Goal: Complete application form

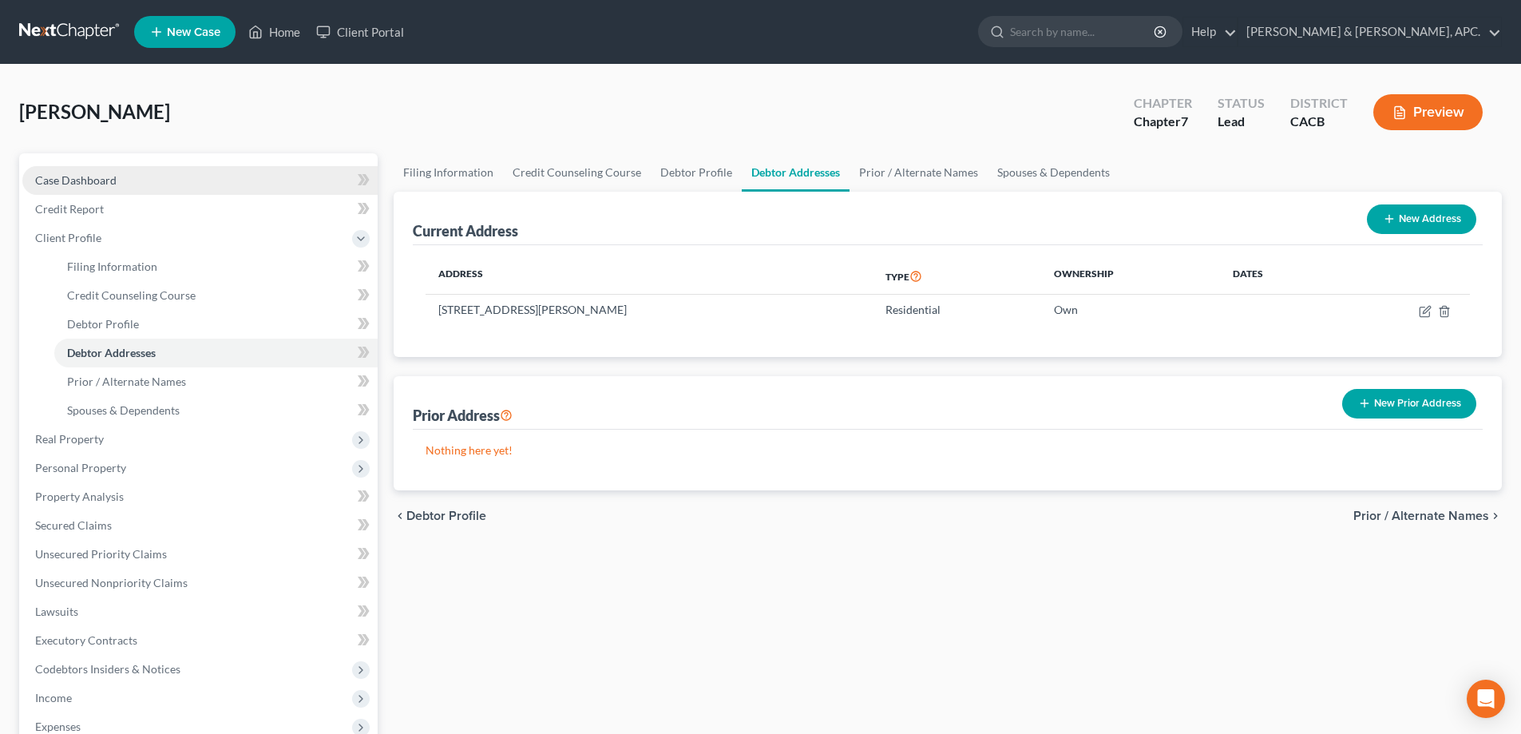
click at [101, 192] on link "Case Dashboard" at bounding box center [199, 180] width 355 height 29
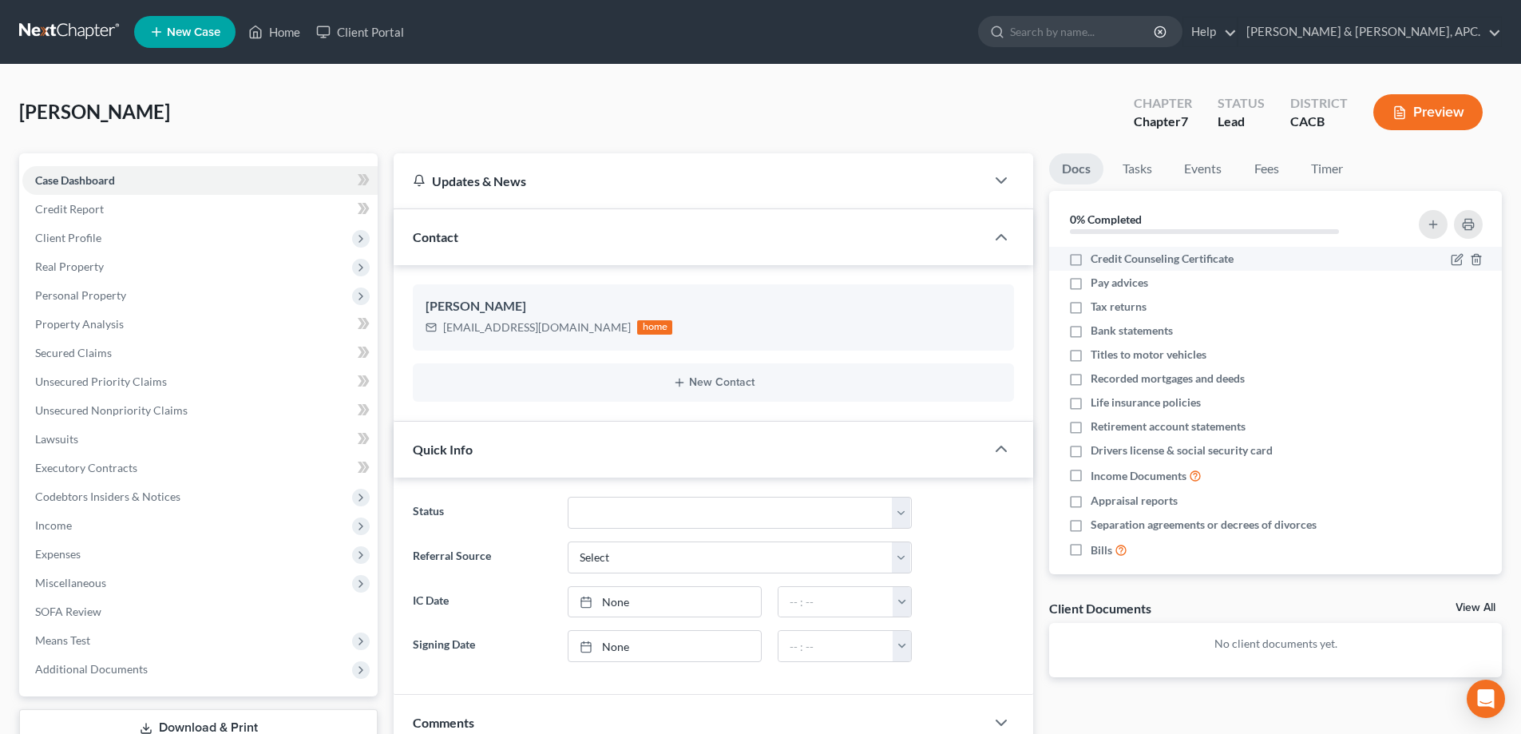
click at [1134, 260] on span "Credit Counseling Certificate" at bounding box center [1162, 259] width 143 height 16
click at [1108, 260] on input "Credit Counseling Certificate" at bounding box center [1102, 256] width 10 height 10
checkbox input "true"
click at [1091, 286] on label "Pay advices" at bounding box center [1119, 283] width 57 height 16
click at [1097, 285] on input "Pay advices" at bounding box center [1102, 280] width 10 height 10
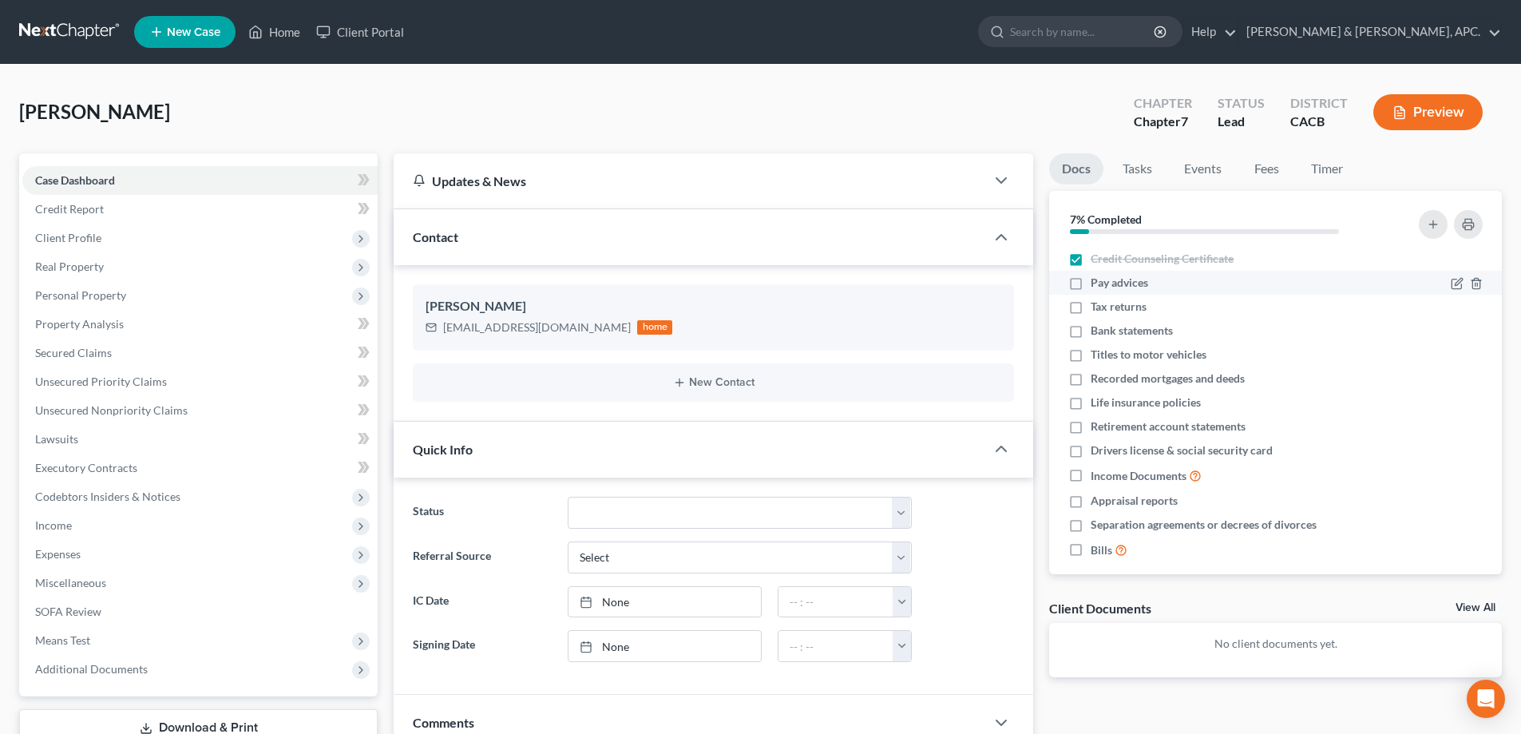
checkbox input "true"
click at [1091, 306] on label "Tax returns" at bounding box center [1119, 307] width 56 height 16
click at [1097, 306] on input "Tax returns" at bounding box center [1102, 304] width 10 height 10
checkbox input "true"
click at [1091, 335] on label "Bank statements" at bounding box center [1132, 331] width 82 height 16
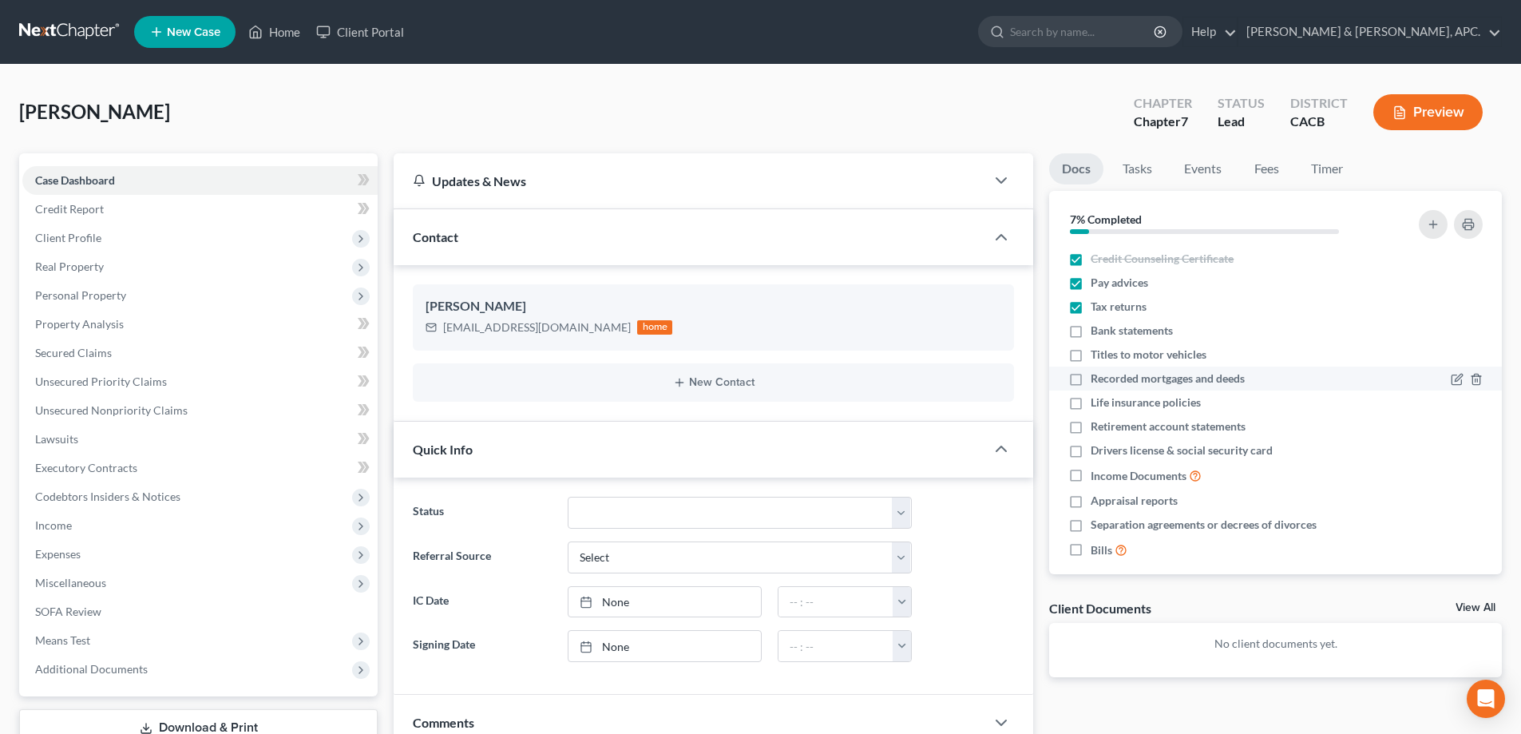
click at [1097, 333] on input "Bank statements" at bounding box center [1102, 328] width 10 height 10
checkbox input "true"
click at [1140, 172] on link "Tasks" at bounding box center [1137, 168] width 55 height 31
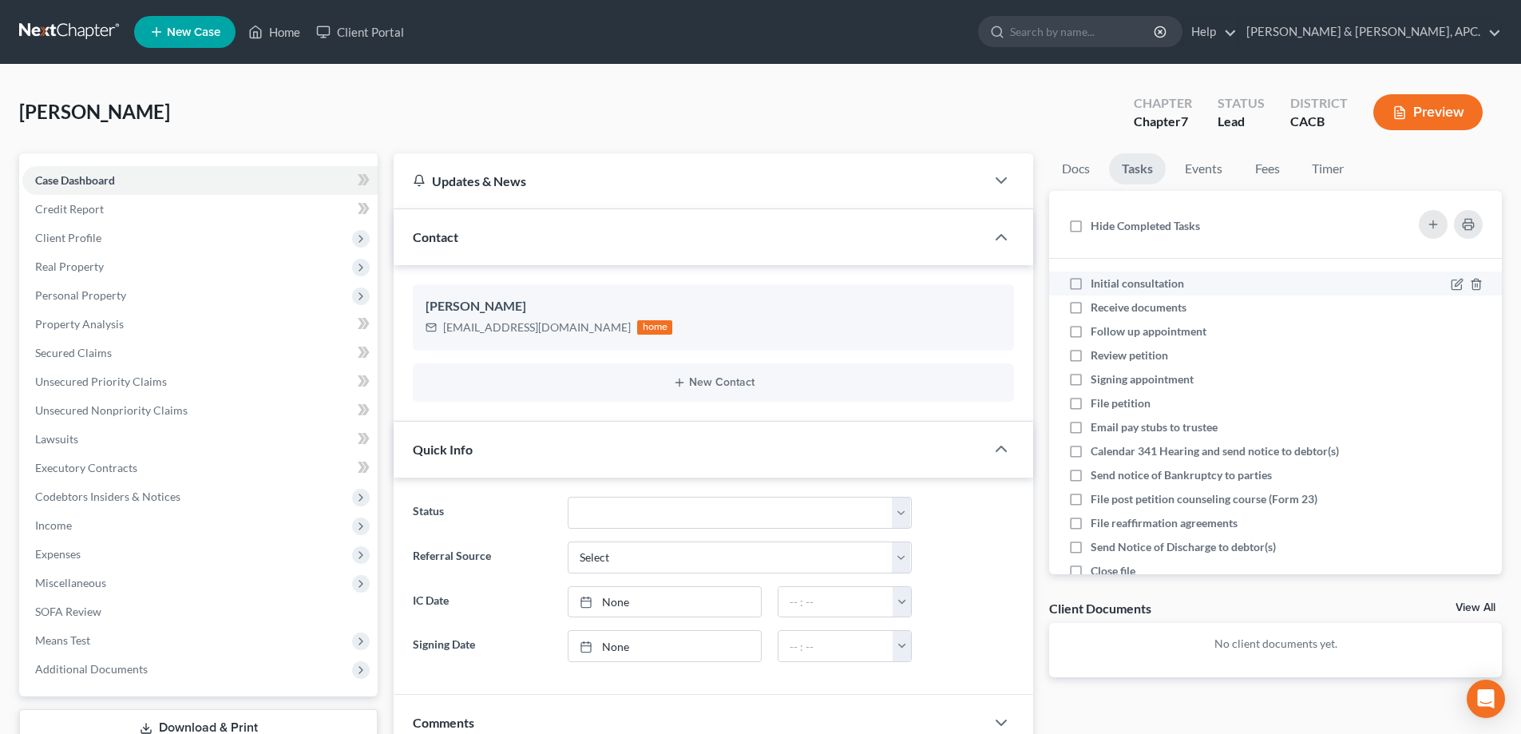
click at [1091, 284] on label "Initial consultation" at bounding box center [1144, 283] width 106 height 16
click at [1097, 284] on input "Initial consultation" at bounding box center [1102, 280] width 10 height 10
checkbox input "true"
click at [1091, 310] on label "Receive documents" at bounding box center [1145, 307] width 109 height 16
click at [1097, 310] on input "Receive documents" at bounding box center [1102, 304] width 10 height 10
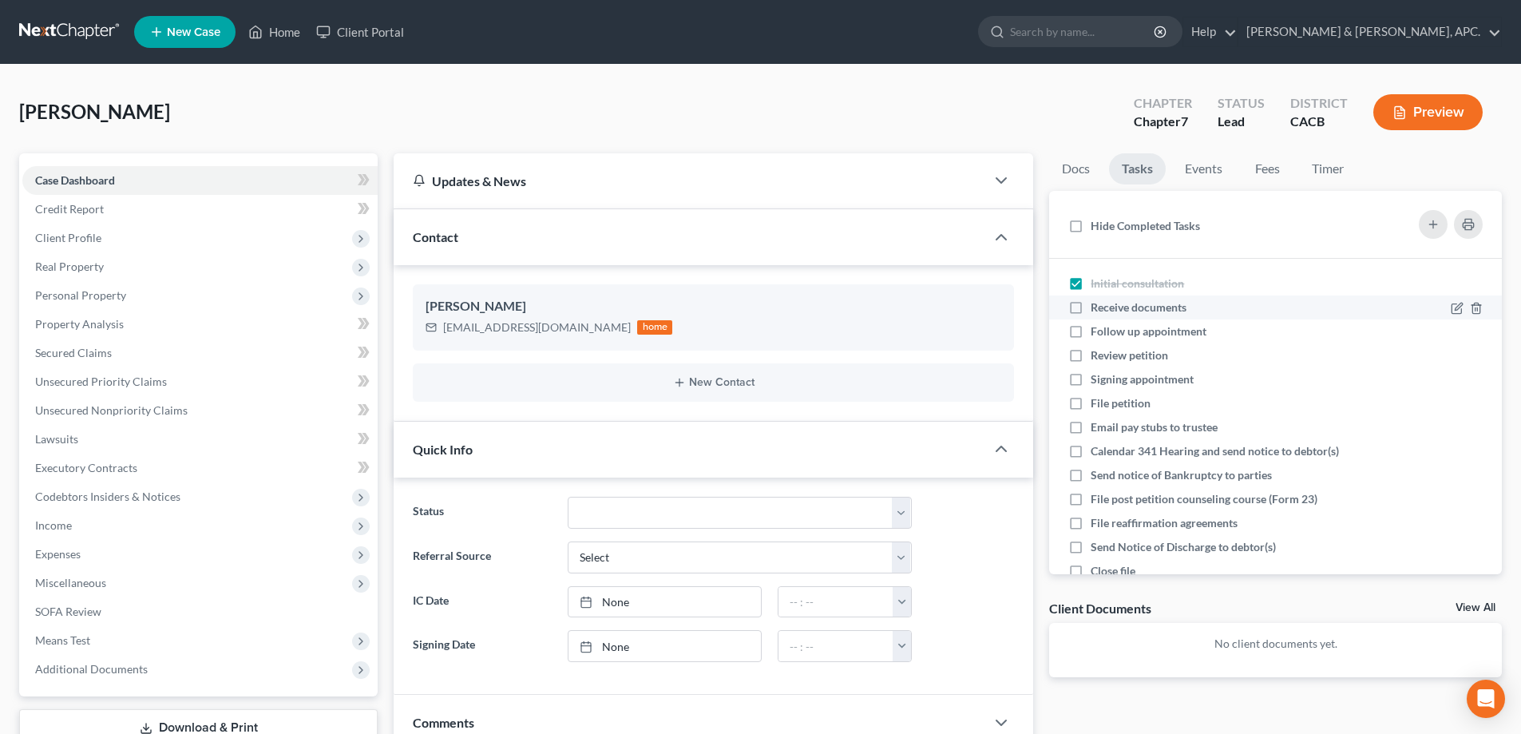
checkbox input "true"
click at [1203, 168] on link "Events" at bounding box center [1203, 168] width 63 height 31
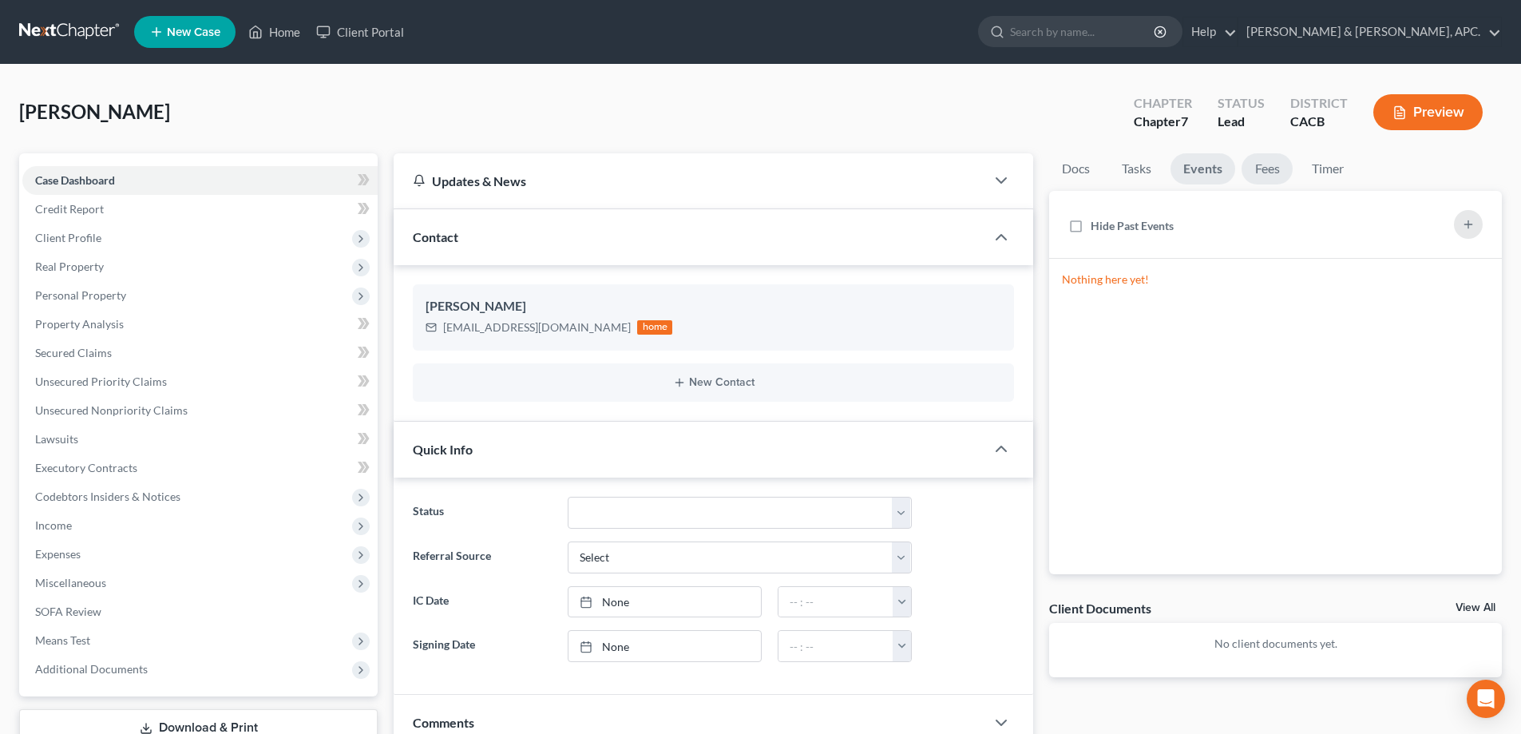
click at [1256, 168] on link "Fees" at bounding box center [1267, 168] width 51 height 31
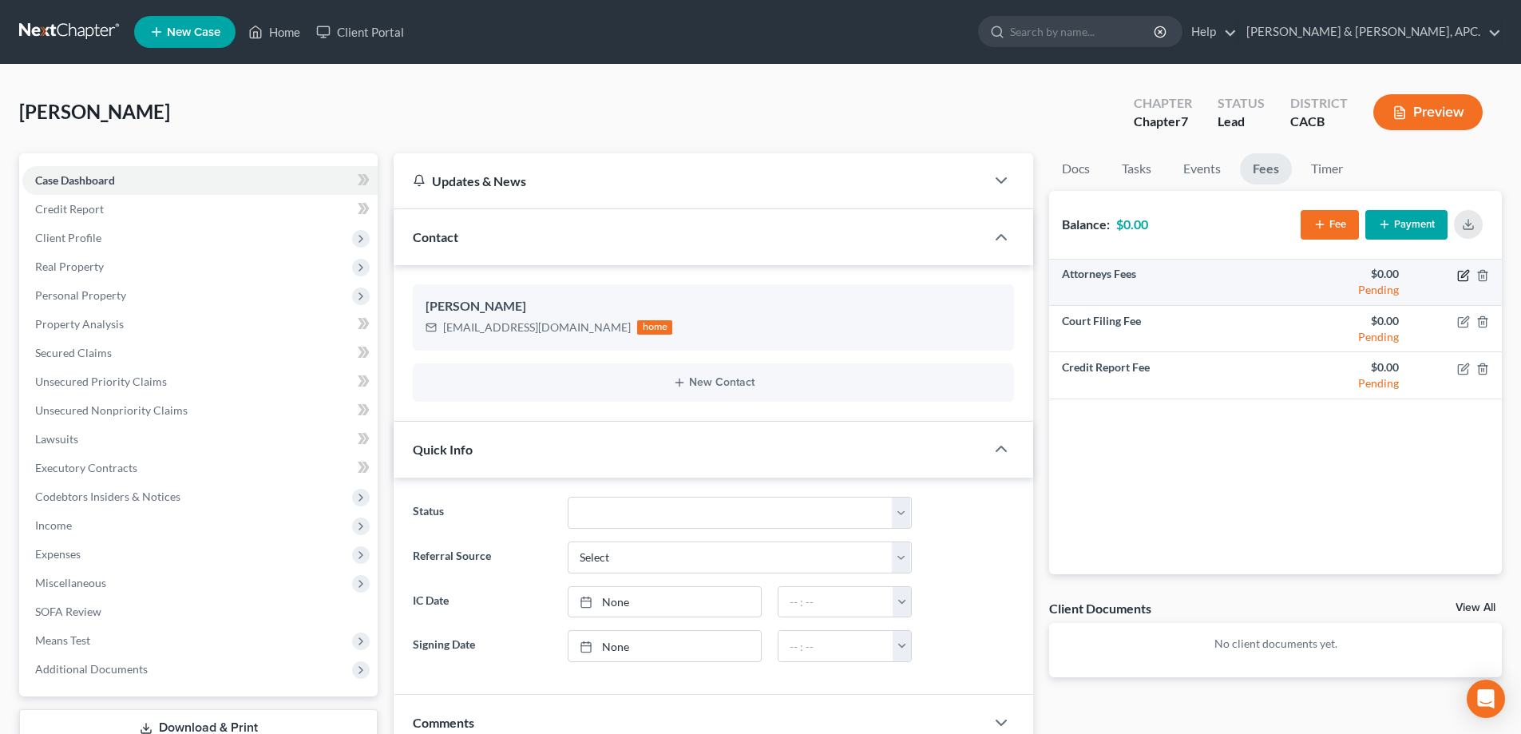
click at [1464, 278] on icon "button" at bounding box center [1463, 275] width 13 height 13
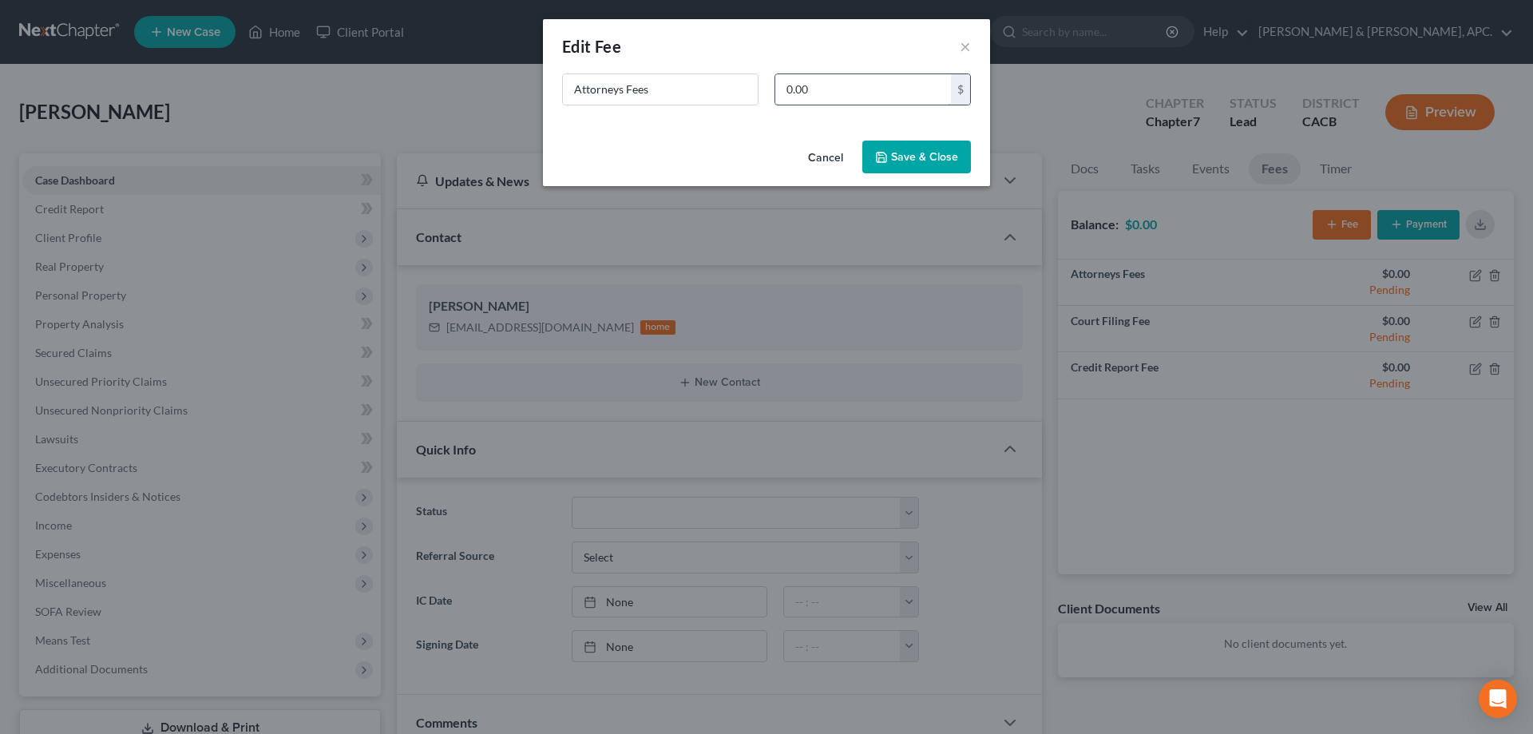
click at [847, 84] on input "0.00" at bounding box center [863, 89] width 176 height 30
type input "2,500.00"
click at [913, 153] on button "Save & Close" at bounding box center [916, 158] width 109 height 34
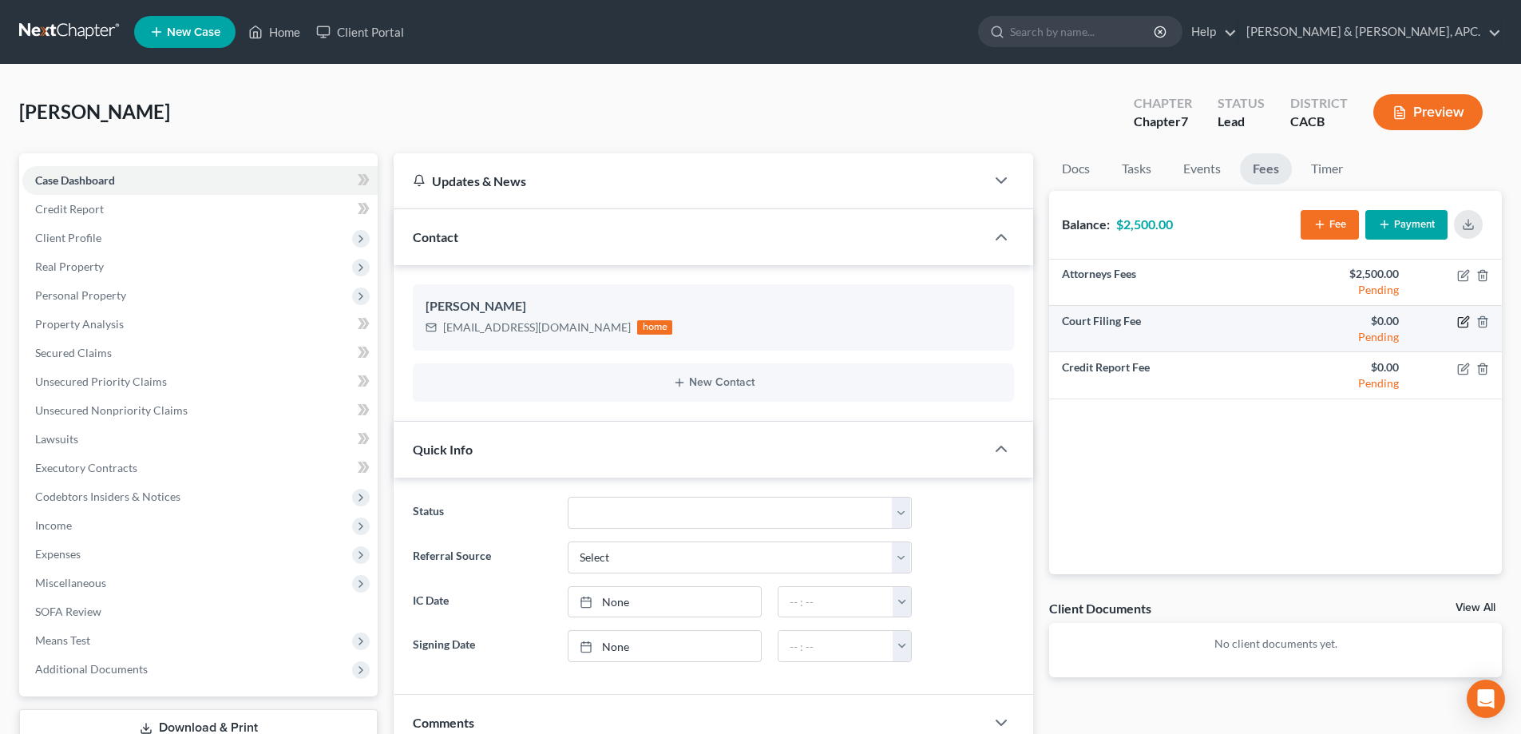
click at [1460, 323] on icon "button" at bounding box center [1463, 321] width 13 height 13
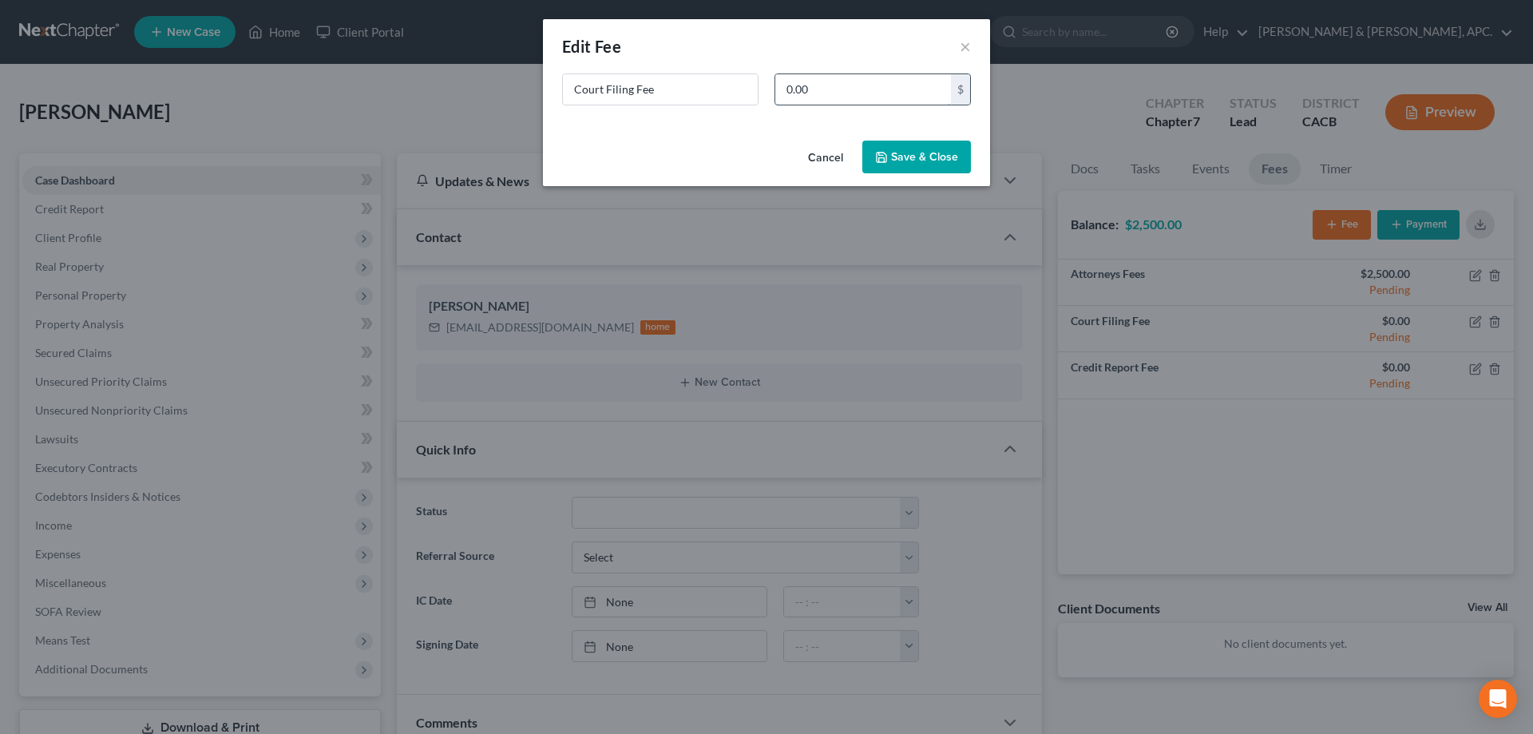
click at [830, 92] on input "0.00" at bounding box center [863, 89] width 176 height 30
type input "338.00"
click at [915, 153] on button "Save & Close" at bounding box center [916, 158] width 109 height 34
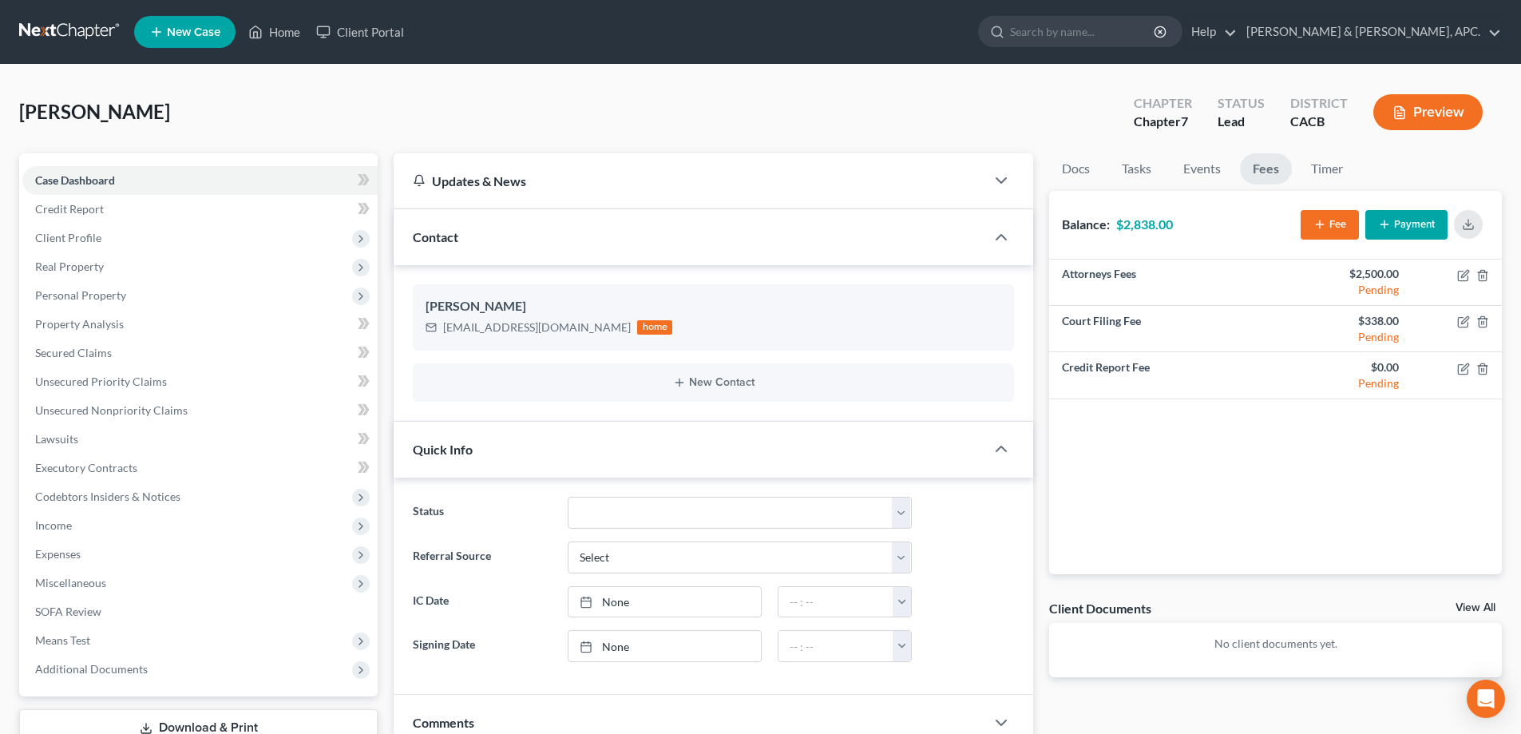
click at [1426, 216] on button "Payment" at bounding box center [1406, 225] width 82 height 30
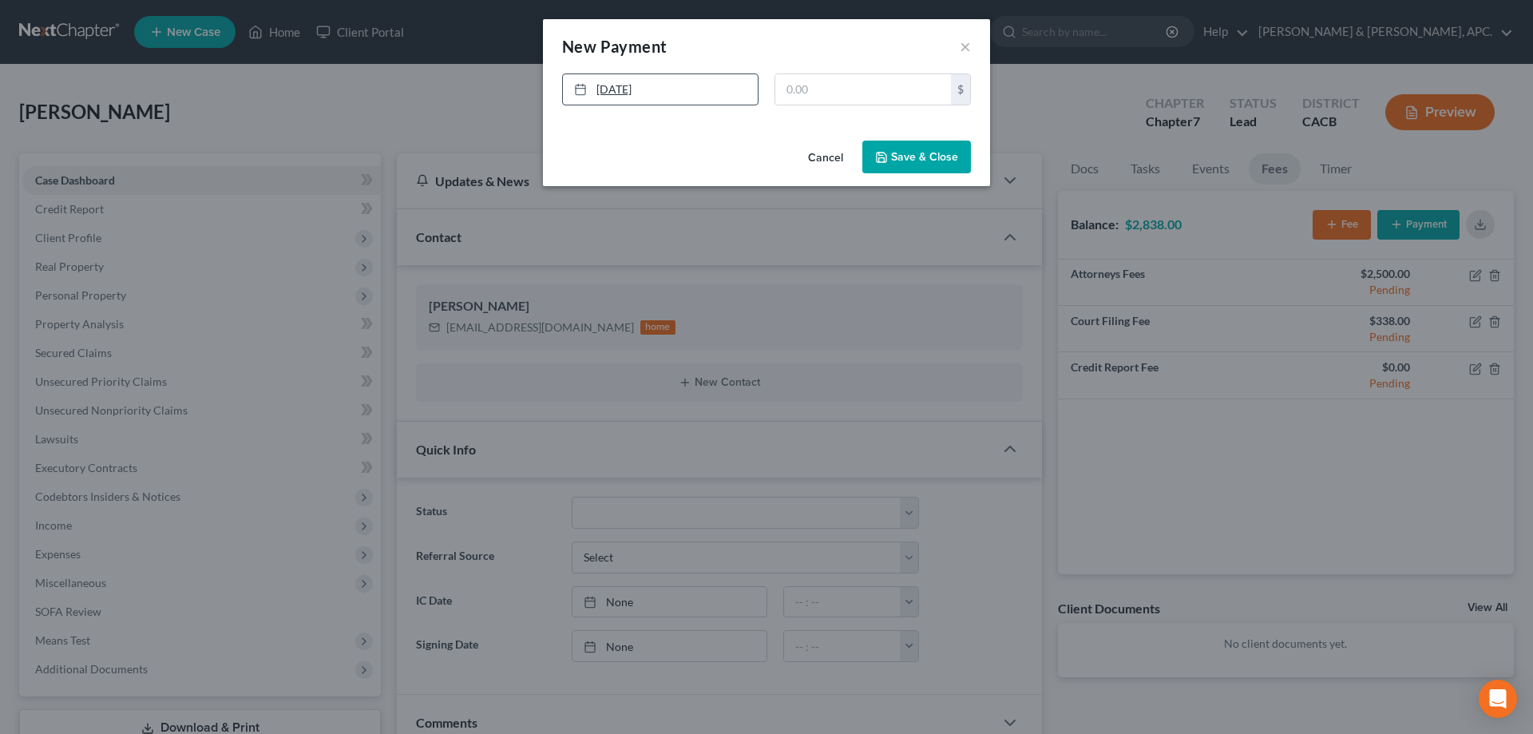
click at [664, 92] on link "[DATE]" at bounding box center [660, 89] width 195 height 30
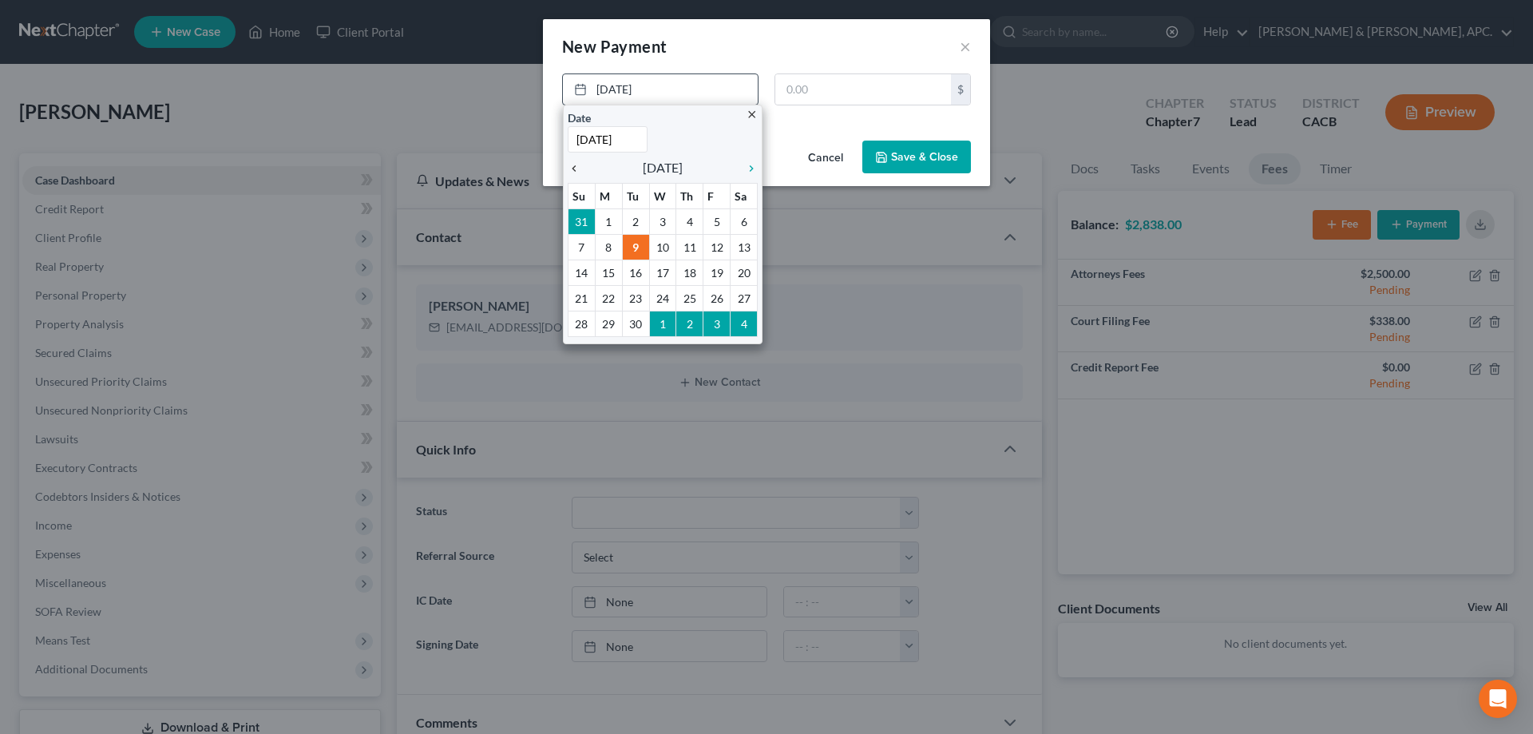
click at [577, 167] on icon "chevron_left" at bounding box center [578, 168] width 21 height 13
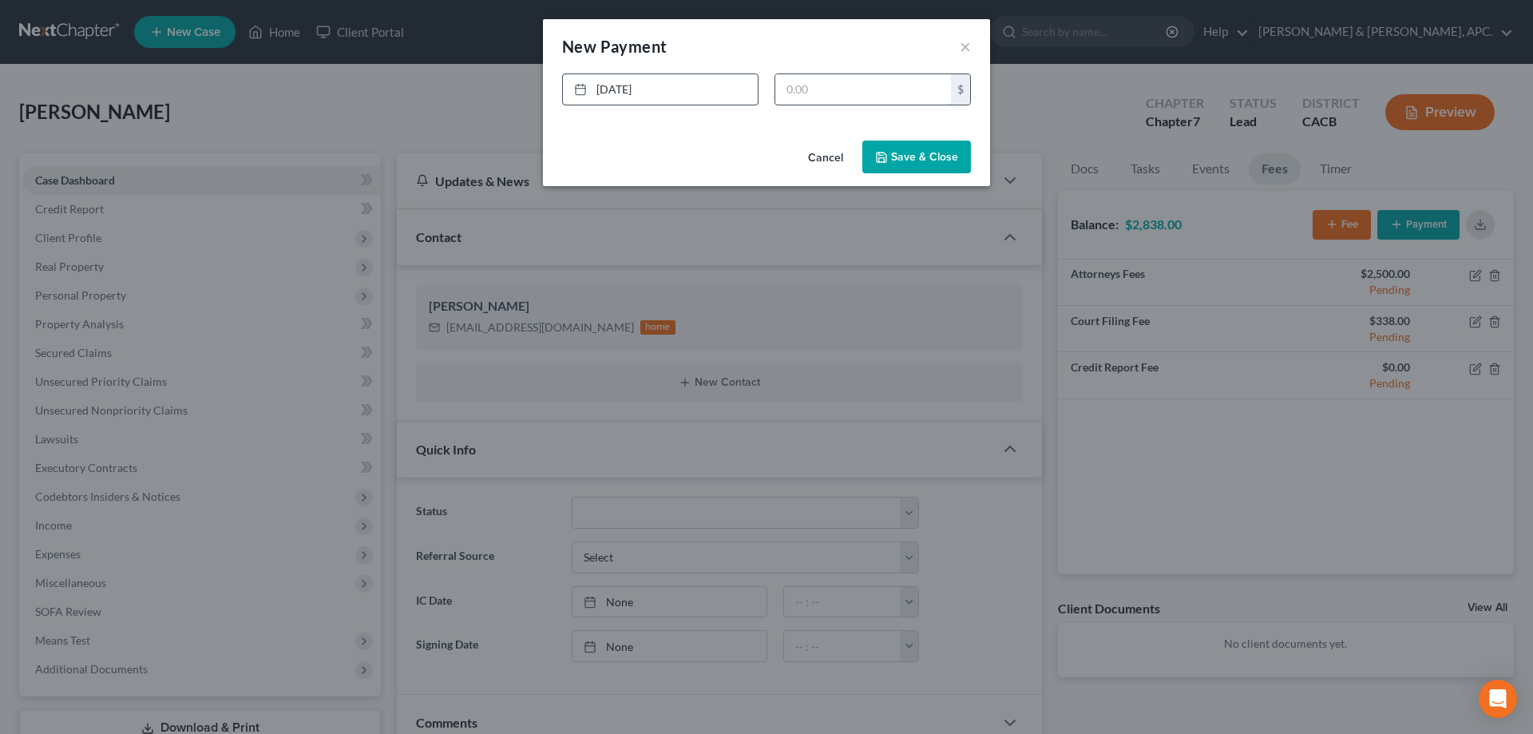
click at [798, 91] on input "text" at bounding box center [863, 89] width 176 height 30
type input "2,500.00"
click at [961, 157] on button "Save & Close" at bounding box center [916, 158] width 109 height 34
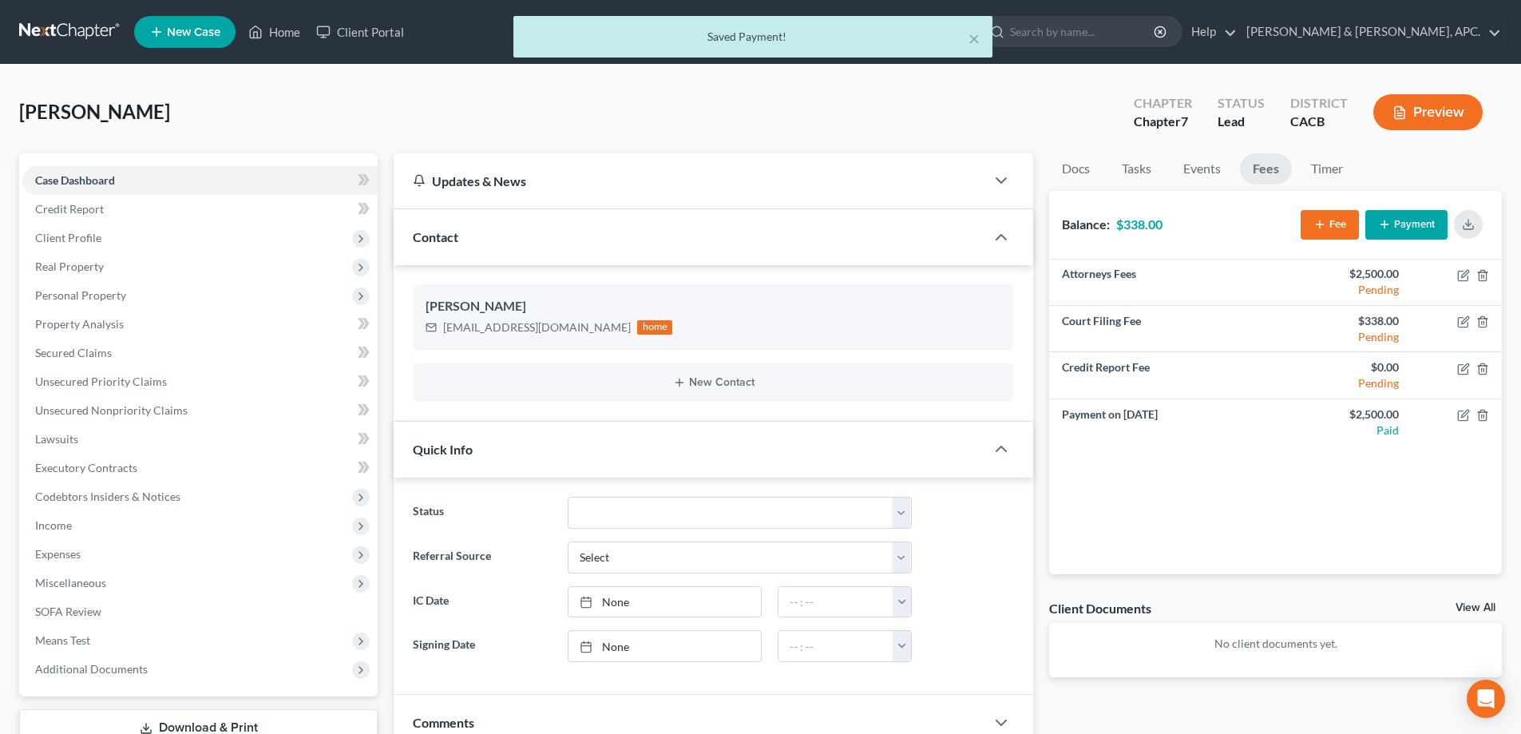
click at [1413, 230] on button "Payment" at bounding box center [1406, 225] width 82 height 30
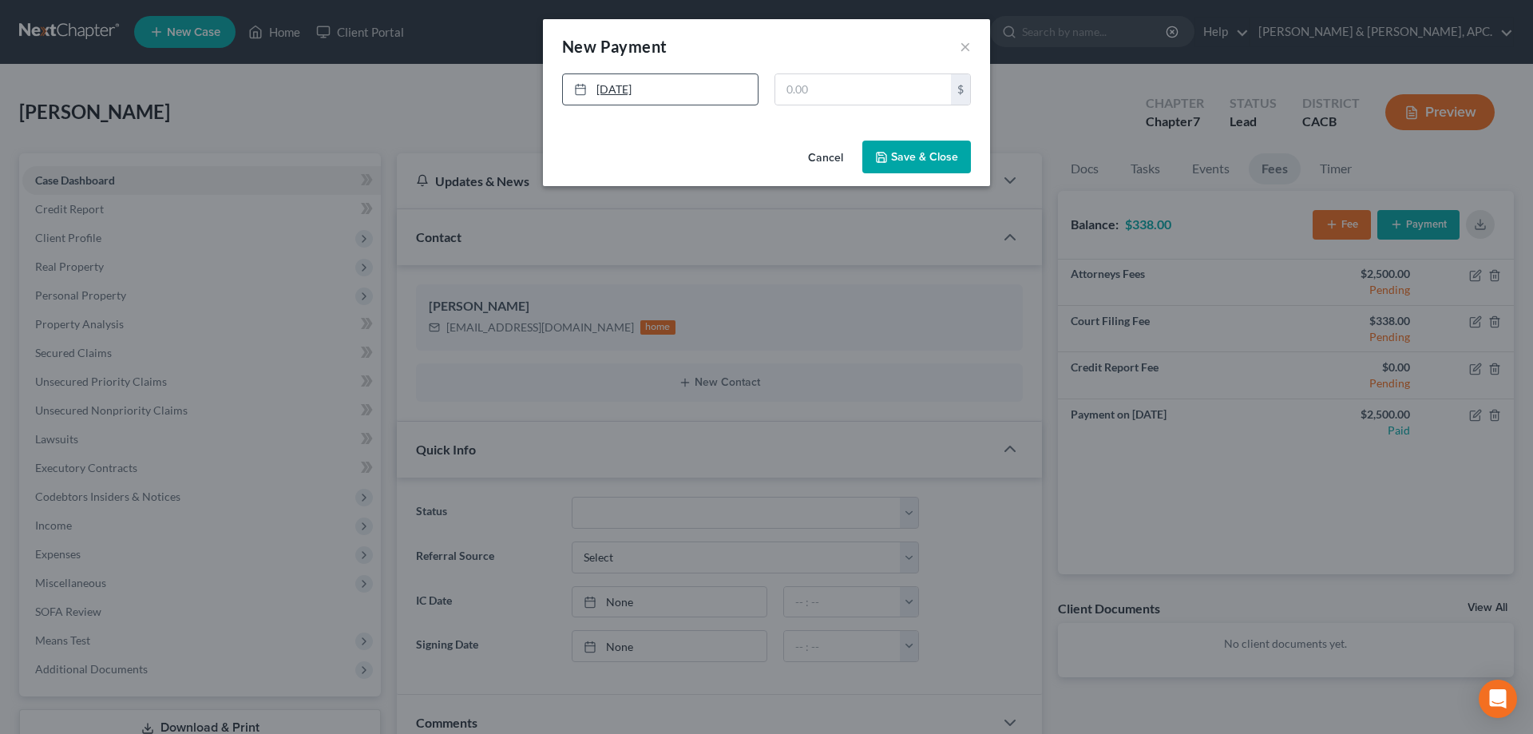
click at [665, 86] on link "[DATE]" at bounding box center [660, 89] width 195 height 30
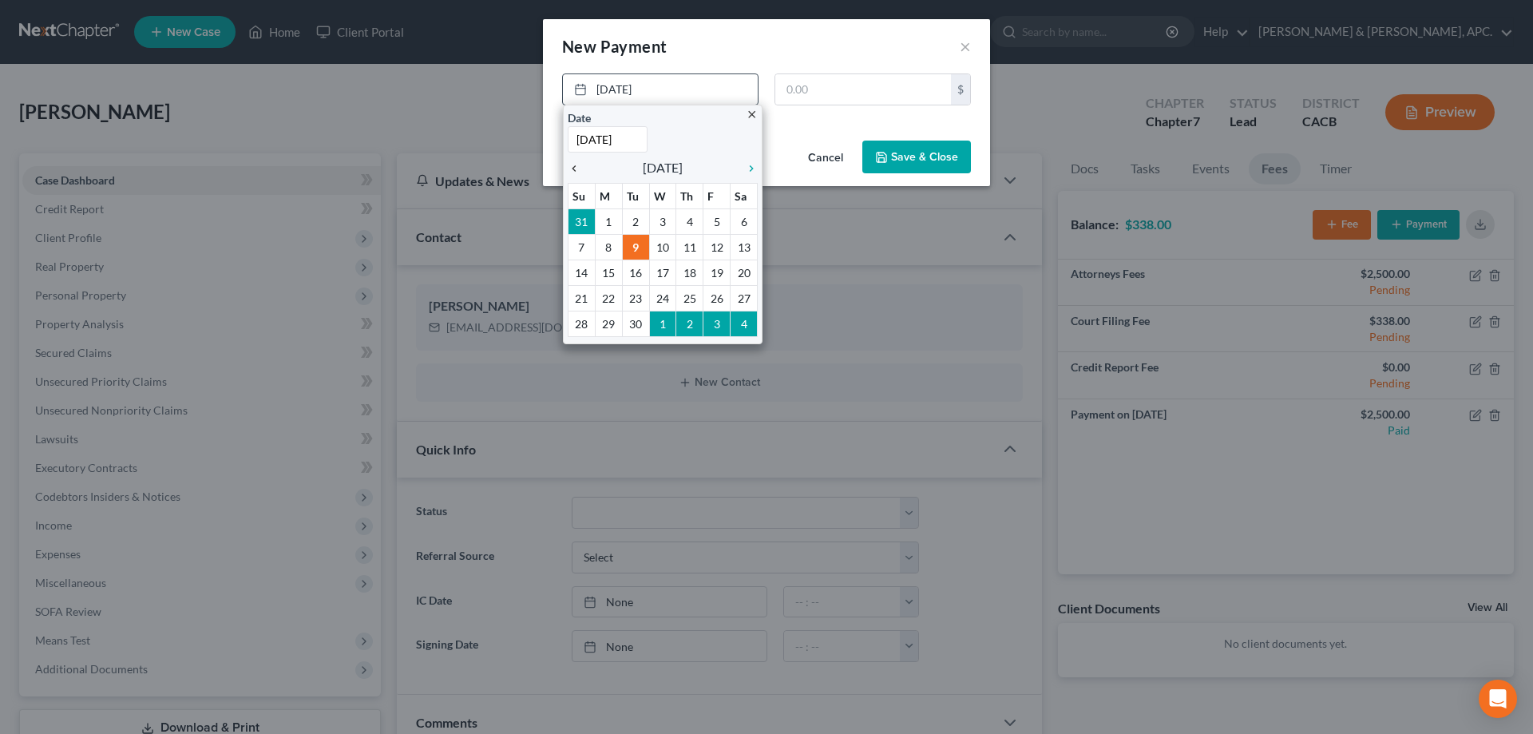
click at [581, 173] on icon "chevron_left" at bounding box center [578, 168] width 21 height 13
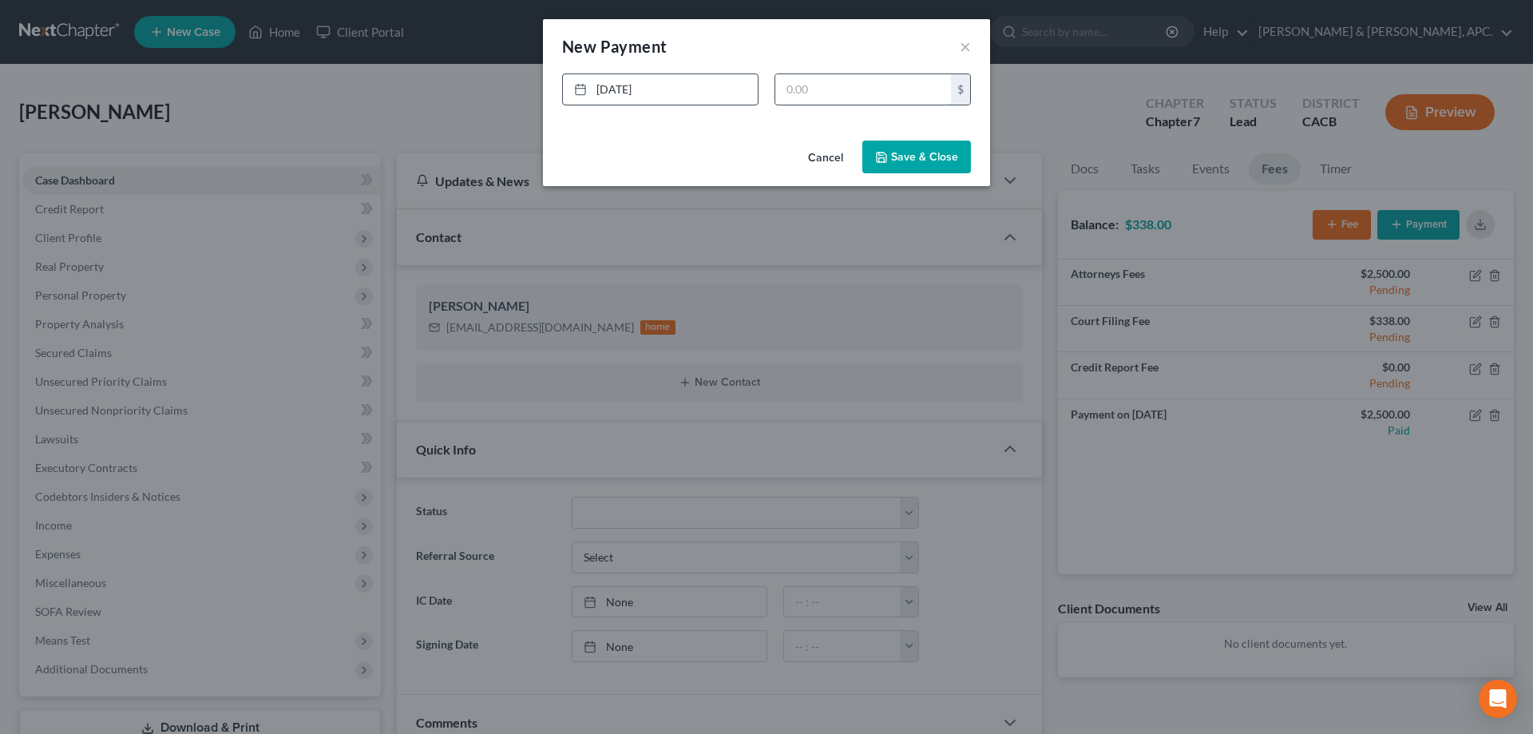
click at [822, 92] on input "text" at bounding box center [863, 89] width 176 height 30
type input "338.00"
click at [920, 157] on button "Save & Close" at bounding box center [916, 158] width 109 height 34
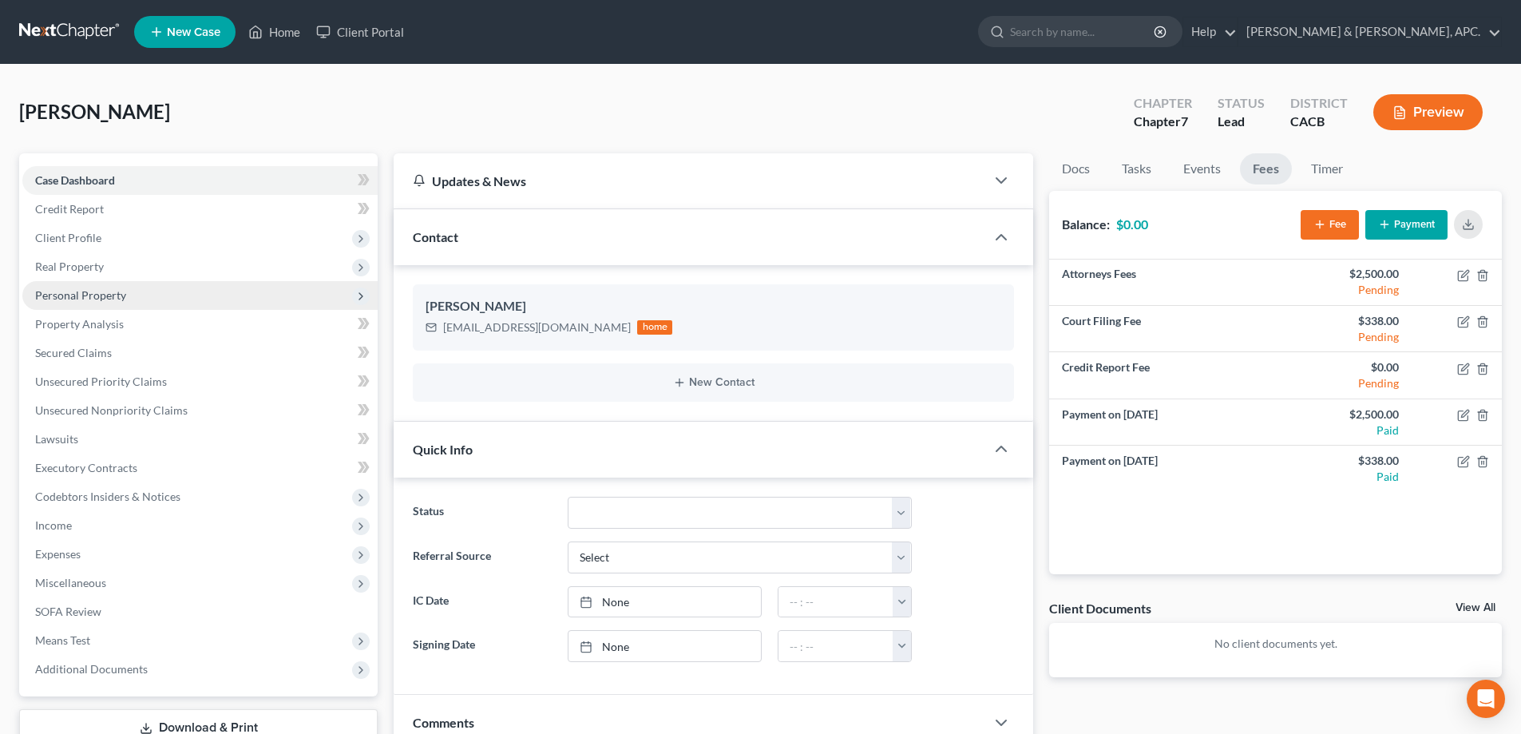
click at [87, 293] on span "Personal Property" at bounding box center [80, 295] width 91 height 14
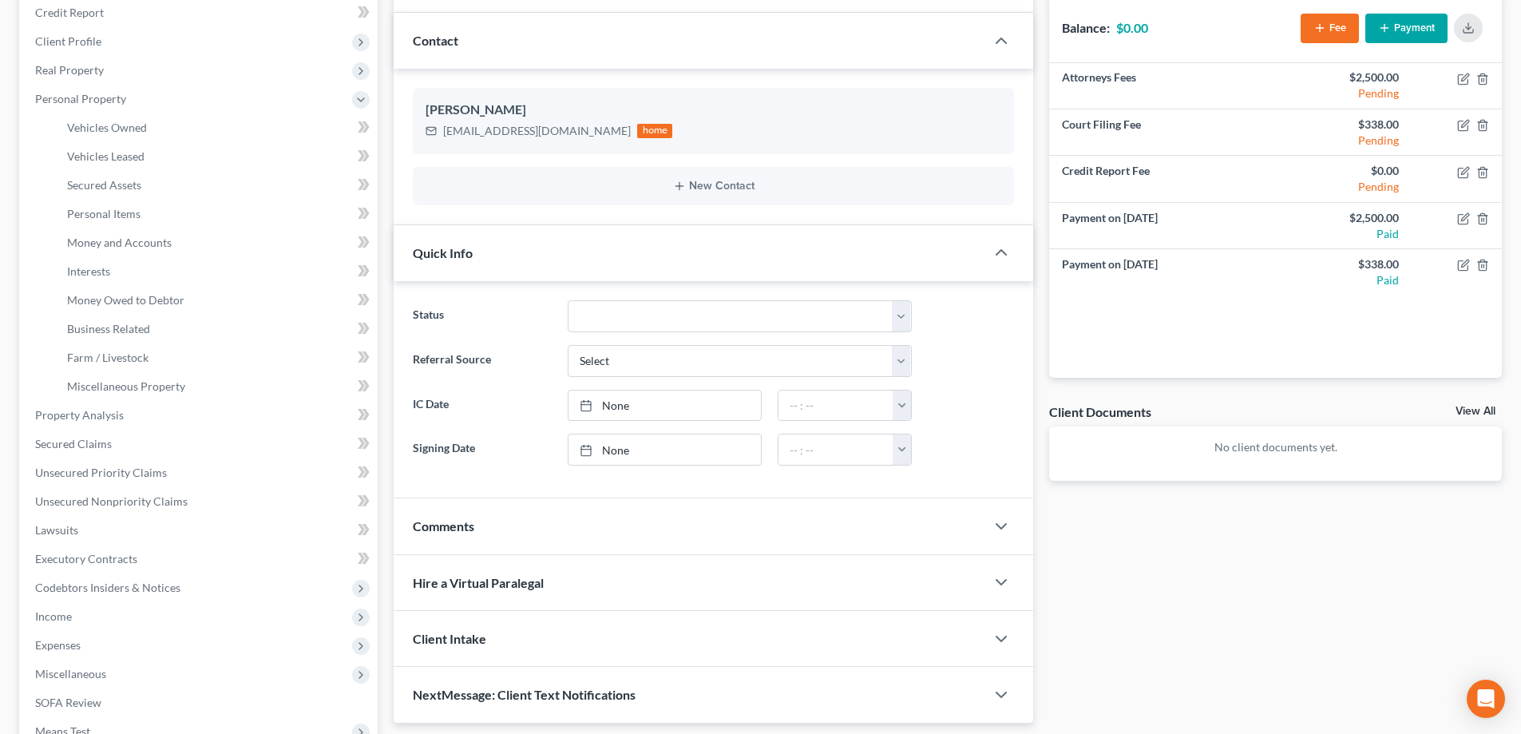
scroll to position [160, 0]
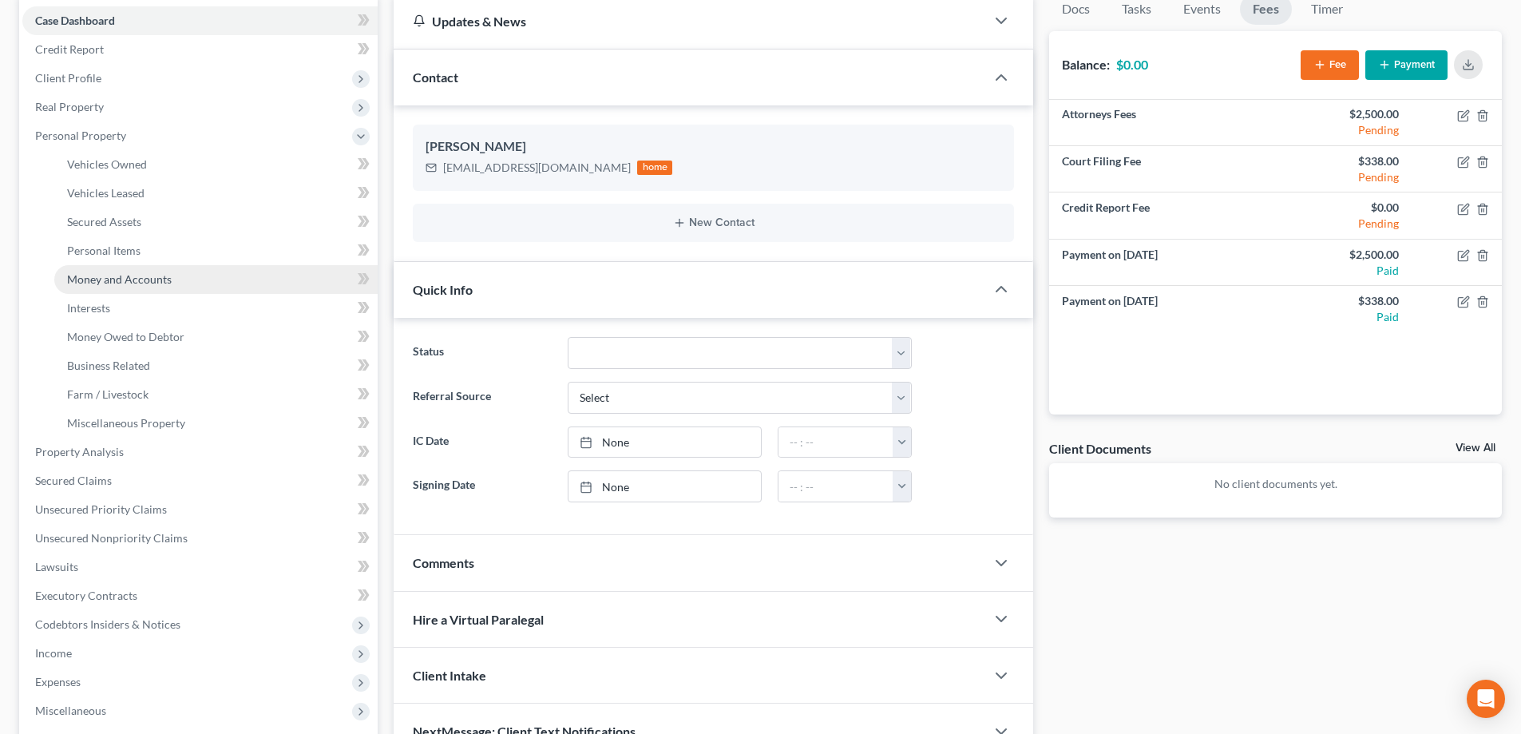
click at [126, 281] on span "Money and Accounts" at bounding box center [119, 279] width 105 height 14
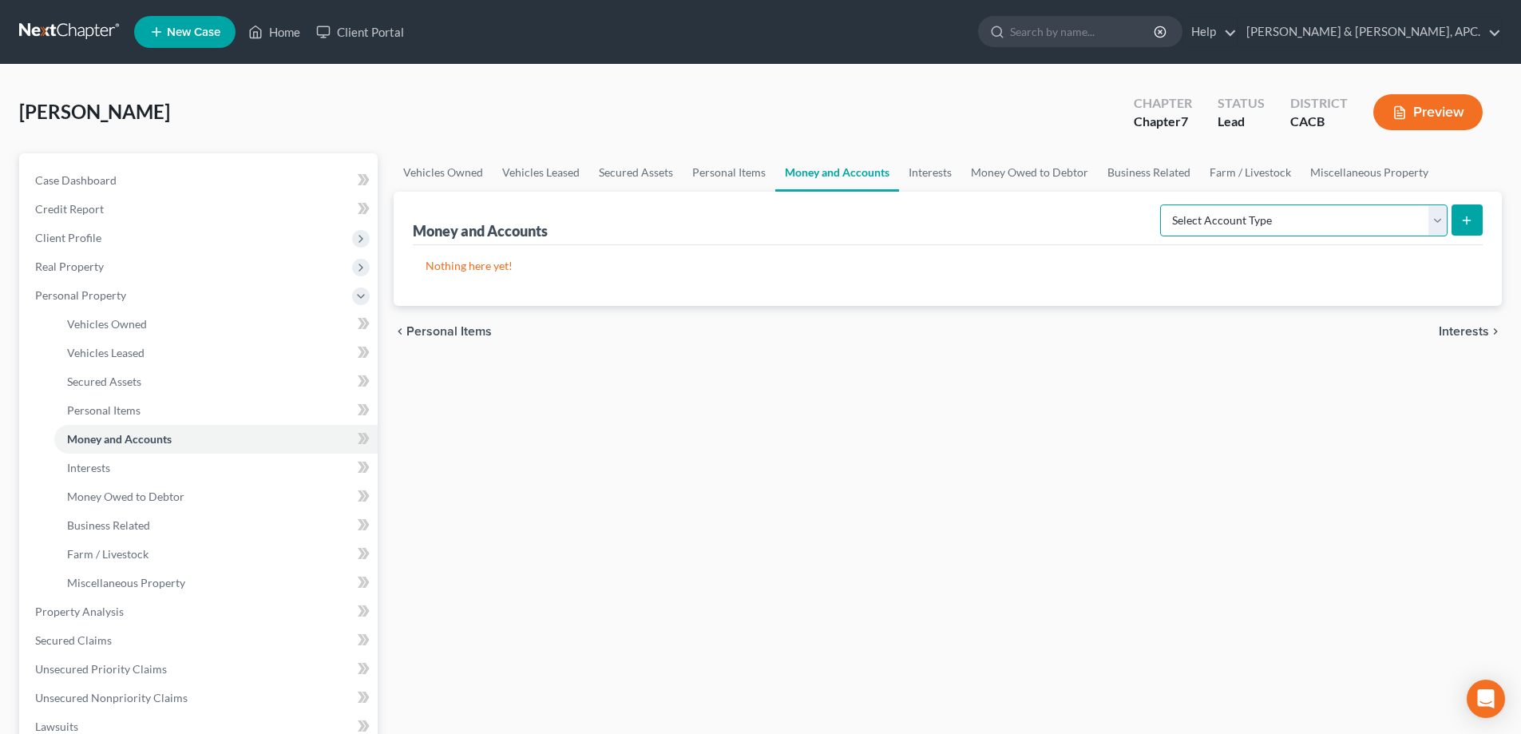
click at [1430, 220] on select "Select Account Type Brokerage Cash on Hand Certificates of Deposit Checking Acc…" at bounding box center [1303, 220] width 287 height 32
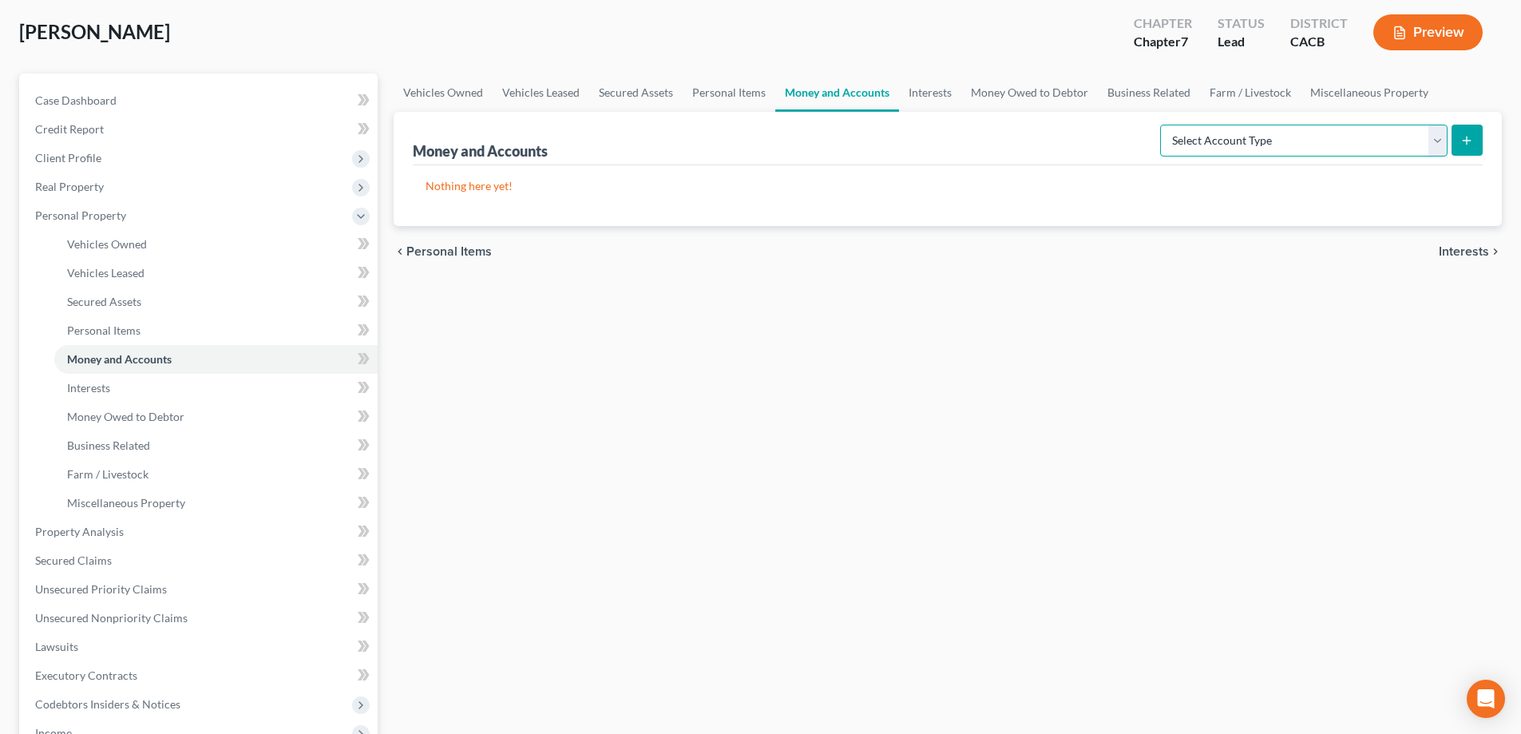
click at [1437, 142] on select "Select Account Type Brokerage Cash on Hand Certificates of Deposit Checking Acc…" at bounding box center [1303, 141] width 287 height 32
select select "checking"
click at [1163, 125] on select "Select Account Type Brokerage Cash on Hand Certificates of Deposit Checking Acc…" at bounding box center [1303, 141] width 287 height 32
click at [1467, 133] on button "submit" at bounding box center [1467, 140] width 31 height 31
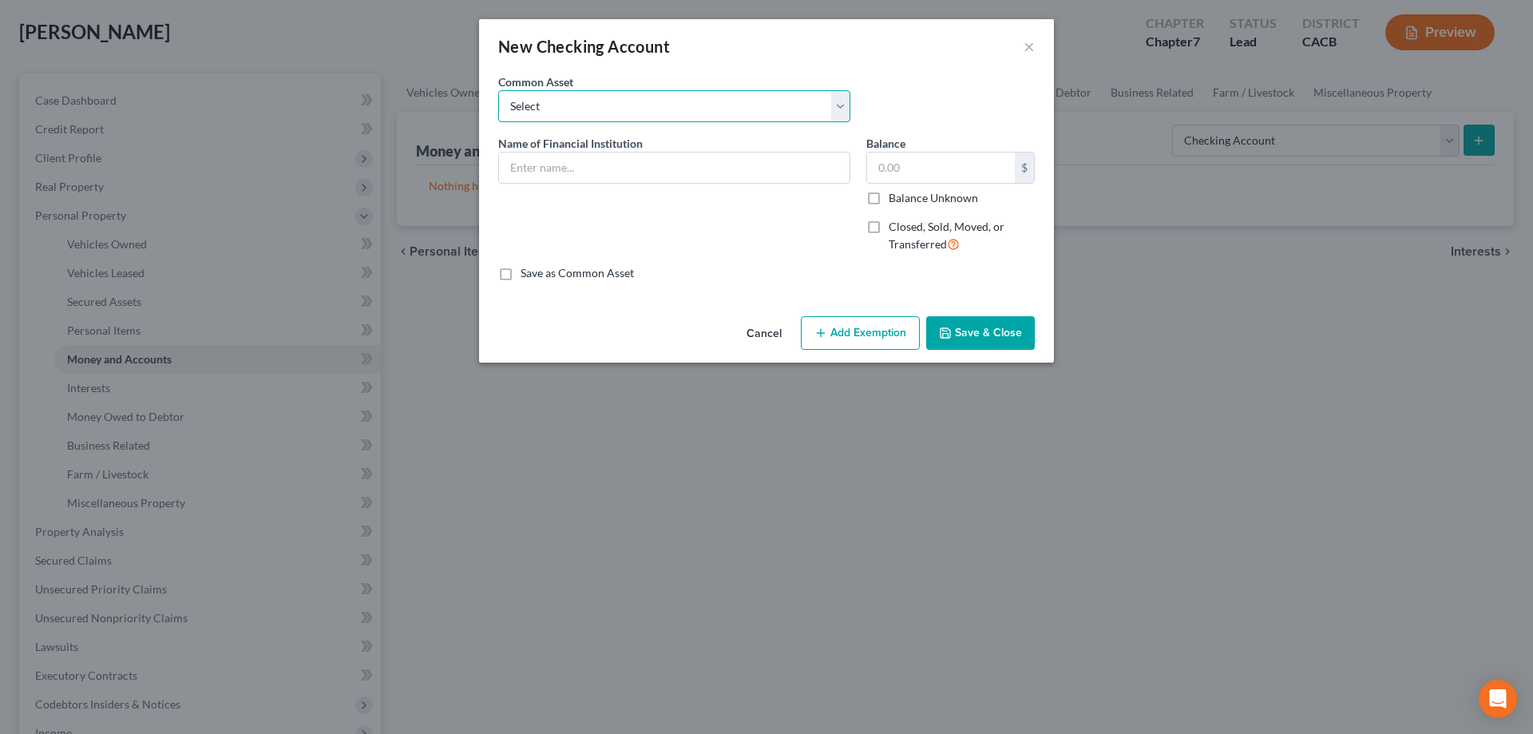
click at [562, 113] on select "Select [PERSON_NAME] Fargo Checking [STREET_ADDRESS][PERSON_NAME]" at bounding box center [674, 106] width 352 height 32
click at [561, 121] on select "Select [PERSON_NAME] Fargo Checking [STREET_ADDRESS][PERSON_NAME]" at bounding box center [674, 106] width 352 height 32
click at [553, 172] on input "text" at bounding box center [674, 168] width 351 height 30
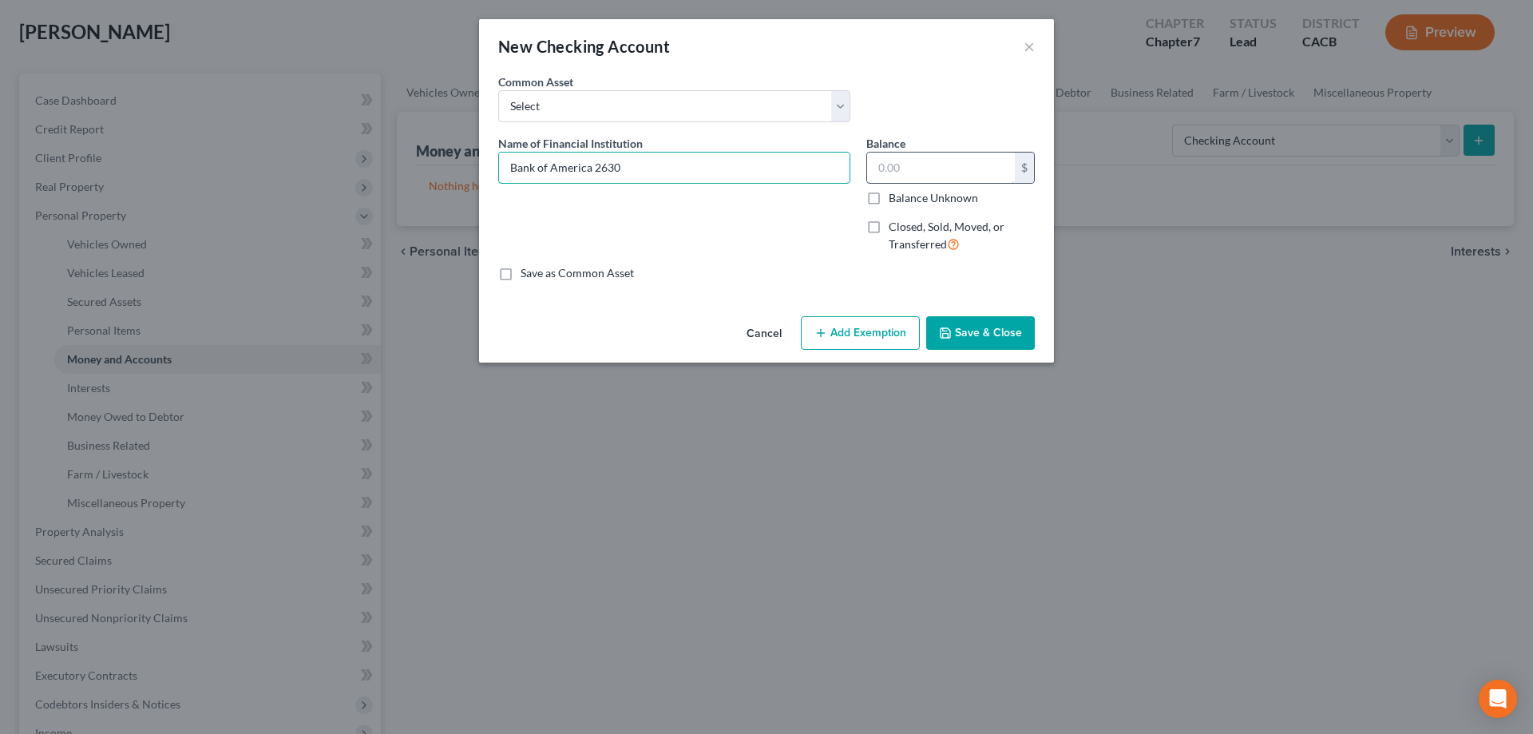
type input "Bank of America 2630"
click at [937, 168] on input "text" at bounding box center [941, 168] width 148 height 30
type input "4,094.53"
click at [862, 338] on button "Add Exemption" at bounding box center [860, 333] width 119 height 34
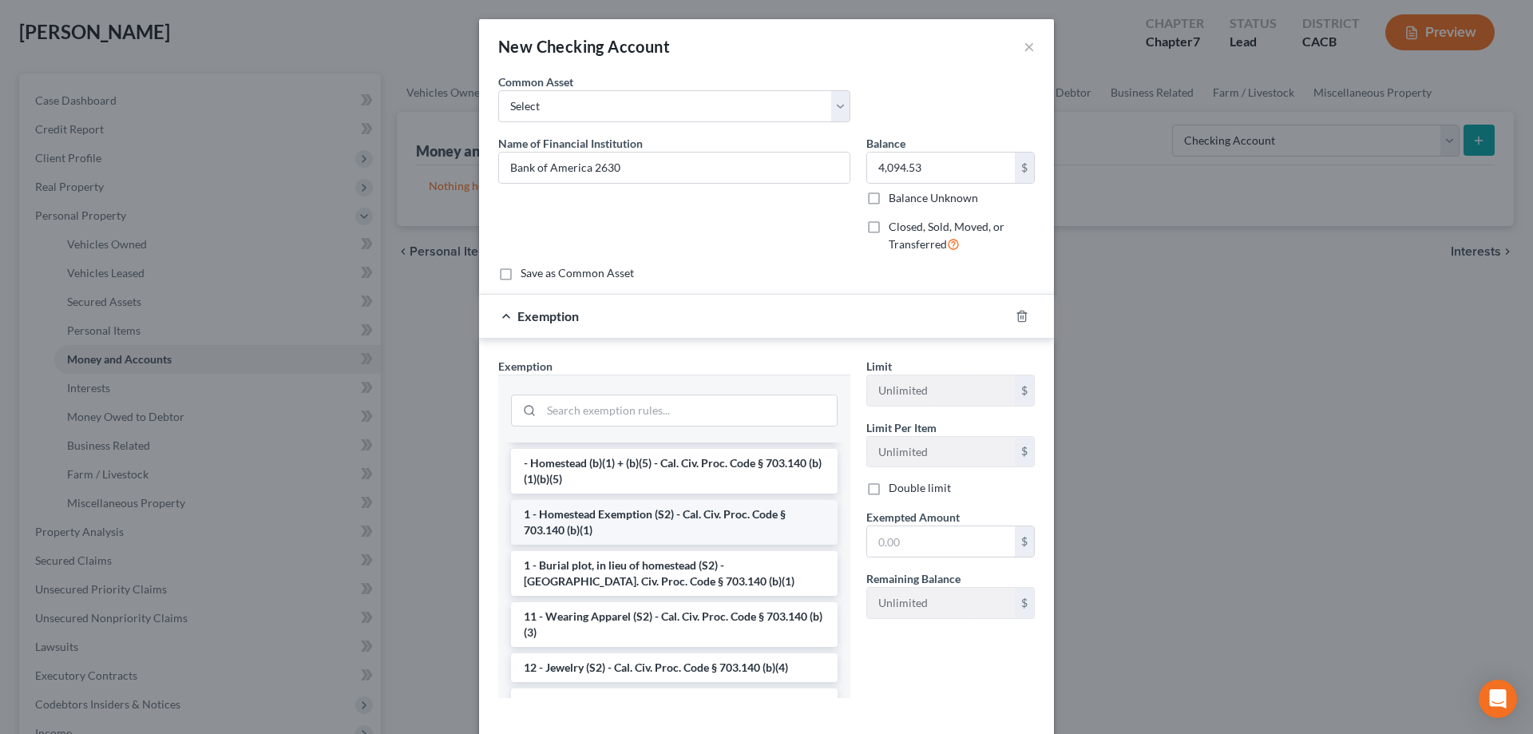
click at [718, 531] on li "1 - Homestead Exemption (S2) - Cal. Civ. Proc. Code § 703.140 (b)(1)" at bounding box center [674, 522] width 327 height 45
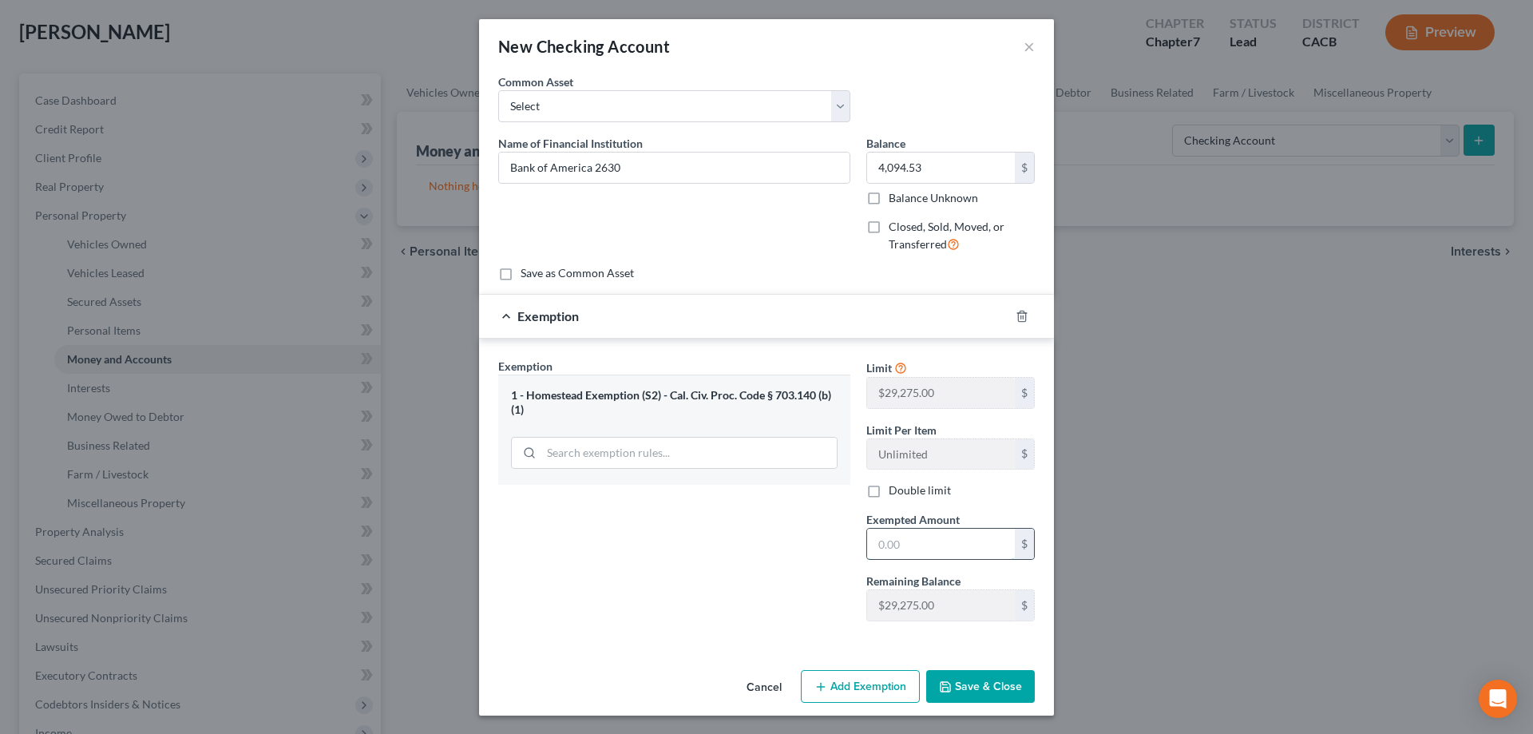
click at [907, 540] on input "text" at bounding box center [941, 544] width 148 height 30
type input "4,094.53"
click at [995, 691] on button "Save & Close" at bounding box center [980, 687] width 109 height 34
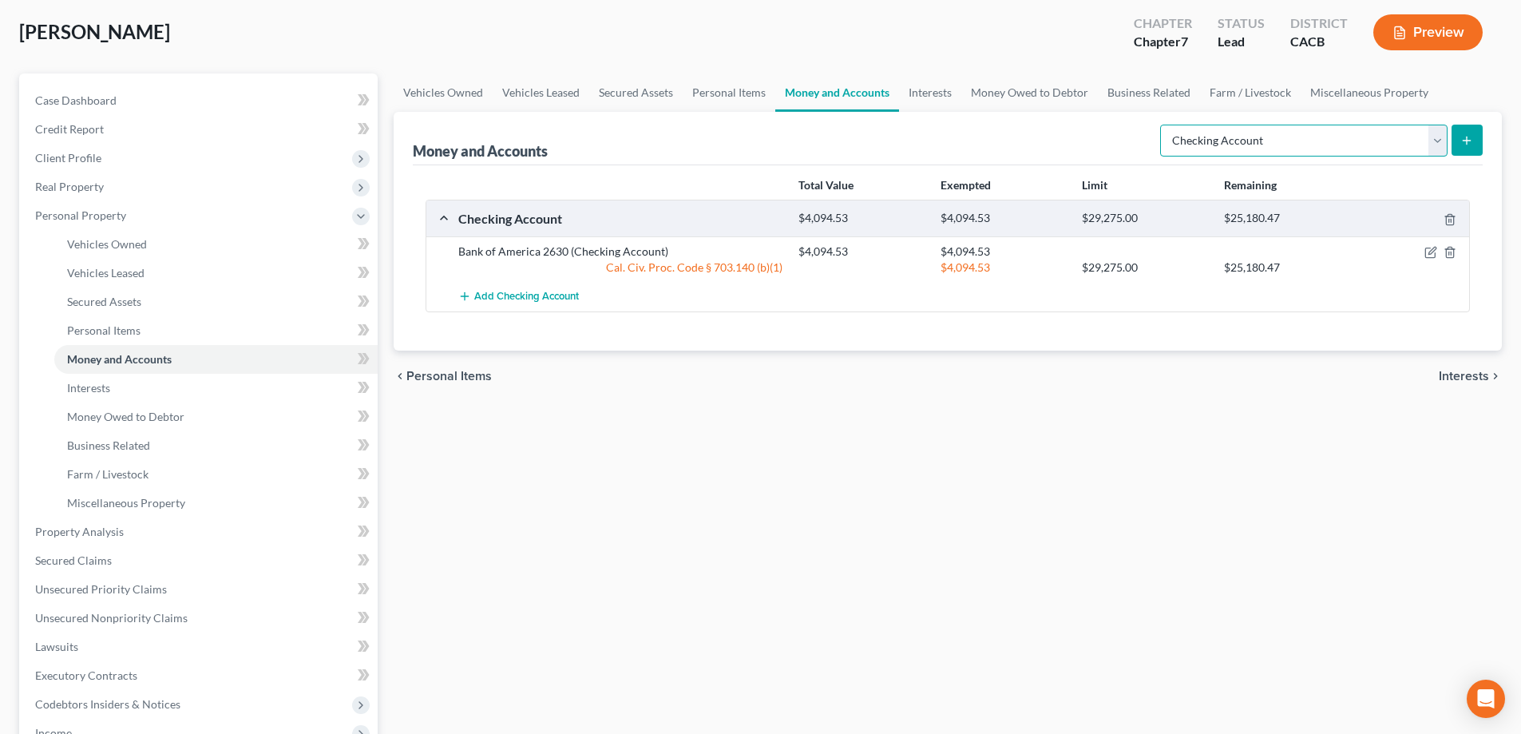
click at [1436, 136] on select "Select Account Type Brokerage Cash on Hand Certificates of Deposit Checking Acc…" at bounding box center [1303, 141] width 287 height 32
select select "savings"
click at [1163, 125] on select "Select Account Type Brokerage Cash on Hand Certificates of Deposit Checking Acc…" at bounding box center [1303, 141] width 287 height 32
click at [1475, 144] on button "submit" at bounding box center [1467, 140] width 31 height 31
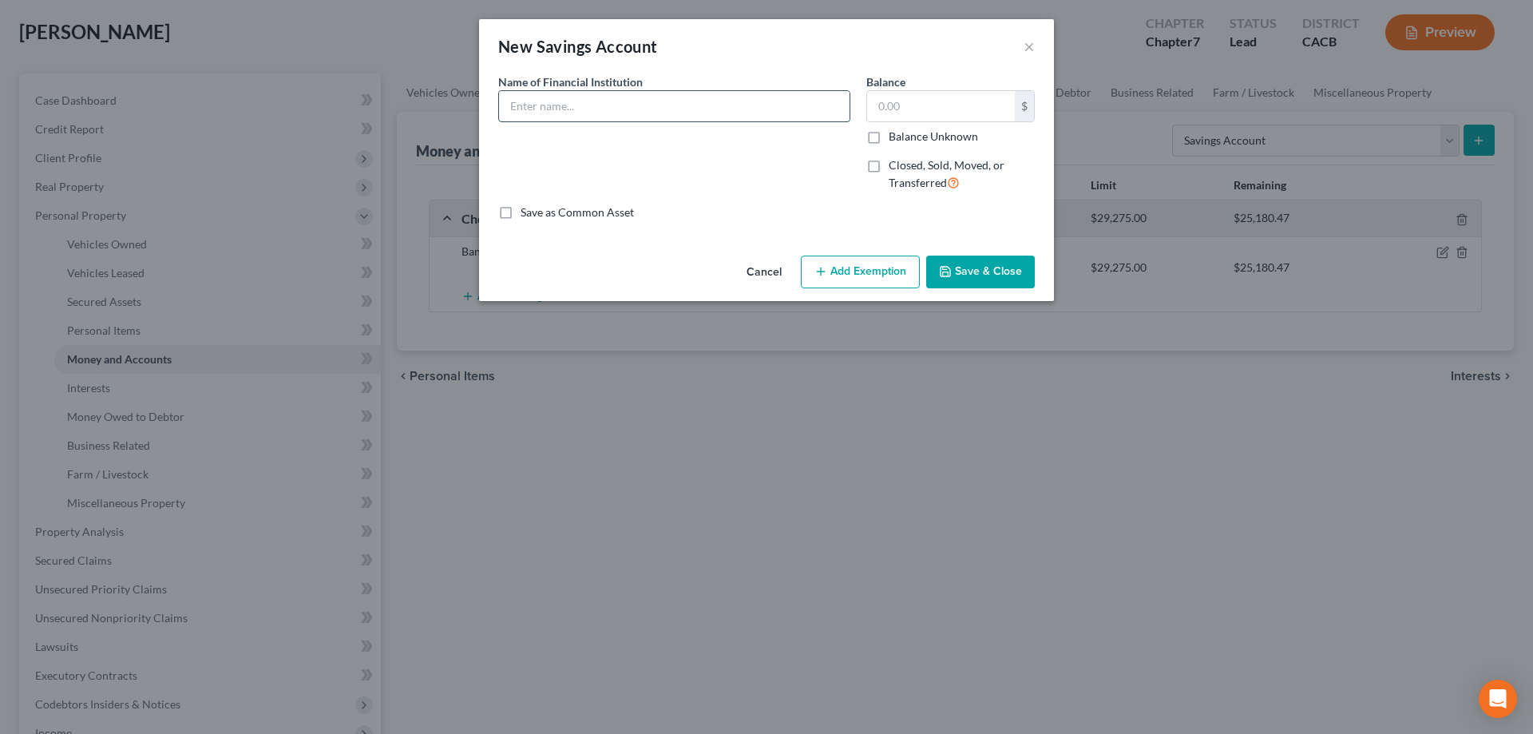
click at [588, 110] on input "text" at bounding box center [674, 106] width 351 height 30
type input "Credit Union of [GEOGRAPHIC_DATA][US_STATE]"
type input "353.69"
click at [885, 262] on button "Add Exemption" at bounding box center [860, 273] width 119 height 34
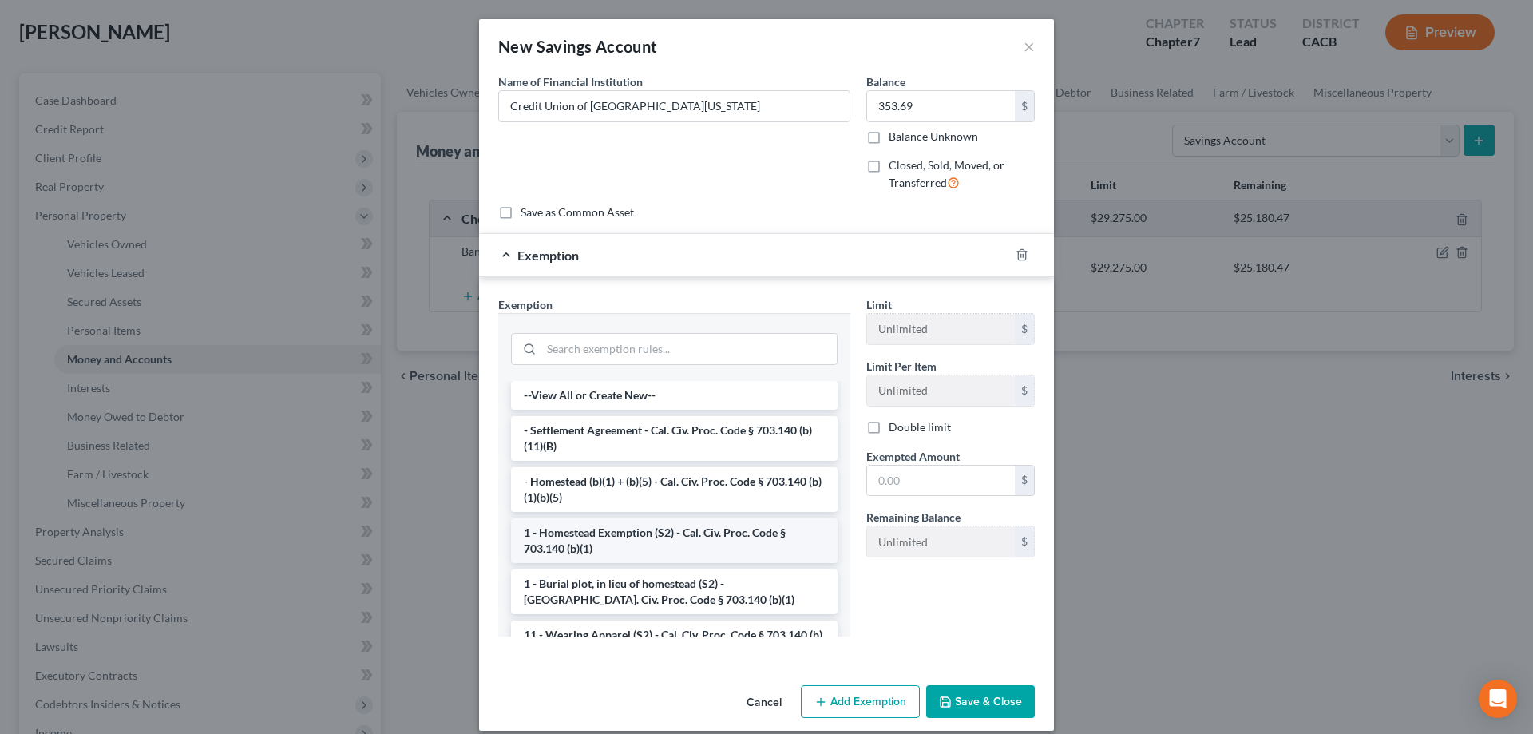
click at [701, 533] on li "1 - Homestead Exemption (S2) - Cal. Civ. Proc. Code § 703.140 (b)(1)" at bounding box center [674, 540] width 327 height 45
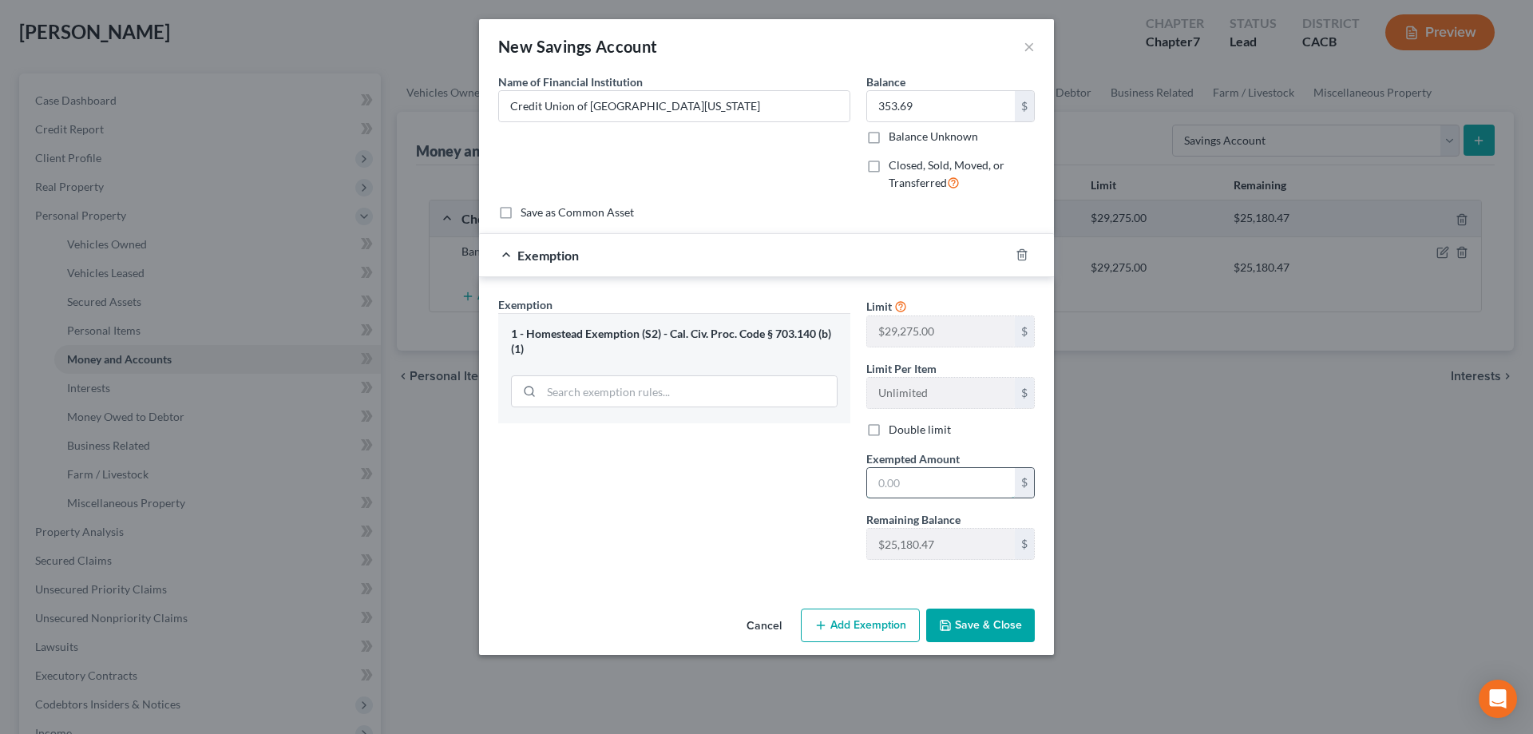
click at [941, 483] on input "text" at bounding box center [941, 483] width 148 height 30
type input "353.69"
click at [977, 627] on button "Save & Close" at bounding box center [980, 625] width 109 height 34
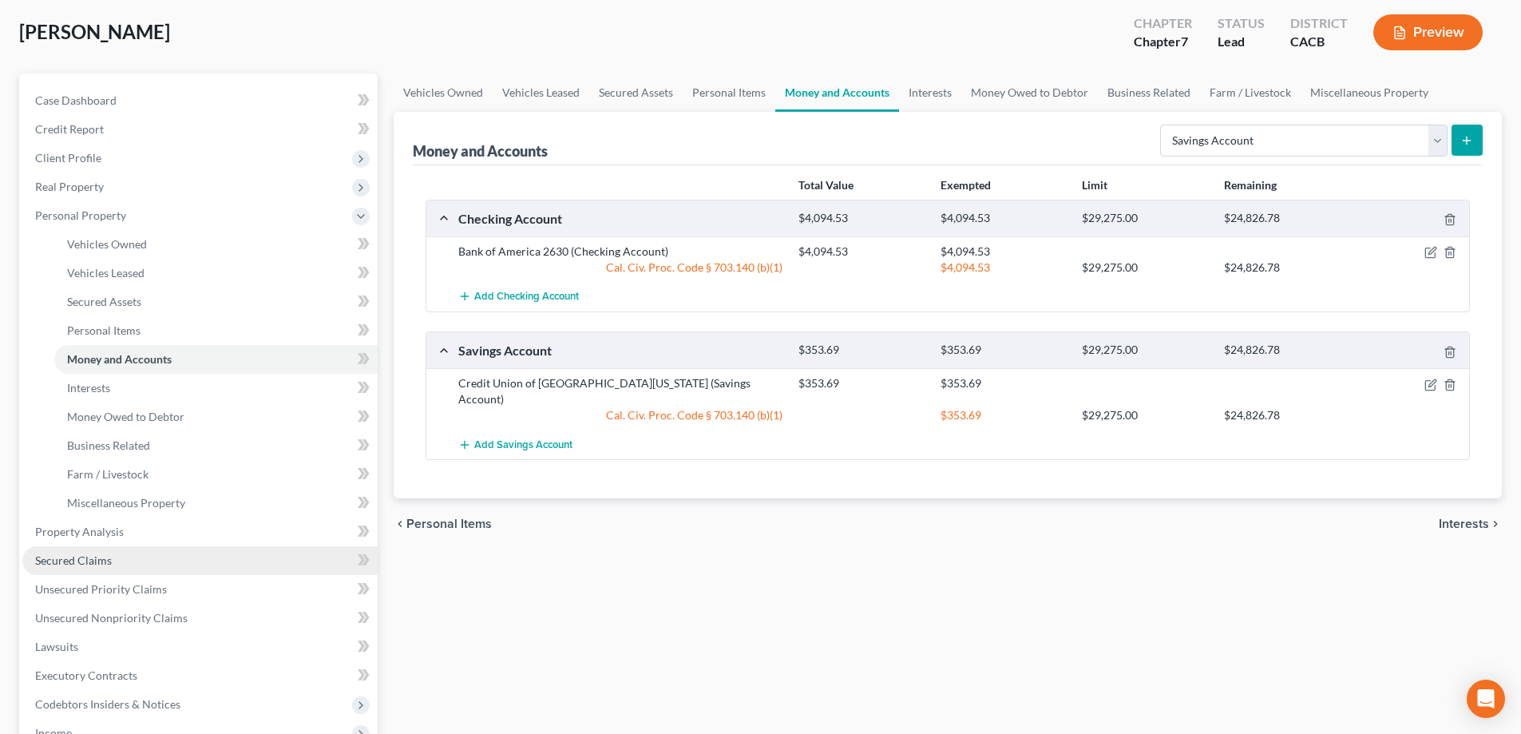
click at [115, 553] on link "Secured Claims" at bounding box center [199, 560] width 355 height 29
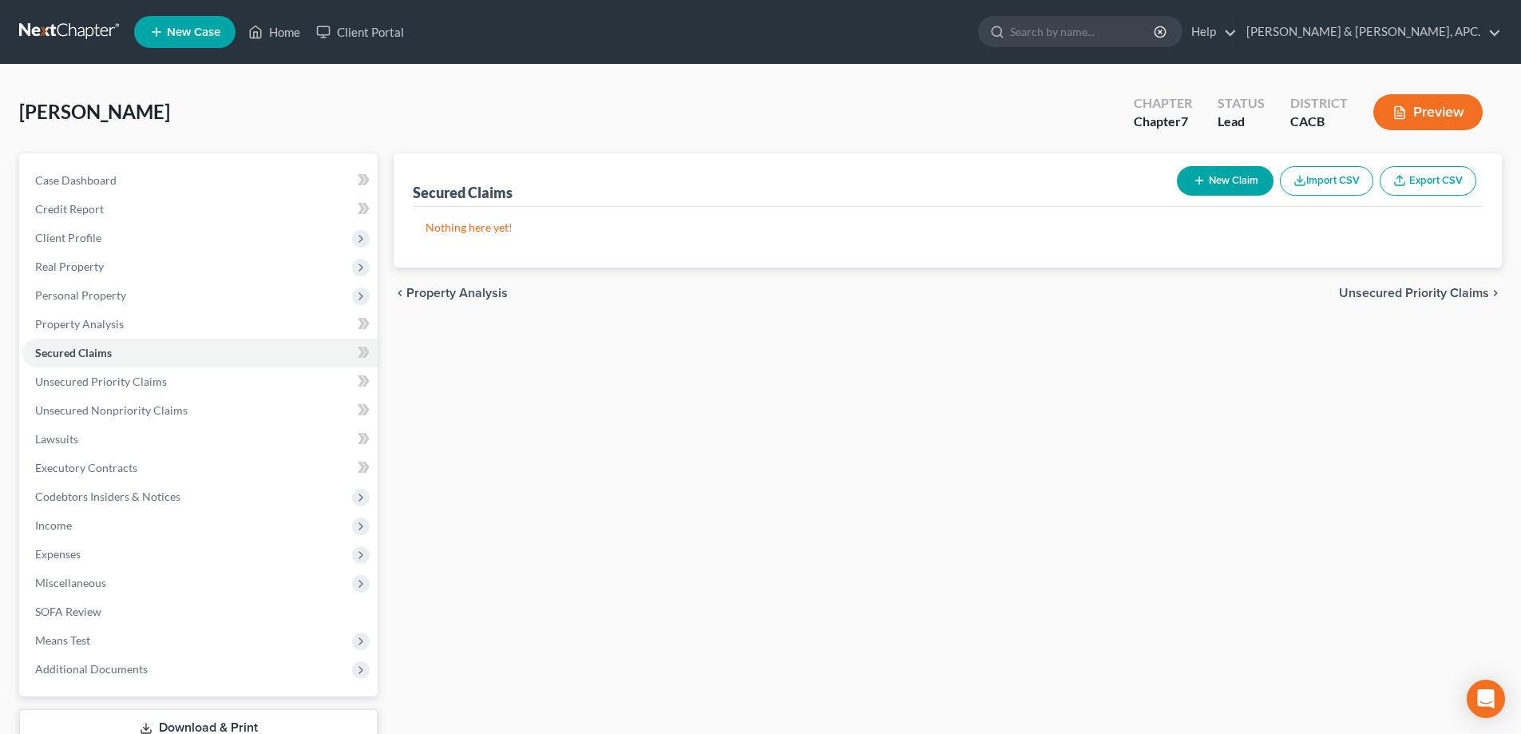
click at [1243, 179] on button "New Claim" at bounding box center [1225, 181] width 97 height 30
select select "0"
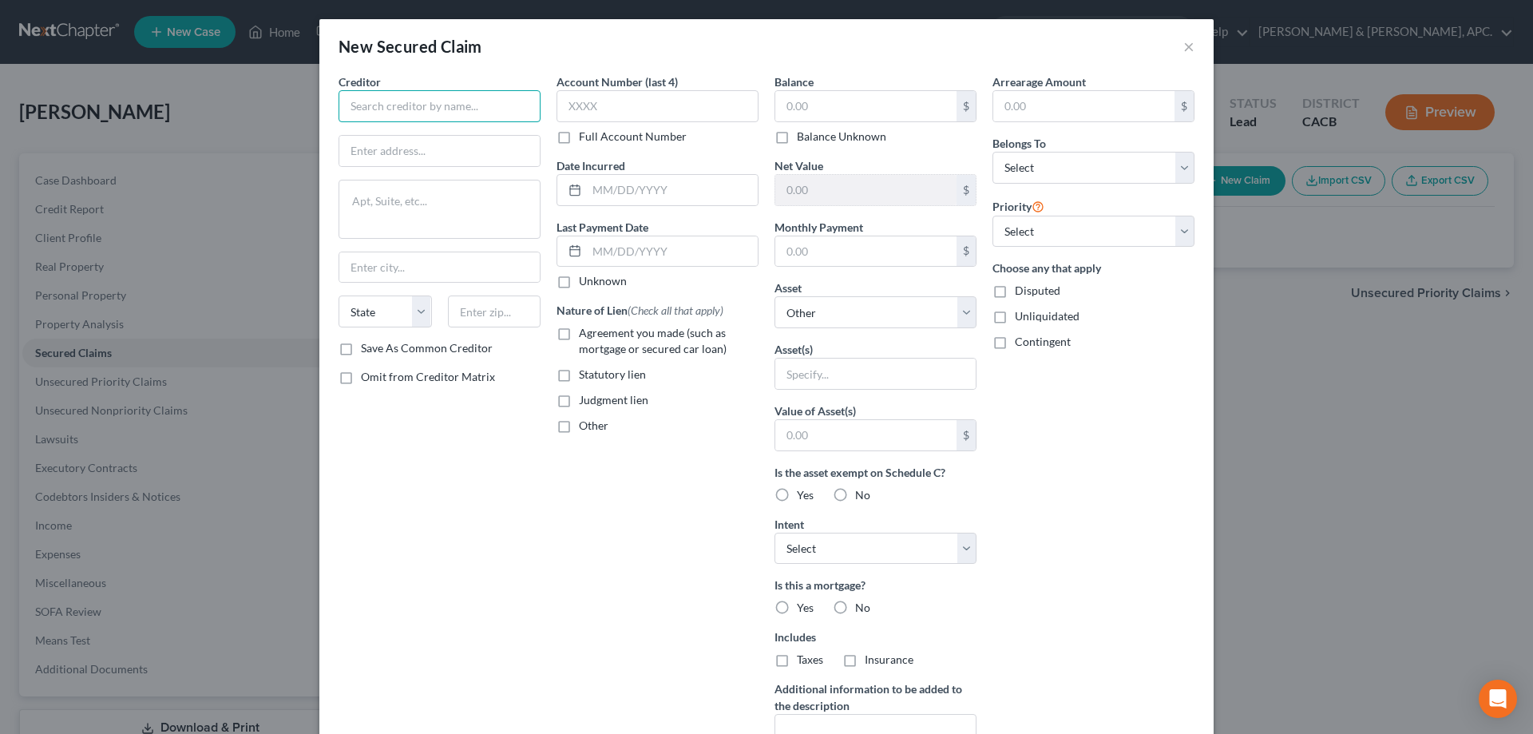
click at [478, 105] on input "text" at bounding box center [440, 106] width 202 height 32
type input "C"
drag, startPoint x: 436, startPoint y: 109, endPoint x: 331, endPoint y: 102, distance: 104.9
click at [331, 102] on div "Creditor * tax [US_STATE] Department of Tax and Fee Administration [GEOGRAPHIC_…" at bounding box center [440, 429] width 218 height 712
paste input "Franchise Tax Board"
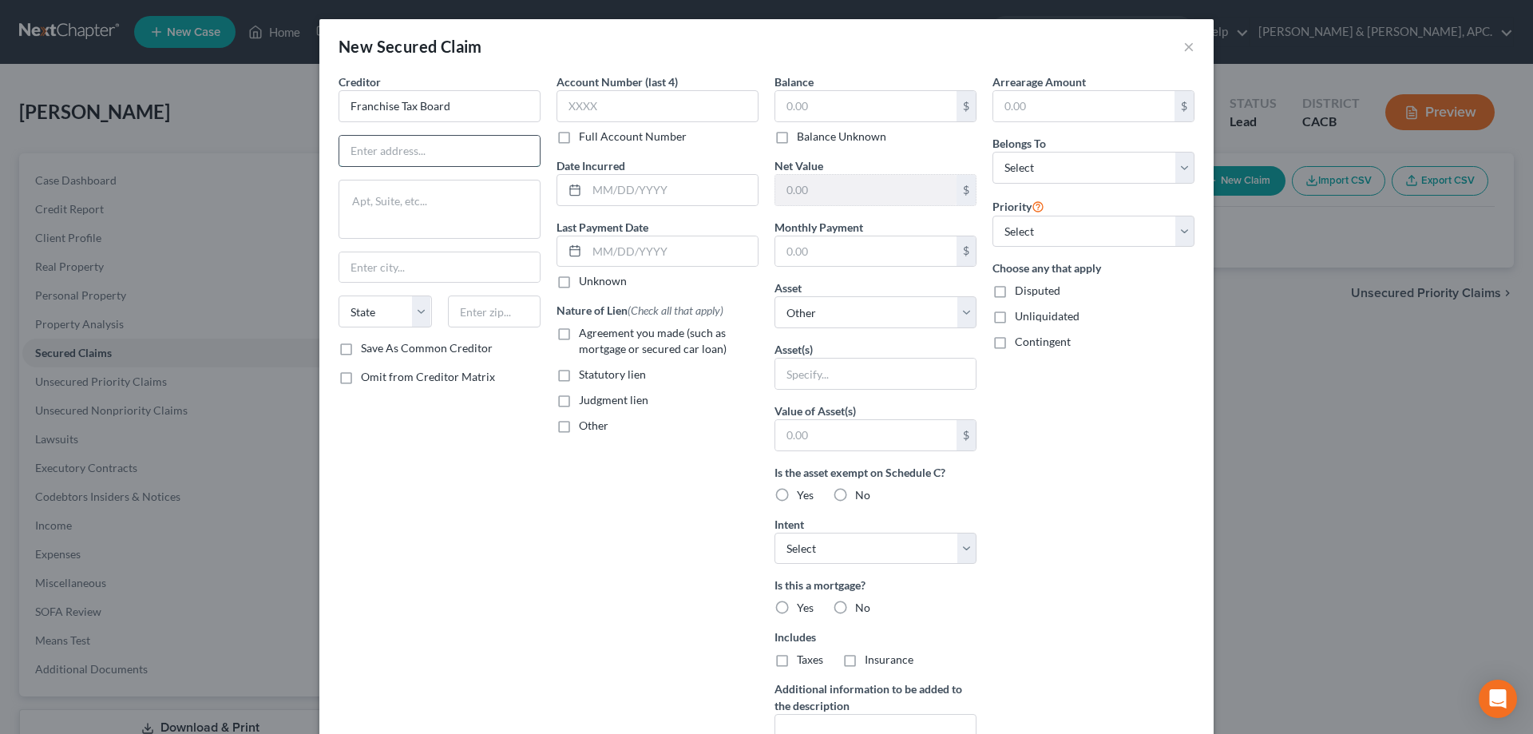
click at [442, 149] on input "text" at bounding box center [439, 151] width 200 height 30
click at [477, 109] on input "Franchise Tax Board" at bounding box center [440, 106] width 202 height 32
paste input "Personal Bankruptcy MS A340"
type input "Franchise Tax Board Personal Bankruptcy MS A340"
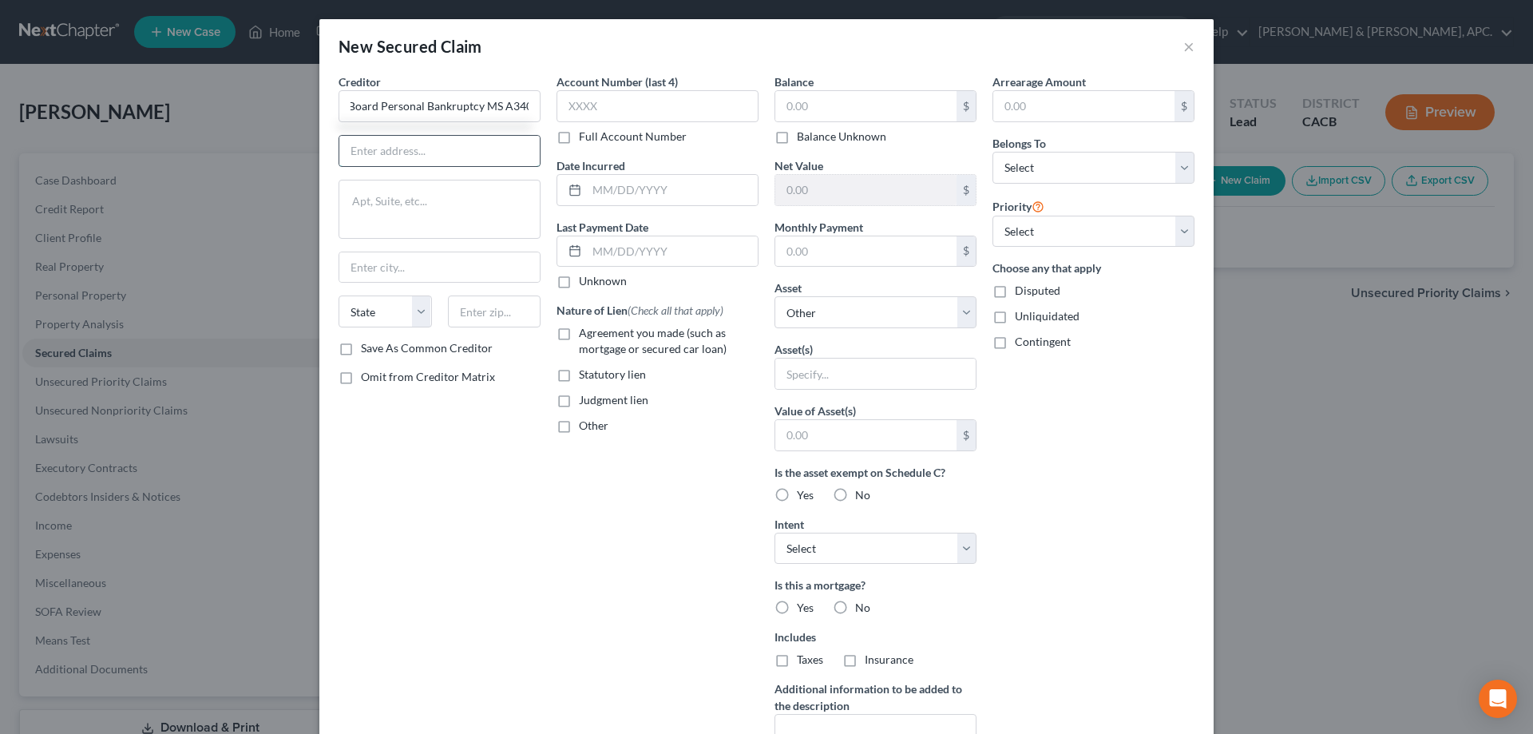
scroll to position [0, 0]
click at [353, 149] on input "text" at bounding box center [439, 151] width 200 height 30
paste input "Personal Bankruptcy MS A340"
type input "Personal Bankruptcy MS A340"
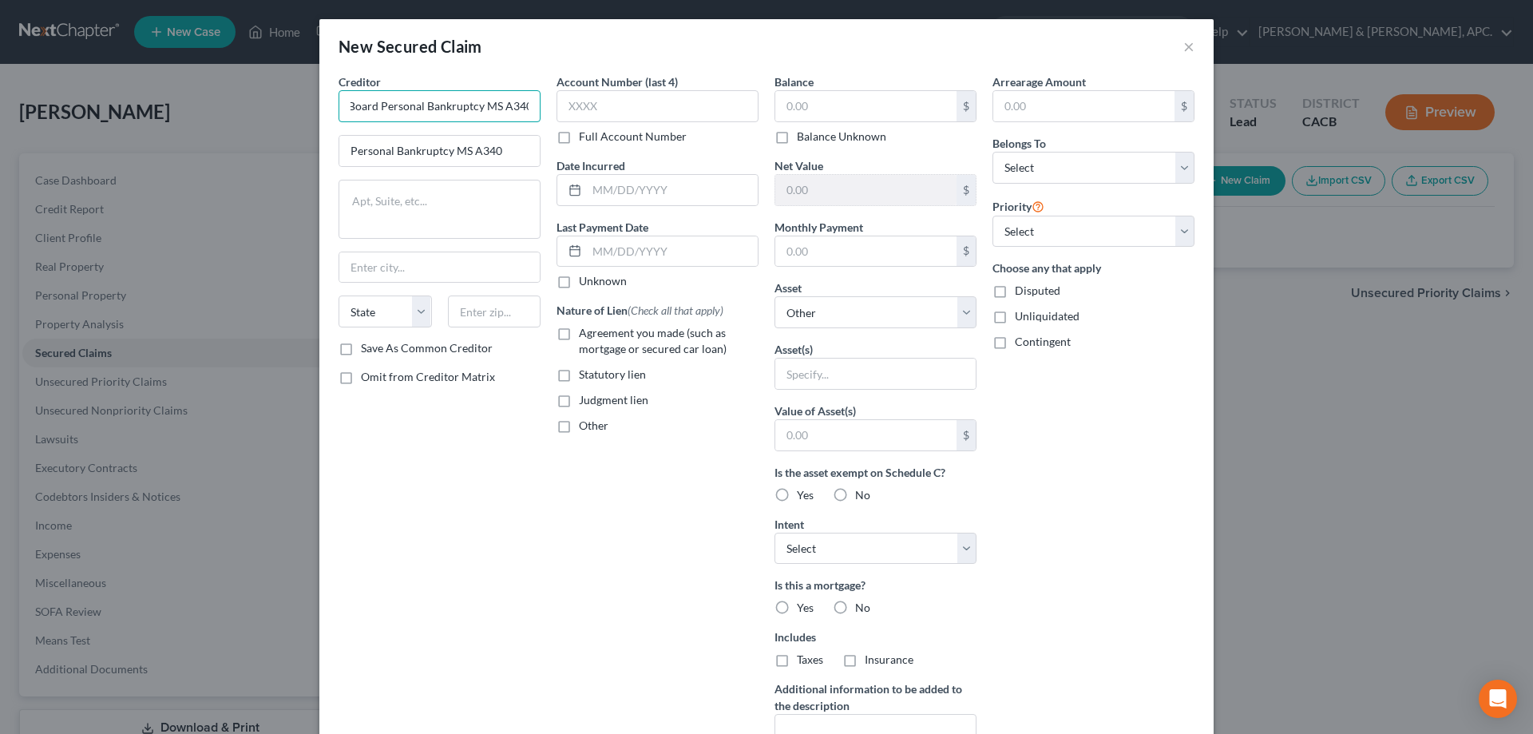
drag, startPoint x: 445, startPoint y: 105, endPoint x: 851, endPoint y: 141, distance: 408.0
click at [851, 141] on div "Creditor * Franchise Tax Board Personal Bankruptcy MS A340 Personal Bankruptcy …" at bounding box center [767, 429] width 872 height 712
type input "Franchise Tax Board"
click at [399, 204] on textarea at bounding box center [440, 209] width 202 height 59
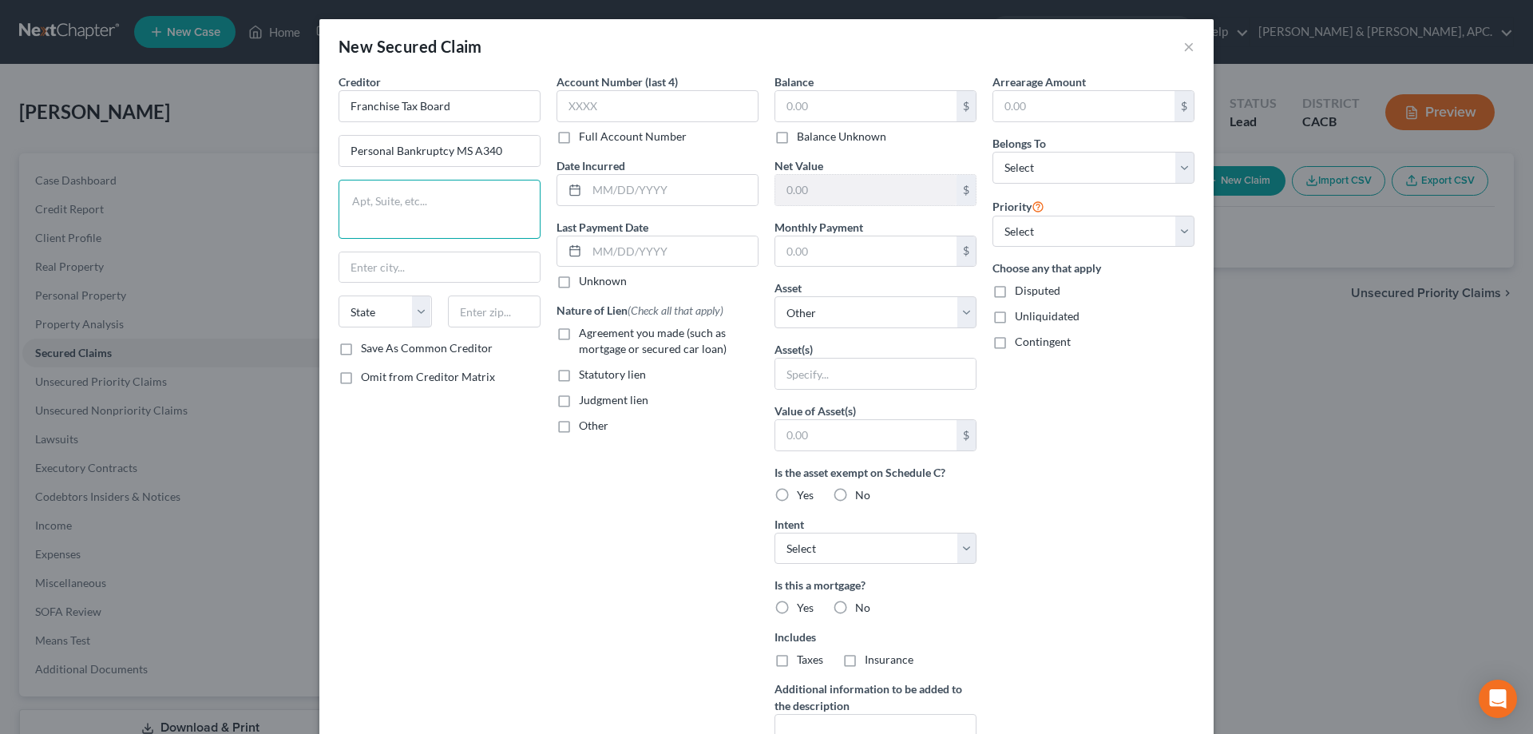
paste textarea "PO Box 2952"
type textarea "PO Box 2952"
click at [395, 264] on input "text" at bounding box center [439, 267] width 200 height 30
type input "[GEOGRAPHIC_DATA]"
type input "94279"
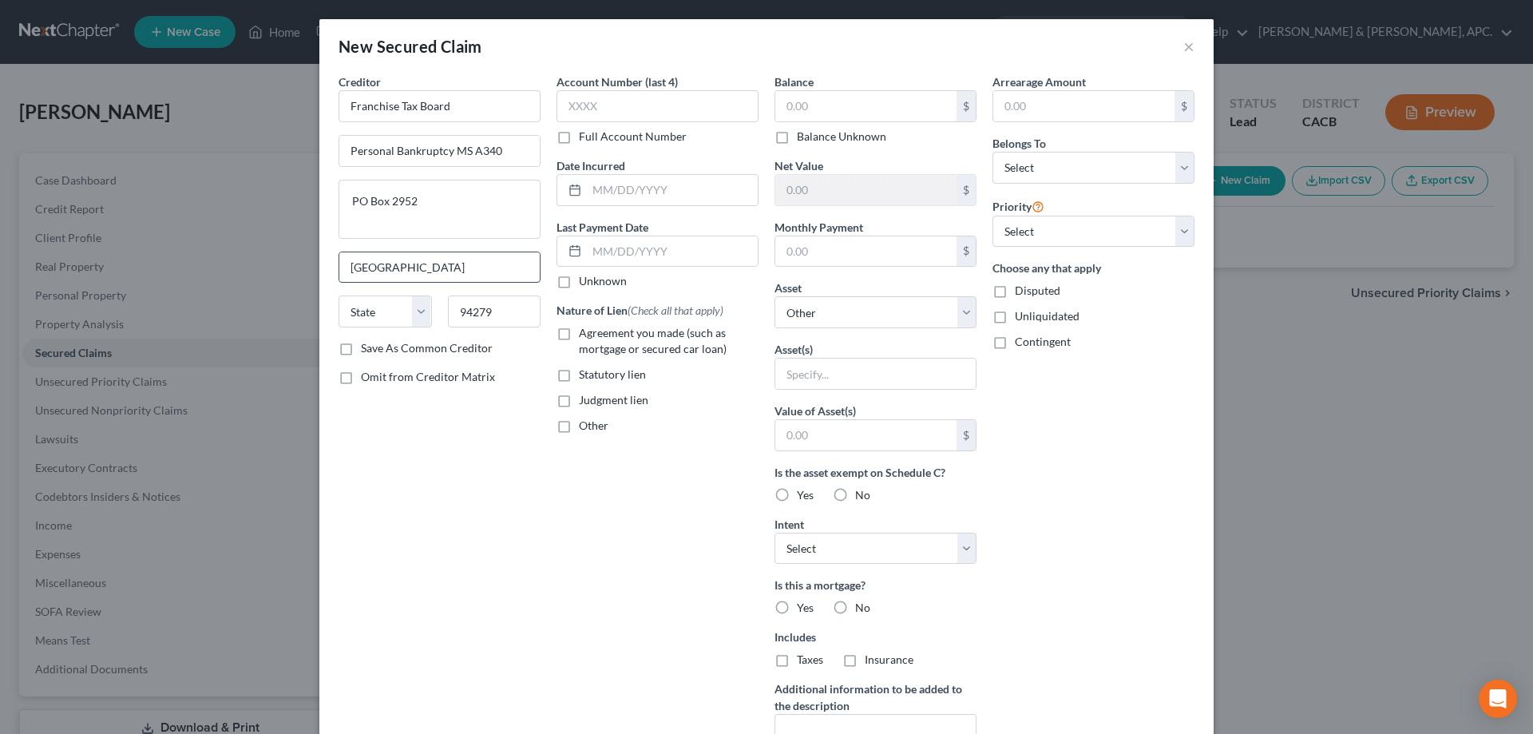
select select "4"
drag, startPoint x: 498, startPoint y: 315, endPoint x: 439, endPoint y: 315, distance: 59.1
click at [440, 315] on div "94279" at bounding box center [494, 311] width 109 height 32
paste input "5812"
type input "95812"
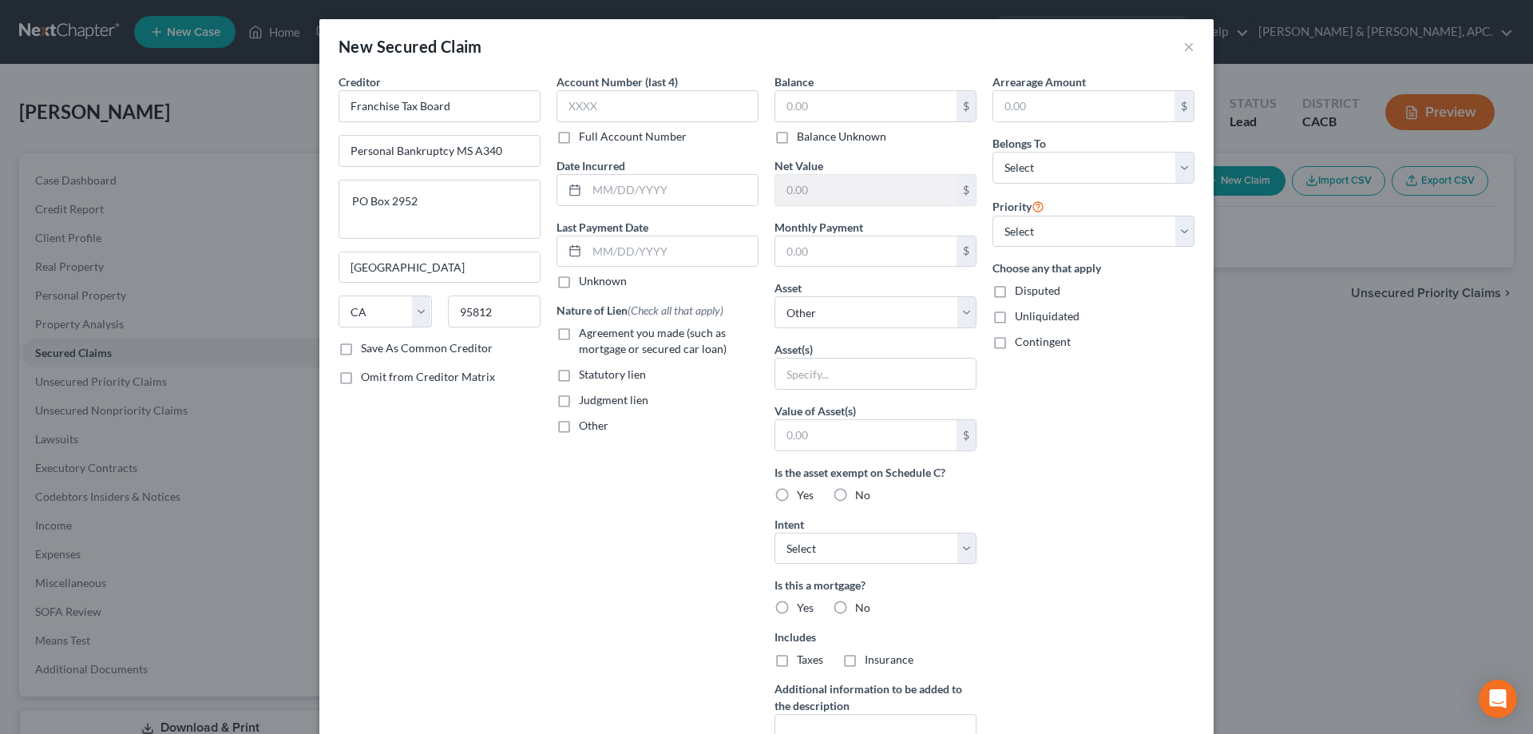
click at [393, 352] on label "Save As Common Creditor" at bounding box center [427, 348] width 132 height 16
click at [378, 351] on input "Save As Common Creditor" at bounding box center [372, 345] width 10 height 10
checkbox input "true"
click at [644, 193] on input "text" at bounding box center [672, 190] width 171 height 30
type input "2022"
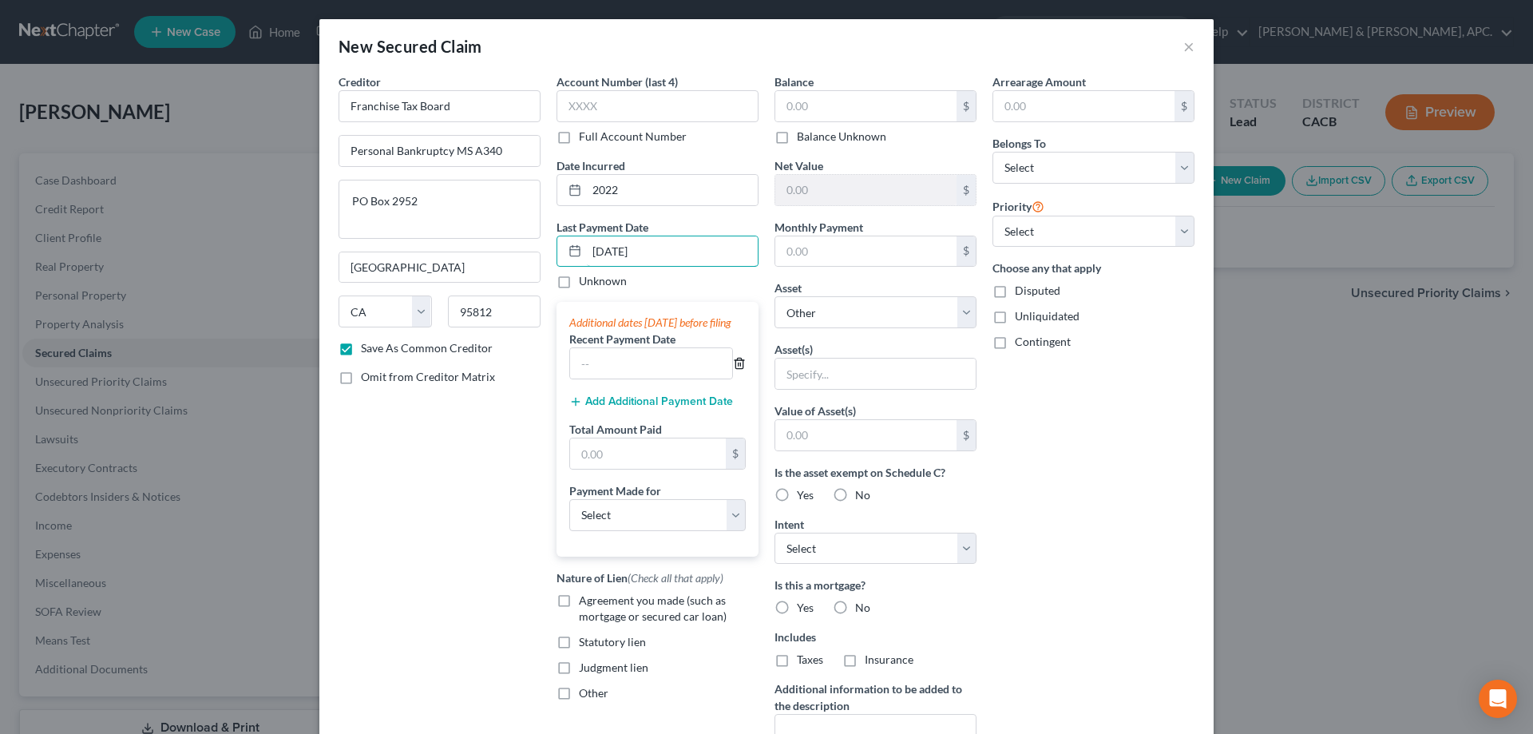
type input "[DATE]"
click at [740, 367] on line "button" at bounding box center [740, 364] width 0 height 3
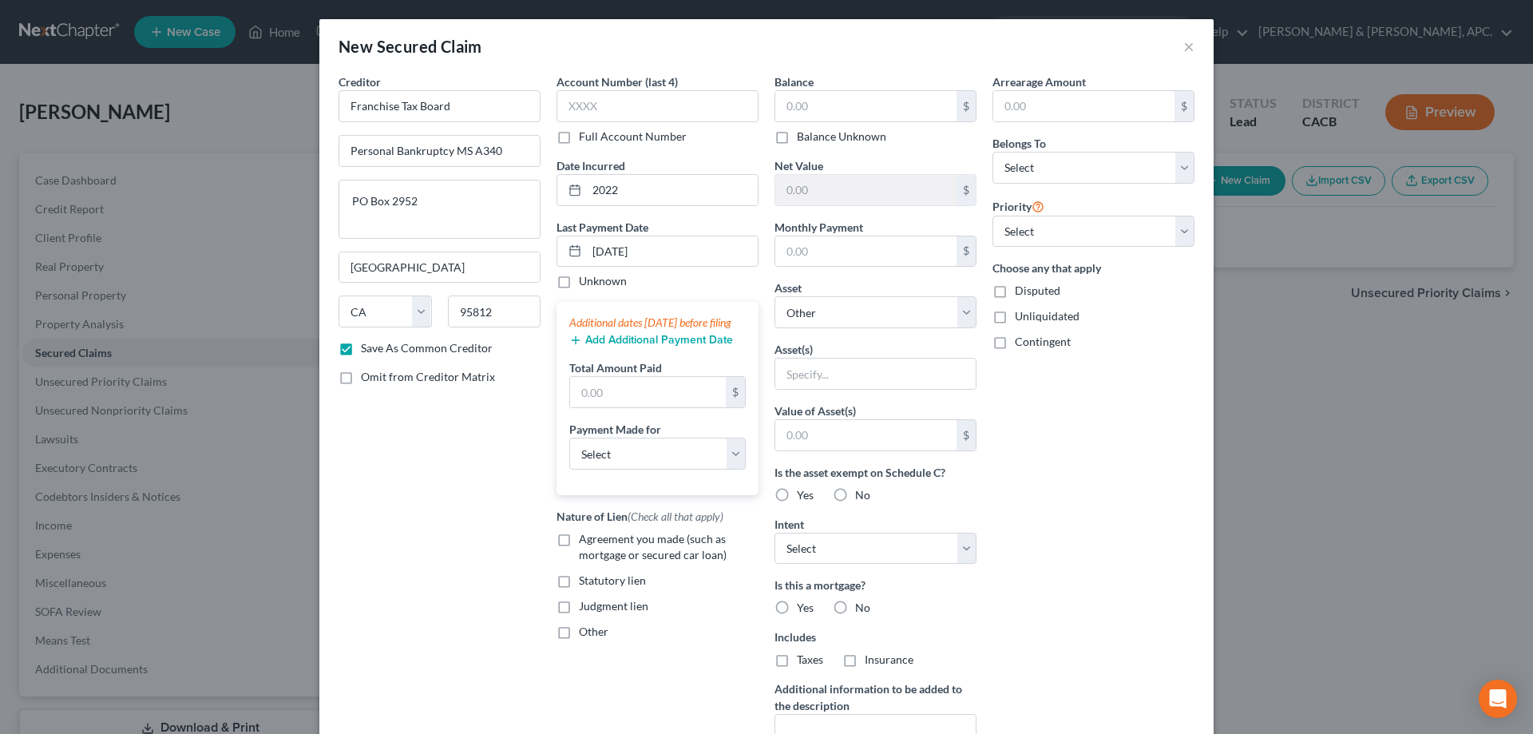
click at [402, 540] on div "Creditor * Franchise Tax Board Personal Bankruptcy MS A340 PO Box 2952 [GEOGRAP…" at bounding box center [440, 429] width 218 height 712
drag, startPoint x: 648, startPoint y: 411, endPoint x: 616, endPoint y: 425, distance: 35.4
click at [648, 407] on input "text" at bounding box center [648, 392] width 156 height 30
type input "150.00"
click at [727, 470] on select "Select Car Credit Card Loan Repayment Mortgage Other Suppliers Or Vendors" at bounding box center [657, 454] width 176 height 32
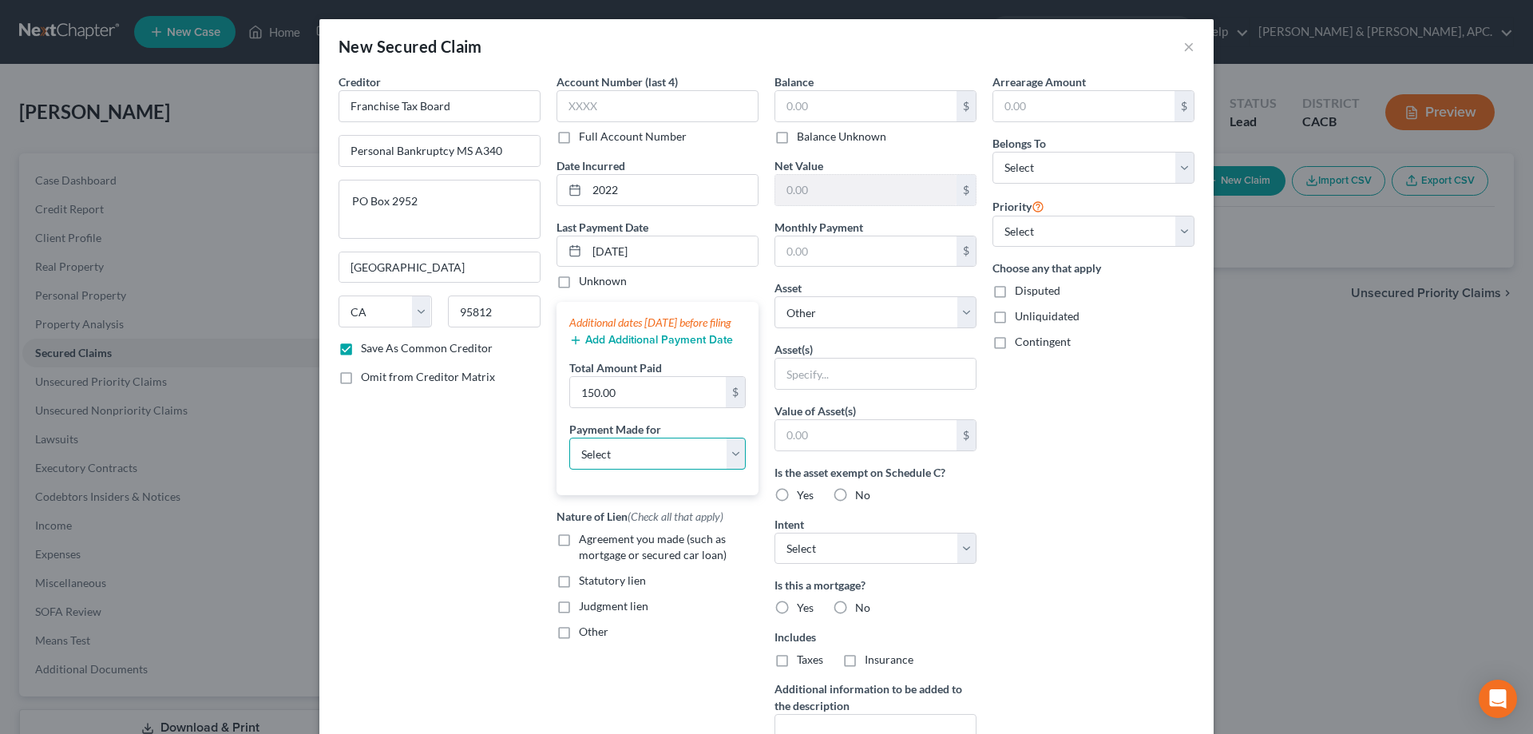
select select "4"
click at [569, 454] on select "Select Car Credit Card Loan Repayment Mortgage Other Suppliers Or Vendors" at bounding box center [657, 454] width 176 height 32
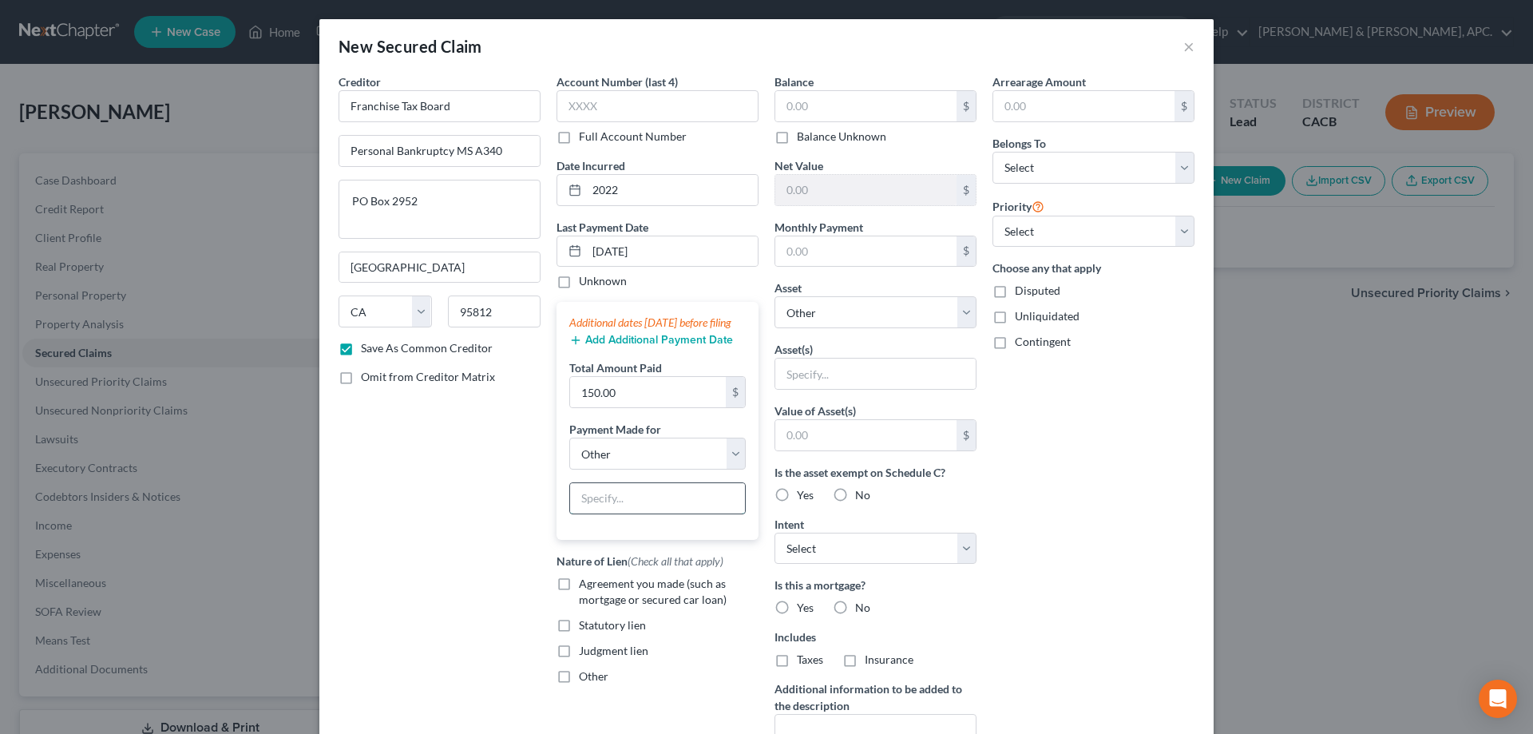
click at [612, 513] on input "text" at bounding box center [657, 498] width 175 height 30
type input "2022 Taxes"
click at [476, 508] on div "Creditor * Franchise Tax Board Personal Bankruptcy MS A340 PO Box 2952 [GEOGRAP…" at bounding box center [440, 429] width 218 height 712
click at [862, 105] on input "text" at bounding box center [865, 106] width 181 height 30
type input "610.50"
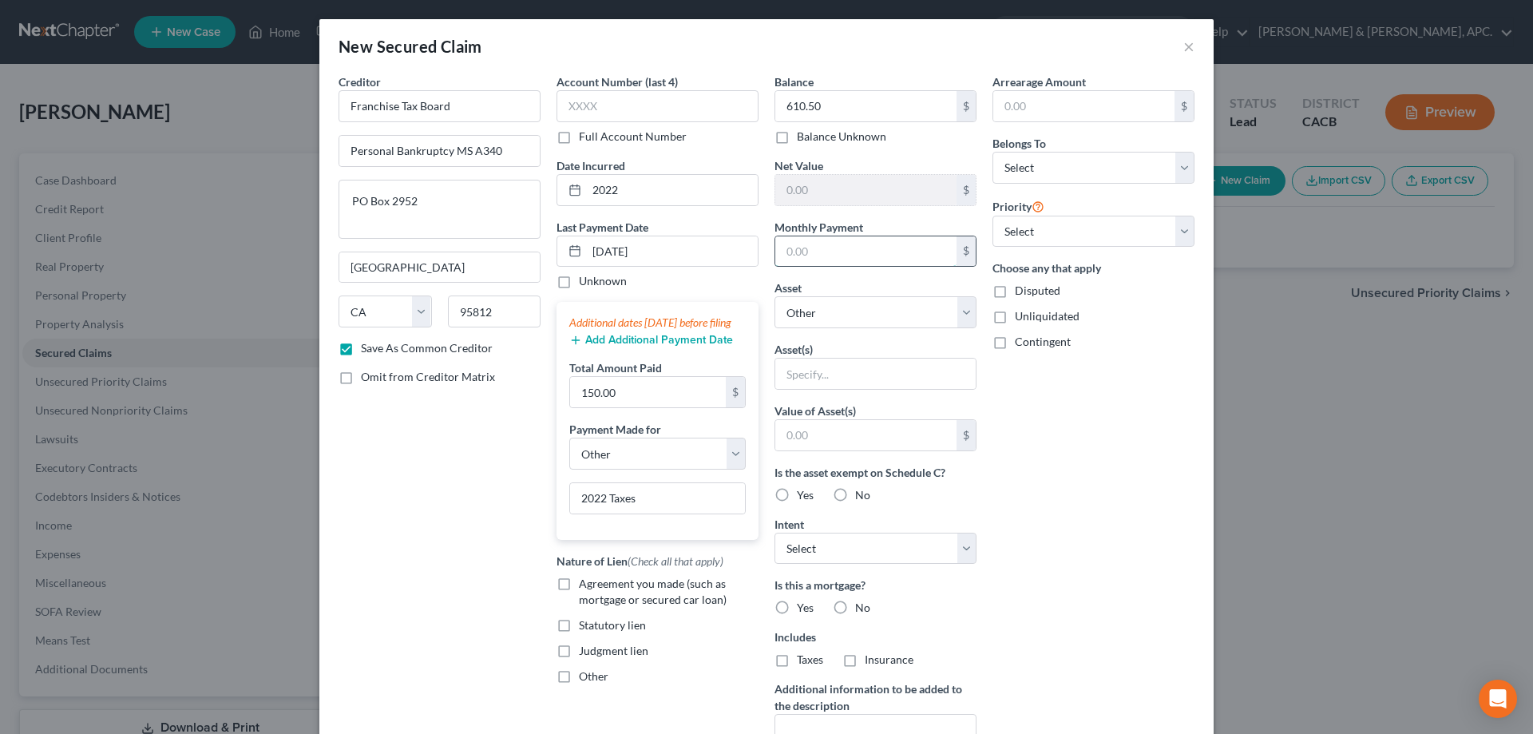
click at [885, 252] on input "text" at bounding box center [865, 251] width 181 height 30
type input "150.00"
click at [1088, 173] on select "Select Debtor 1 Only Debtor 2 Only Debtor 1 And Debtor 2 Only At Least One Of T…" at bounding box center [1094, 168] width 202 height 32
select select "0"
click at [993, 152] on select "Select Debtor 1 Only Debtor 2 Only Debtor 1 And Debtor 2 Only At Least One Of T…" at bounding box center [1094, 168] width 202 height 32
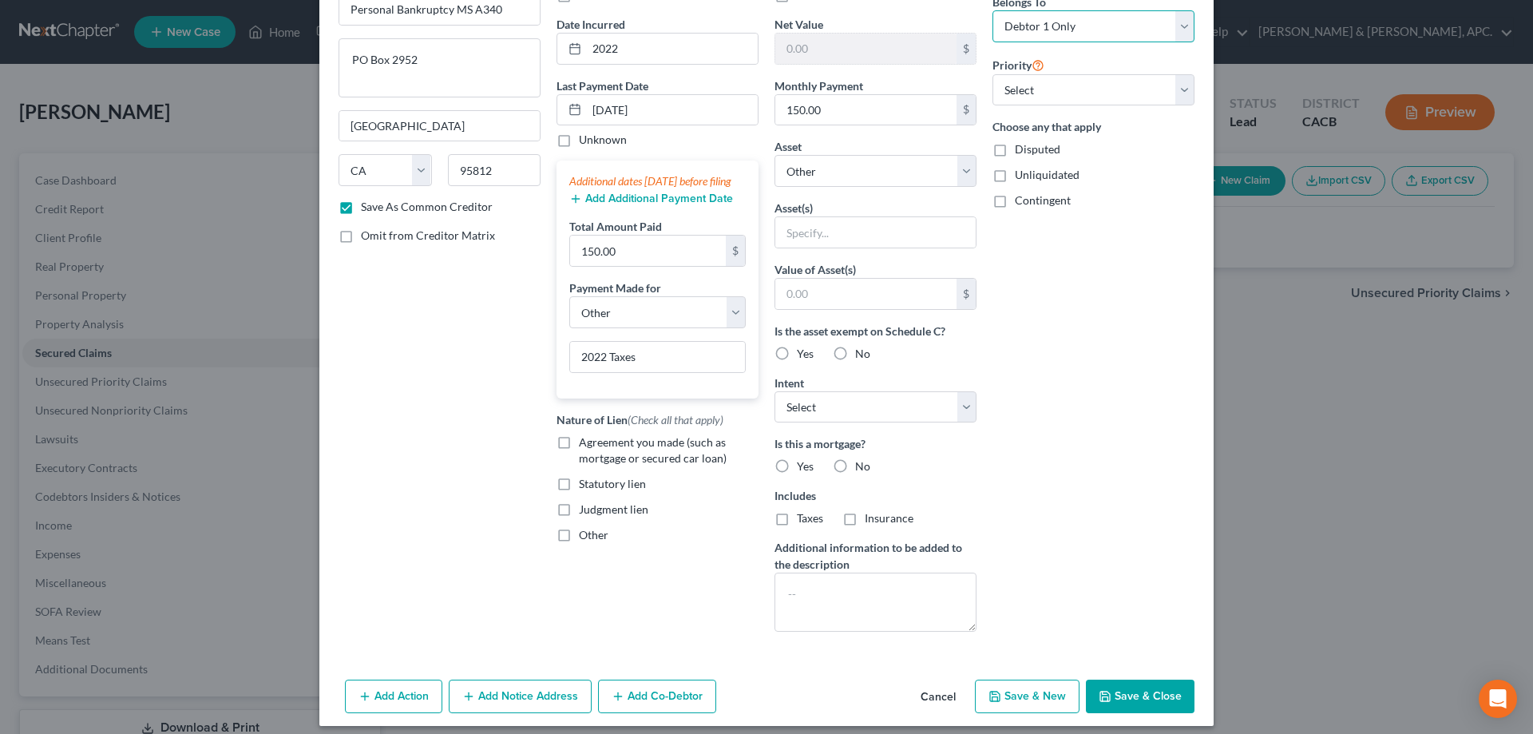
scroll to position [153, 0]
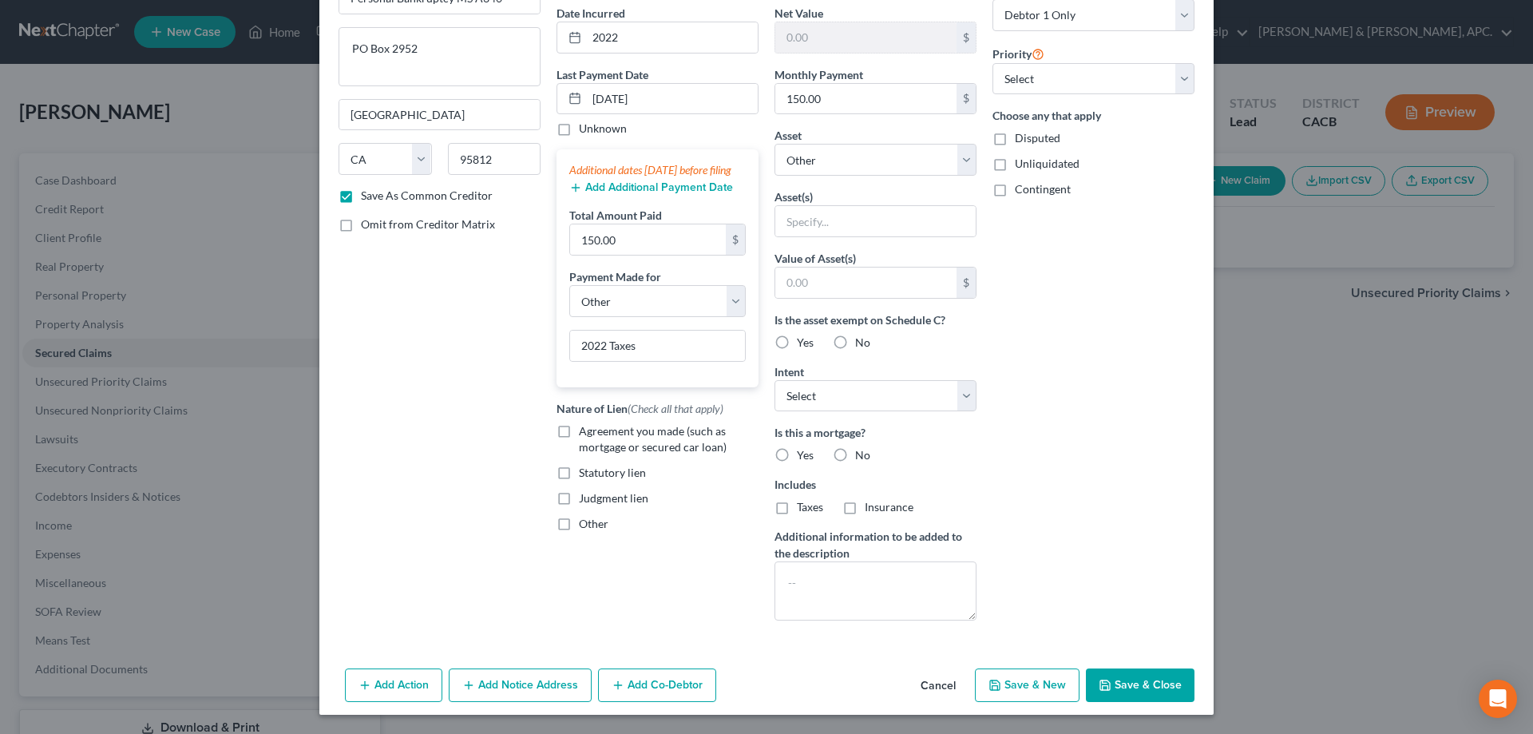
click at [855, 457] on label "No" at bounding box center [862, 455] width 15 height 16
click at [862, 457] on input "No" at bounding box center [867, 452] width 10 height 10
radio input "true"
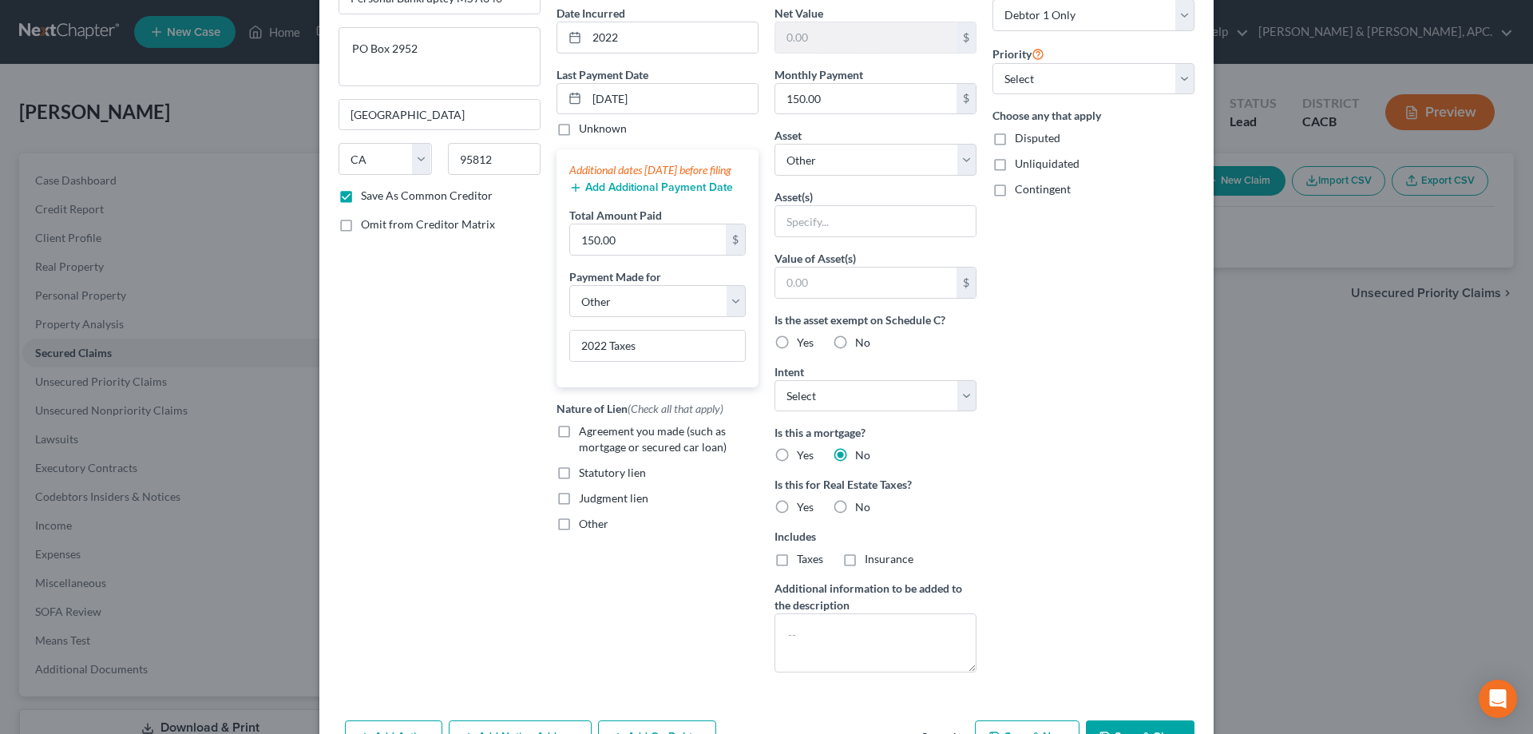
click at [855, 505] on label "No" at bounding box center [862, 507] width 15 height 16
click at [862, 505] on input "No" at bounding box center [867, 504] width 10 height 10
radio input "true"
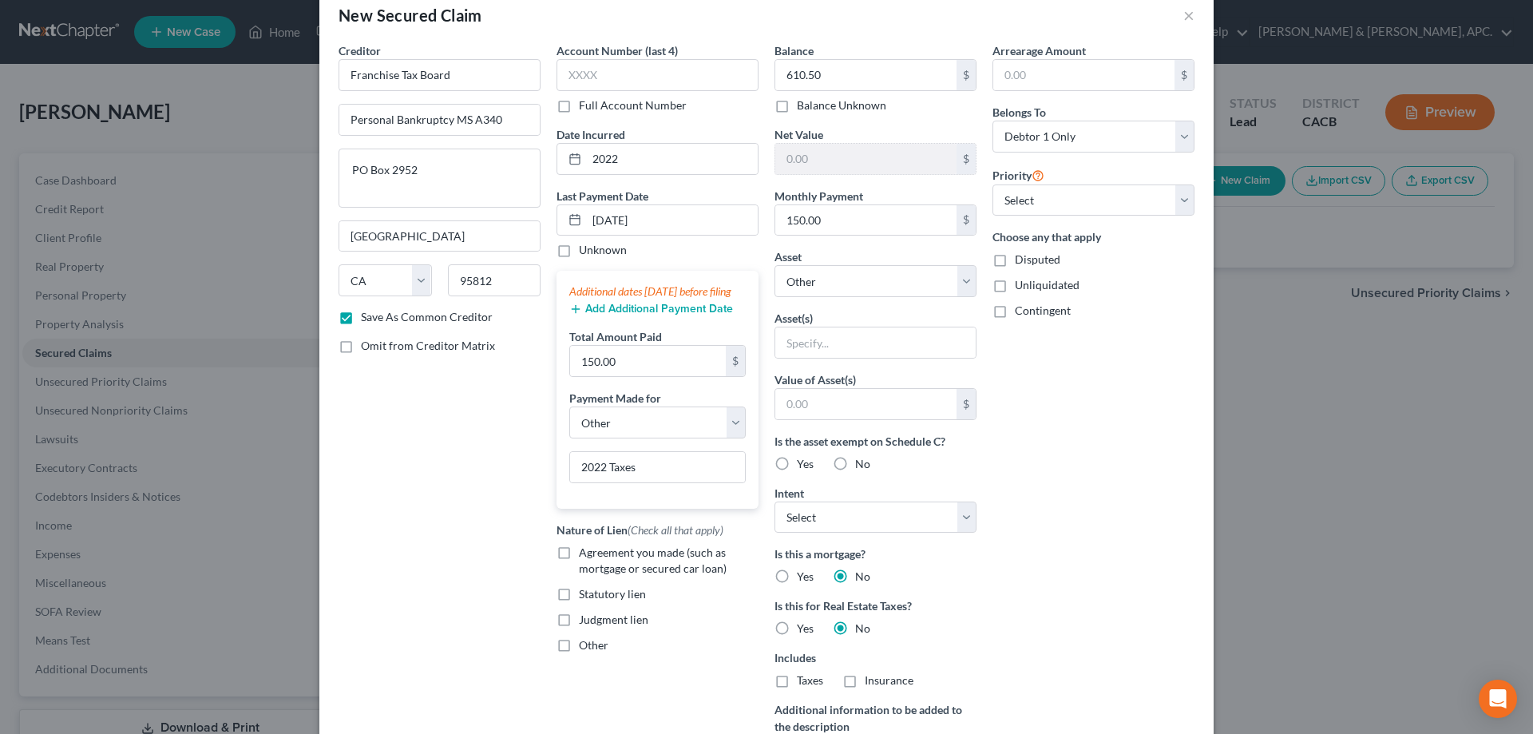
scroll to position [0, 0]
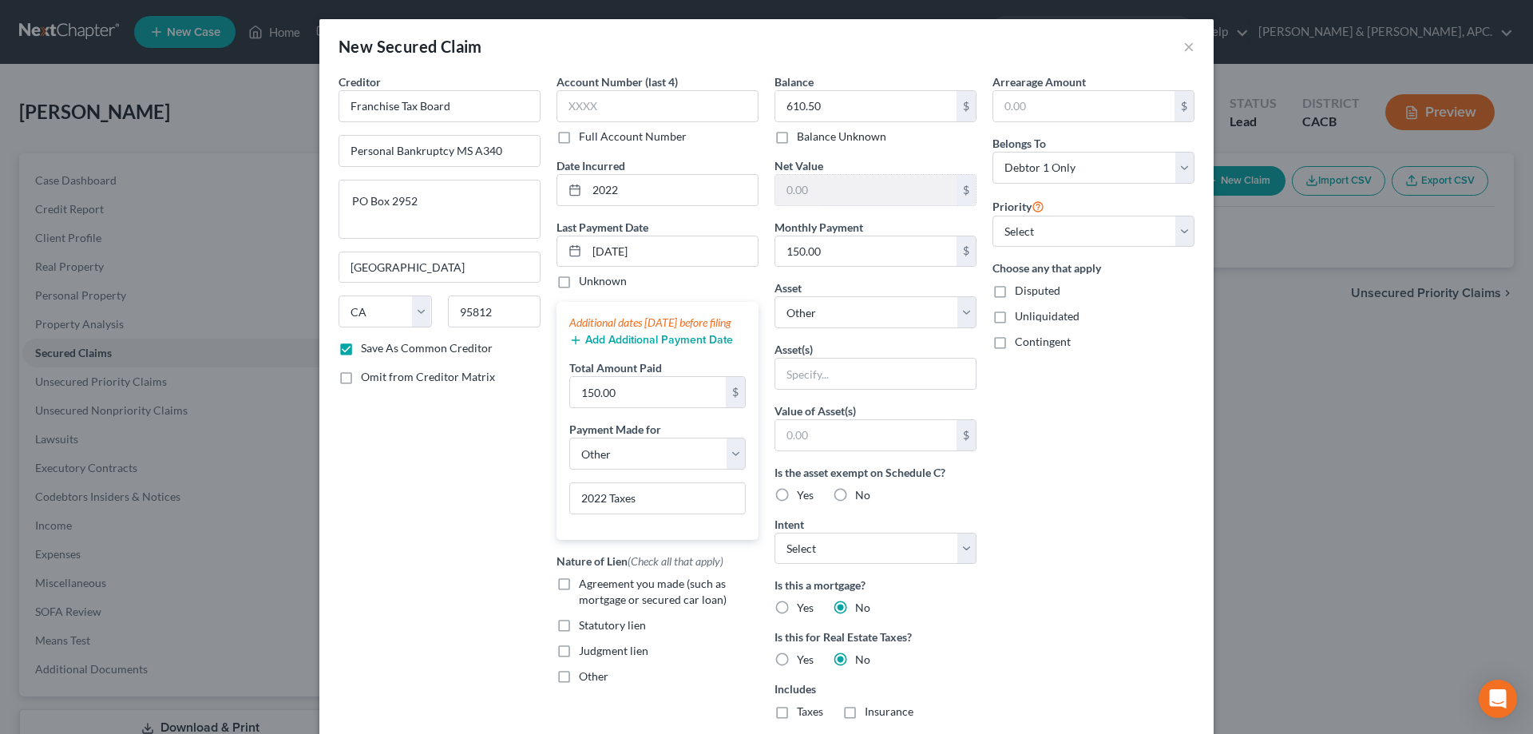
click at [855, 496] on label "No" at bounding box center [862, 495] width 15 height 16
click at [862, 496] on input "No" at bounding box center [867, 492] width 10 height 10
radio input "true"
click at [954, 555] on select "Select Surrender Redeem Reaffirm Avoid Other" at bounding box center [876, 549] width 202 height 32
click at [1071, 616] on div "Arrearage Amount $ Belongs To * Select Debtor 1 Only Debtor 2 Only Debtor 1 And…" at bounding box center [1094, 455] width 218 height 764
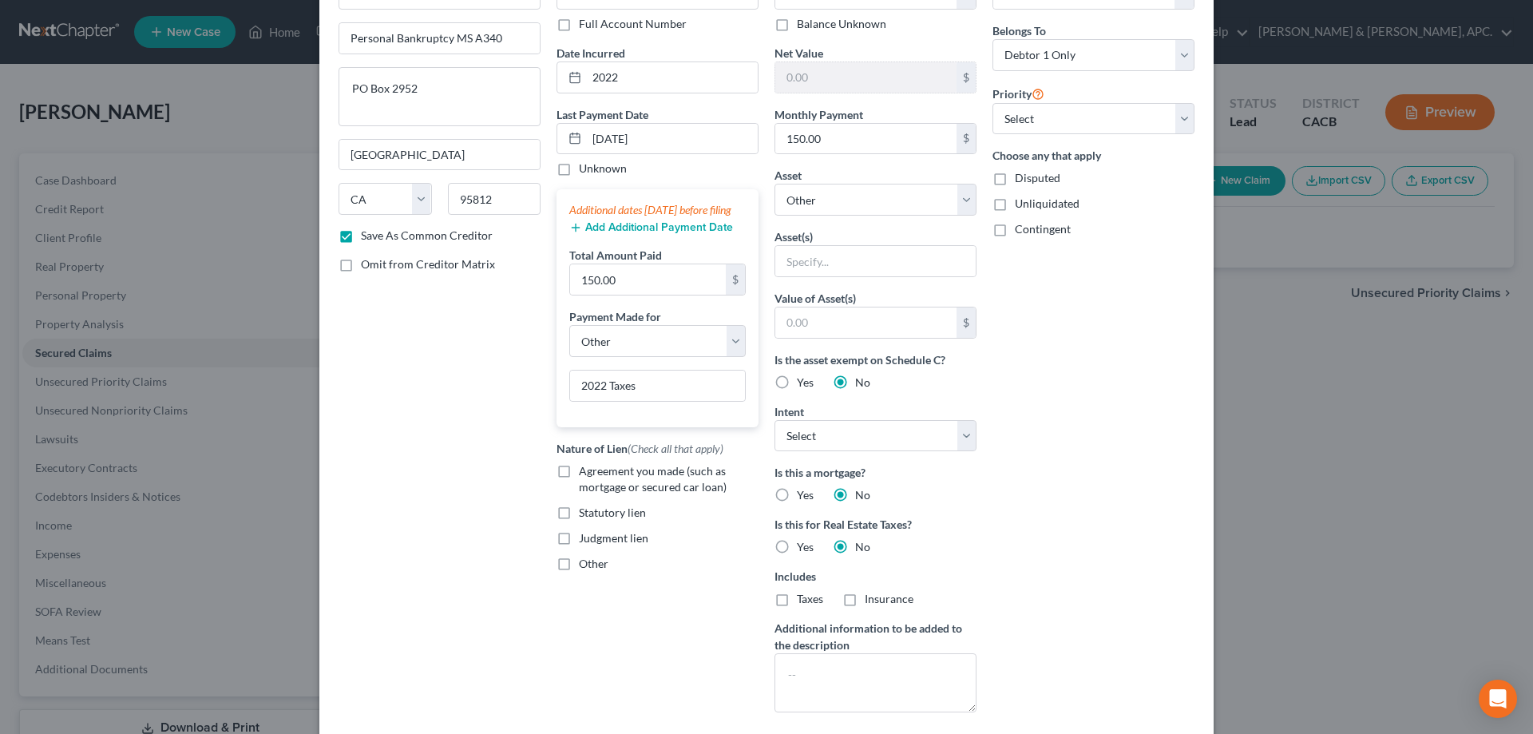
scroll to position [204, 0]
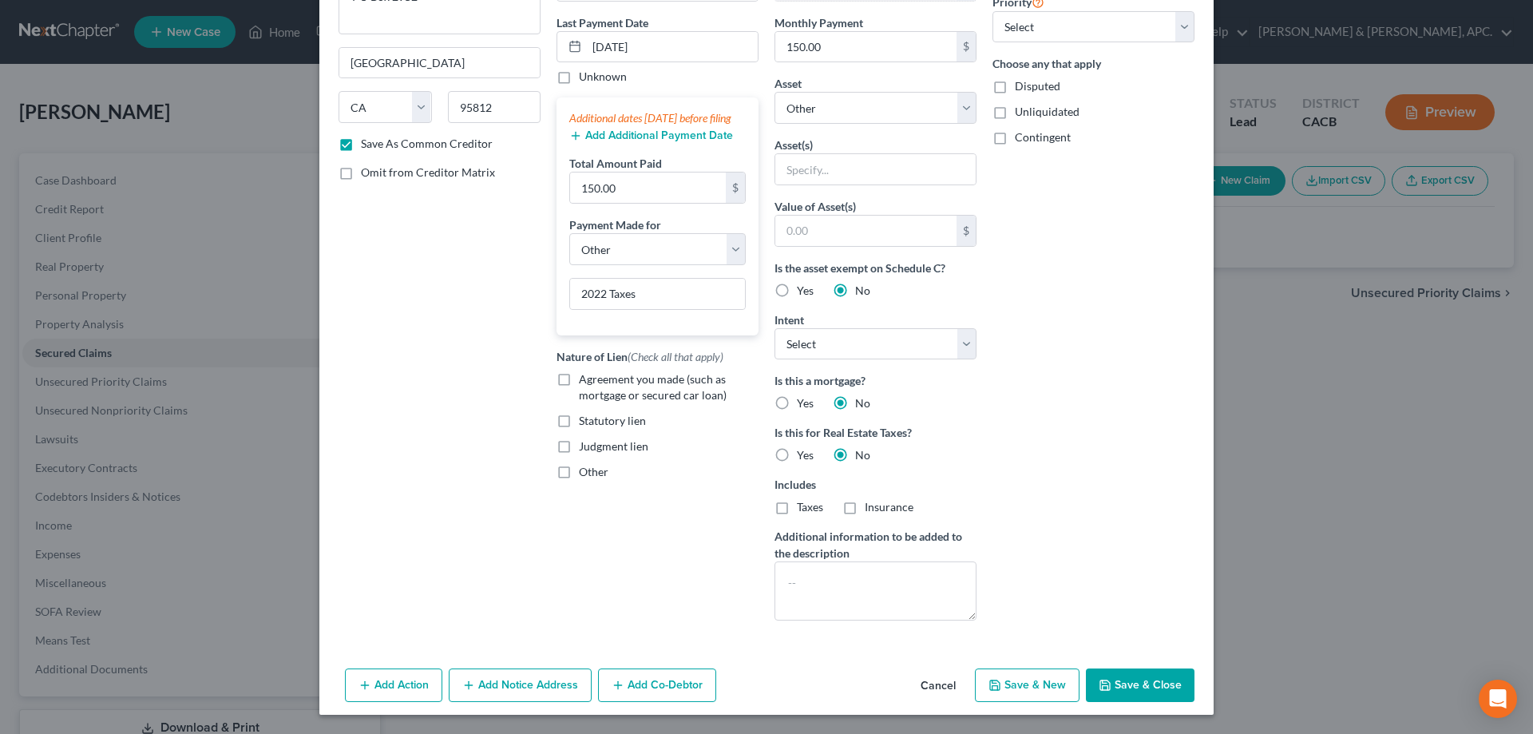
click at [1133, 677] on button "Save & Close" at bounding box center [1140, 685] width 109 height 34
checkbox input "false"
select select
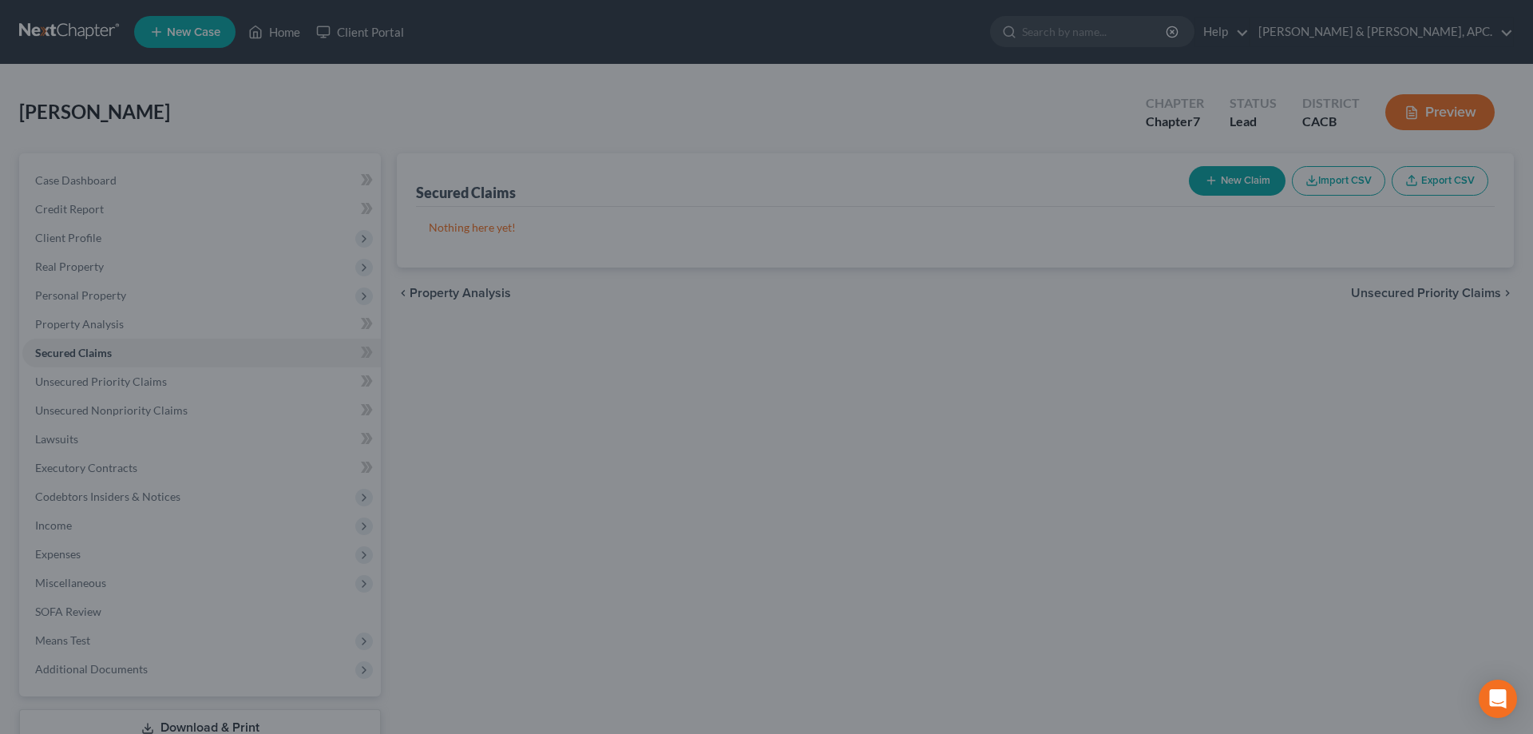
scroll to position [0, 0]
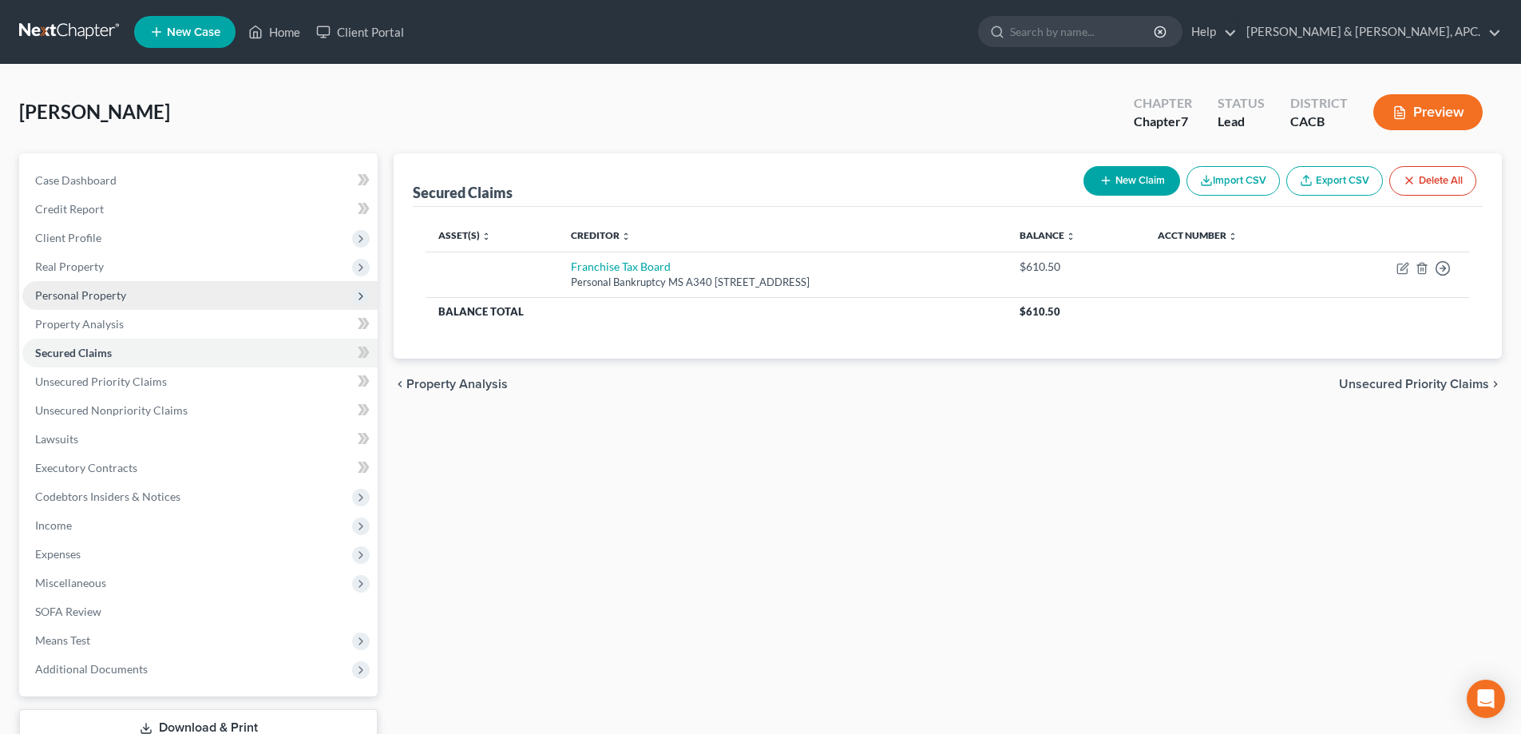
click at [113, 298] on span "Personal Property" at bounding box center [80, 295] width 91 height 14
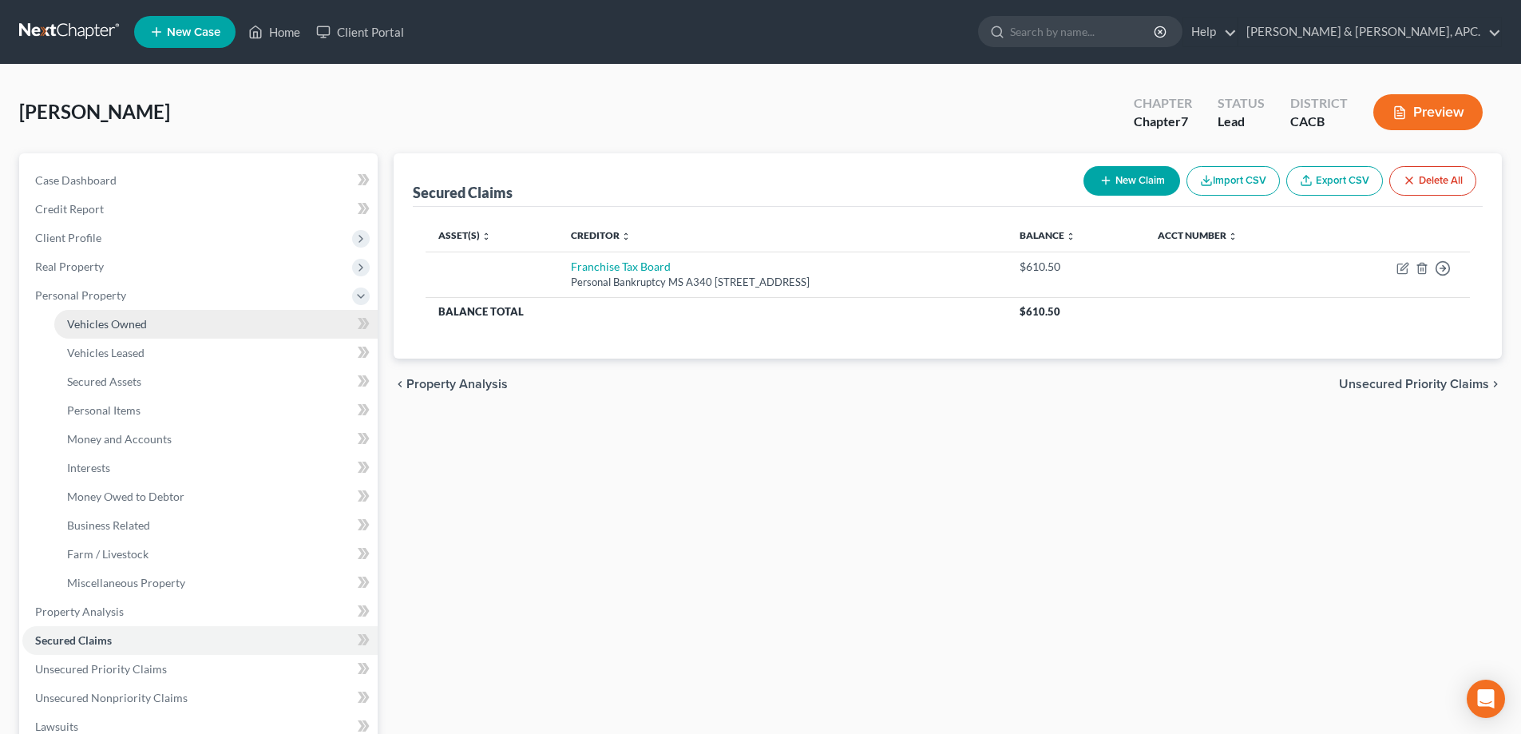
click at [113, 330] on span "Vehicles Owned" at bounding box center [107, 324] width 80 height 14
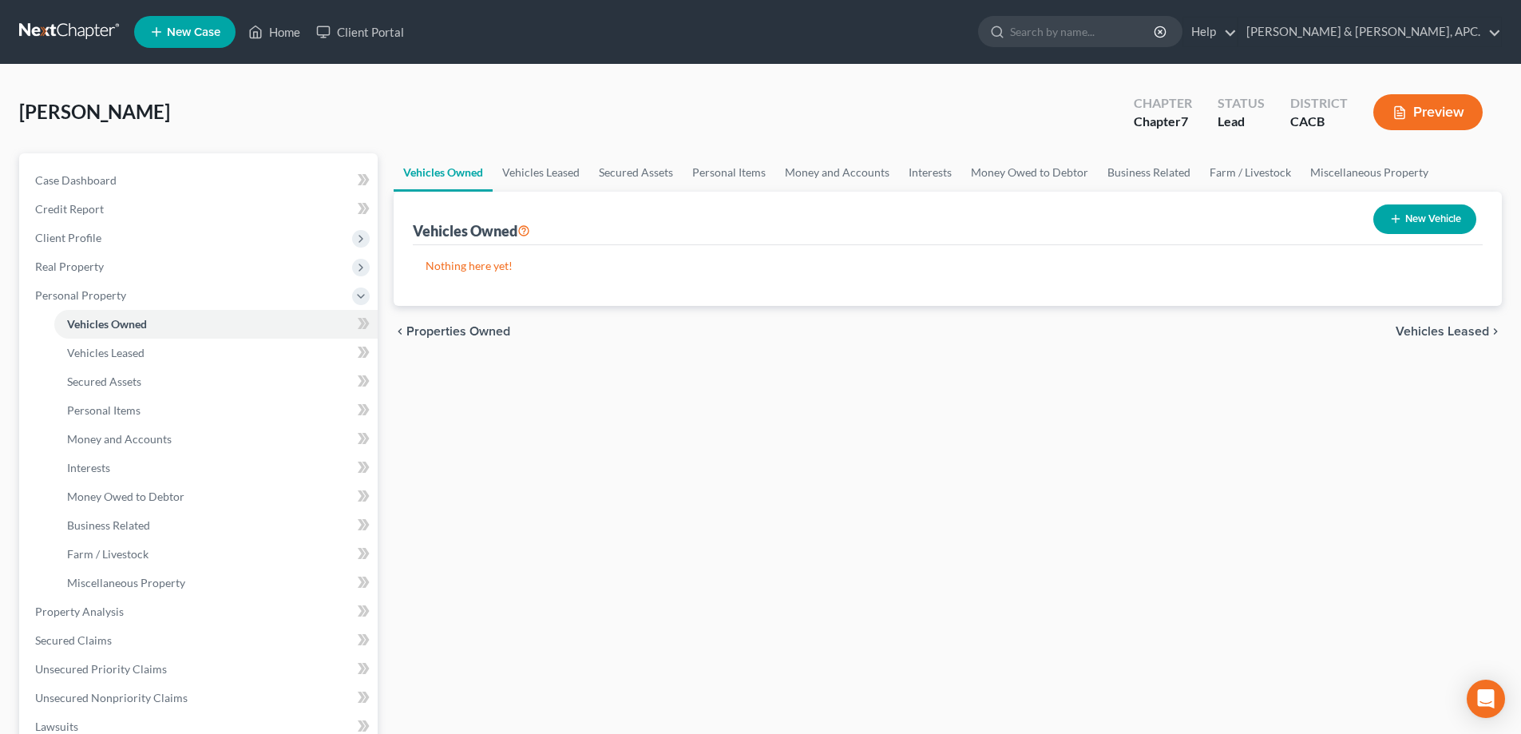
click at [1421, 215] on button "New Vehicle" at bounding box center [1424, 219] width 103 height 30
select select "0"
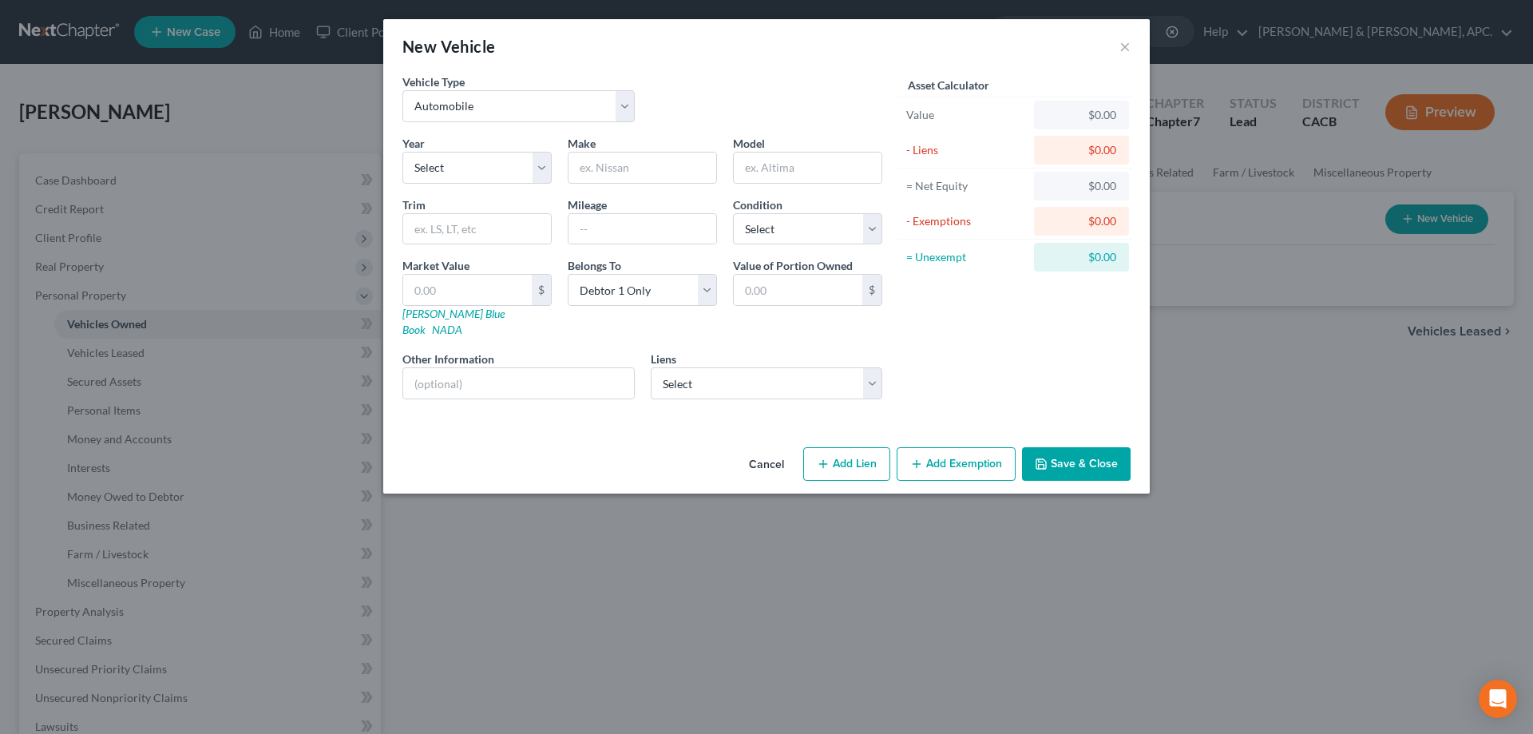
click at [1119, 50] on div "New Vehicle ×" at bounding box center [766, 46] width 767 height 54
click at [1127, 45] on button "×" at bounding box center [1125, 46] width 11 height 19
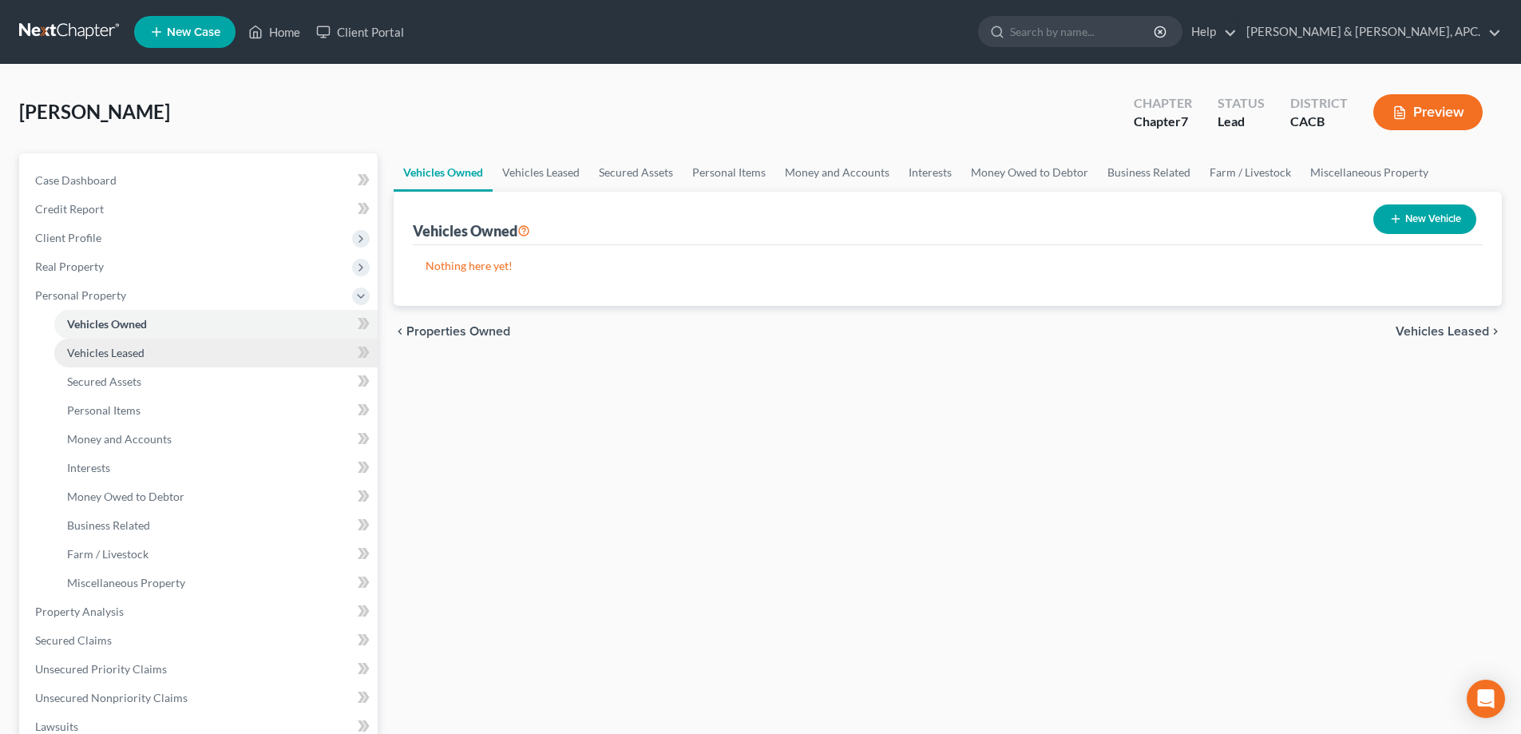
click at [161, 359] on link "Vehicles Leased" at bounding box center [215, 353] width 323 height 29
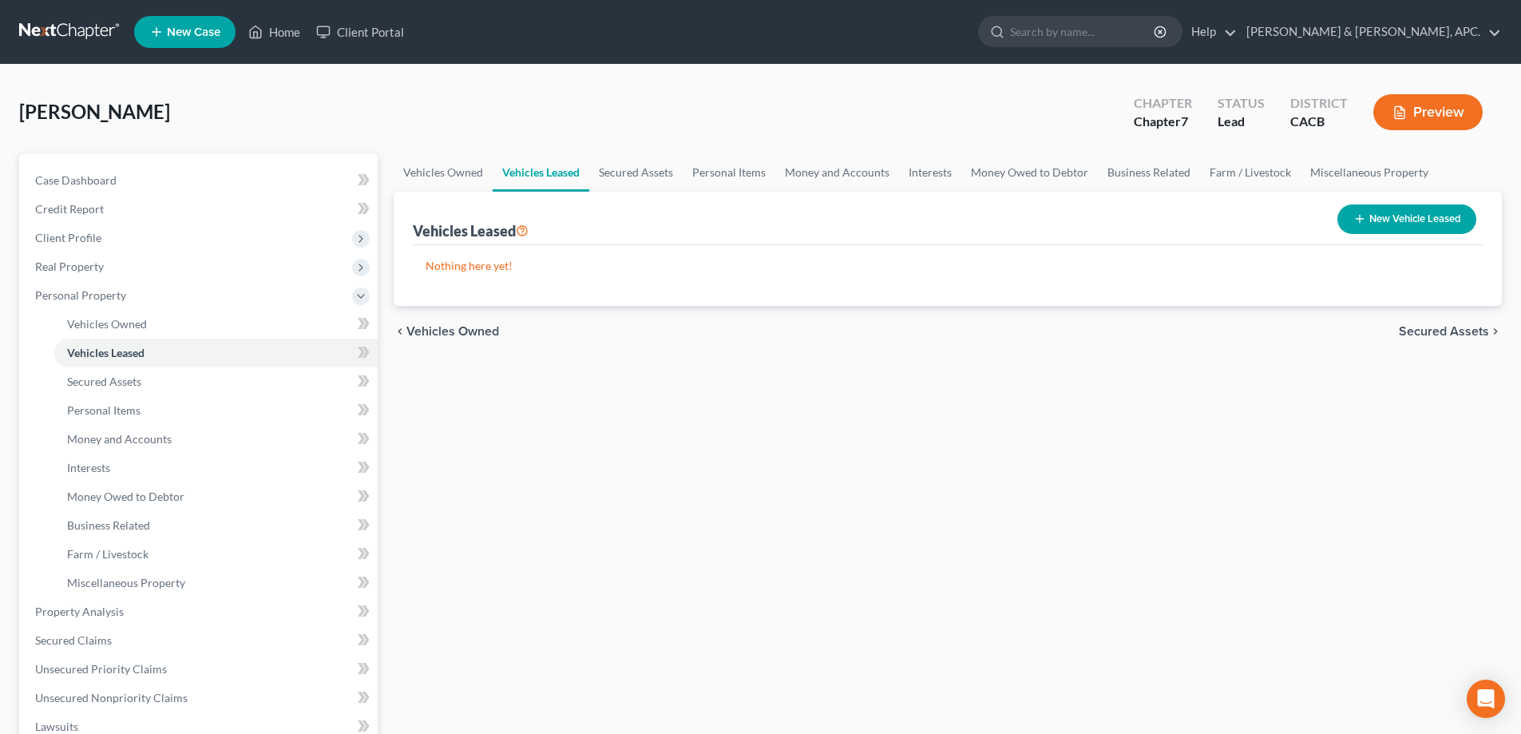
click at [1408, 224] on button "New Vehicle Leased" at bounding box center [1407, 219] width 139 height 30
select select "0"
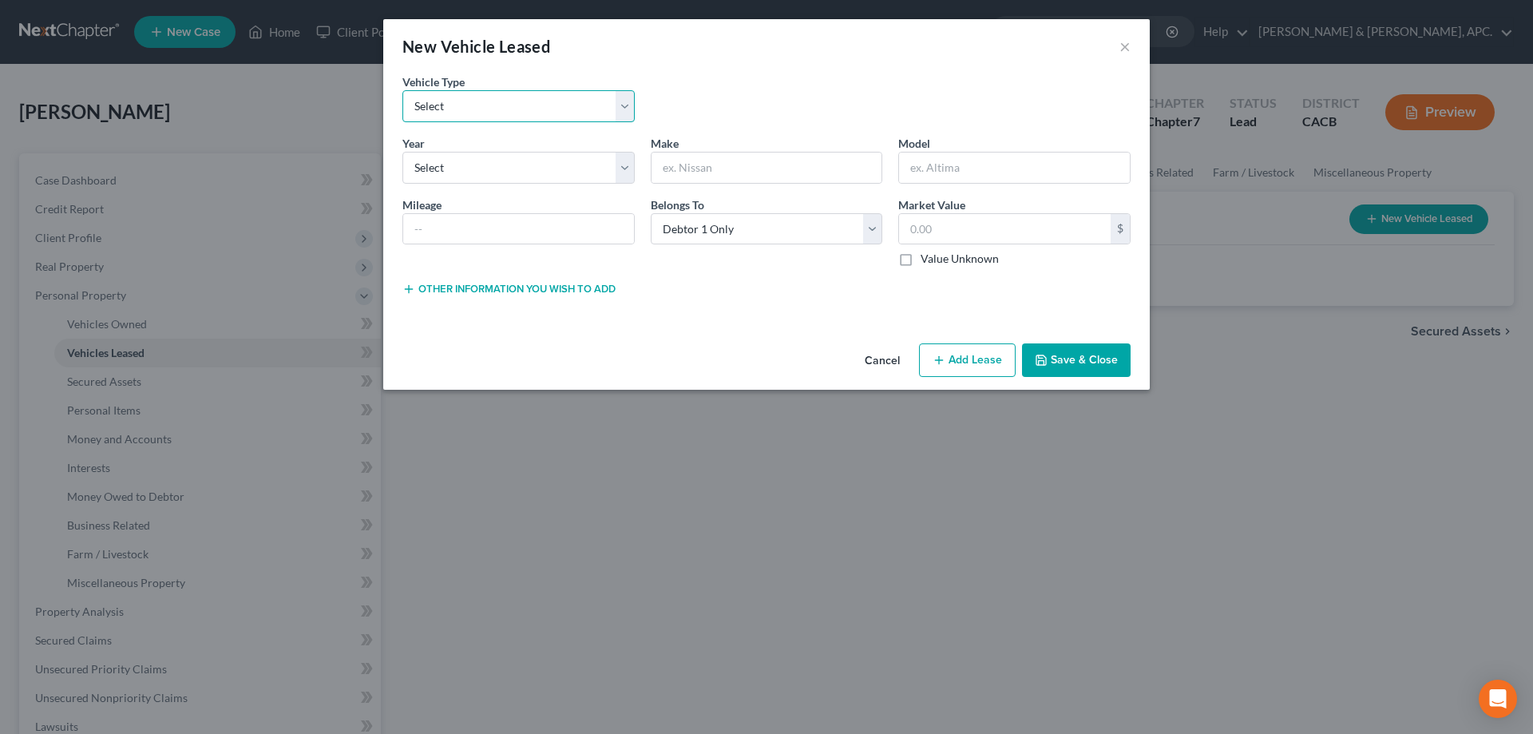
click at [616, 105] on select "Select Automobile Truck Trailer Watercraft Aircraft Motor Home Atv Other Vehicle" at bounding box center [518, 106] width 232 height 32
select select "0"
click at [402, 90] on select "Select Automobile Truck Trailer Watercraft Aircraft Motor Home Atv Other Vehicle" at bounding box center [518, 106] width 232 height 32
click at [486, 168] on select "Select 2026 2025 2024 2023 2022 2021 2020 2019 2018 2017 2016 2015 2014 2013 20…" at bounding box center [518, 168] width 232 height 32
select select "6"
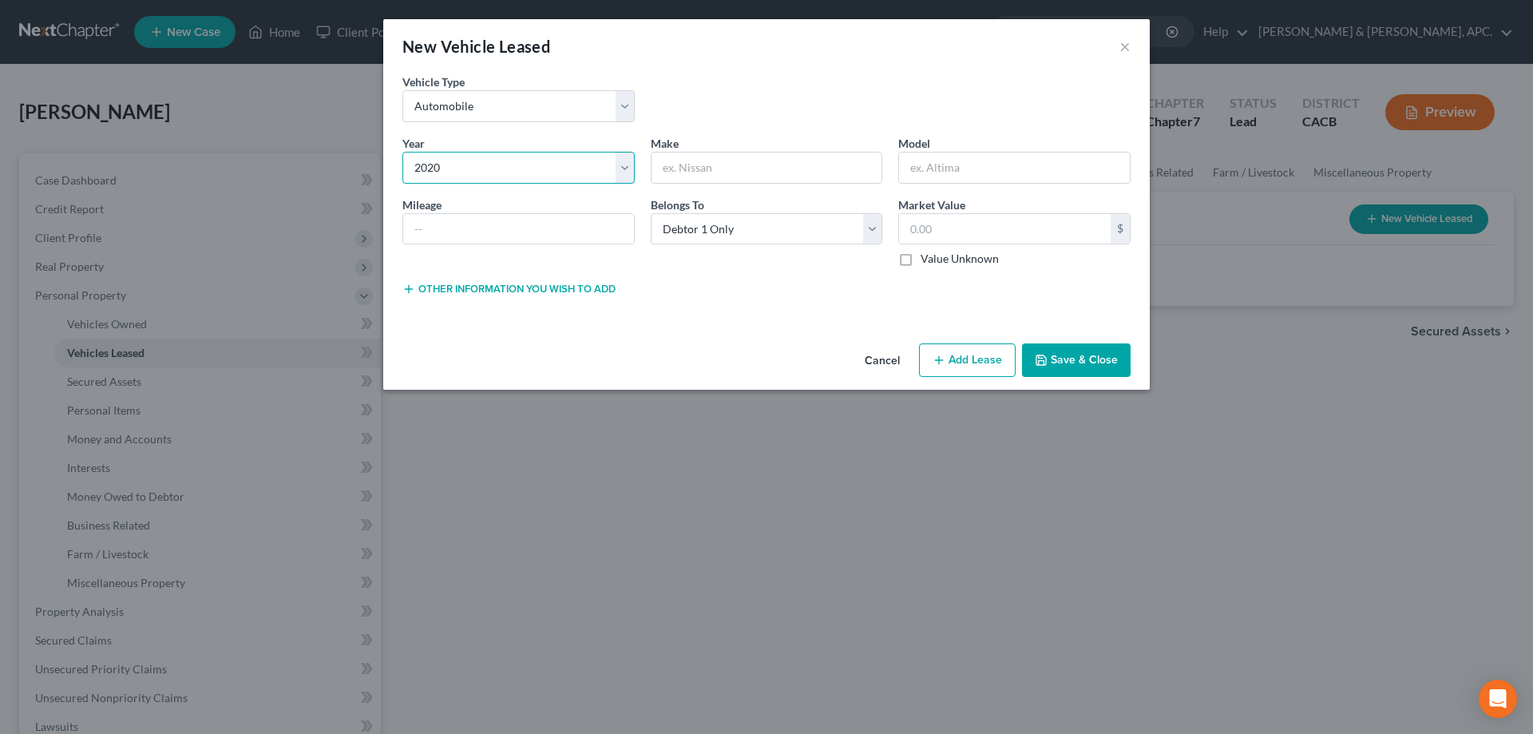
click at [402, 152] on select "Select 2026 2025 2024 2023 2022 2021 2020 2019 2018 2017 2016 2015 2014 2013 20…" at bounding box center [518, 168] width 232 height 32
click at [684, 172] on input "text" at bounding box center [767, 168] width 231 height 30
type input "Toyota"
type input "Camry"
click at [980, 235] on input "text" at bounding box center [1005, 229] width 212 height 30
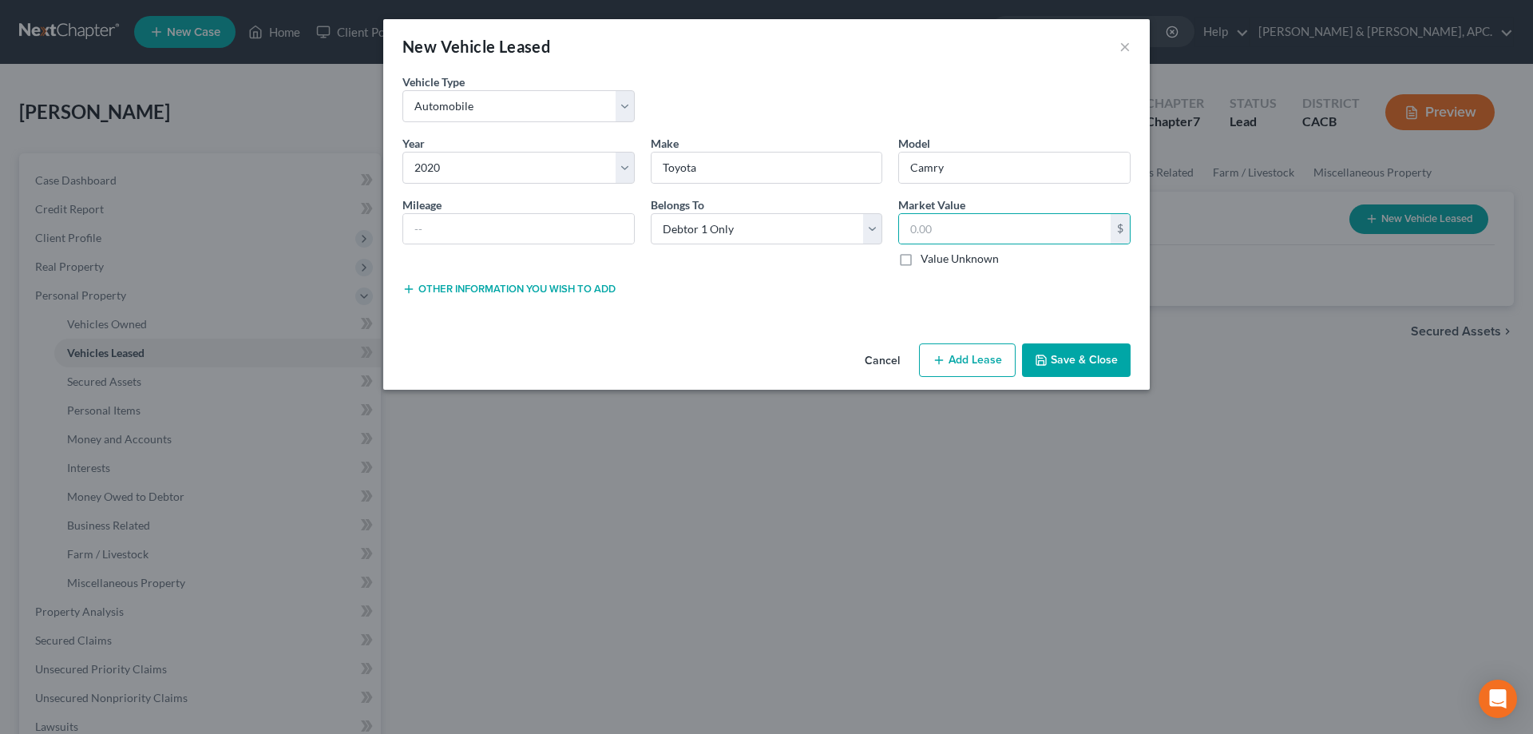
click at [953, 360] on button "Add Lease" at bounding box center [967, 360] width 97 height 34
select select "0"
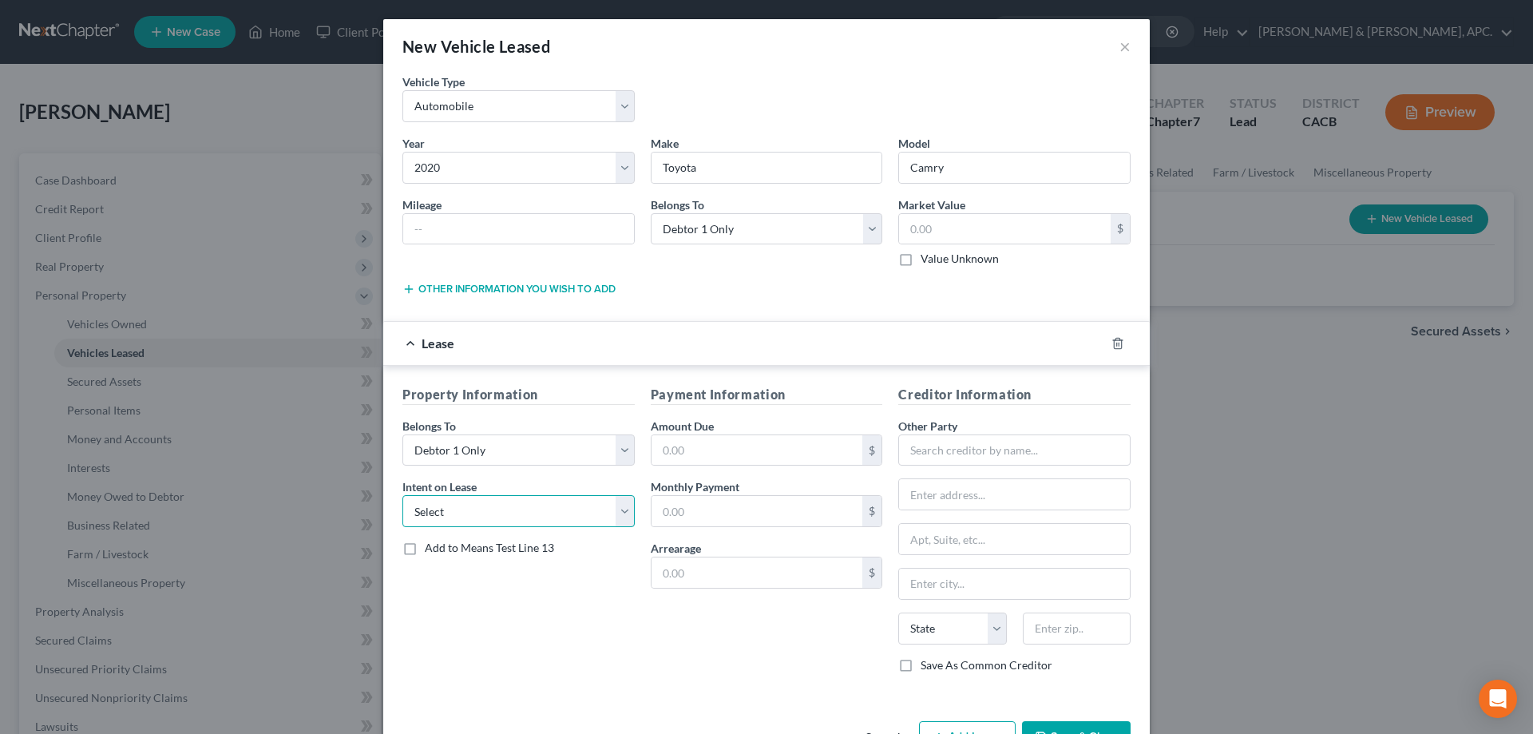
click at [493, 506] on select "Select None Assume Reject" at bounding box center [518, 511] width 232 height 32
select select "1"
click at [402, 495] on select "Select None Assume Reject" at bounding box center [518, 511] width 232 height 32
click at [958, 456] on input "text" at bounding box center [1014, 450] width 232 height 32
click at [724, 440] on input "text" at bounding box center [758, 450] width 212 height 30
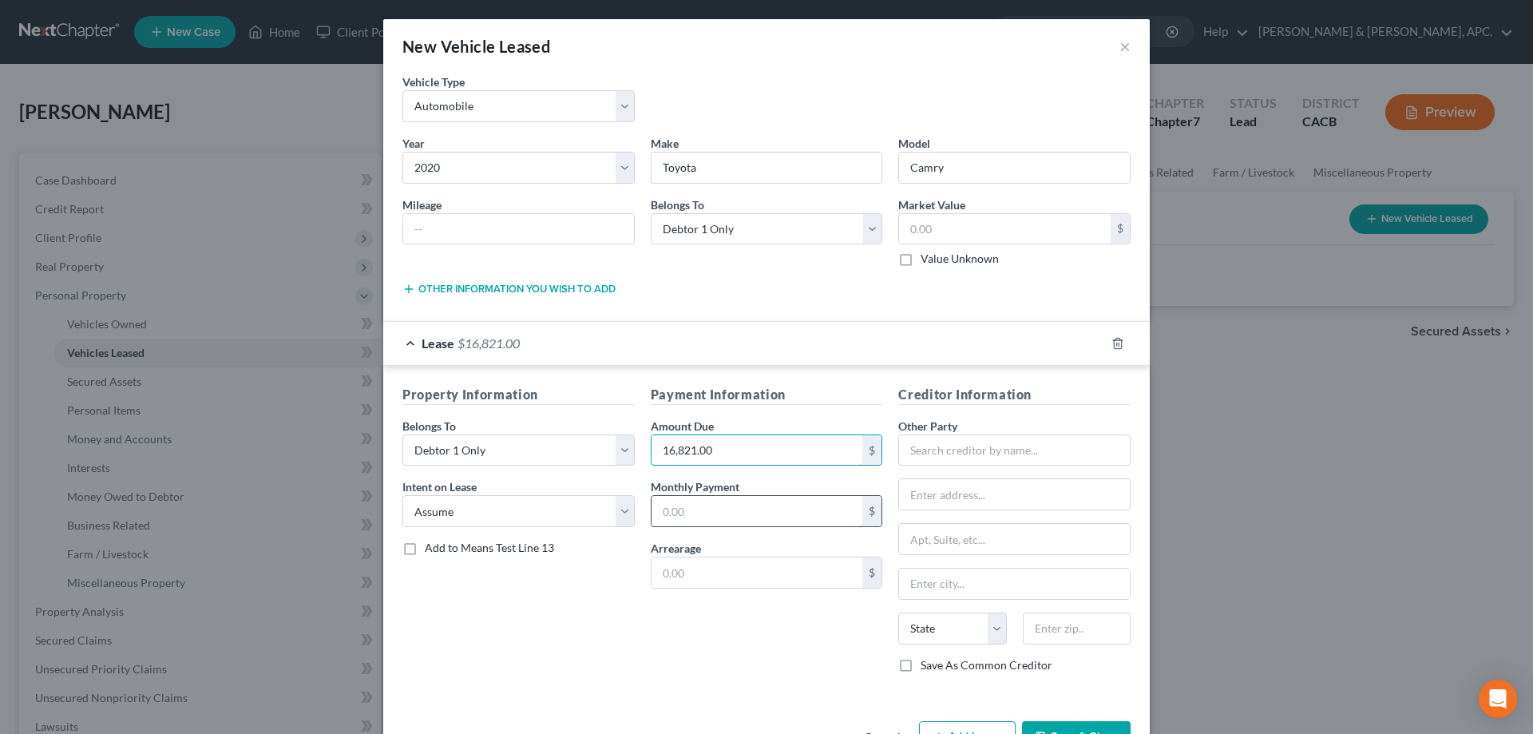
type input "16,821.00"
drag, startPoint x: 722, startPoint y: 506, endPoint x: 718, endPoint y: 520, distance: 14.2
click at [722, 506] on input "text" at bounding box center [758, 511] width 212 height 30
type input "351.00"
click at [945, 446] on input "text" at bounding box center [1014, 450] width 232 height 32
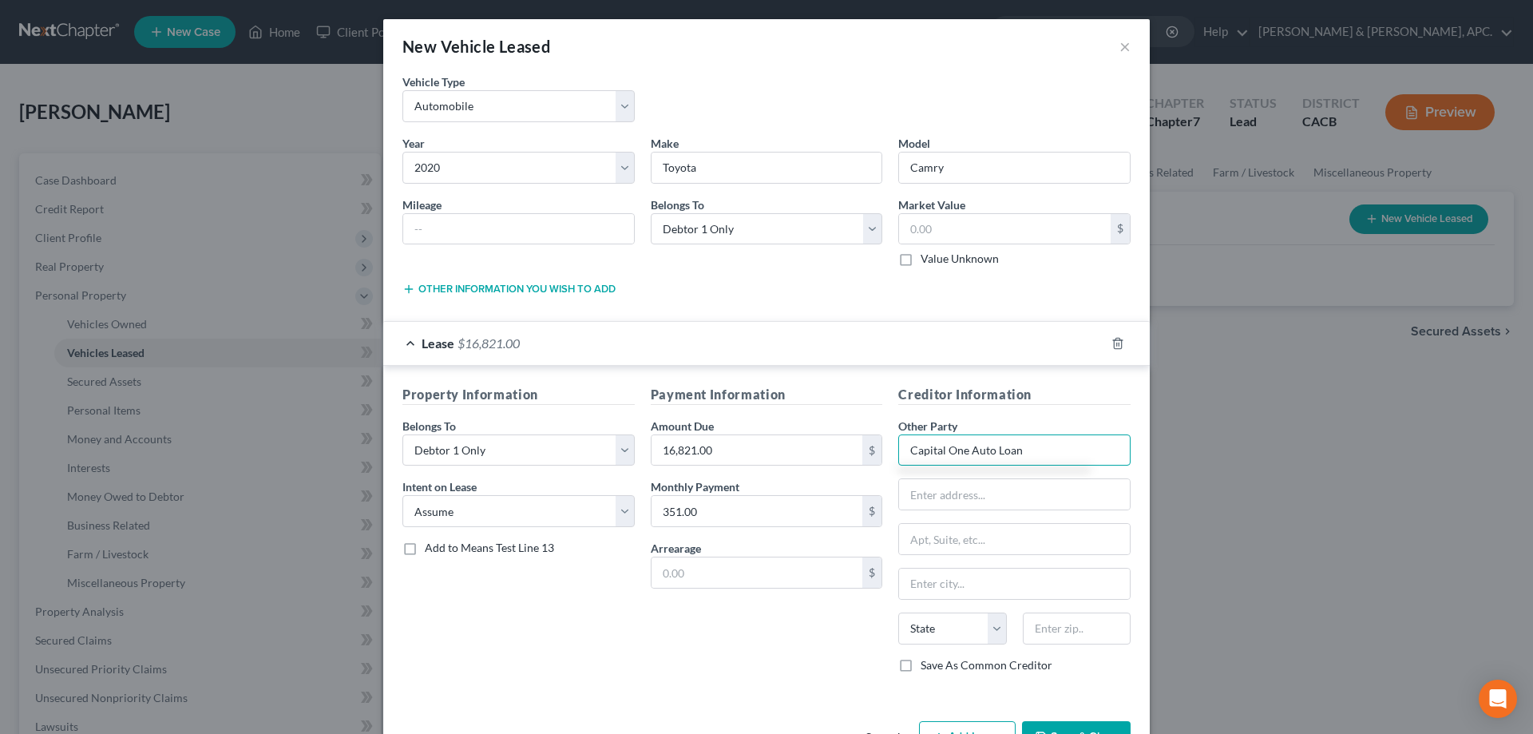
type input "Capital One Auto Loan"
click at [933, 228] on input "text" at bounding box center [1005, 229] width 212 height 30
type input "1"
type input "18,000.00"
click at [944, 476] on div "Other Party * Capital One Auto Loan State [US_STATE] AK AR AZ CA CO [GEOGRAPHIC…" at bounding box center [1014, 538] width 232 height 240
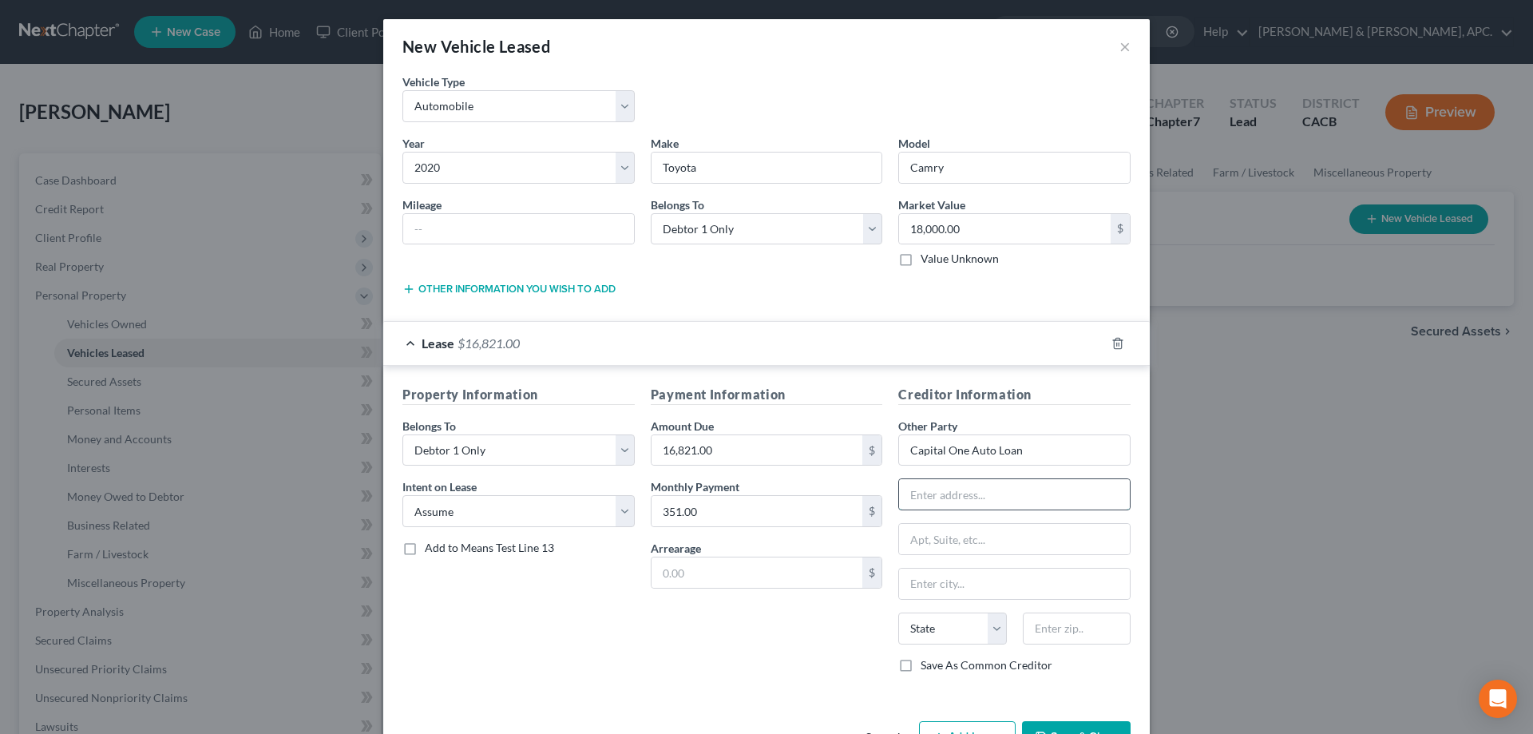
click at [949, 490] on input "text" at bounding box center [1014, 494] width 231 height 30
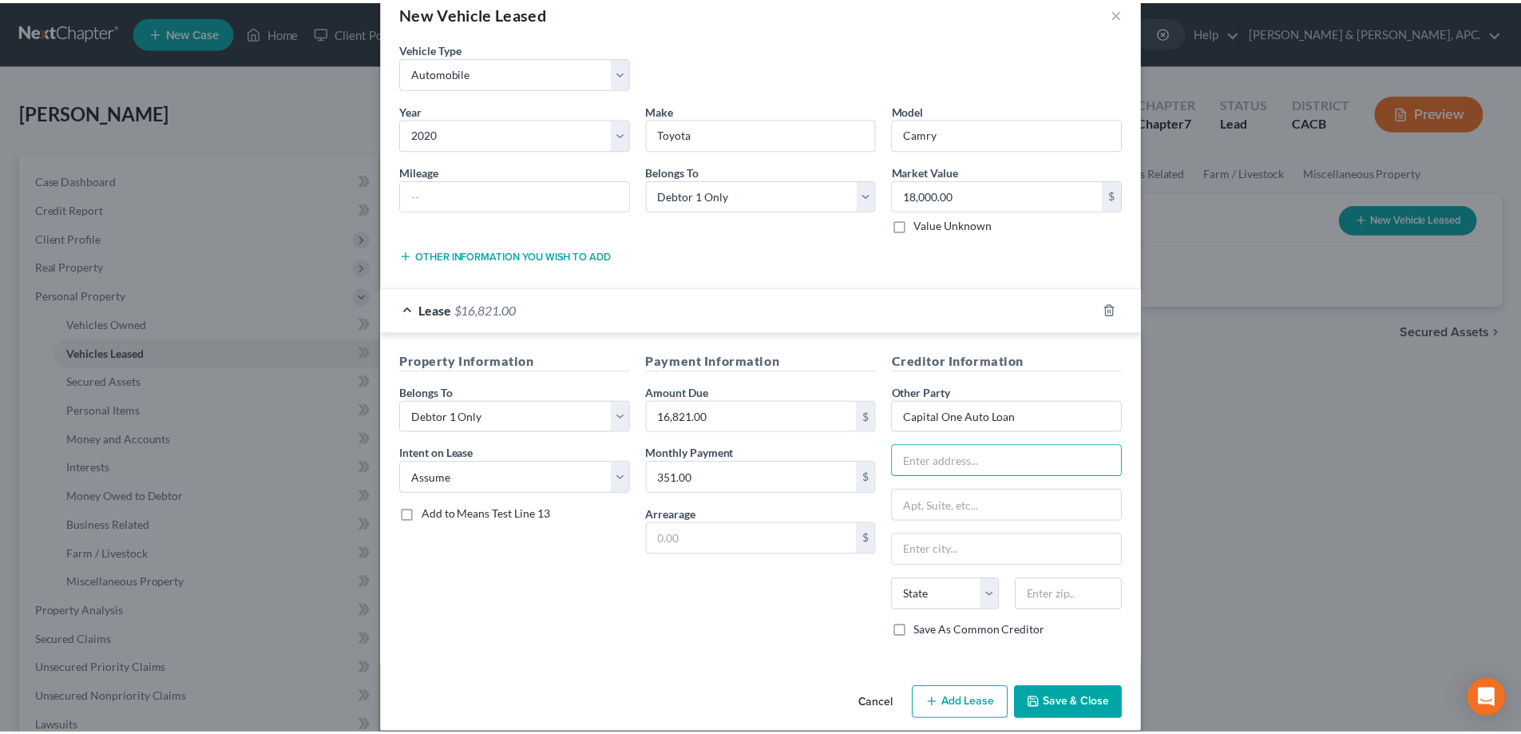
scroll to position [52, 0]
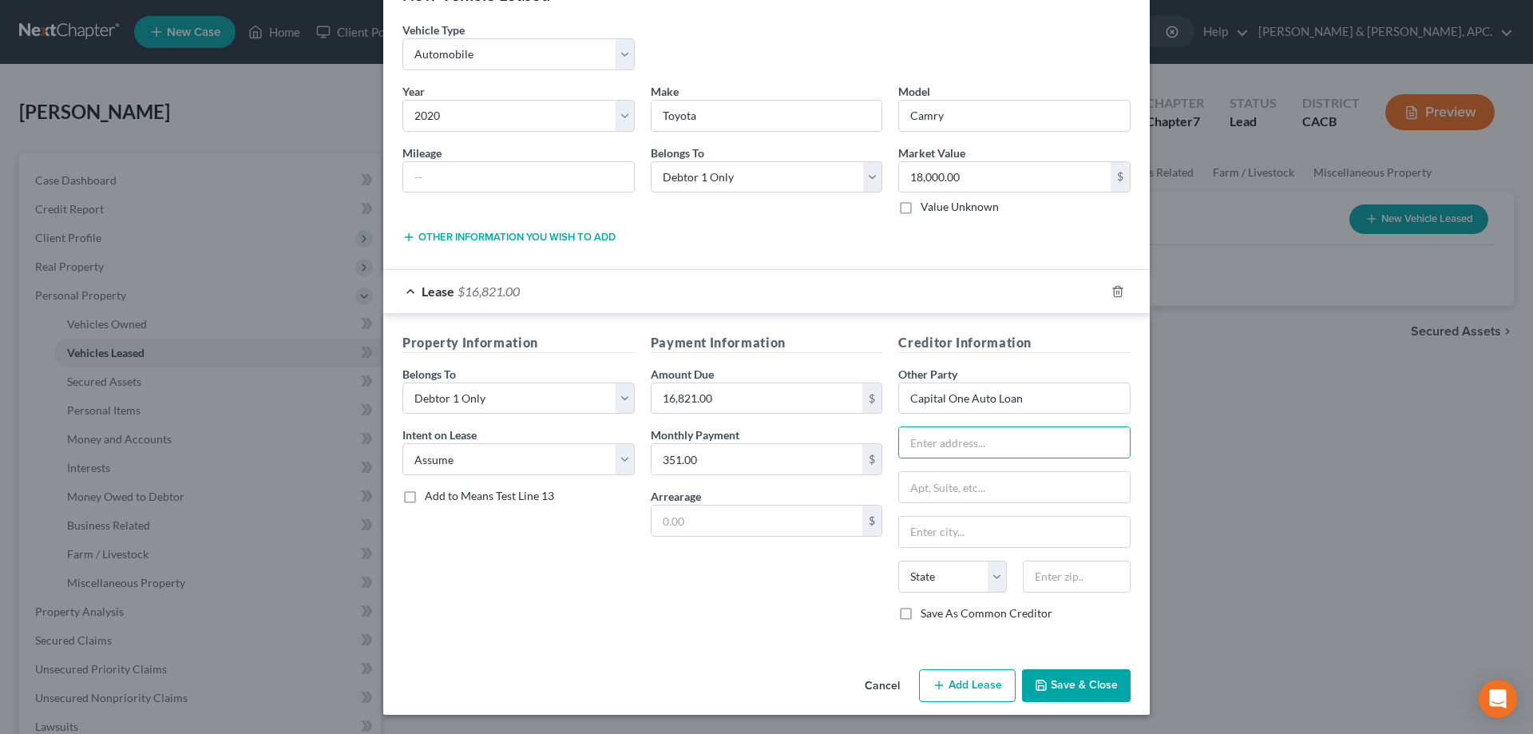
click at [1064, 676] on button "Save & Close" at bounding box center [1076, 686] width 109 height 34
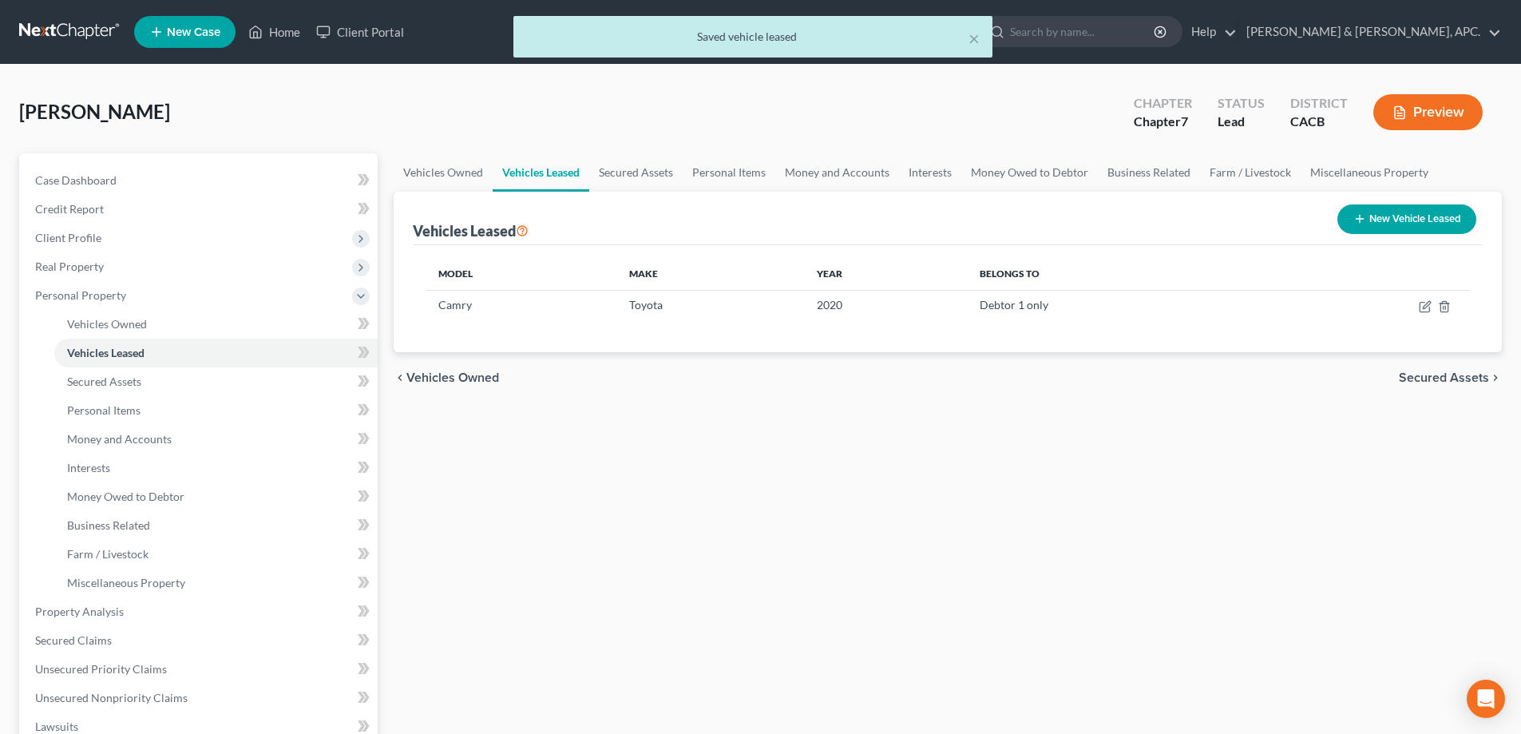
scroll to position [80, 0]
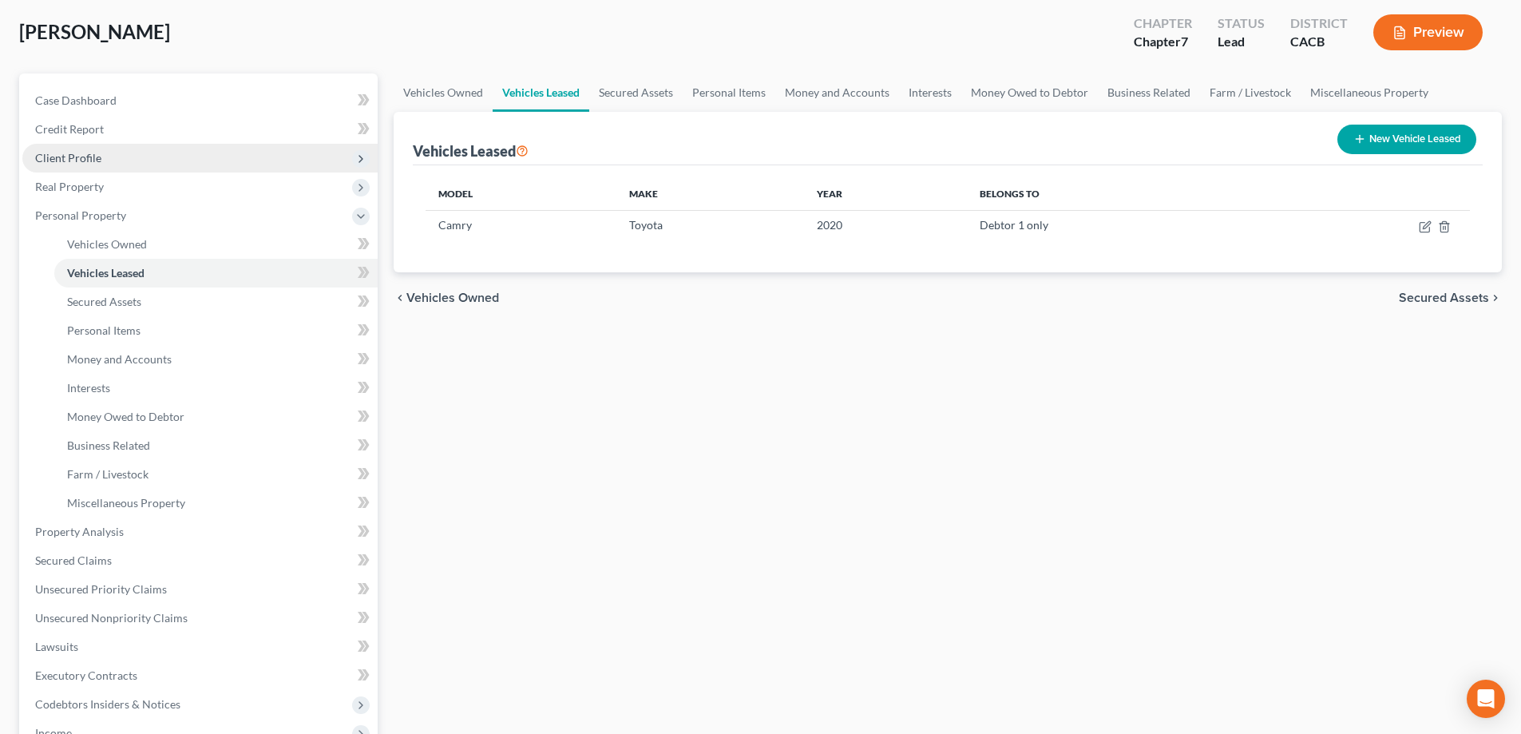
click at [77, 159] on span "Client Profile" at bounding box center [68, 158] width 66 height 14
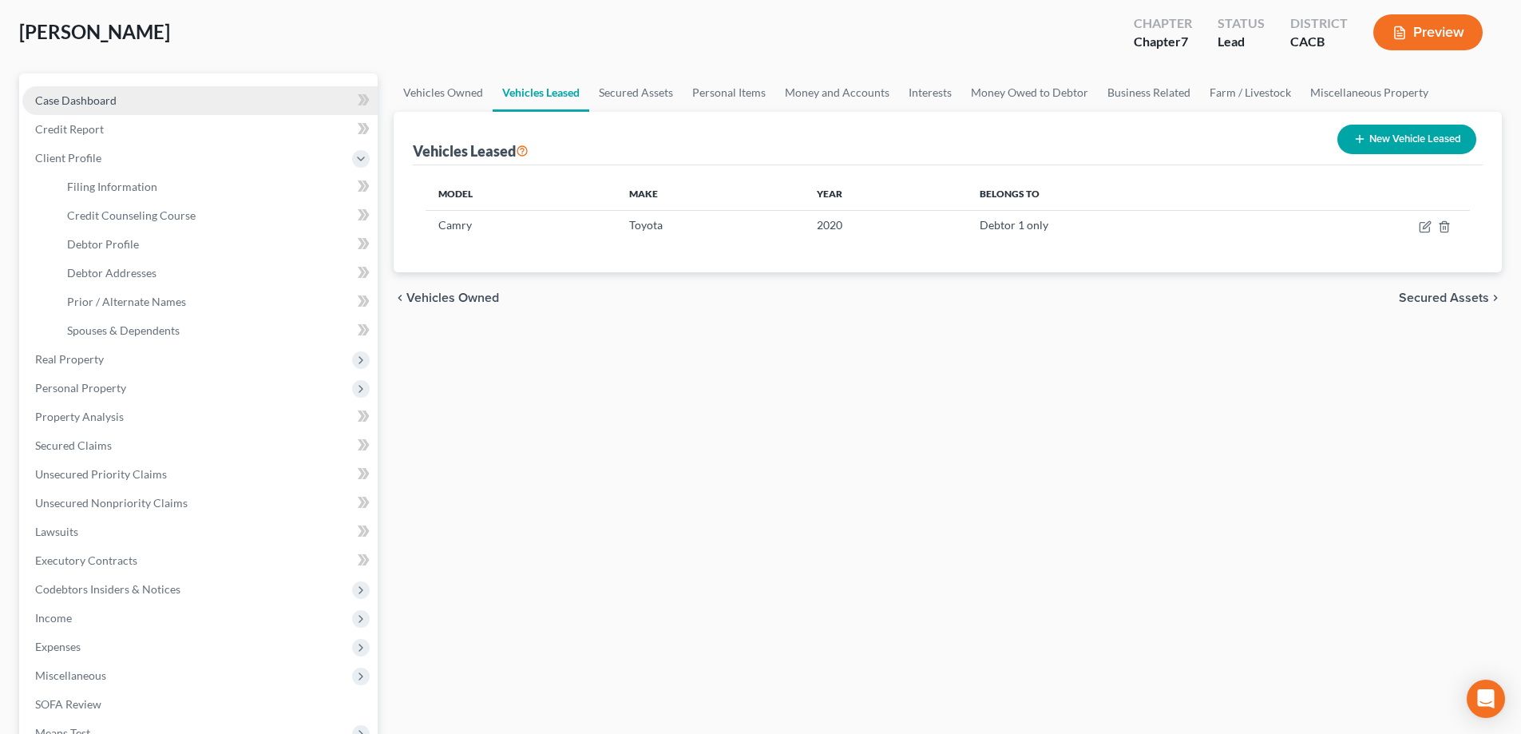
click at [82, 104] on span "Case Dashboard" at bounding box center [75, 100] width 81 height 14
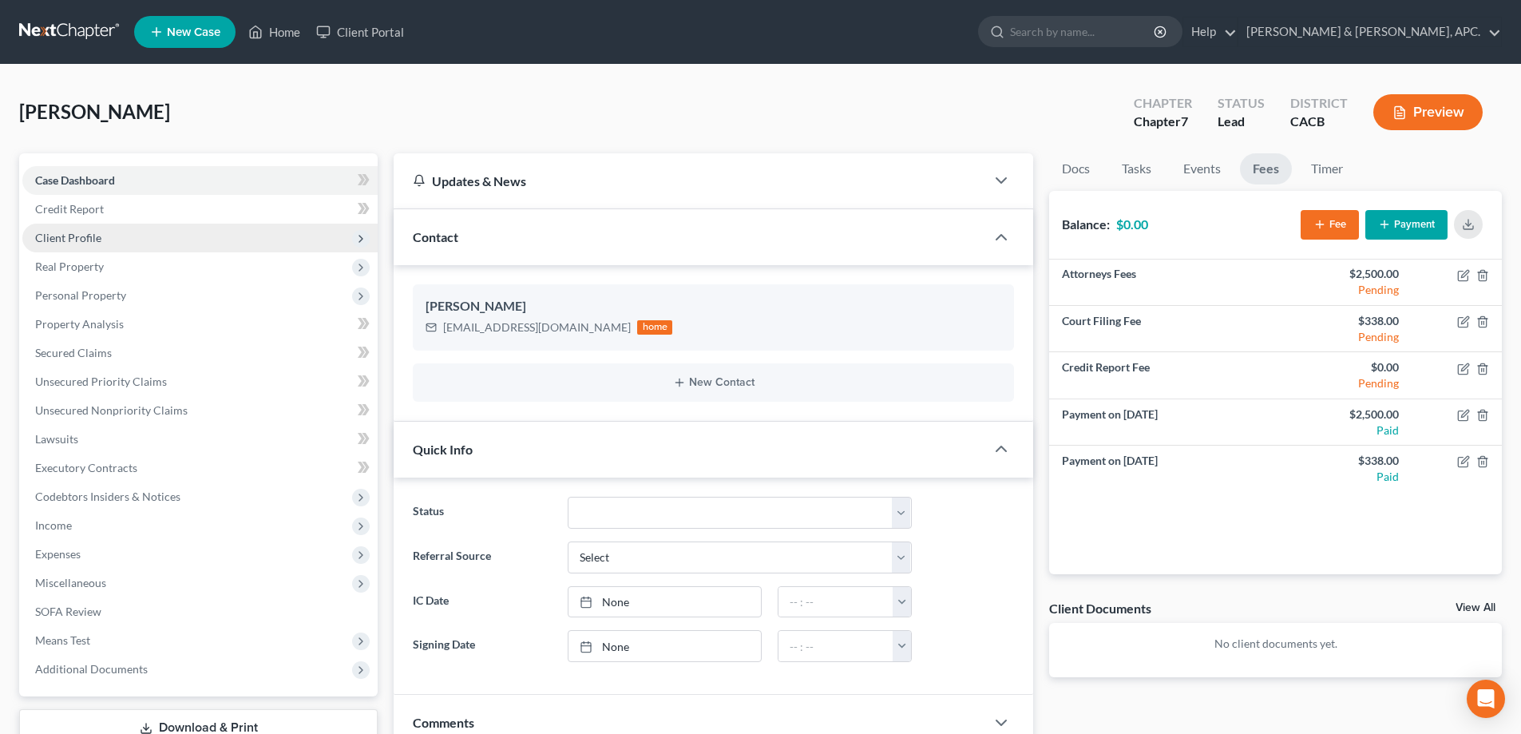
click at [73, 233] on span "Client Profile" at bounding box center [68, 238] width 66 height 14
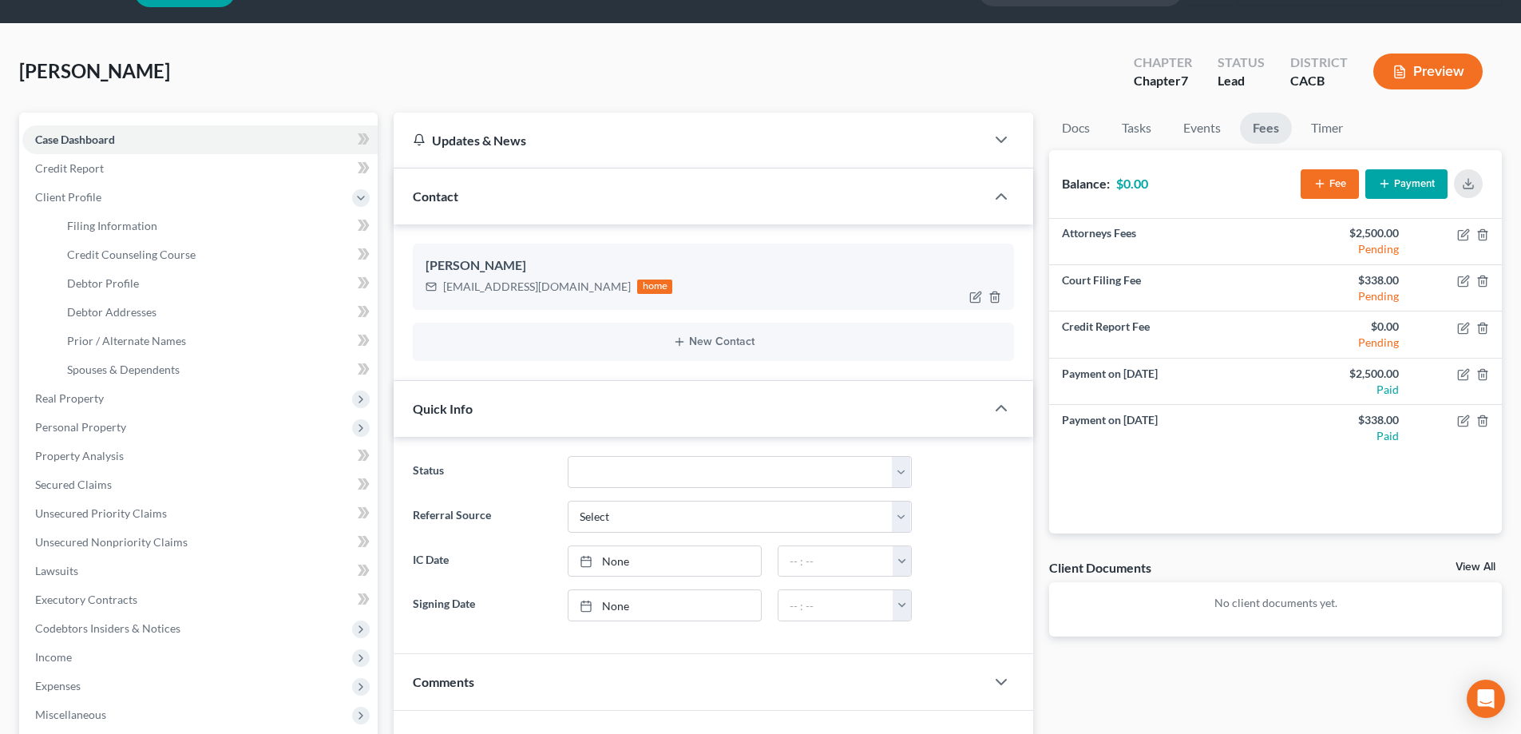
scroll to position [160, 0]
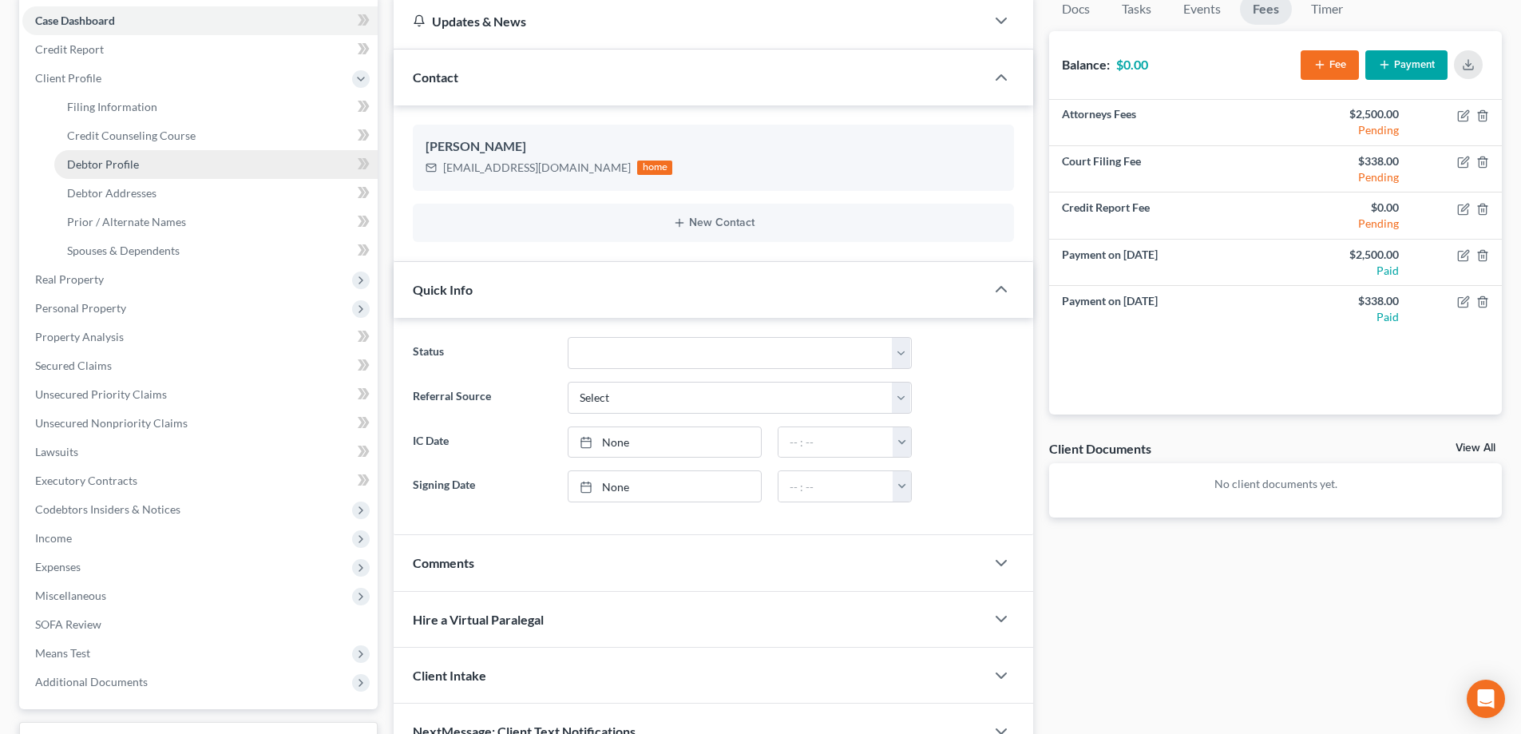
click at [136, 164] on span "Debtor Profile" at bounding box center [103, 164] width 72 height 14
select select "0"
select select "1"
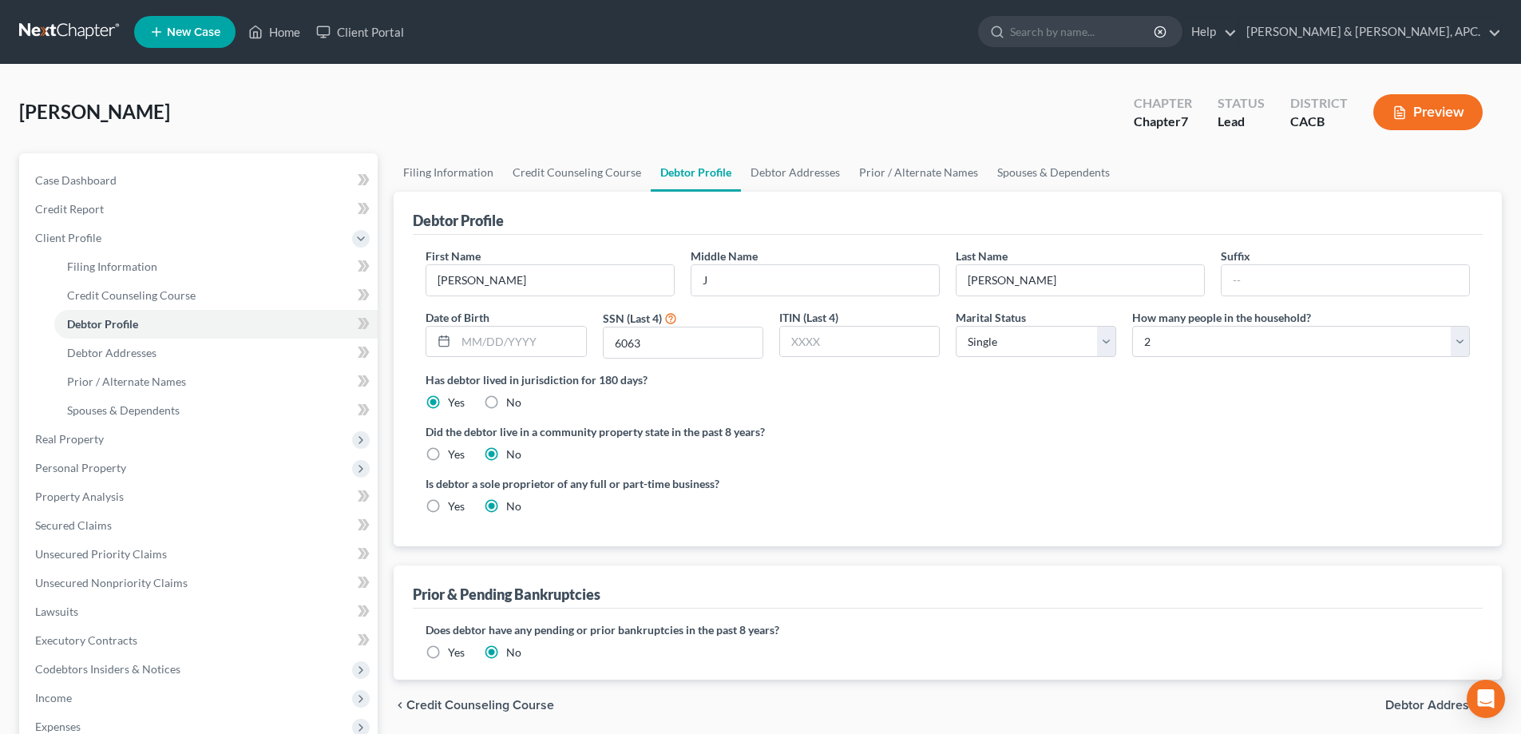
scroll to position [160, 0]
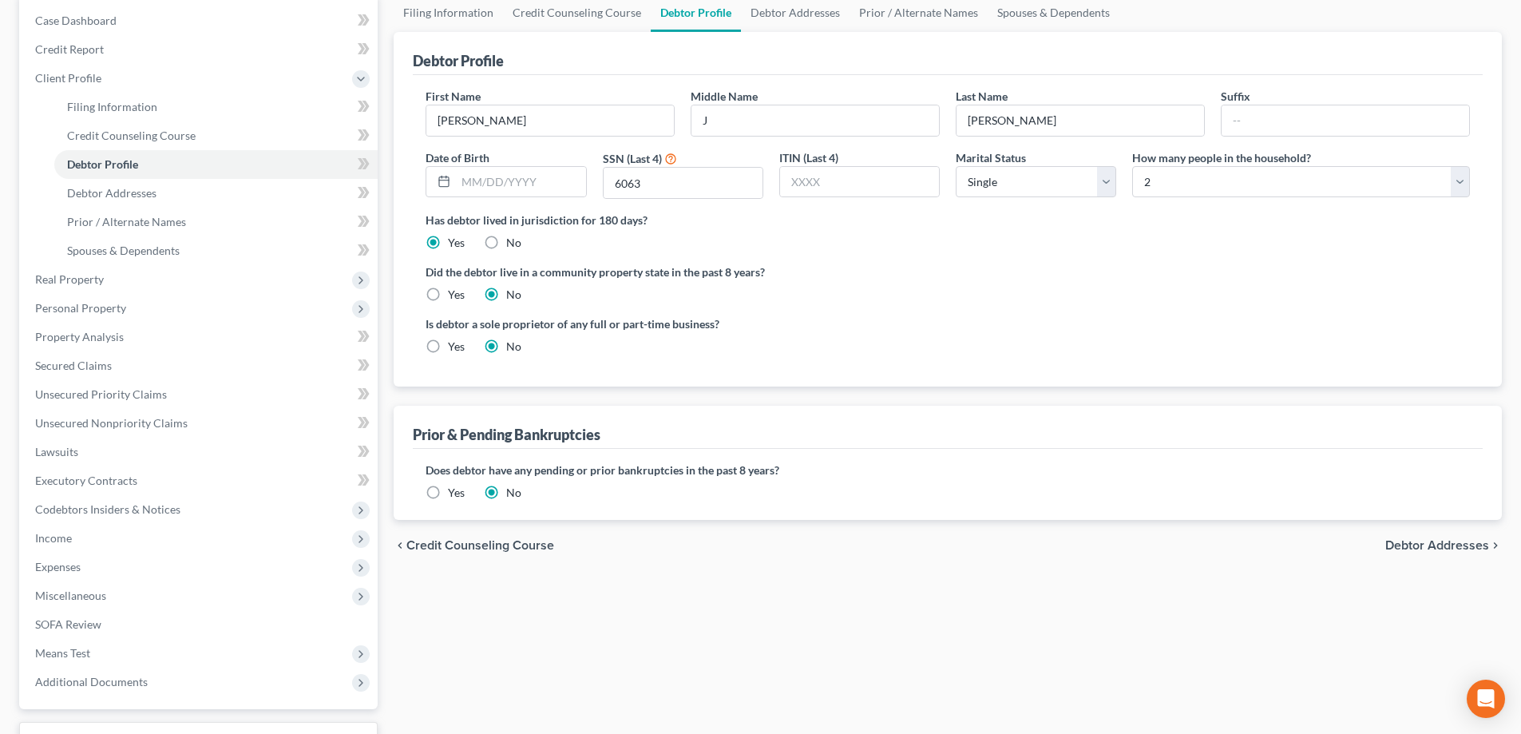
click at [1445, 547] on span "Debtor Addresses" at bounding box center [1437, 545] width 104 height 13
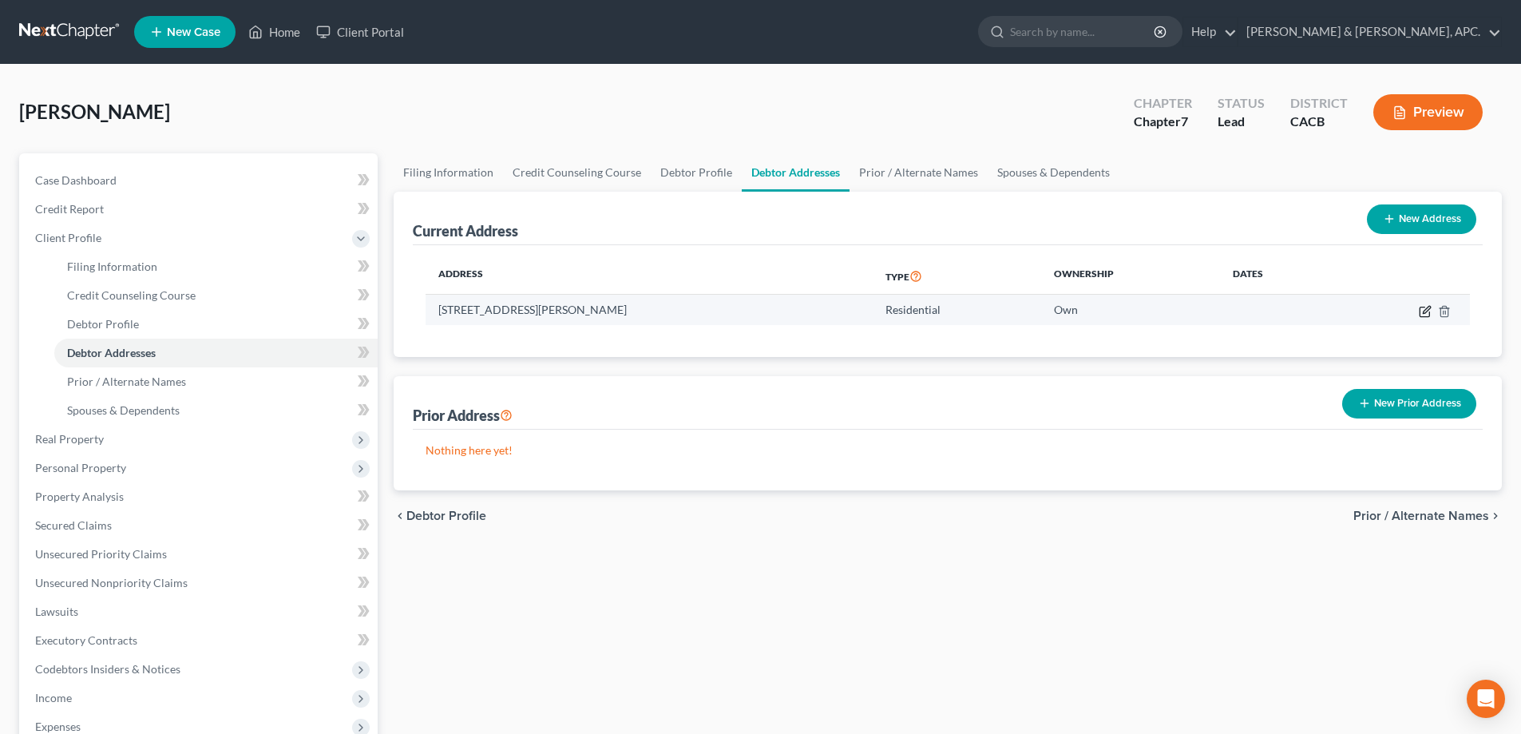
click at [1423, 312] on icon "button" at bounding box center [1426, 309] width 7 height 7
select select "4"
select select "29"
select select "0"
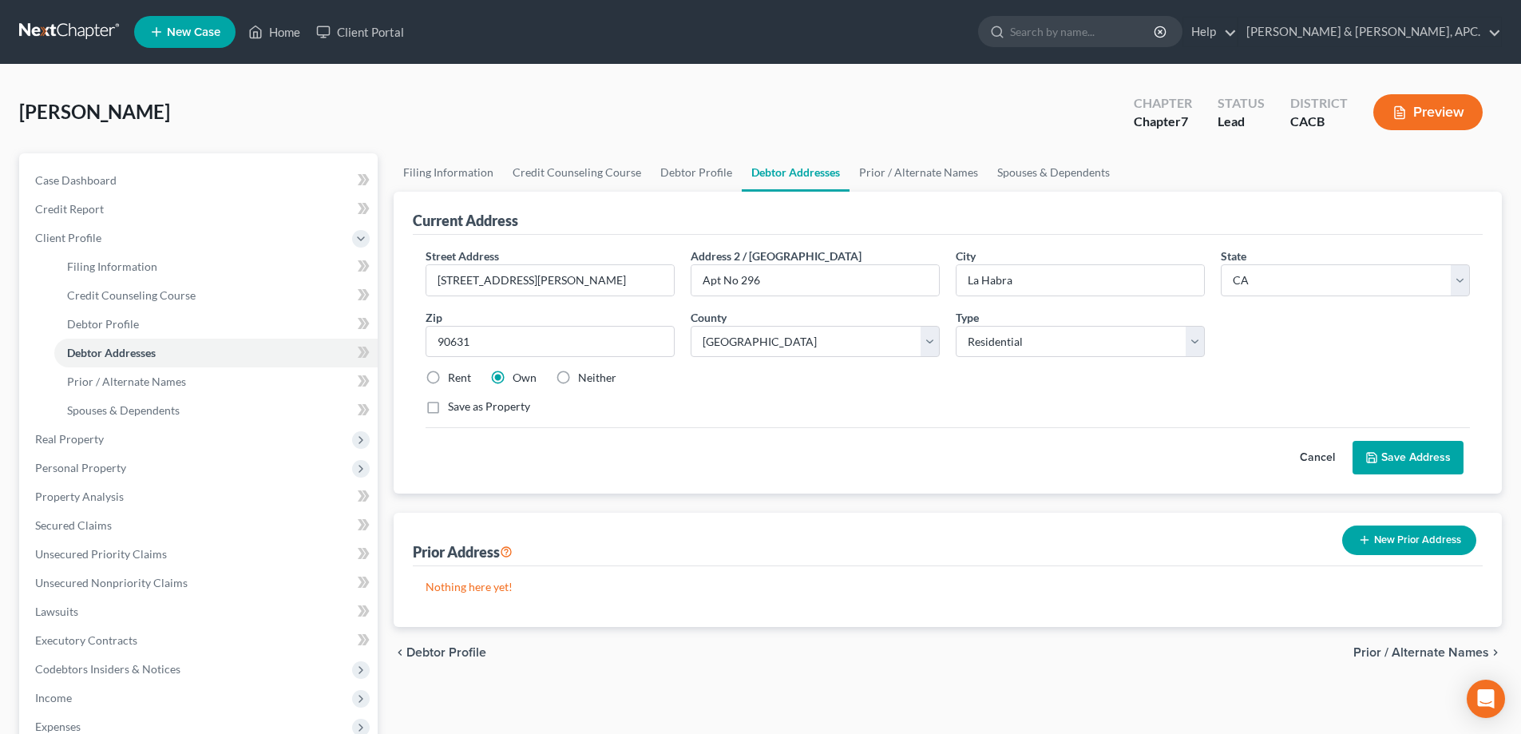
click at [1407, 454] on button "Save Address" at bounding box center [1408, 458] width 111 height 34
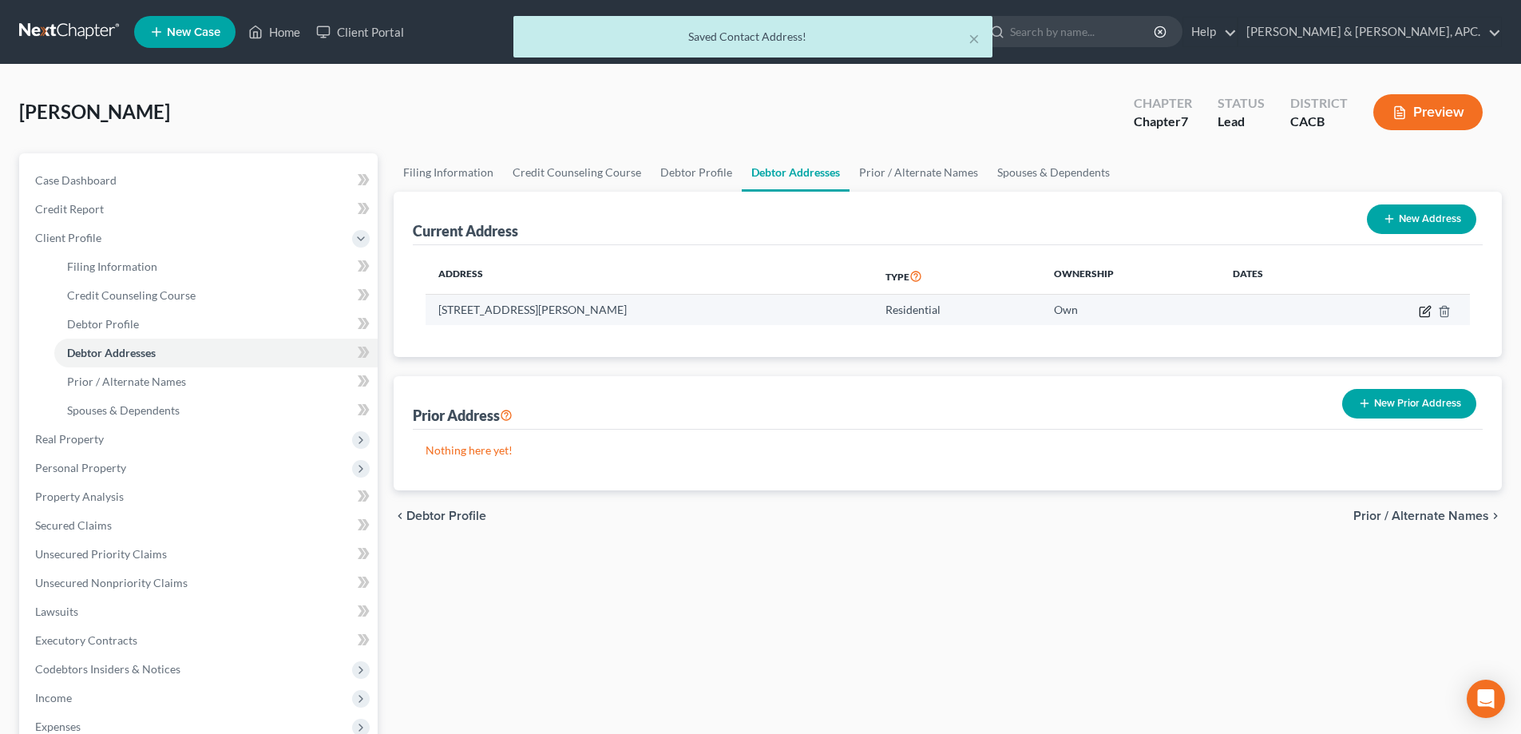
click at [1427, 315] on icon "button" at bounding box center [1425, 311] width 13 height 13
select select "4"
select select "29"
select select "0"
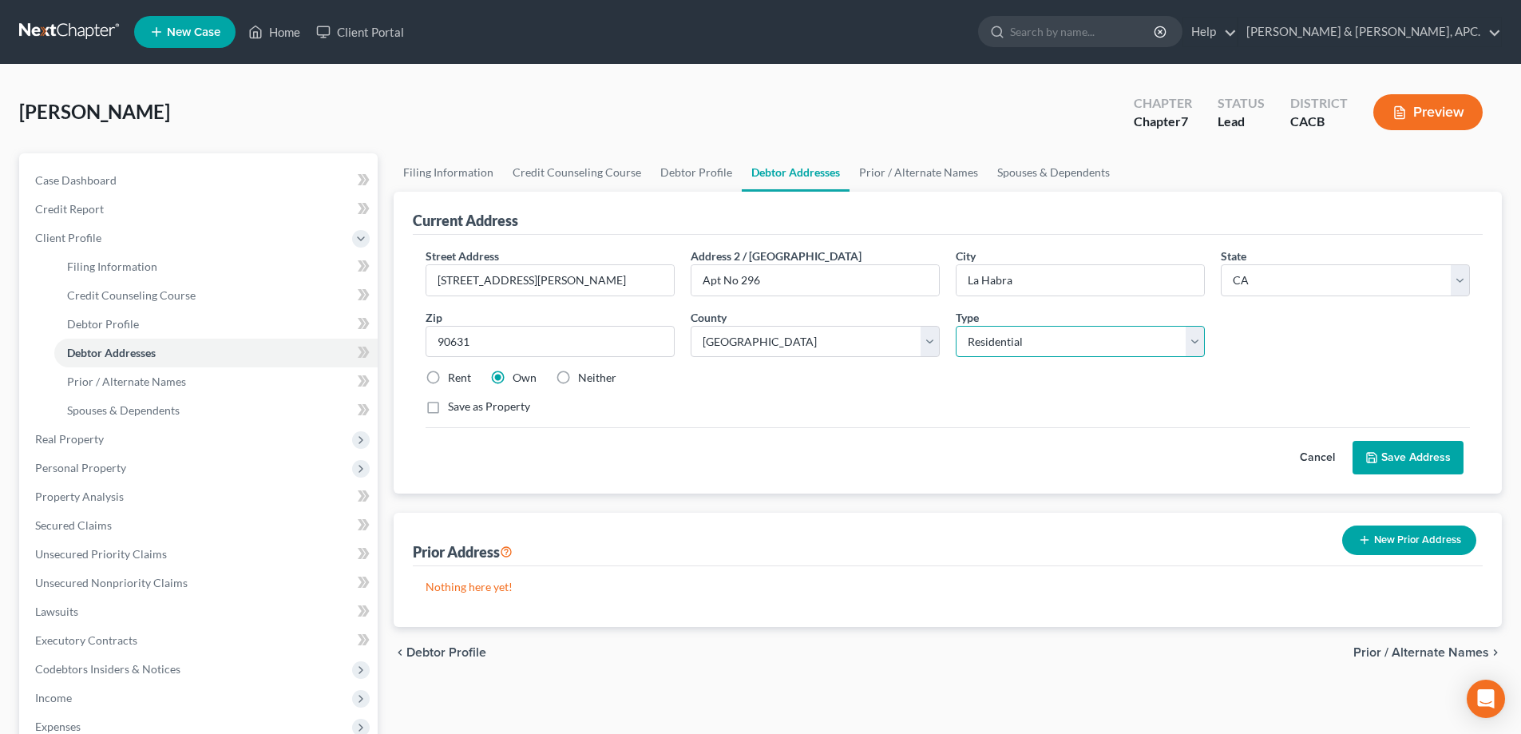
click at [1188, 336] on select "Select Residential Mailing Rental Business" at bounding box center [1080, 342] width 249 height 32
click at [1417, 458] on button "Save Address" at bounding box center [1408, 458] width 111 height 34
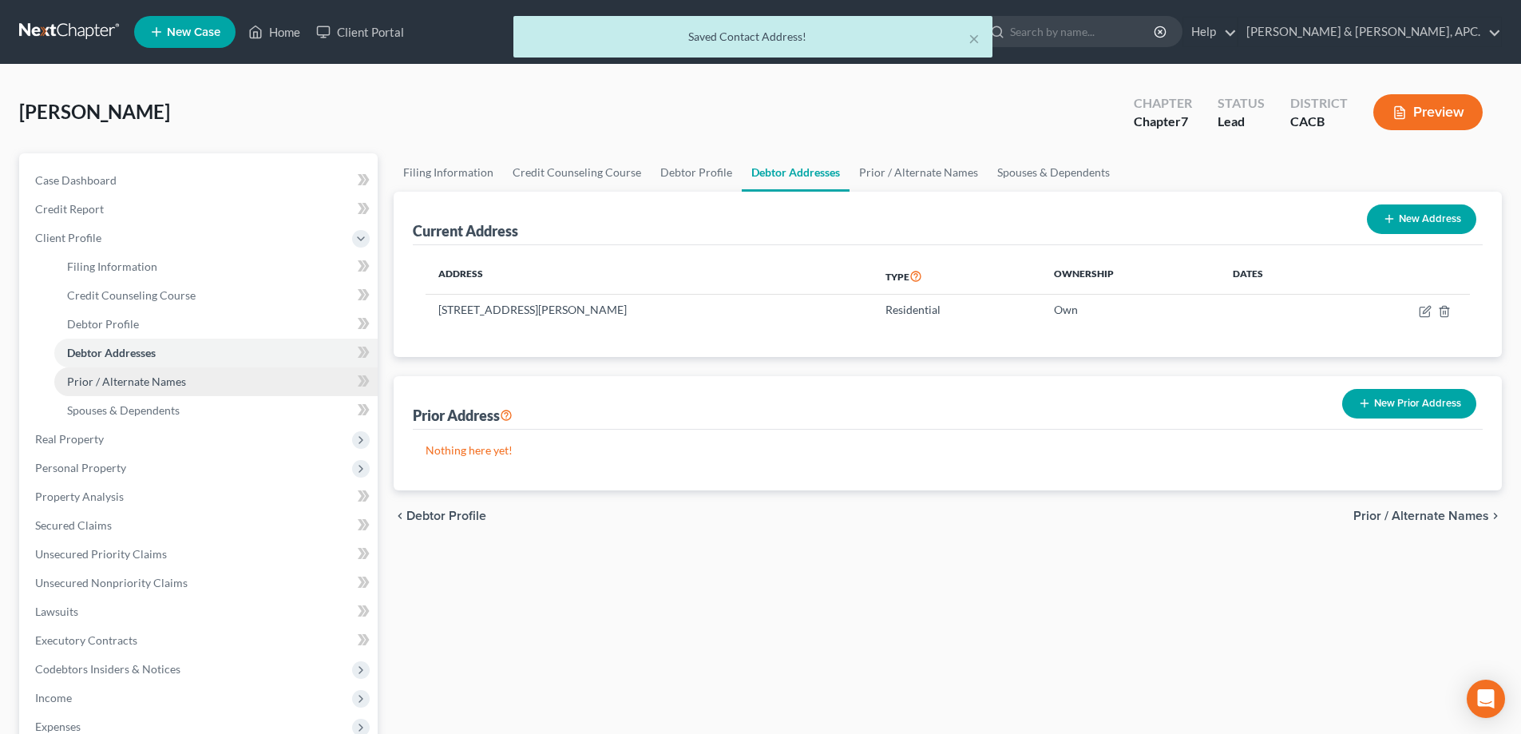
click at [181, 388] on link "Prior / Alternate Names" at bounding box center [215, 381] width 323 height 29
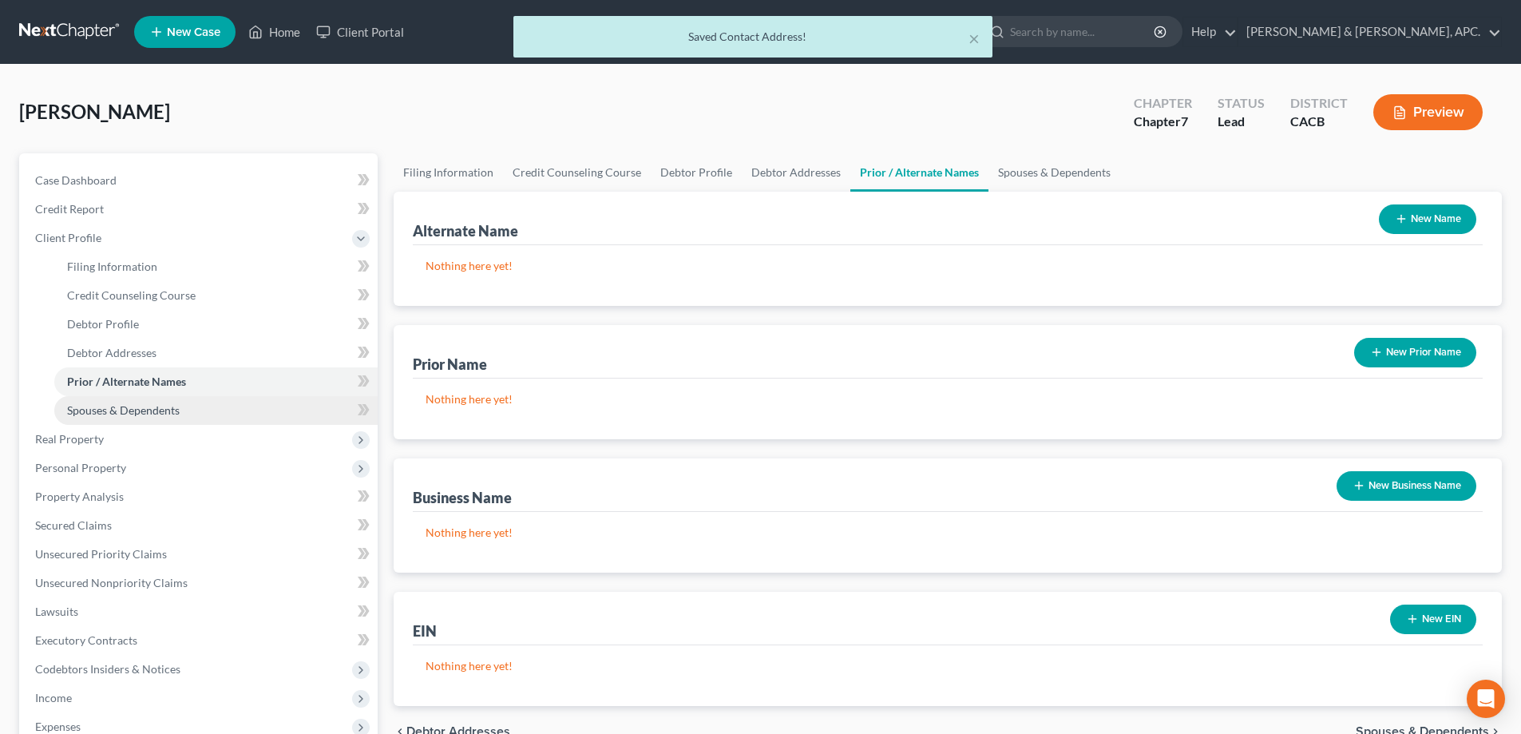
click at [154, 415] on span "Spouses & Dependents" at bounding box center [123, 410] width 113 height 14
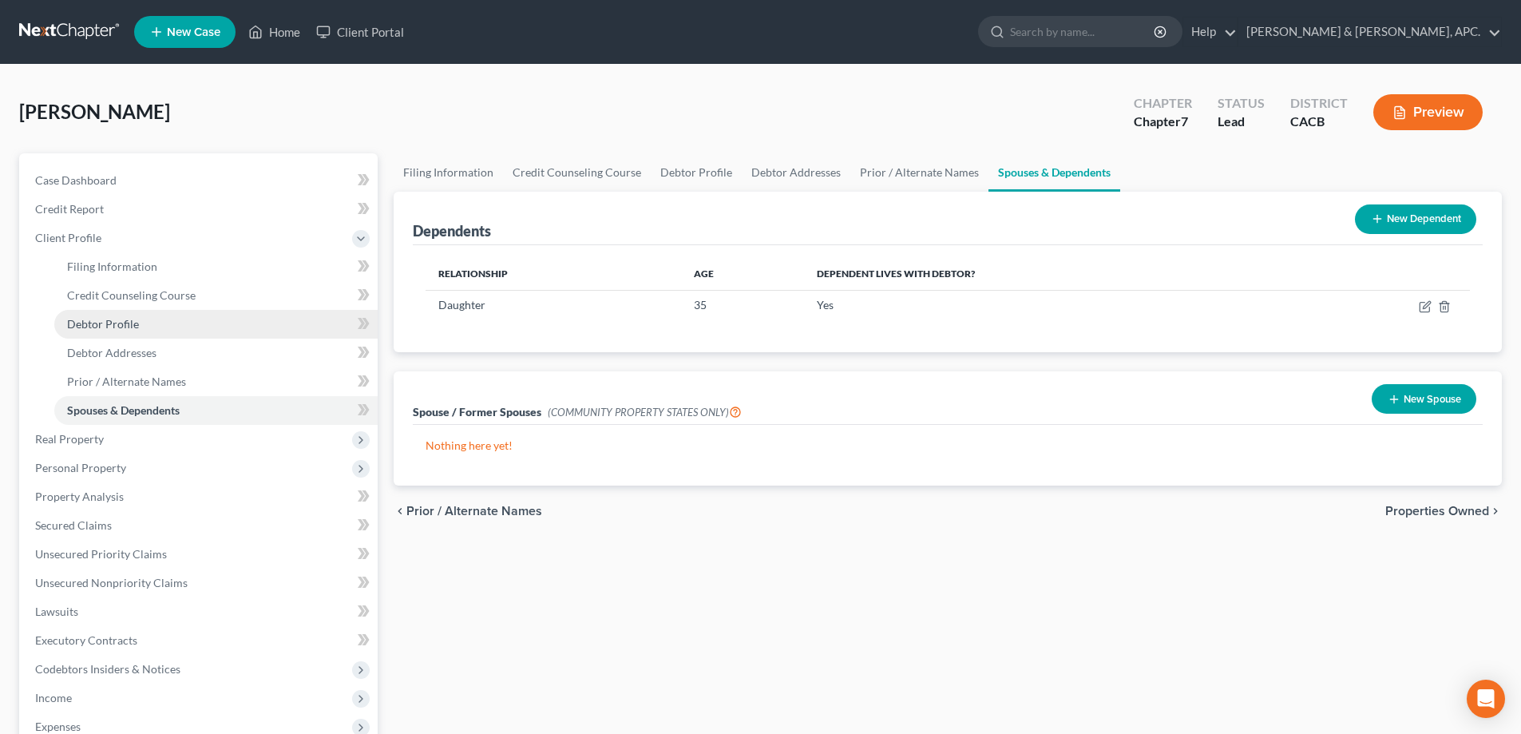
click at [104, 325] on span "Debtor Profile" at bounding box center [103, 324] width 72 height 14
select select "0"
select select "1"
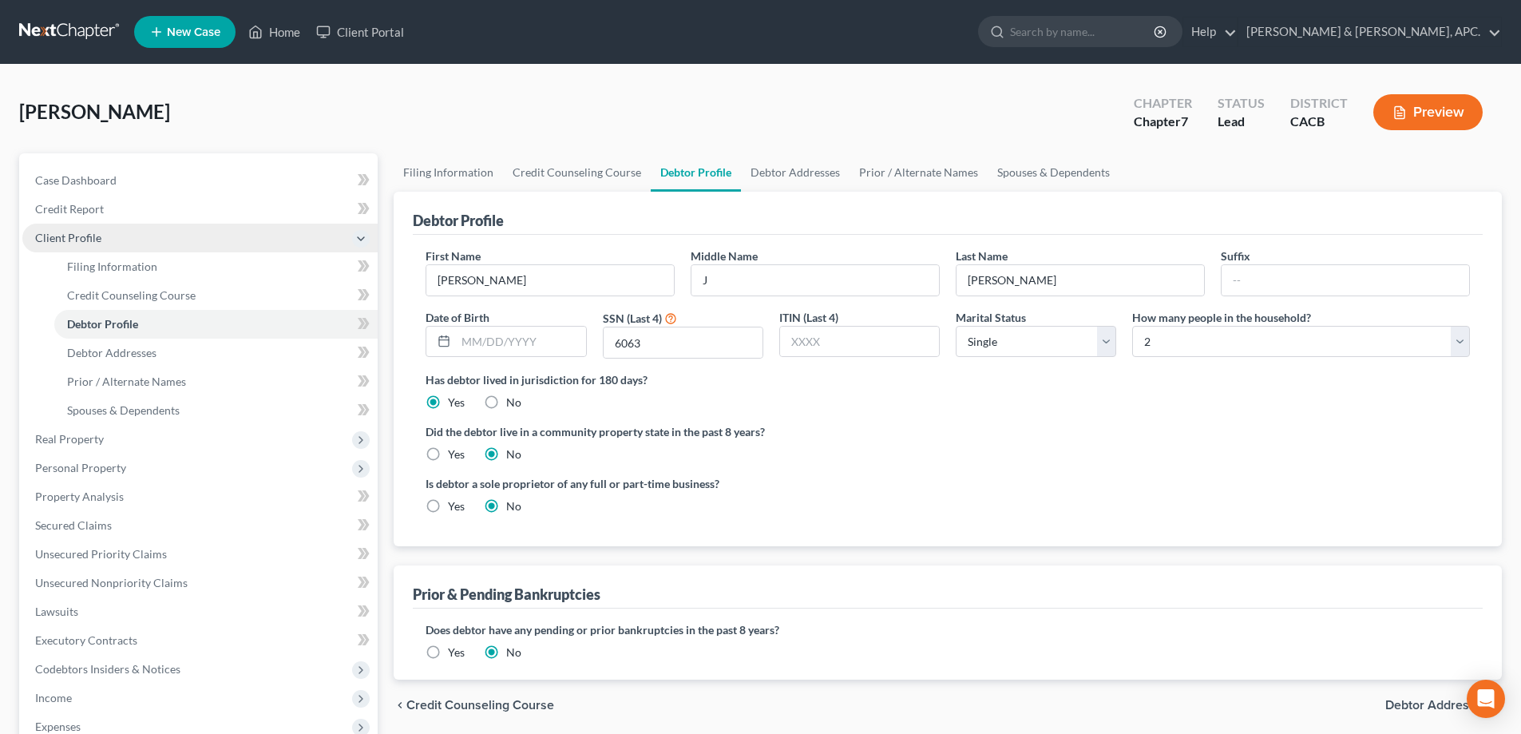
click at [75, 244] on span "Client Profile" at bounding box center [68, 238] width 66 height 14
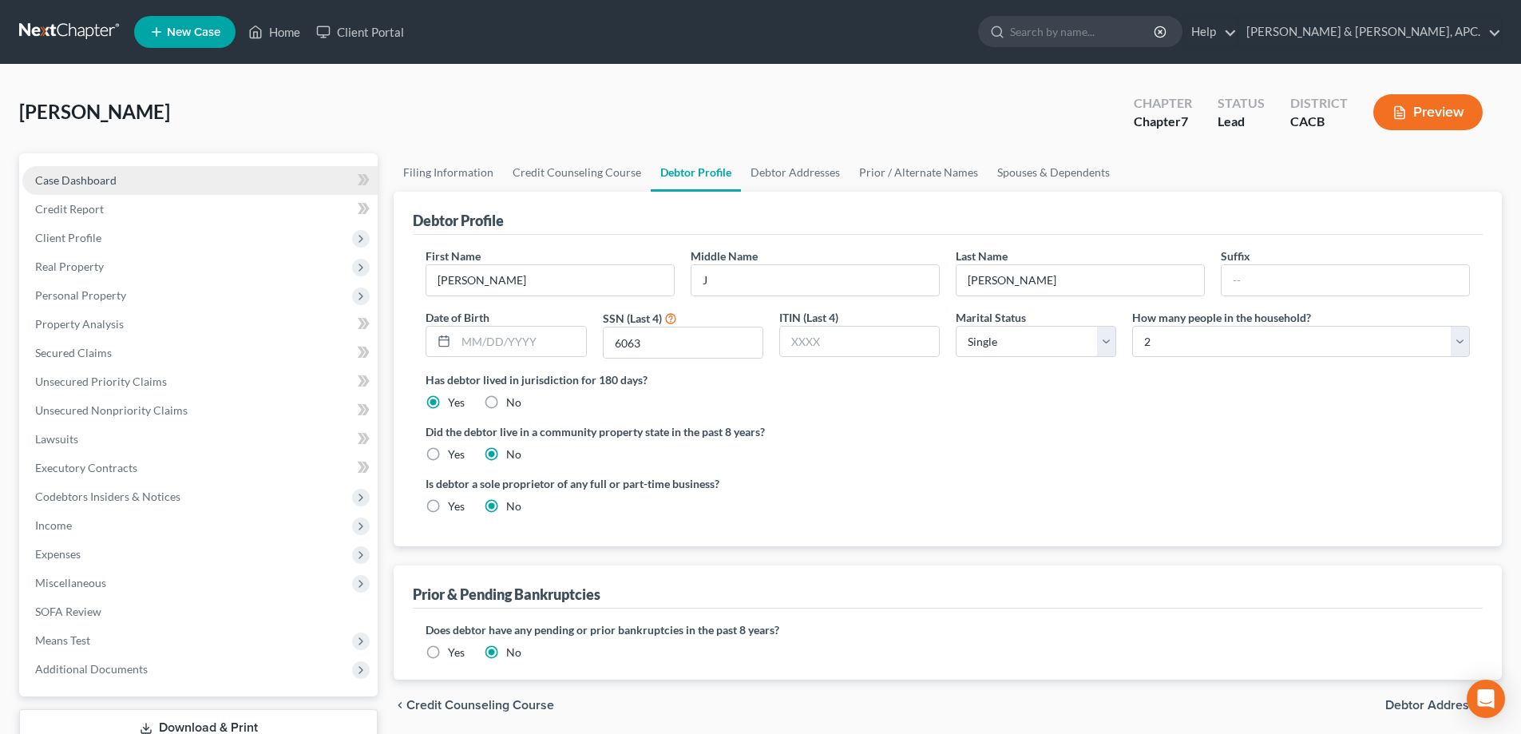
click at [57, 175] on span "Case Dashboard" at bounding box center [75, 180] width 81 height 14
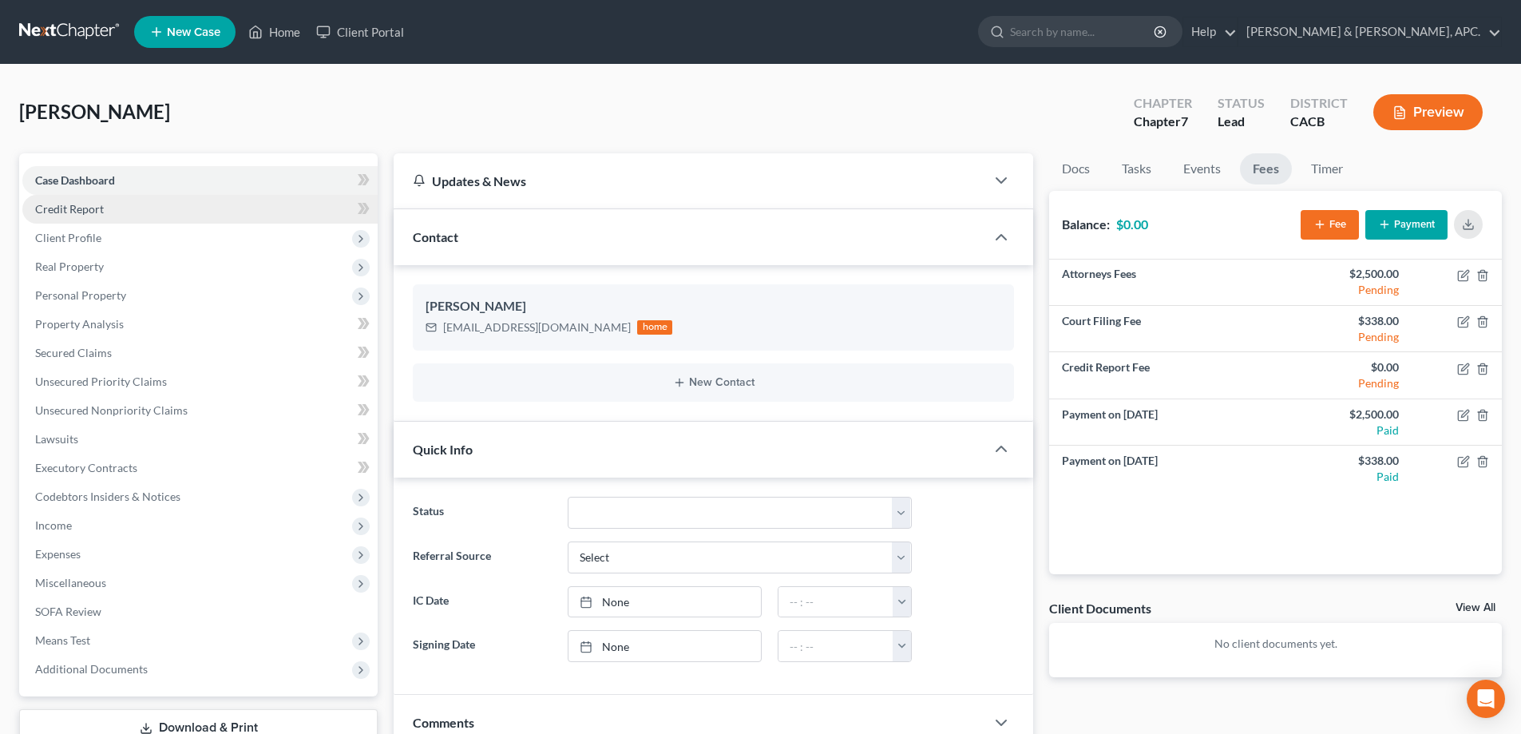
click at [92, 204] on span "Credit Report" at bounding box center [69, 209] width 69 height 14
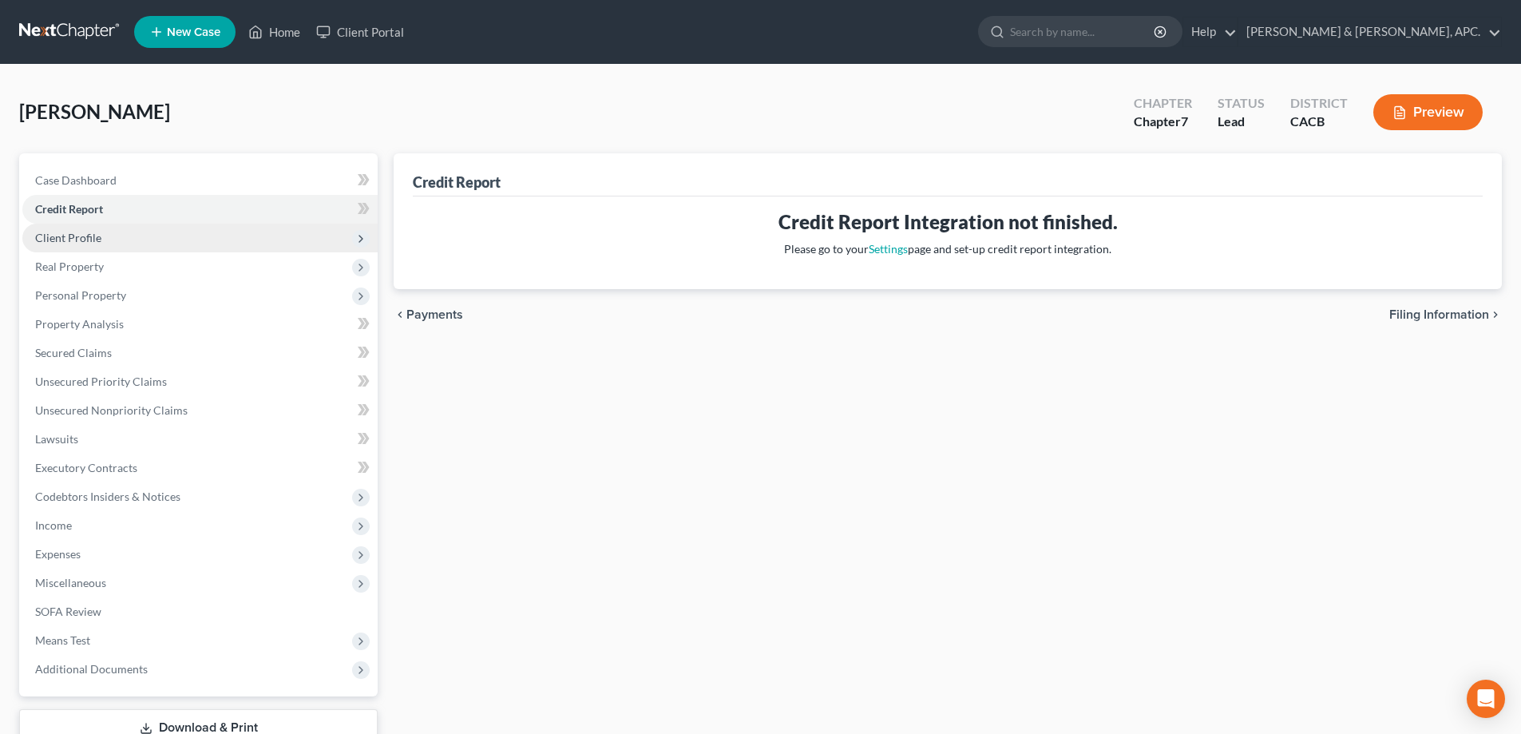
click at [89, 233] on span "Client Profile" at bounding box center [68, 238] width 66 height 14
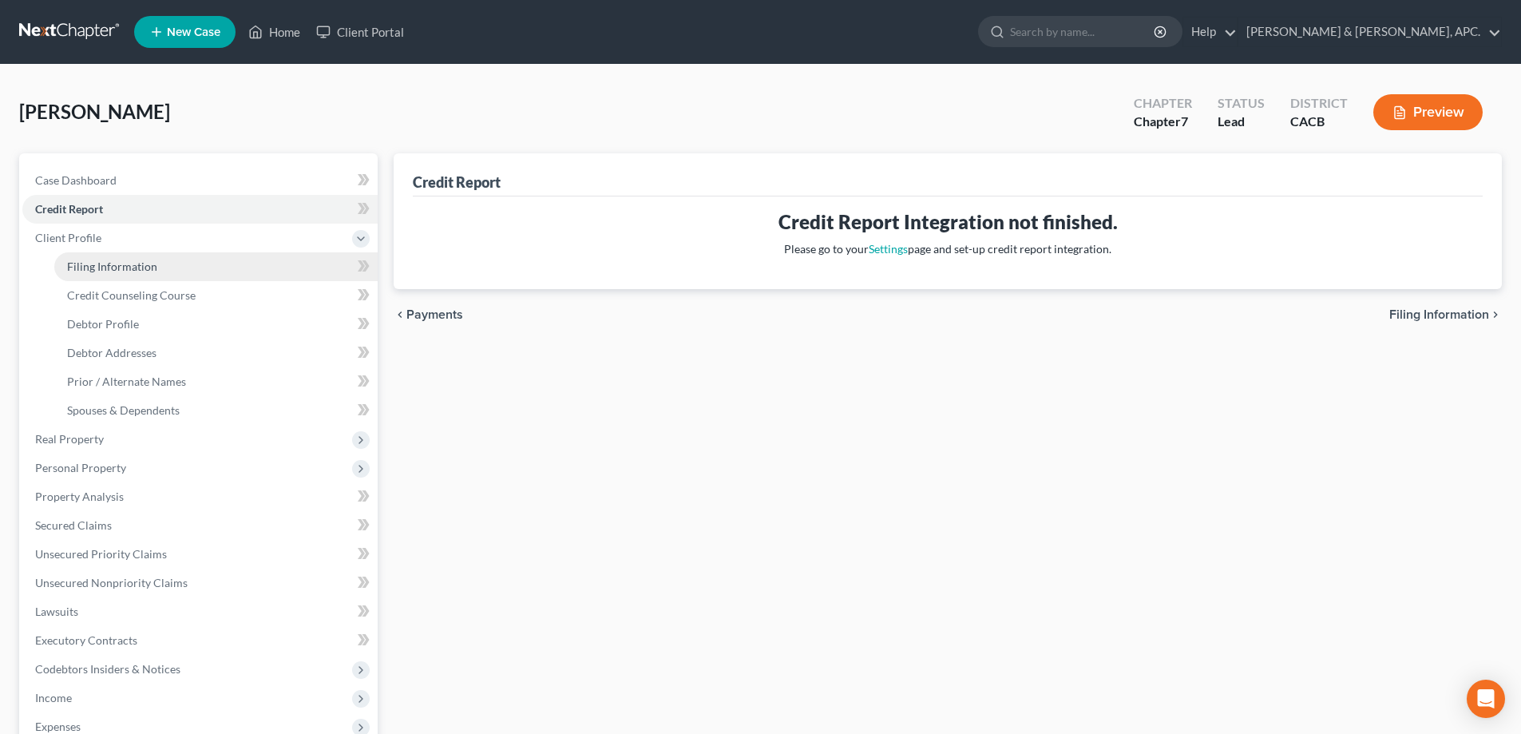
click at [127, 268] on span "Filing Information" at bounding box center [112, 267] width 90 height 14
select select "1"
select select "0"
select select "7"
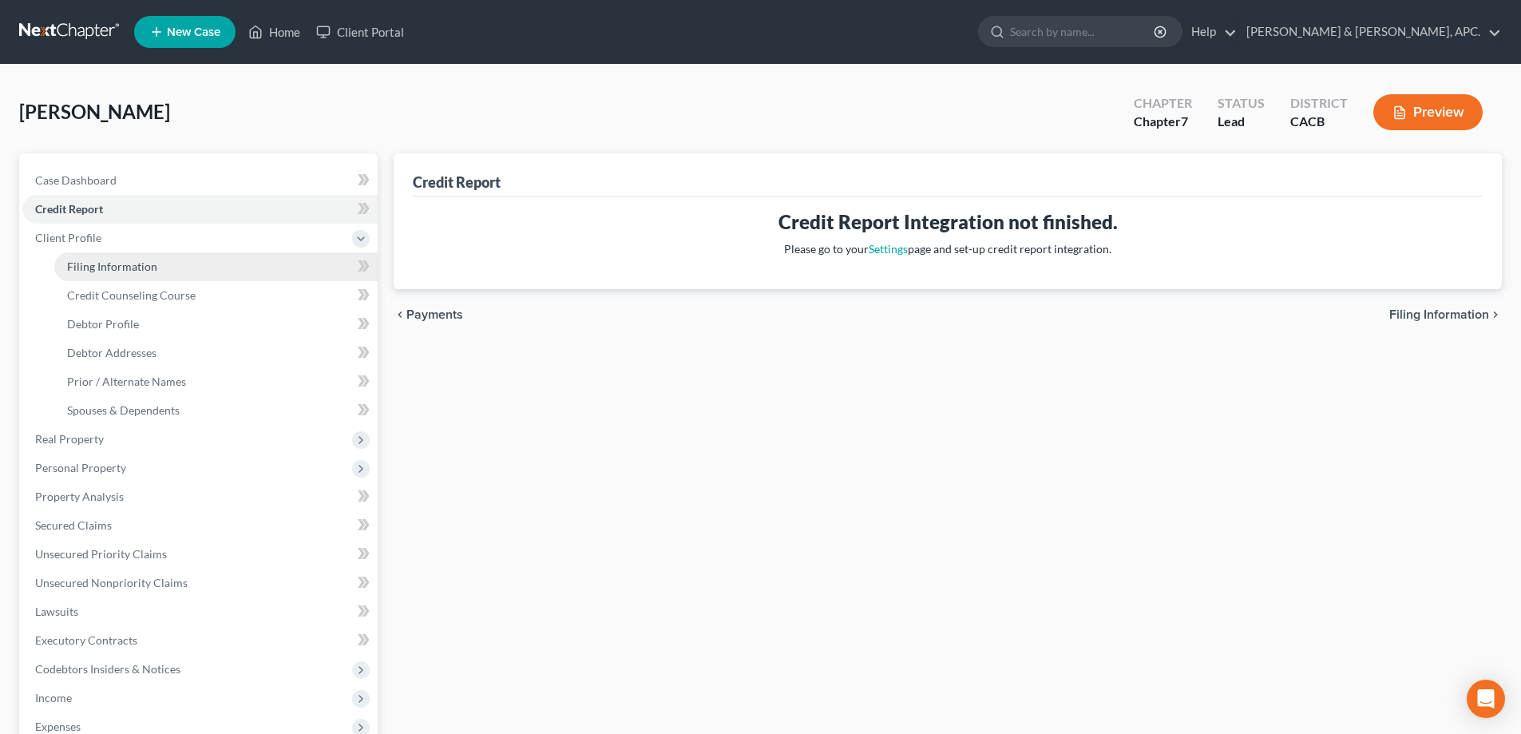
select select "0"
select select "4"
select select "0"
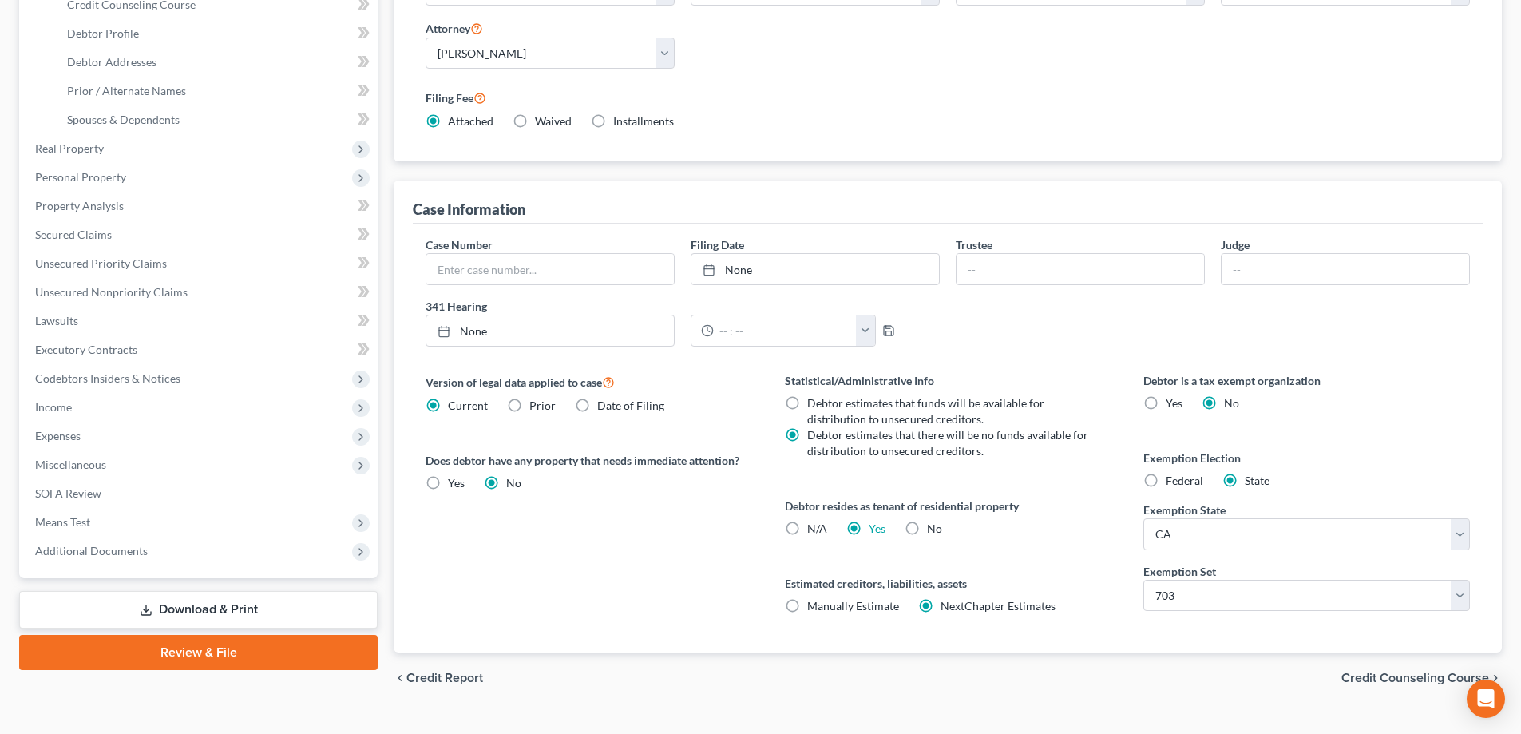
scroll to position [319, 0]
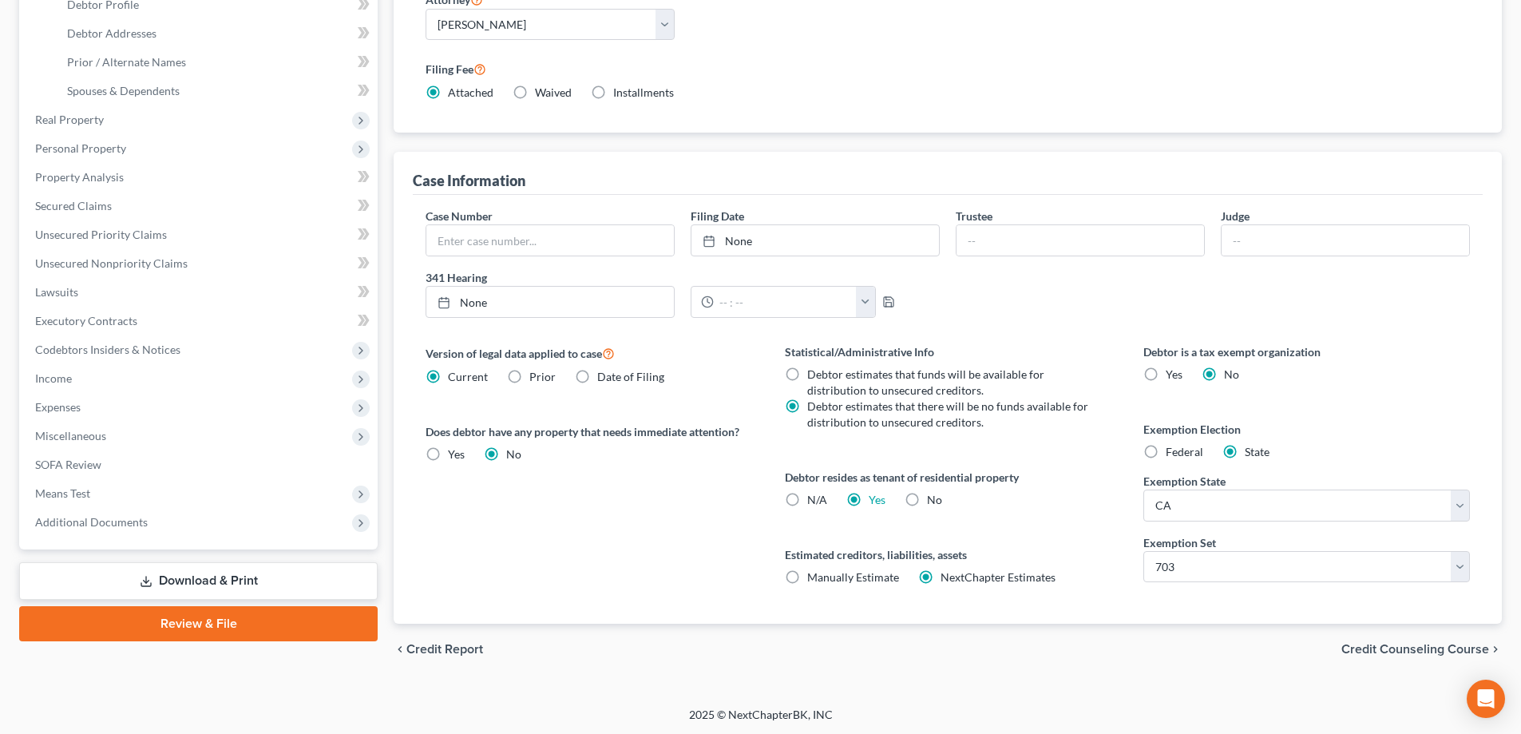
click at [927, 505] on label "No" at bounding box center [934, 500] width 15 height 16
click at [933, 502] on input "No" at bounding box center [938, 497] width 10 height 10
radio input "true"
radio input "false"
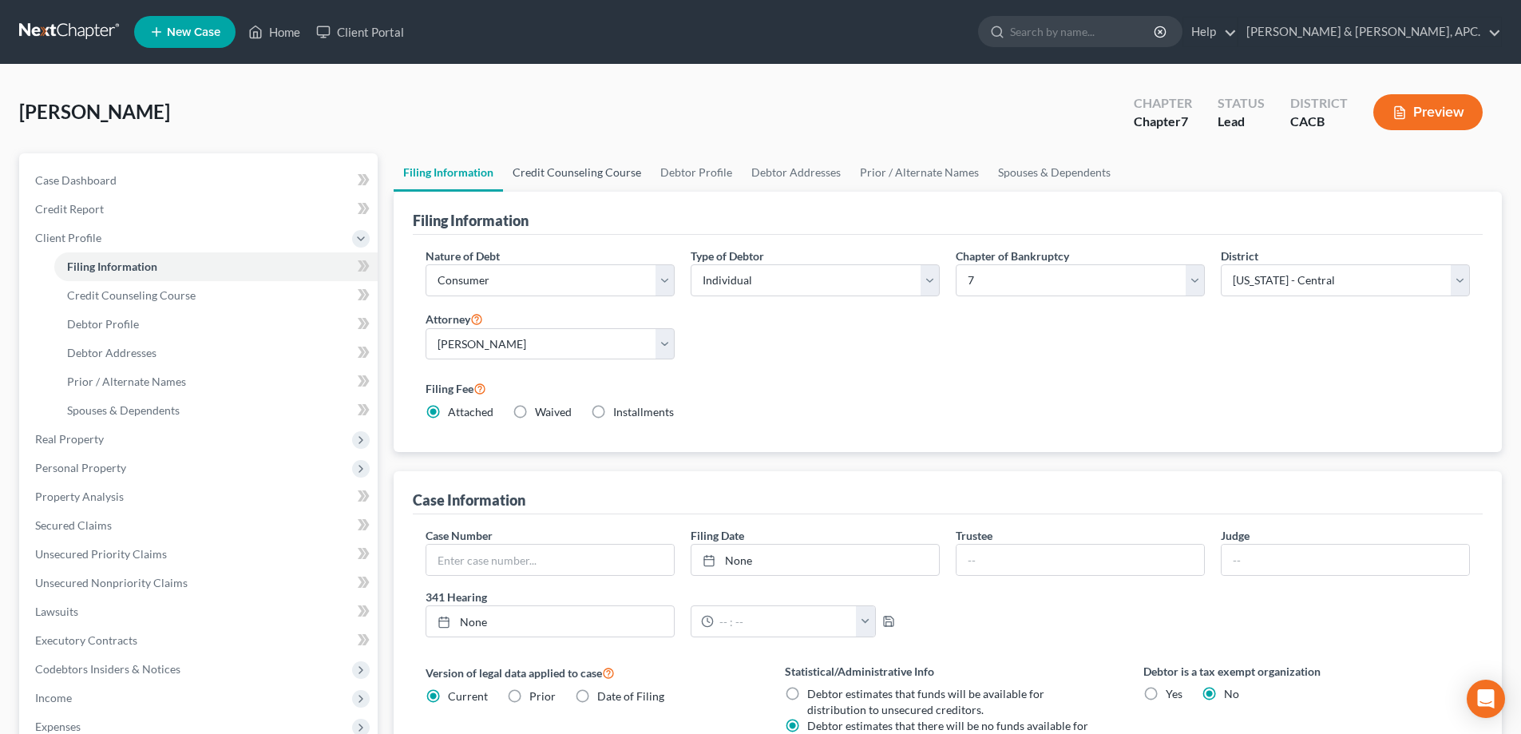
click at [567, 178] on link "Credit Counseling Course" at bounding box center [577, 172] width 148 height 38
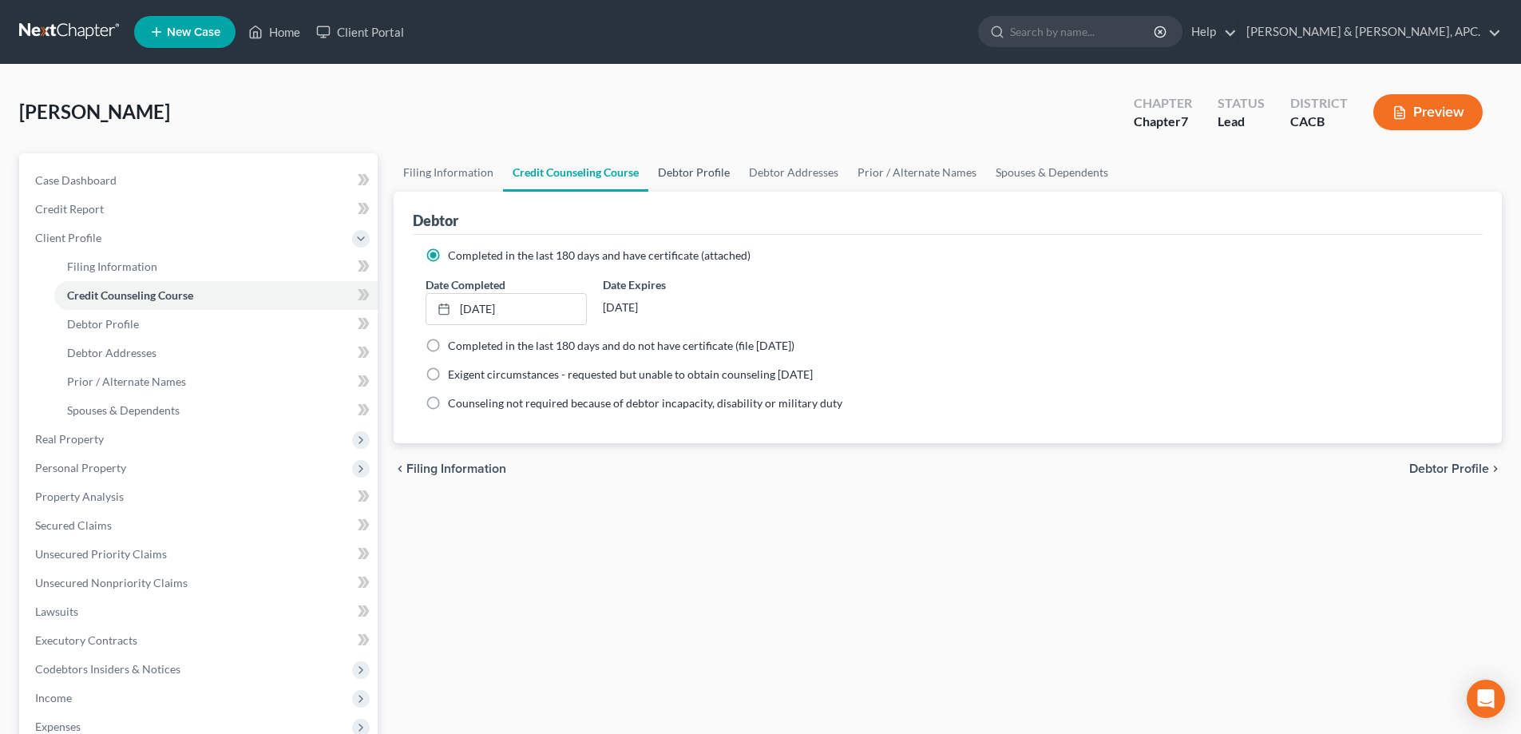
click at [678, 176] on link "Debtor Profile" at bounding box center [693, 172] width 91 height 38
select select "0"
select select "1"
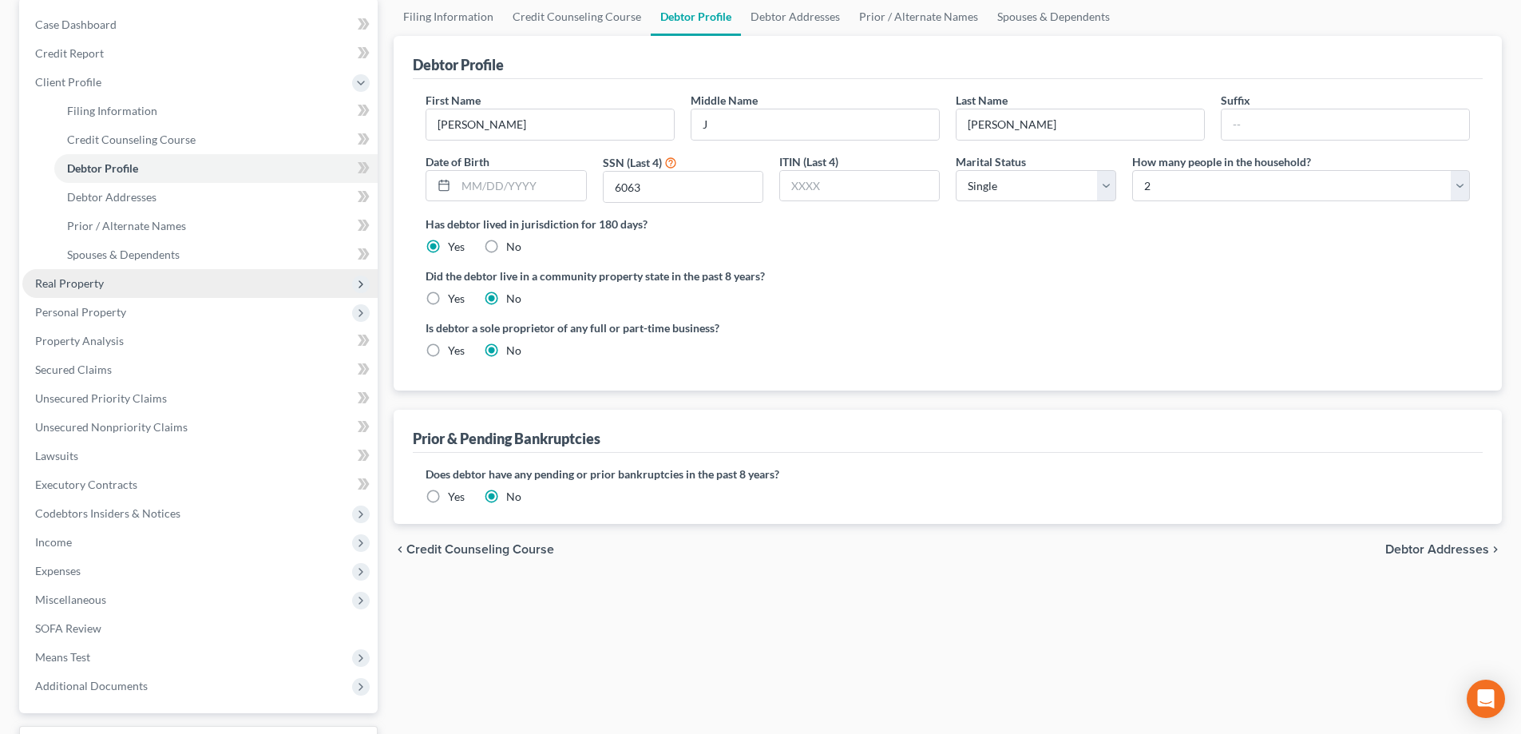
scroll to position [128, 0]
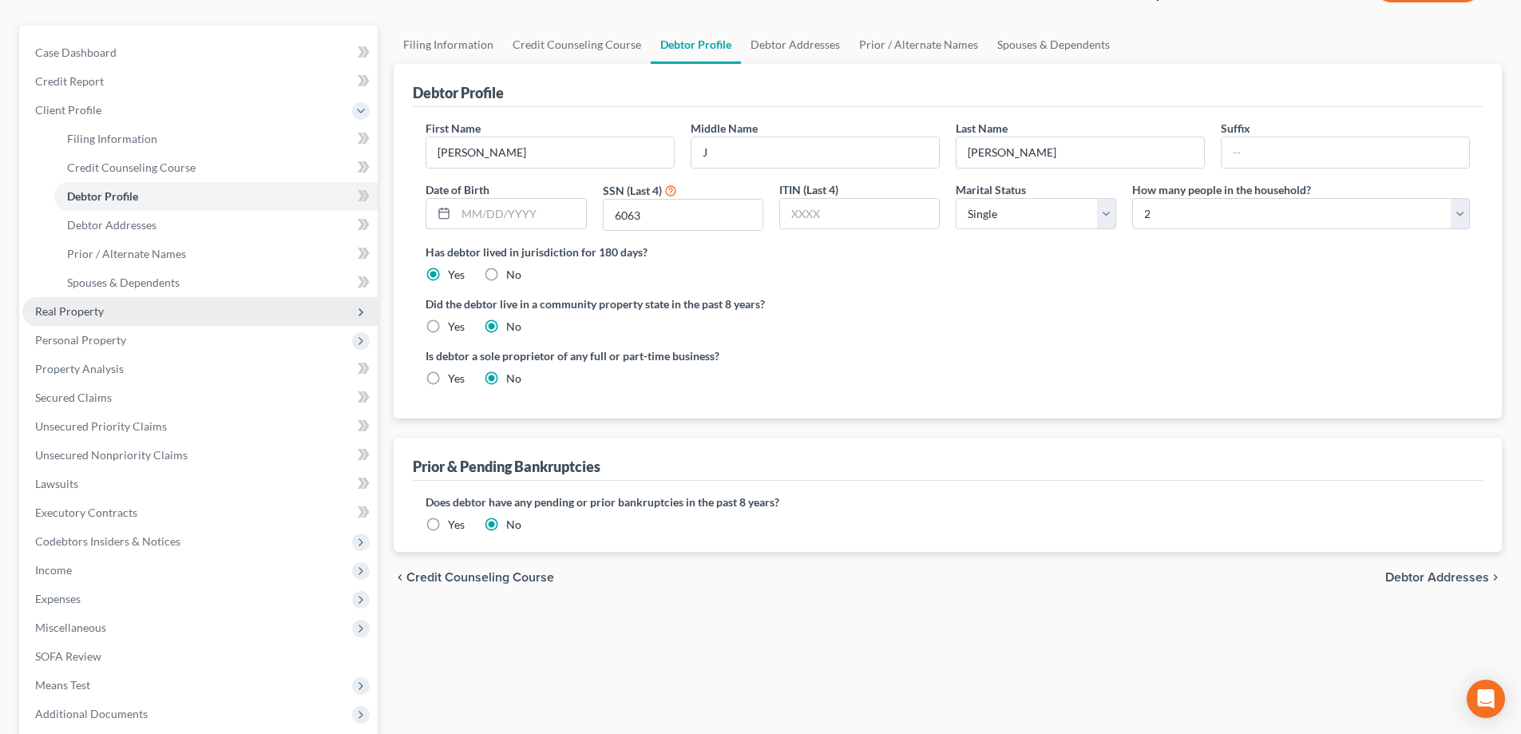
click at [98, 304] on span "Real Property" at bounding box center [69, 311] width 69 height 14
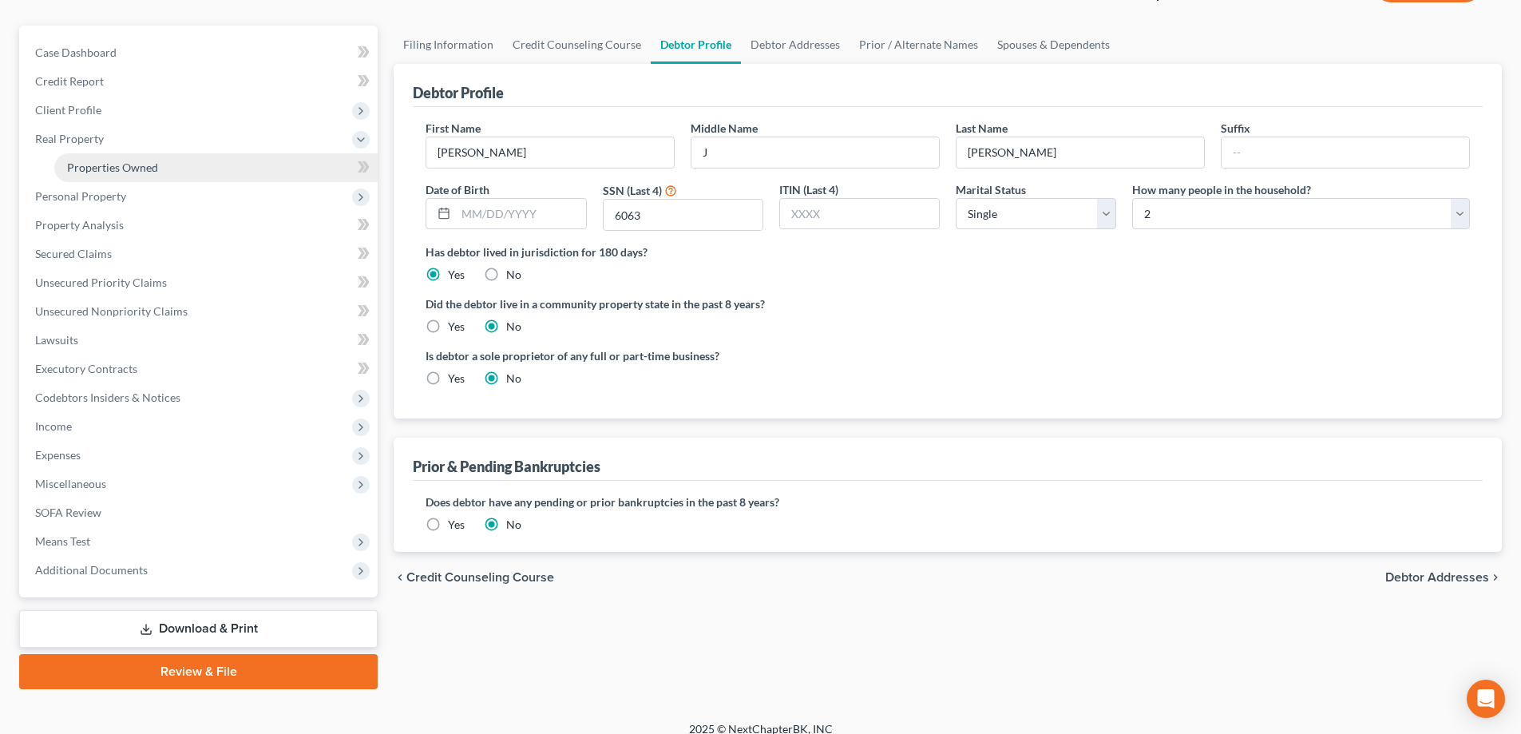
click at [137, 165] on span "Properties Owned" at bounding box center [112, 168] width 91 height 14
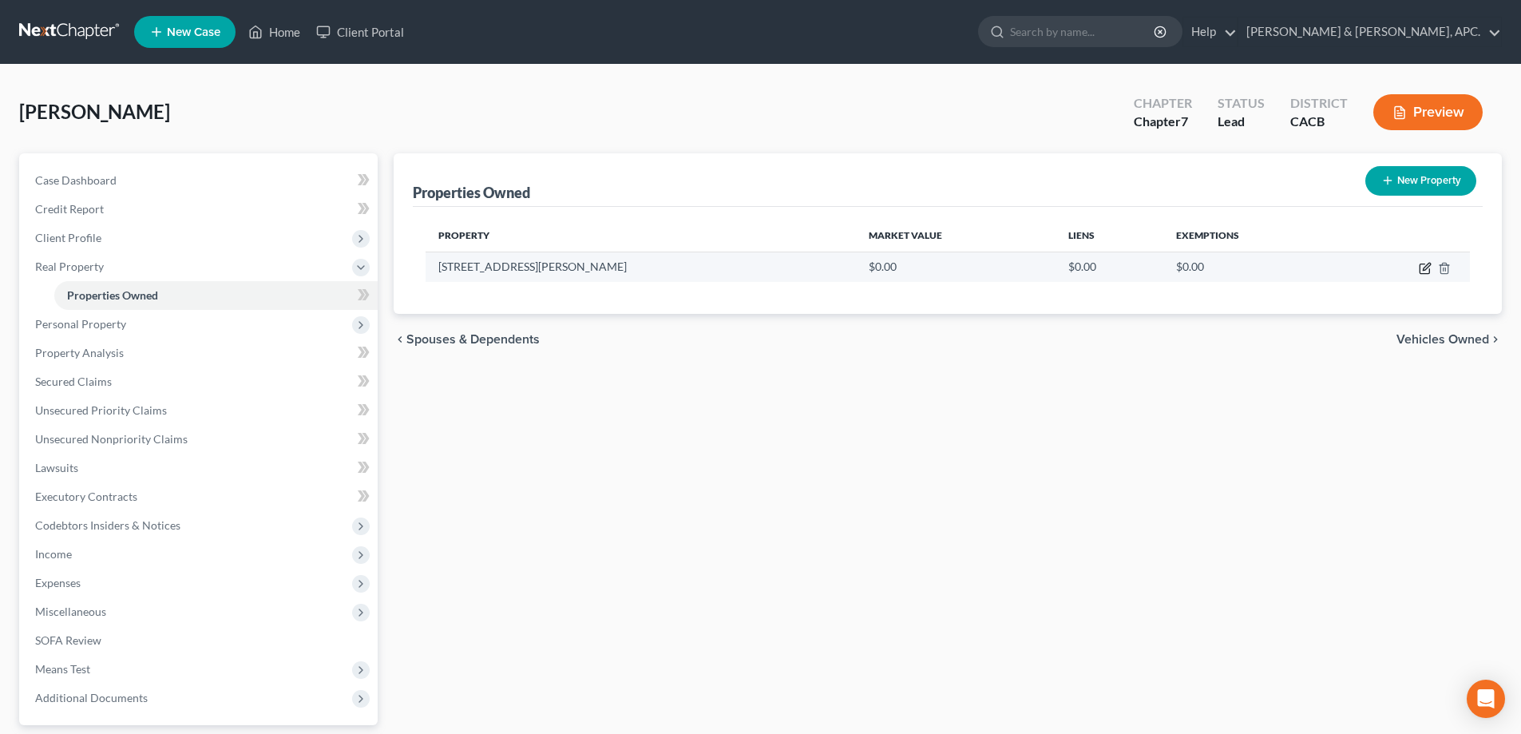
click at [1427, 268] on icon "button" at bounding box center [1426, 266] width 7 height 7
select select "4"
select select "29"
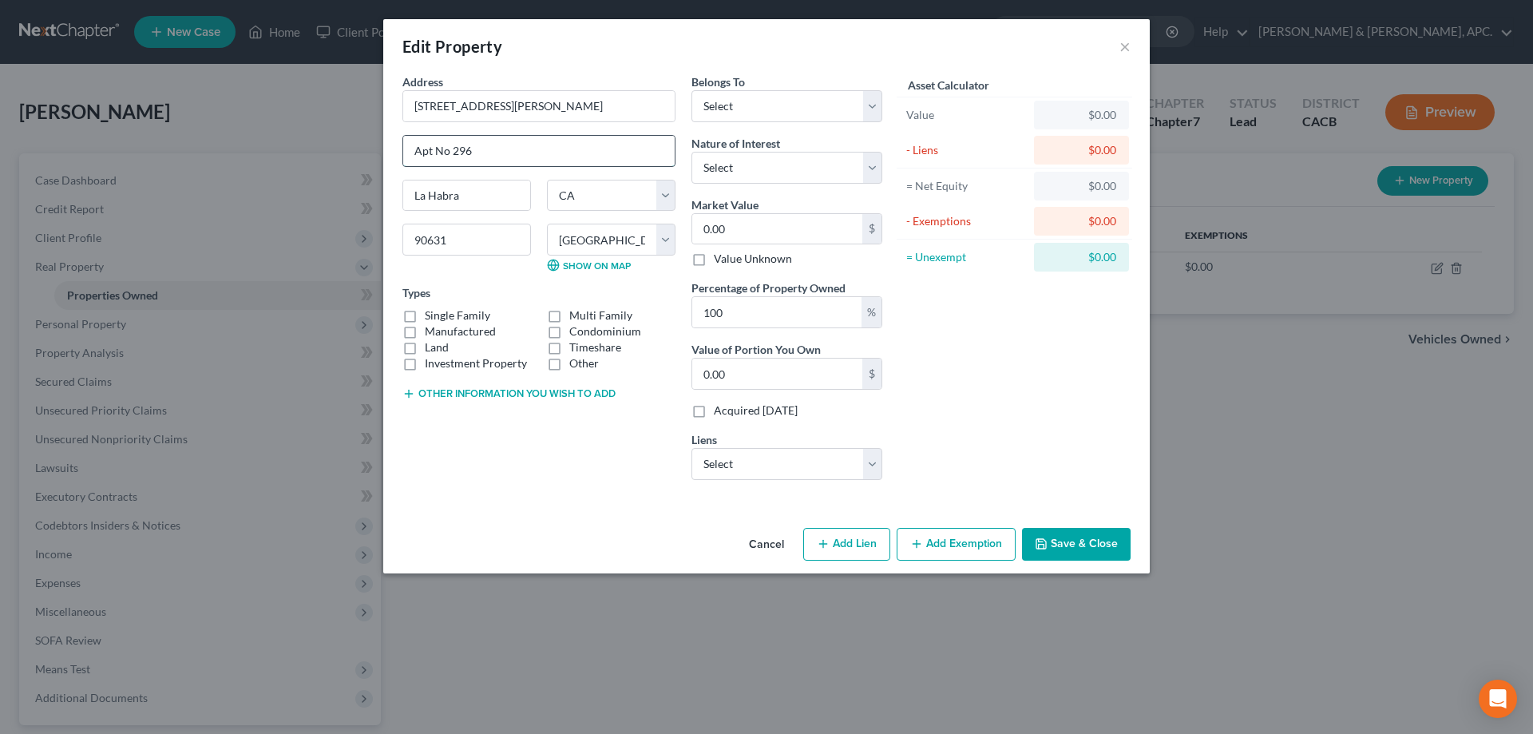
click at [433, 149] on input "Apt No 296" at bounding box center [539, 151] width 272 height 30
type input "Spc No 296"
drag, startPoint x: 635, startPoint y: 371, endPoint x: 579, endPoint y: 369, distance: 55.9
click at [607, 376] on div "Address * 1001 W [PERSON_NAME][GEOGRAPHIC_DATA] Spc No 296 [GEOGRAPHIC_DATA] [U…" at bounding box center [538, 282] width 289 height 419
click at [569, 365] on label "Other" at bounding box center [584, 363] width 30 height 16
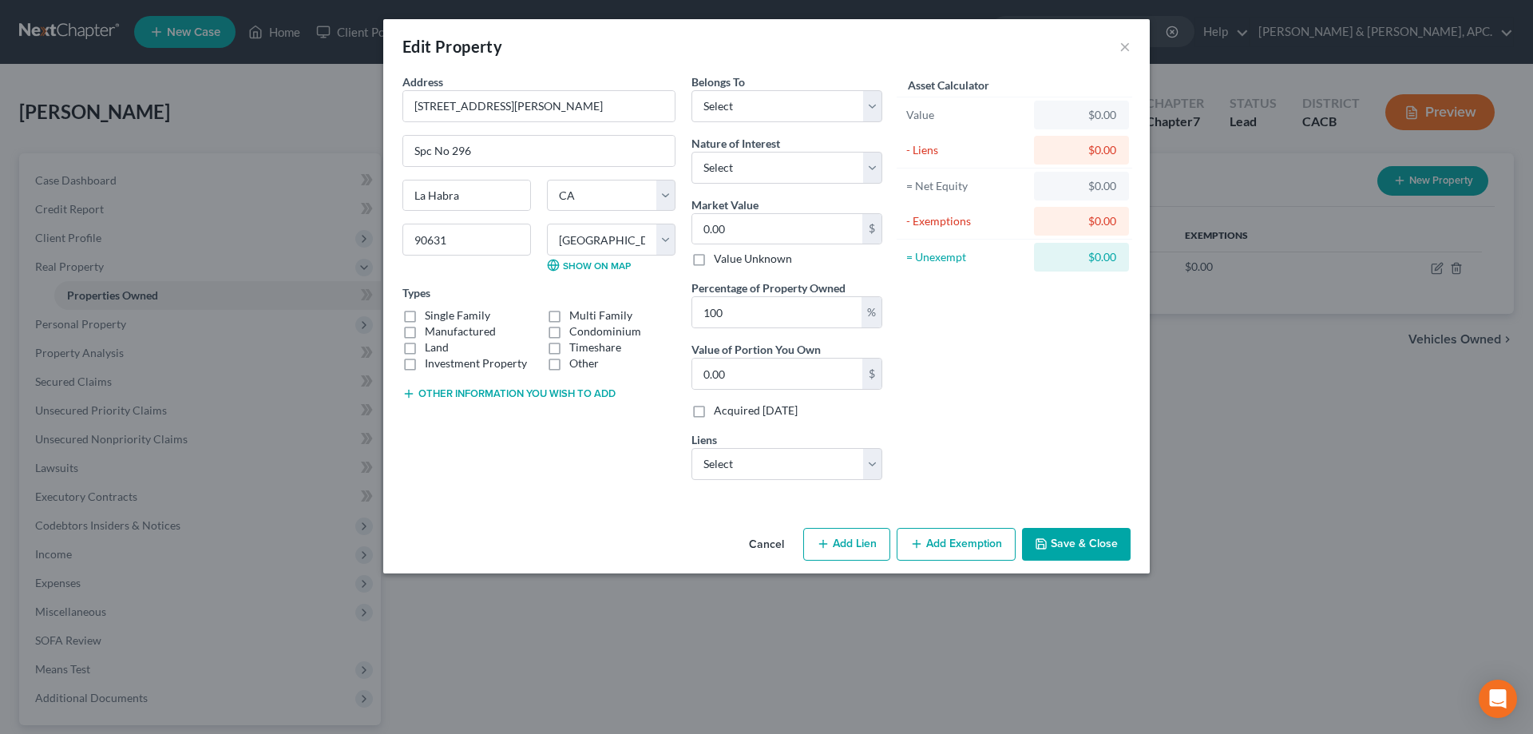
click at [576, 365] on input "Other" at bounding box center [581, 360] width 10 height 10
checkbox input "true"
click at [496, 413] on input "text" at bounding box center [539, 417] width 272 height 30
type input "Single Family Mobile Home"
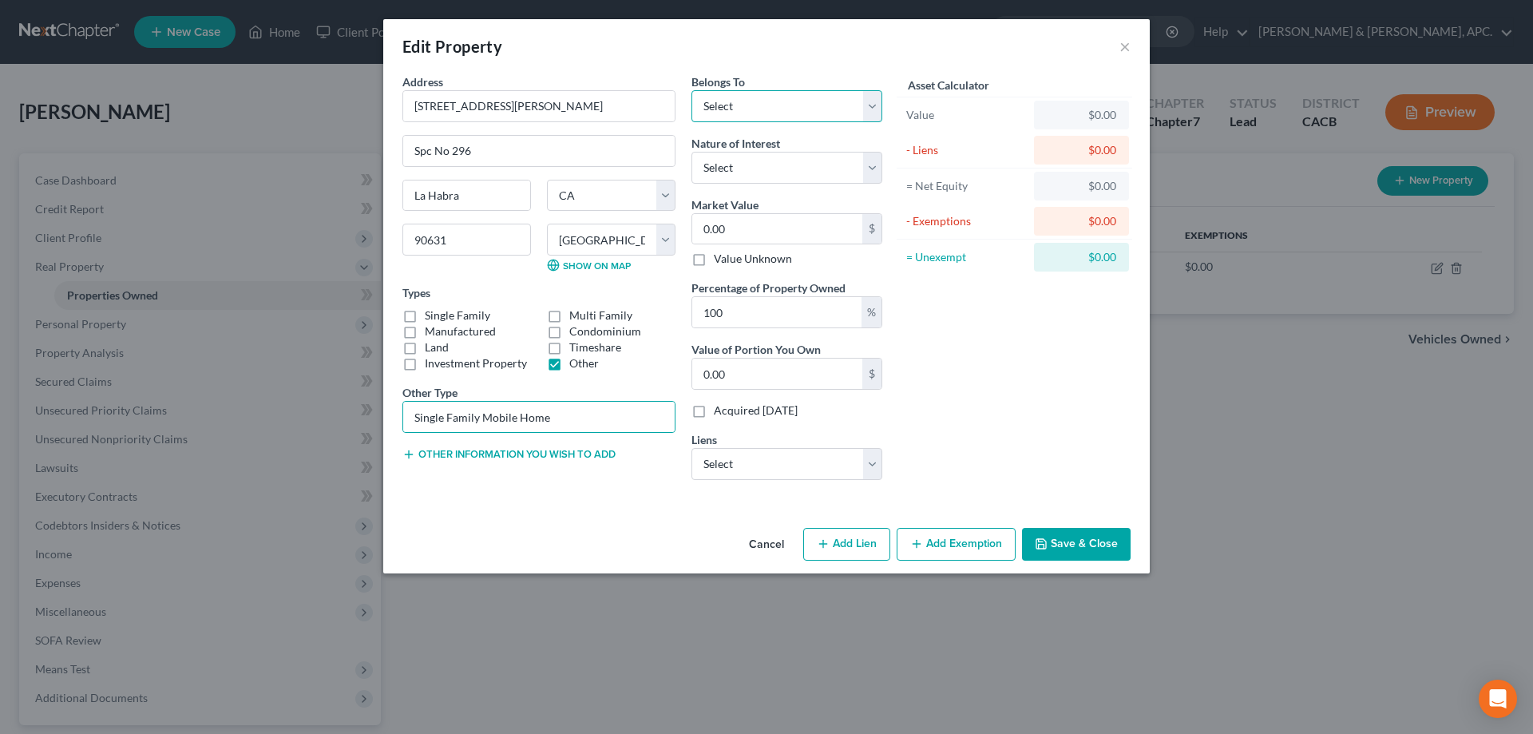
click at [865, 109] on select "Select Debtor 1 Only Debtor 2 Only Debtor 1 And Debtor 2 Only At Least One Of T…" at bounding box center [787, 106] width 191 height 32
select select "0"
click at [692, 90] on select "Select Debtor 1 Only Debtor 2 Only Debtor 1 And Debtor 2 Only At Least One Of T…" at bounding box center [787, 106] width 191 height 32
click at [820, 164] on select "Select Fee Simple Joint Tenant Life Estate Equitable Interest Future Interest T…" at bounding box center [787, 168] width 191 height 32
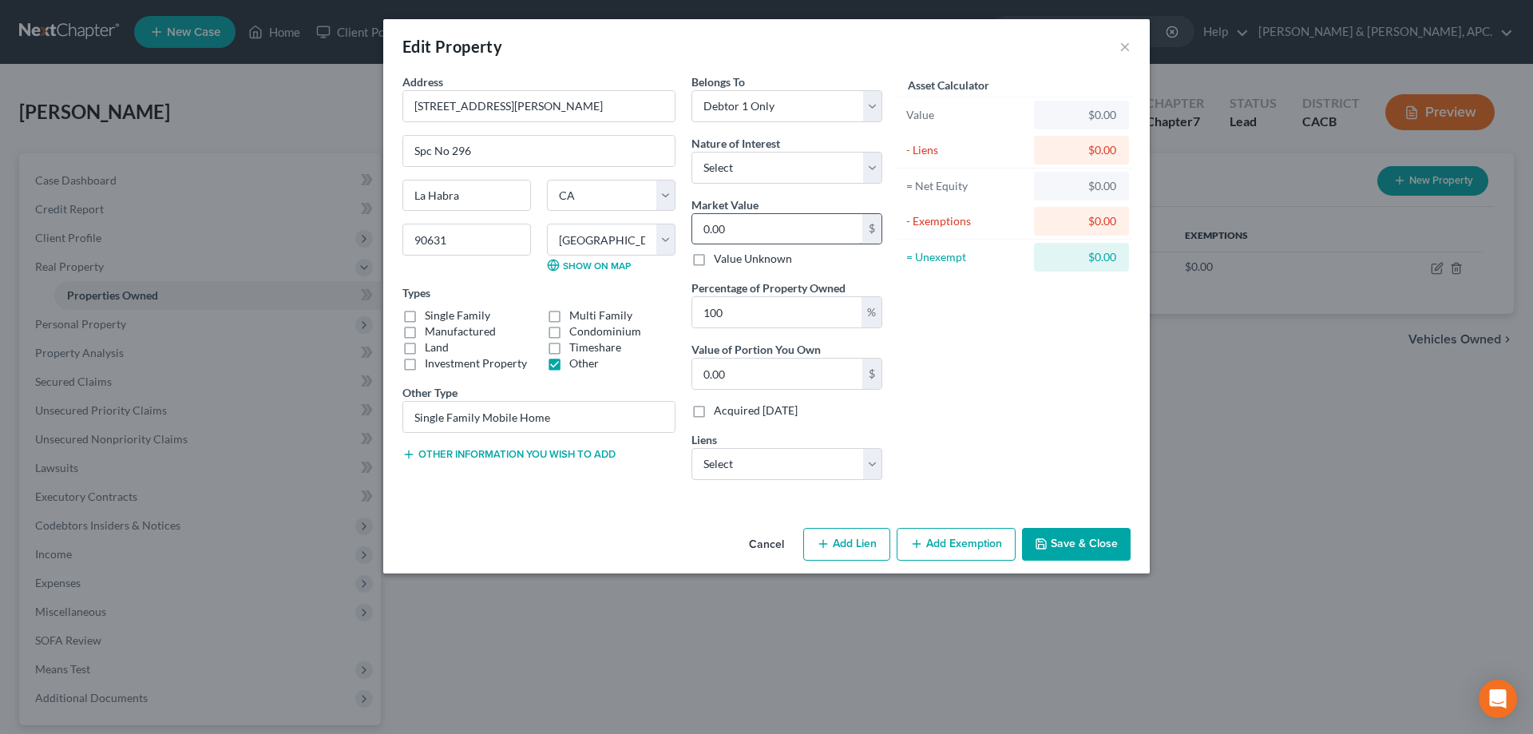
click at [811, 228] on input "0.00" at bounding box center [777, 229] width 170 height 30
click at [796, 370] on input "0.00" at bounding box center [777, 374] width 170 height 30
click at [791, 458] on select "Select Franchise Tax Board - $610.50" at bounding box center [787, 464] width 191 height 32
click at [816, 228] on input "0.00" at bounding box center [777, 229] width 170 height 30
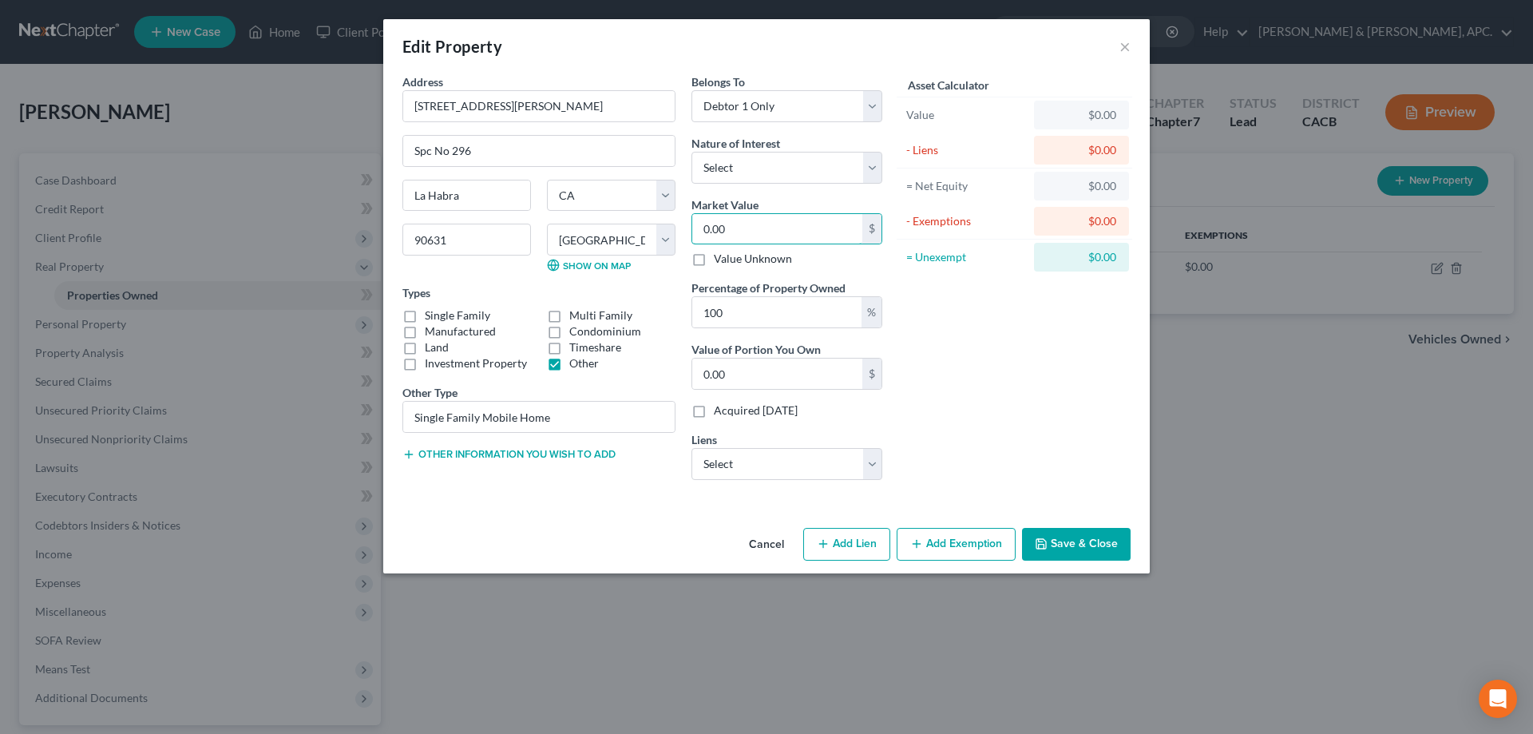
type input "1"
type input "1.00"
type input "13"
type input "13.00"
type input "138"
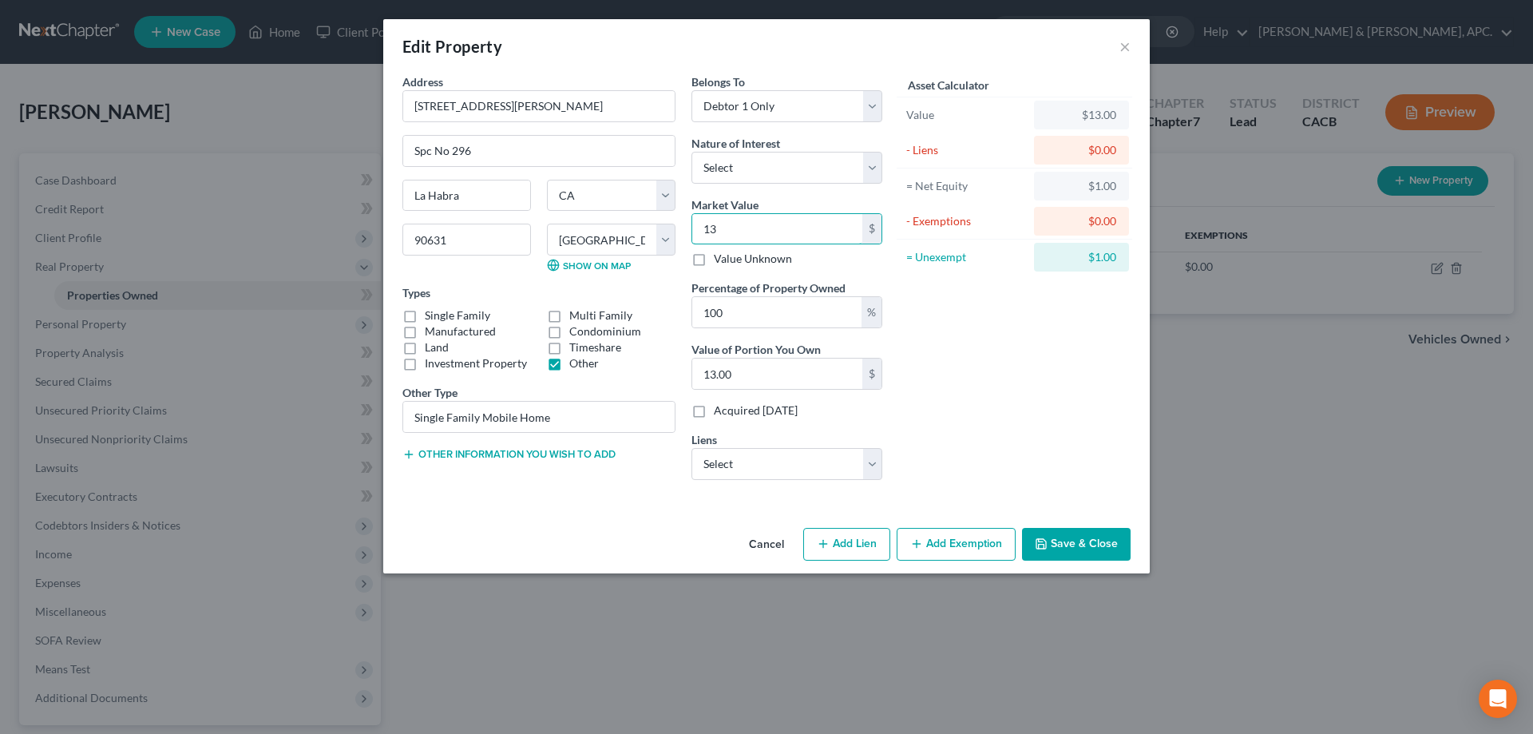
type input "138.00"
type input "1382"
type input "1,382.00"
type input "1,3826"
type input "13,826.00"
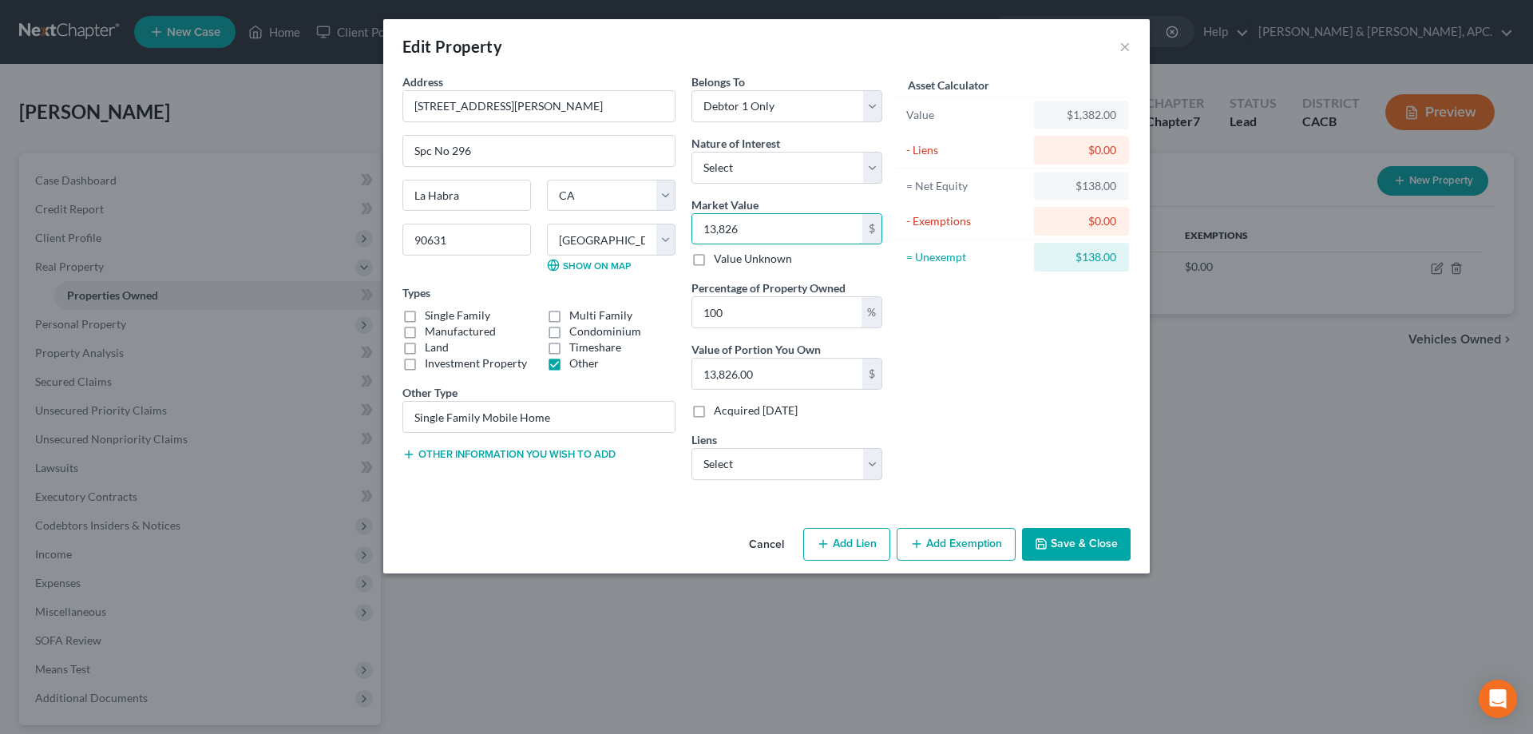
type input "13,8263"
type input "138,263.00"
type input "138,263.1"
type input "138,263.10"
type input "138,263.19"
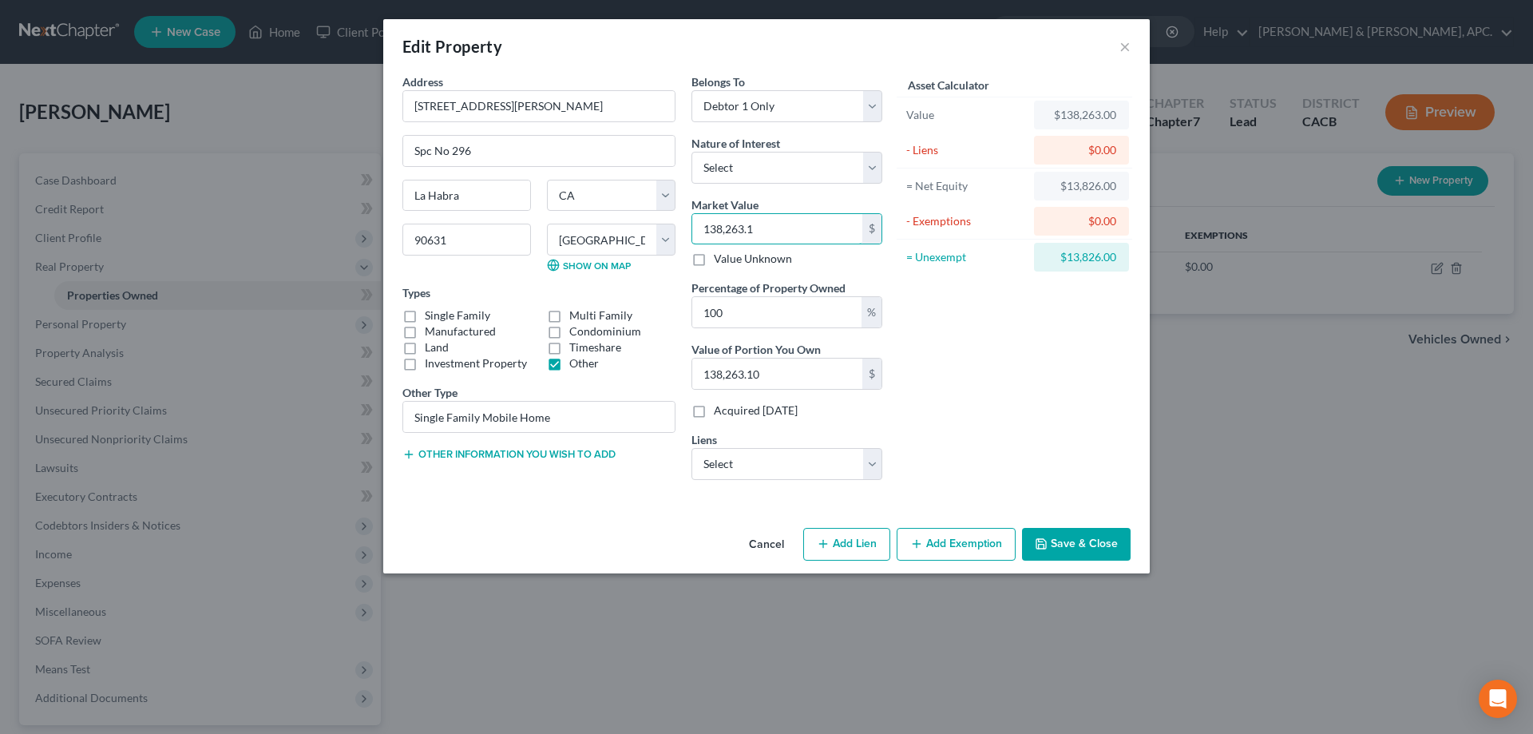
type input "138,263.19"
click at [734, 412] on label "Acquired [DATE]" at bounding box center [756, 410] width 84 height 16
click at [731, 412] on input "Acquired [DATE]" at bounding box center [725, 407] width 10 height 10
checkbox input "true"
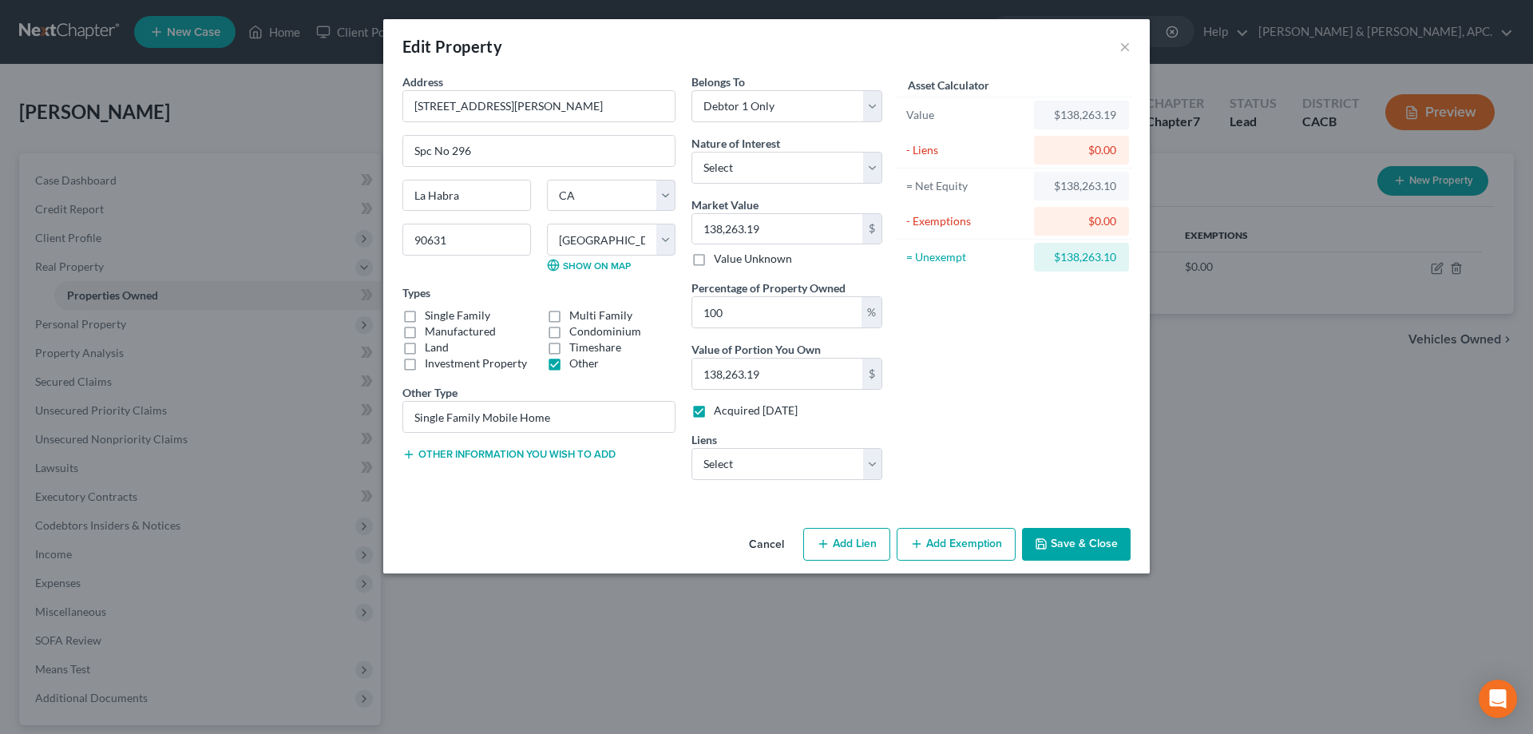
click at [1087, 549] on button "Save & Close" at bounding box center [1076, 545] width 109 height 34
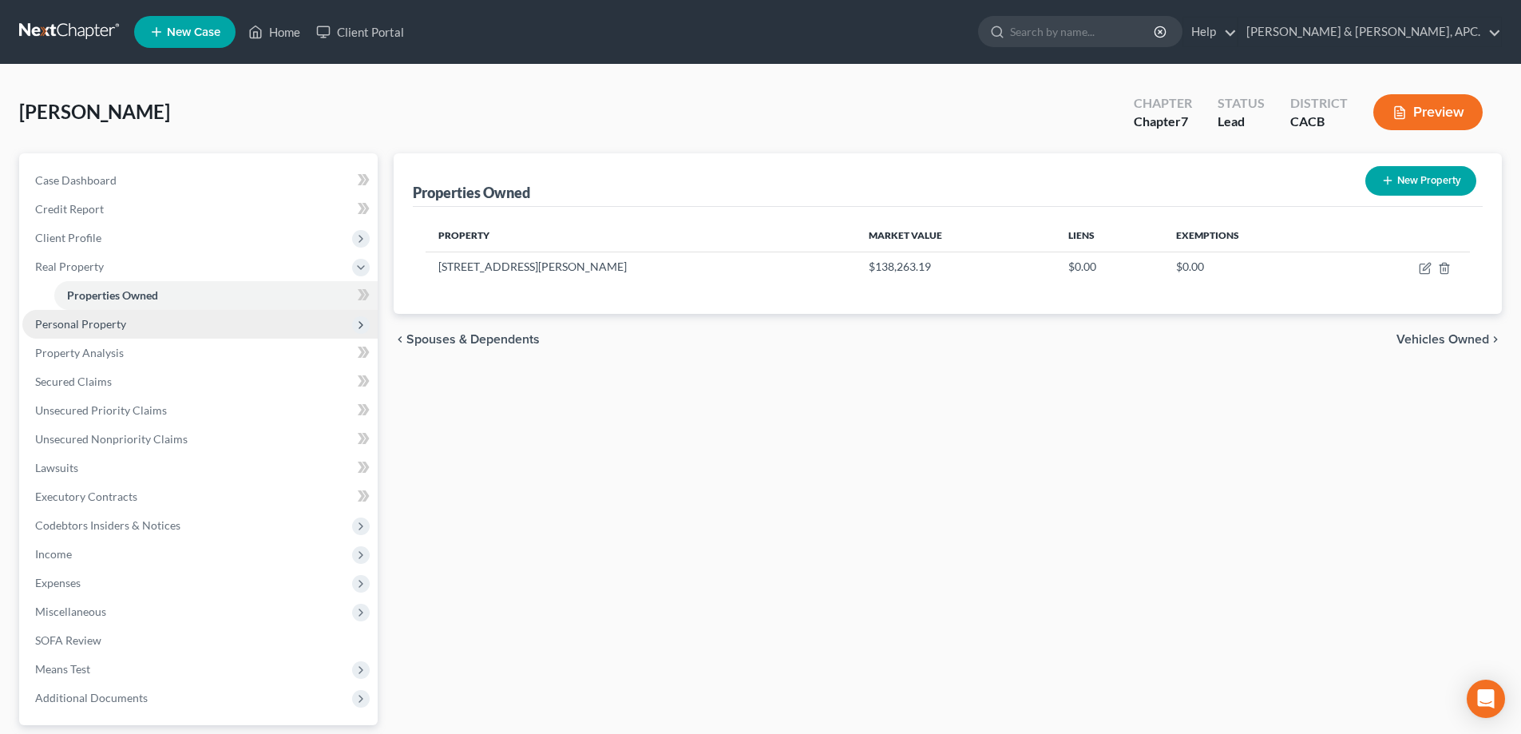
click at [72, 323] on span "Personal Property" at bounding box center [80, 324] width 91 height 14
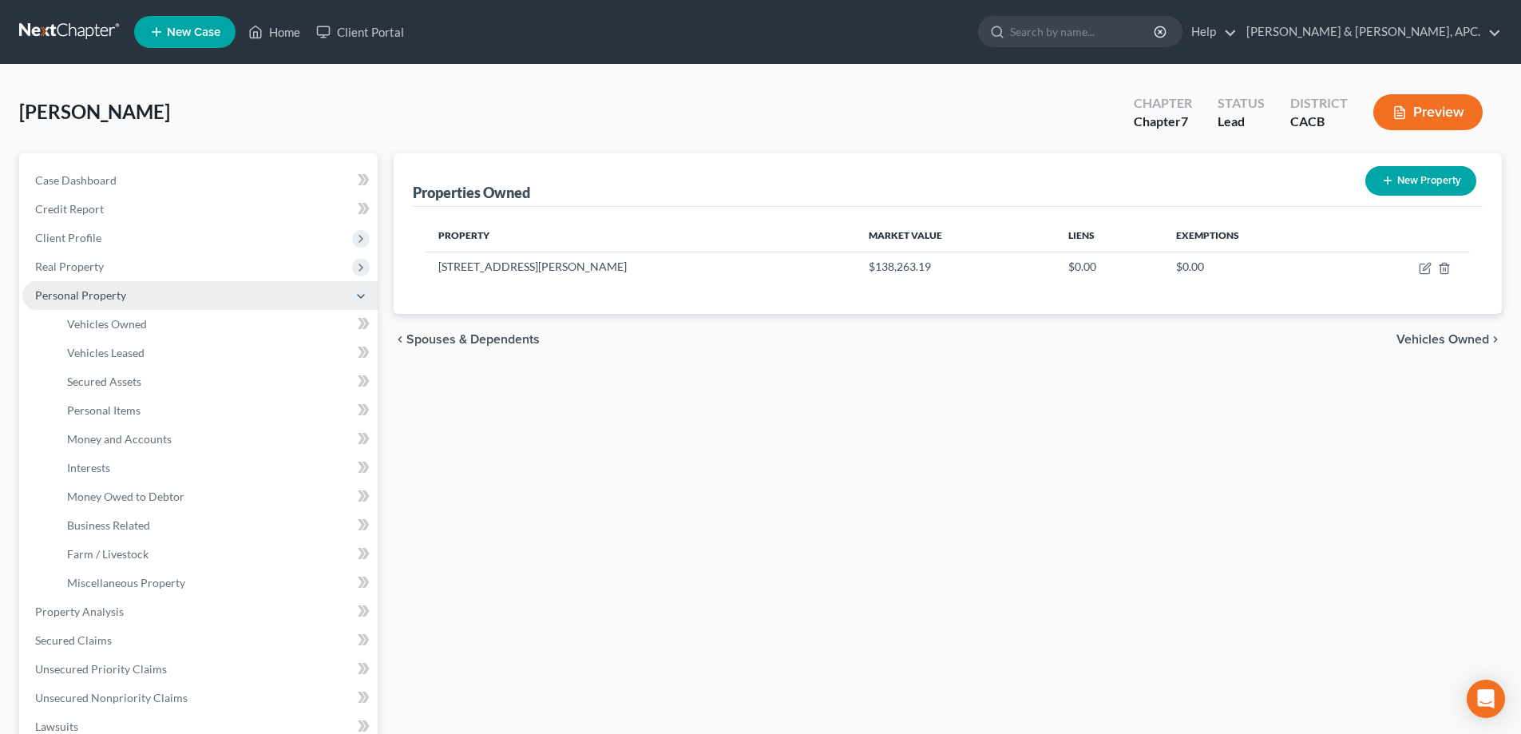
click at [111, 301] on span "Personal Property" at bounding box center [80, 295] width 91 height 14
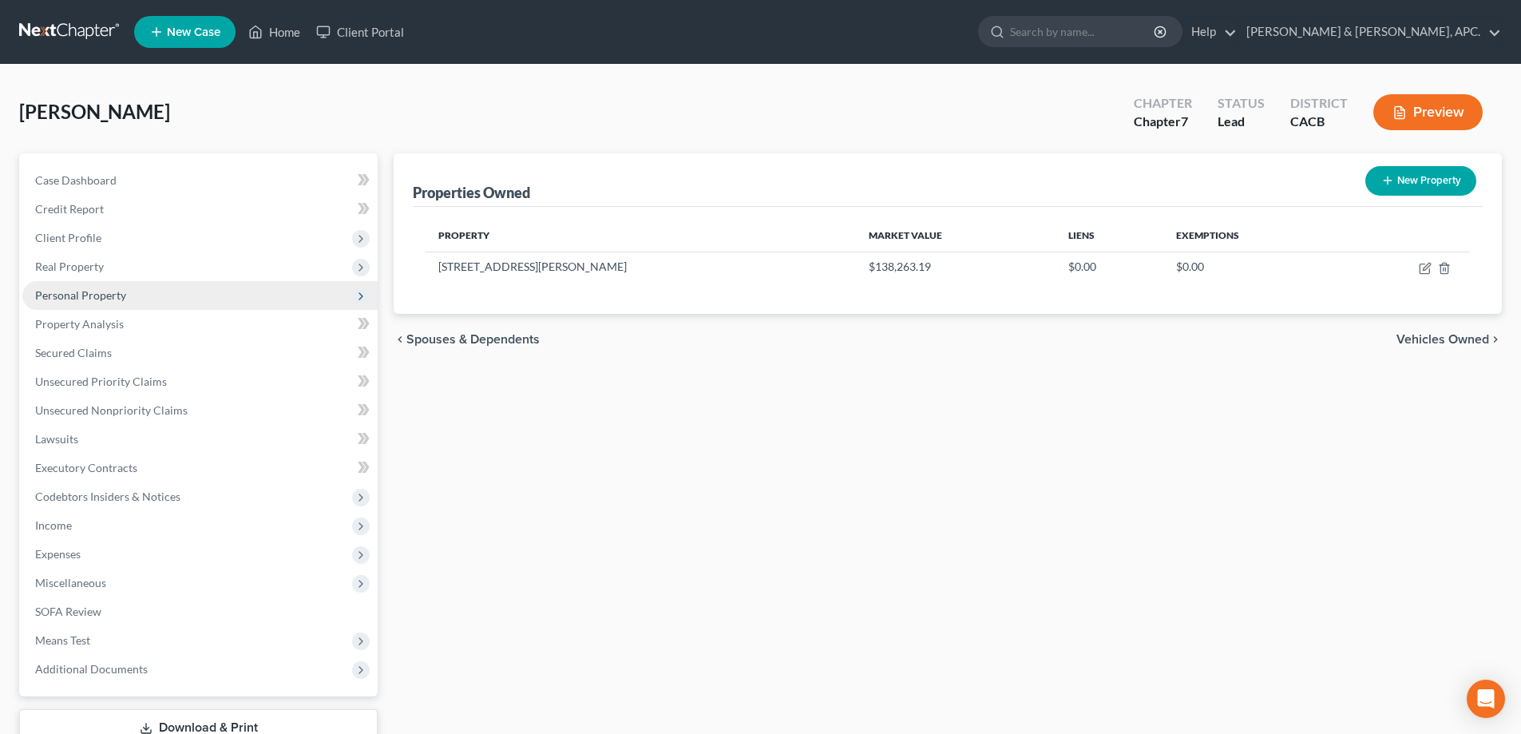
click at [111, 301] on span "Personal Property" at bounding box center [80, 295] width 91 height 14
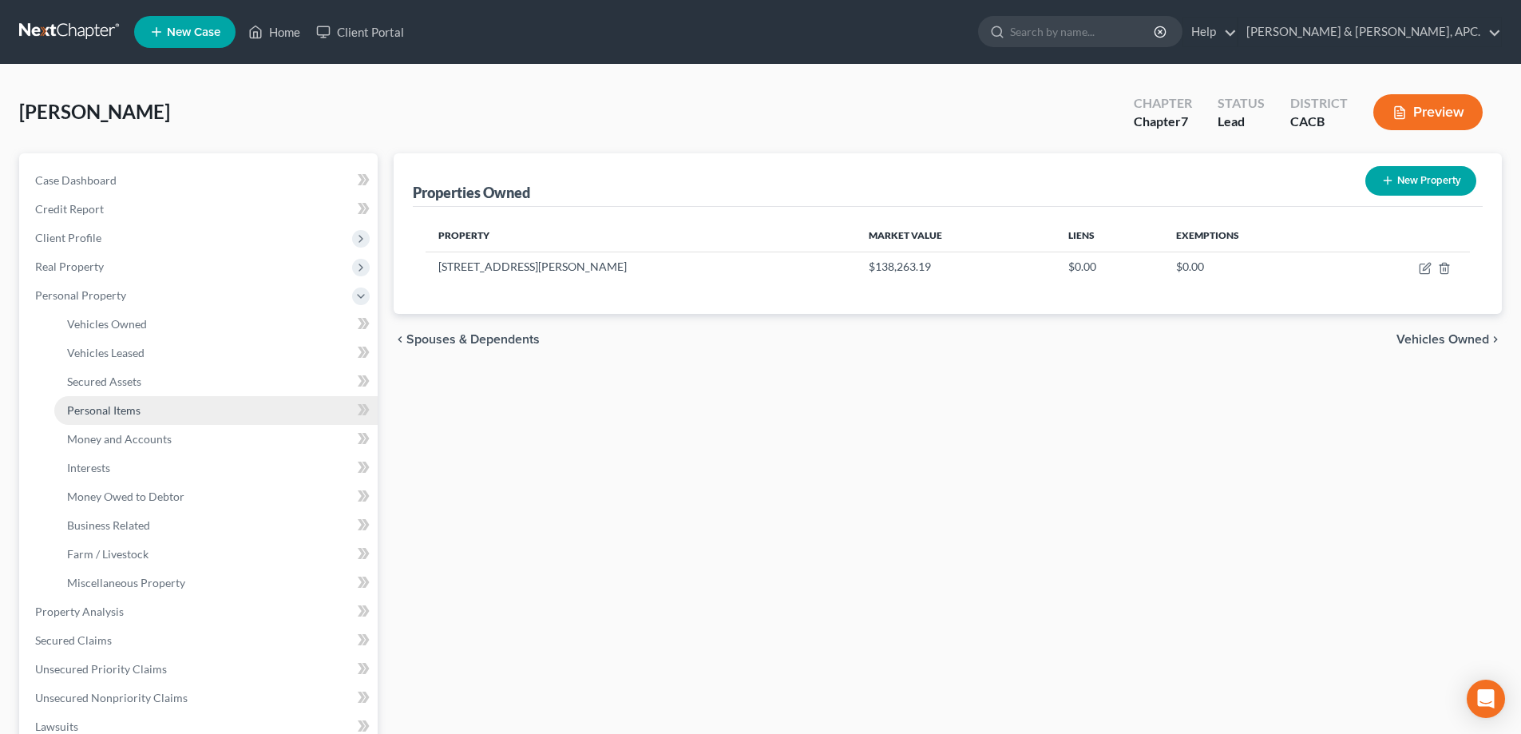
click at [117, 412] on span "Personal Items" at bounding box center [103, 410] width 73 height 14
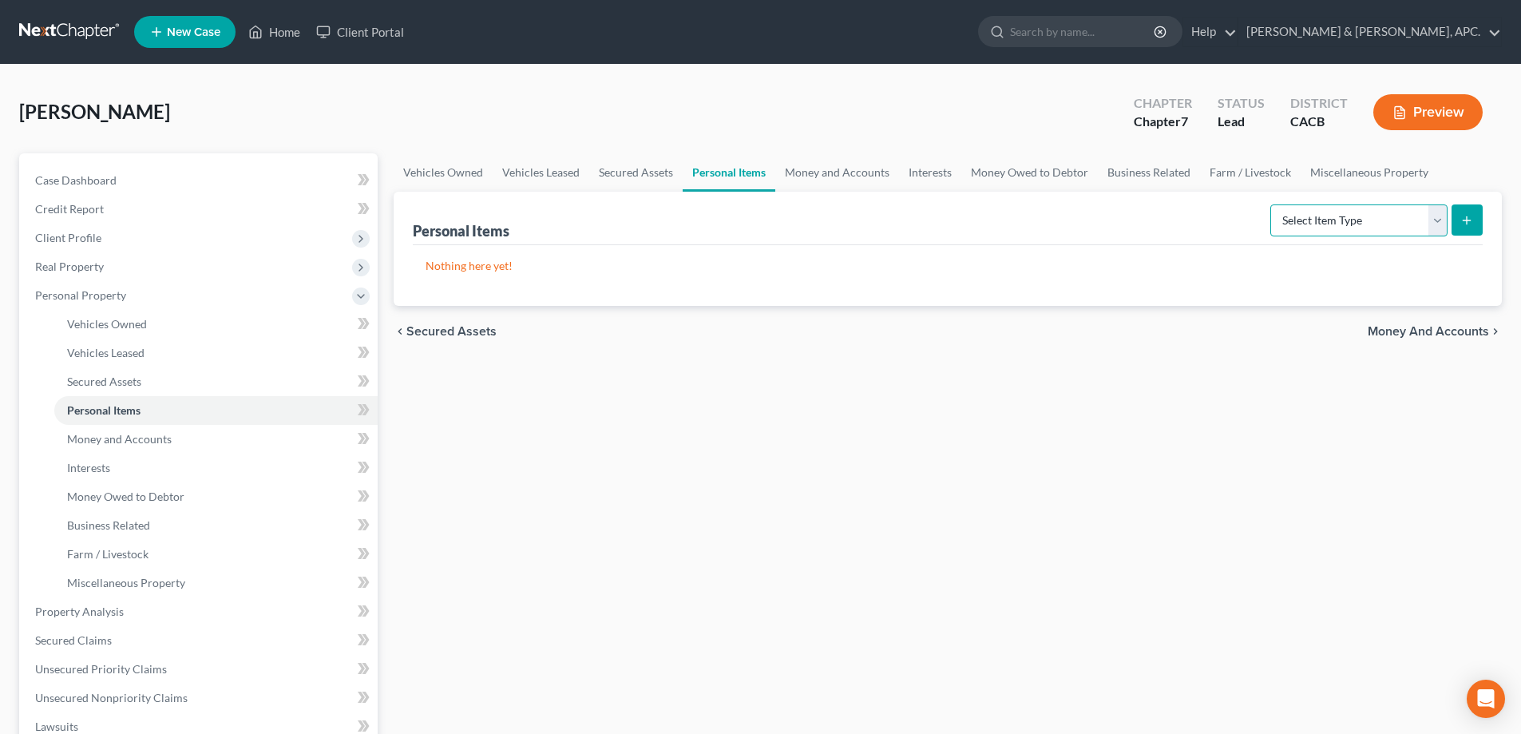
click at [1437, 214] on select "Select Item Type Clothing Collectibles Of Value Electronics Firearms Household …" at bounding box center [1358, 220] width 177 height 32
select select "clothing"
click at [1272, 204] on select "Select Item Type Clothing Collectibles Of Value Electronics Firearms Household …" at bounding box center [1358, 220] width 177 height 32
click at [1469, 226] on icon "submit" at bounding box center [1467, 220] width 13 height 13
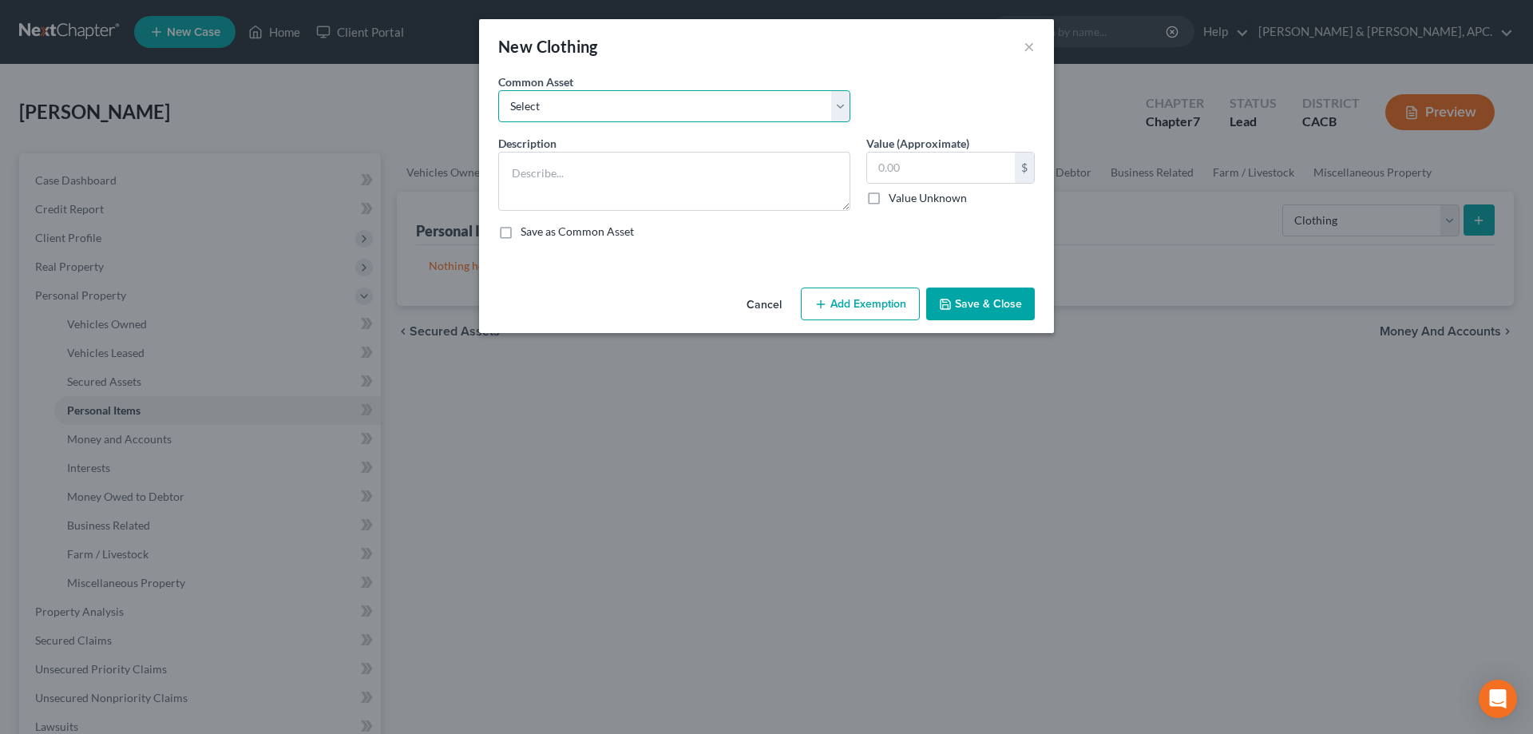
click at [636, 113] on select "Select Clothing" at bounding box center [674, 106] width 352 height 32
select select "0"
click at [498, 90] on select "Select Clothing" at bounding box center [674, 106] width 352 height 32
type textarea "Clothing"
type input "100.00"
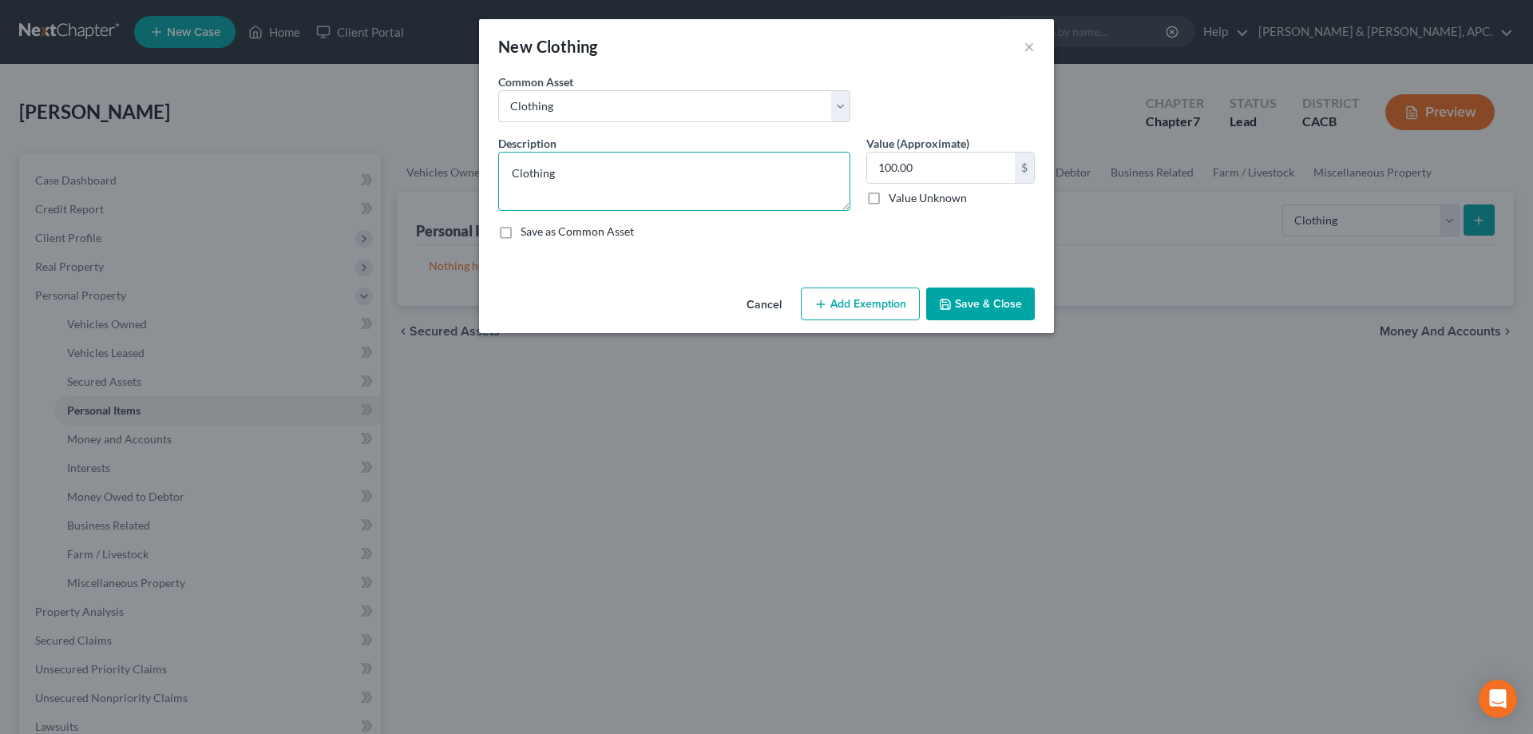
click at [513, 175] on textarea "Clothing" at bounding box center [674, 181] width 352 height 59
type textarea "Misc wearing apparel"
click at [872, 308] on button "Add Exemption" at bounding box center [860, 304] width 119 height 34
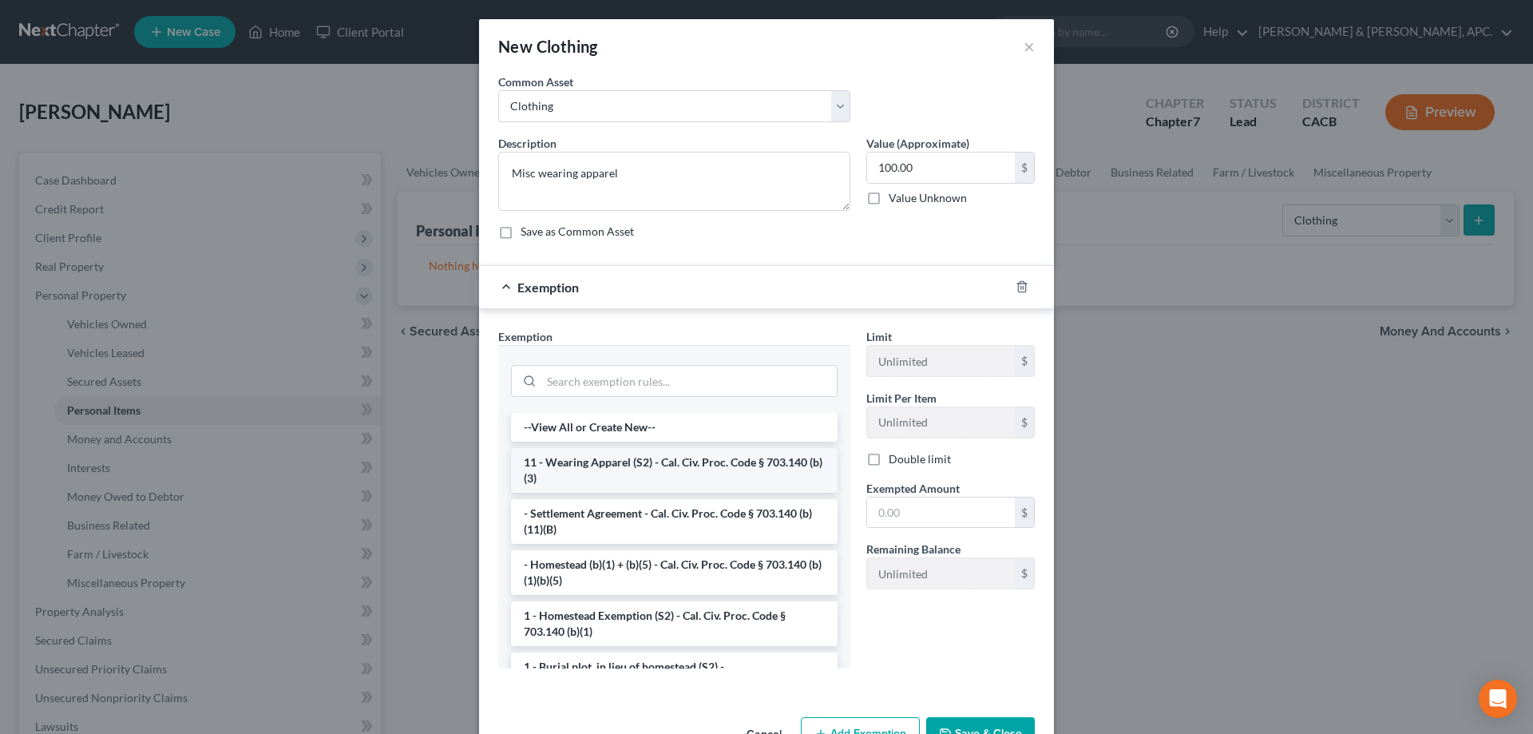
click at [716, 470] on li "11 - Wearing Apparel (S2) - Cal. Civ. Proc. Code § 703.140 (b)(3)" at bounding box center [674, 470] width 327 height 45
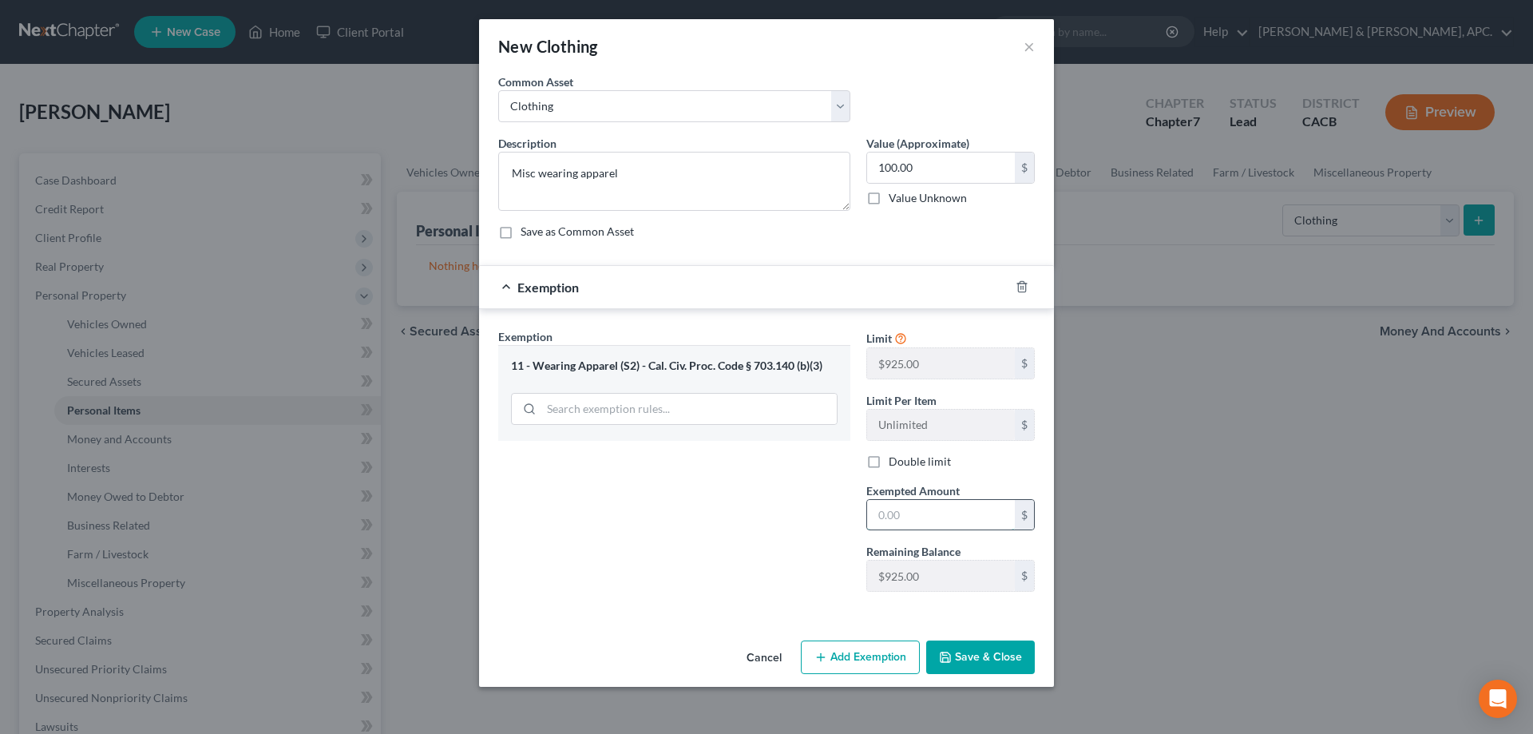
click at [908, 512] on input "text" at bounding box center [941, 515] width 148 height 30
type input "100.00"
click at [993, 662] on button "Save & Close" at bounding box center [980, 657] width 109 height 34
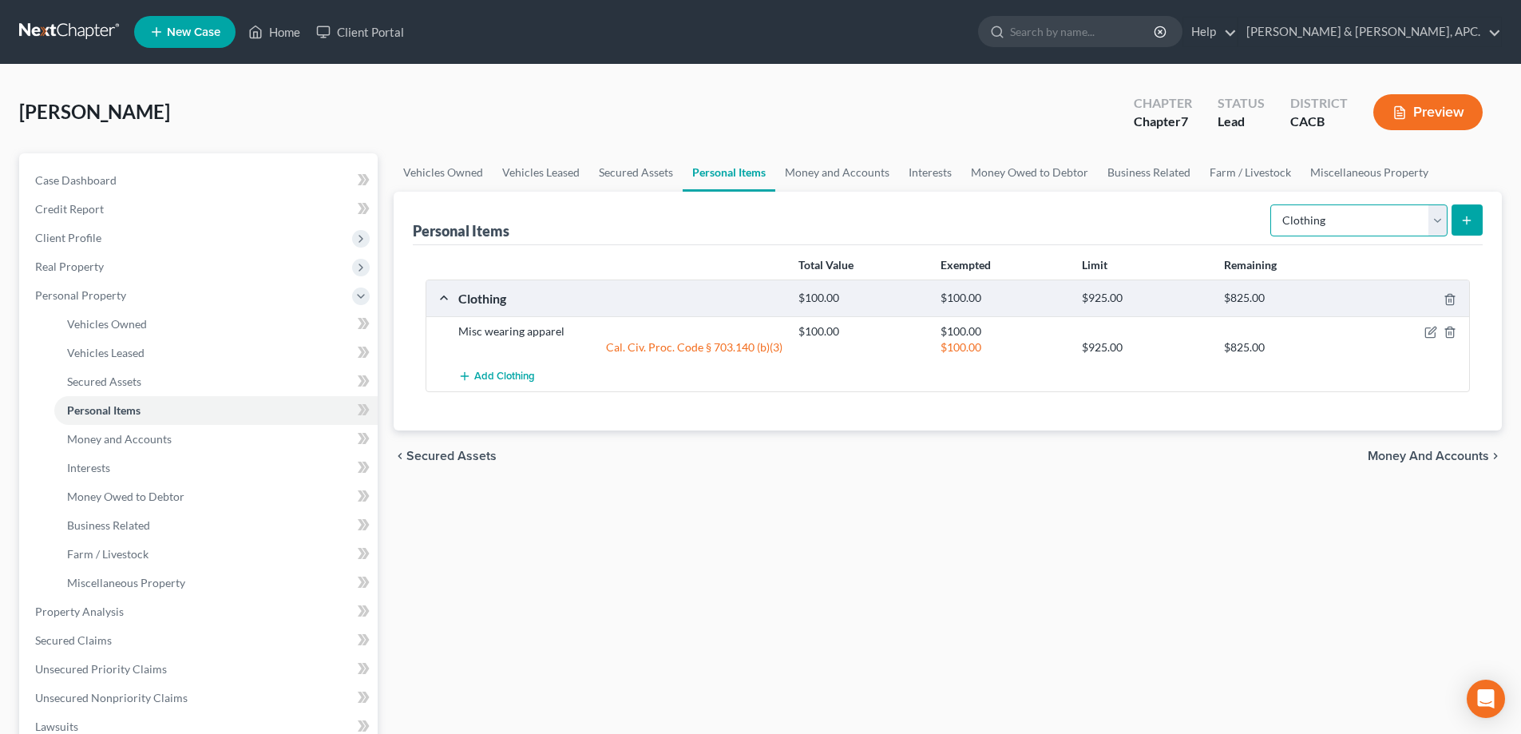
click at [1435, 221] on select "Select Item Type Clothing Collectibles Of Value Electronics Firearms Household …" at bounding box center [1358, 220] width 177 height 32
select select "electronics"
click at [1272, 204] on select "Select Item Type Clothing Collectibles Of Value Electronics Firearms Household …" at bounding box center [1358, 220] width 177 height 32
click at [1456, 223] on button "submit" at bounding box center [1467, 219] width 31 height 31
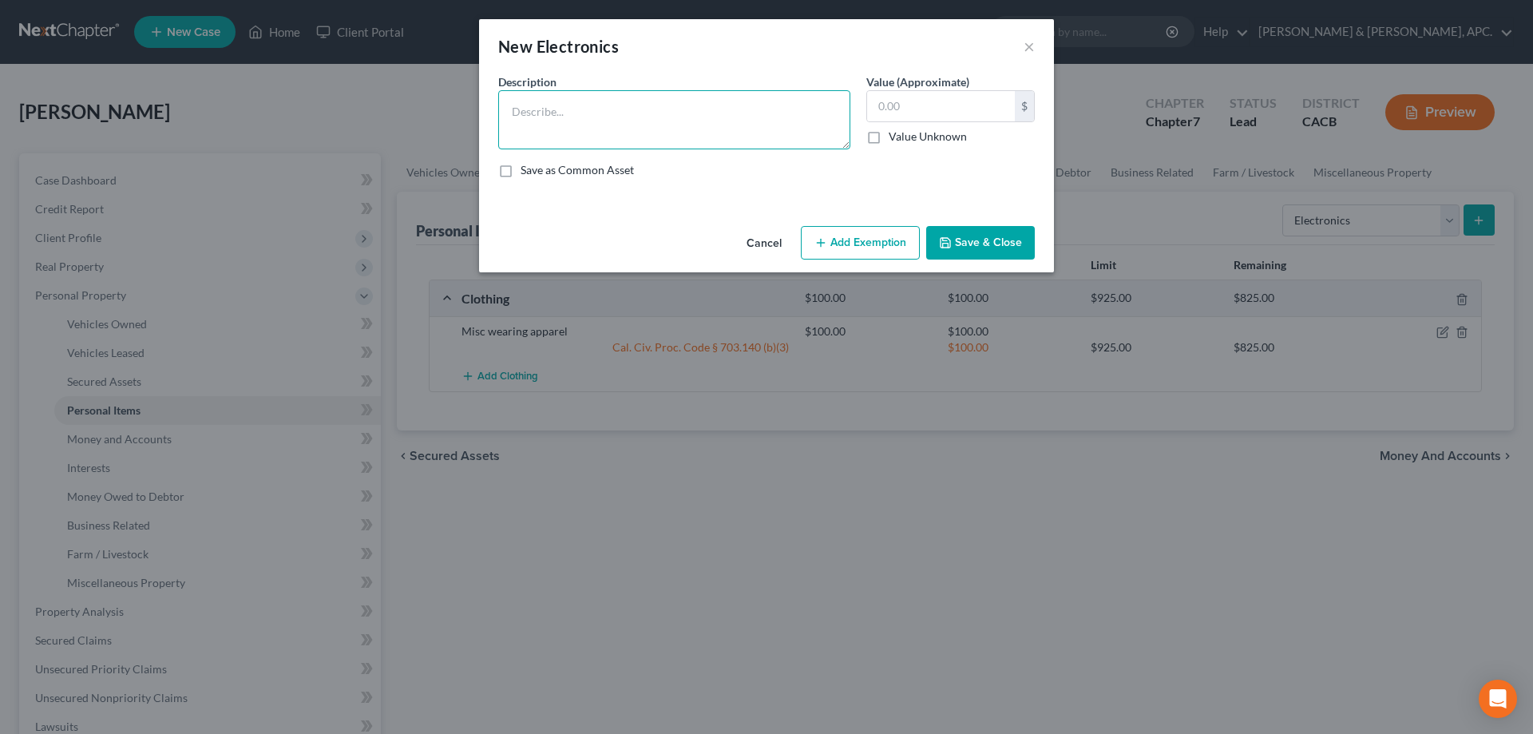
click at [551, 110] on textarea at bounding box center [674, 119] width 352 height 59
type textarea "Cell phone"
click at [918, 102] on input "text" at bounding box center [941, 106] width 148 height 30
type input "50.00"
click at [875, 248] on button "Add Exemption" at bounding box center [860, 243] width 119 height 34
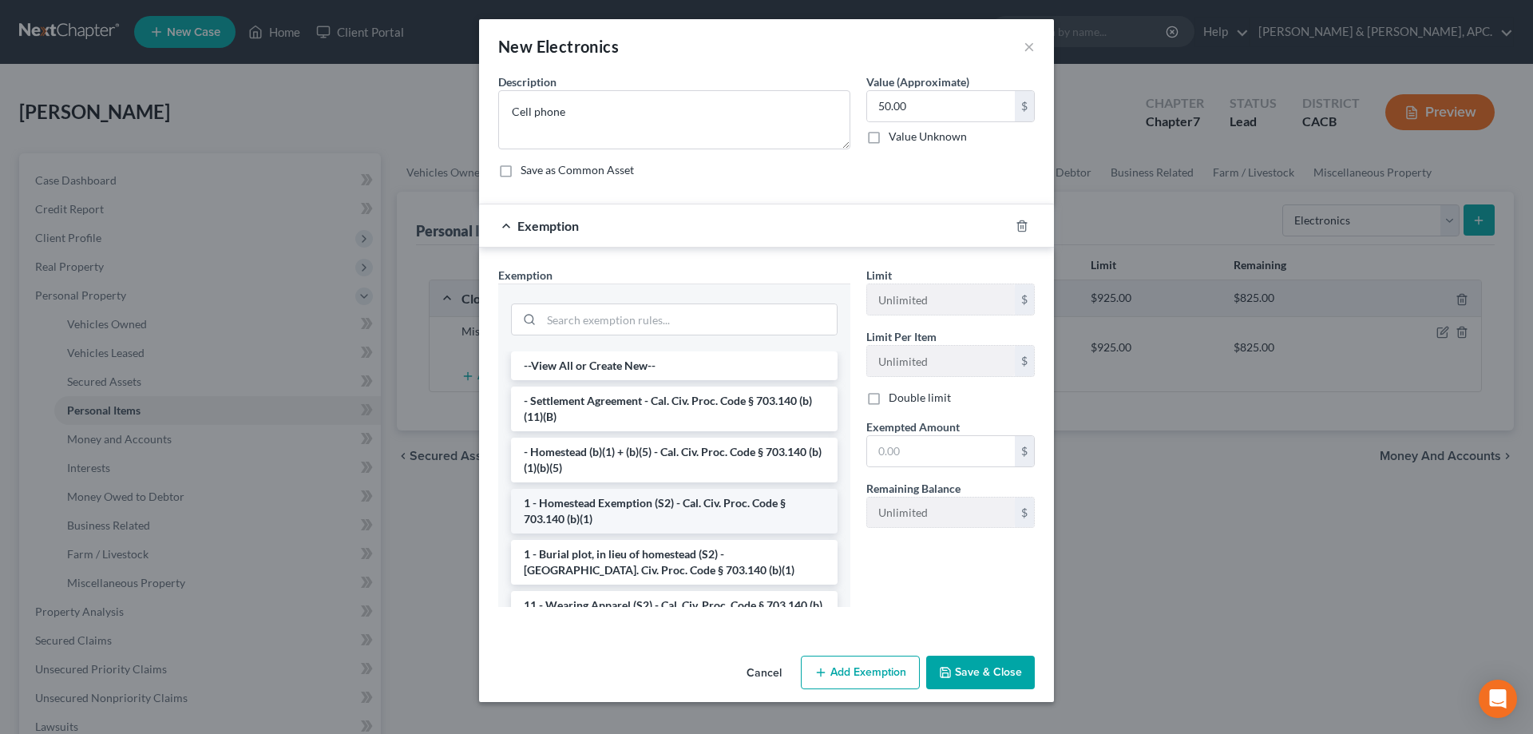
click at [695, 522] on li "1 - Homestead Exemption (S2) - Cal. Civ. Proc. Code § 703.140 (b)(1)" at bounding box center [674, 511] width 327 height 45
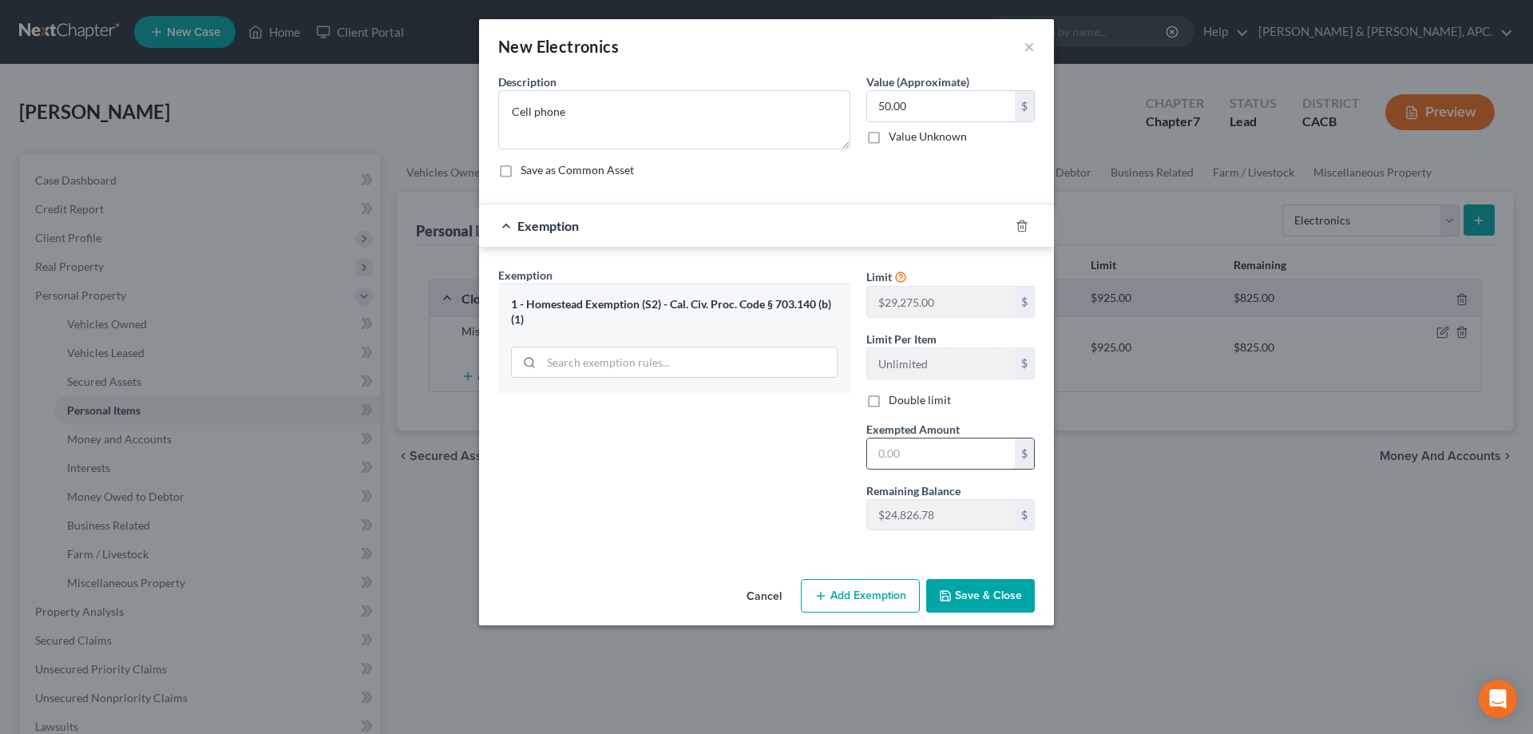
click at [919, 454] on input "text" at bounding box center [941, 453] width 148 height 30
type input "50.00"
click at [977, 591] on button "Save & Close" at bounding box center [980, 596] width 109 height 34
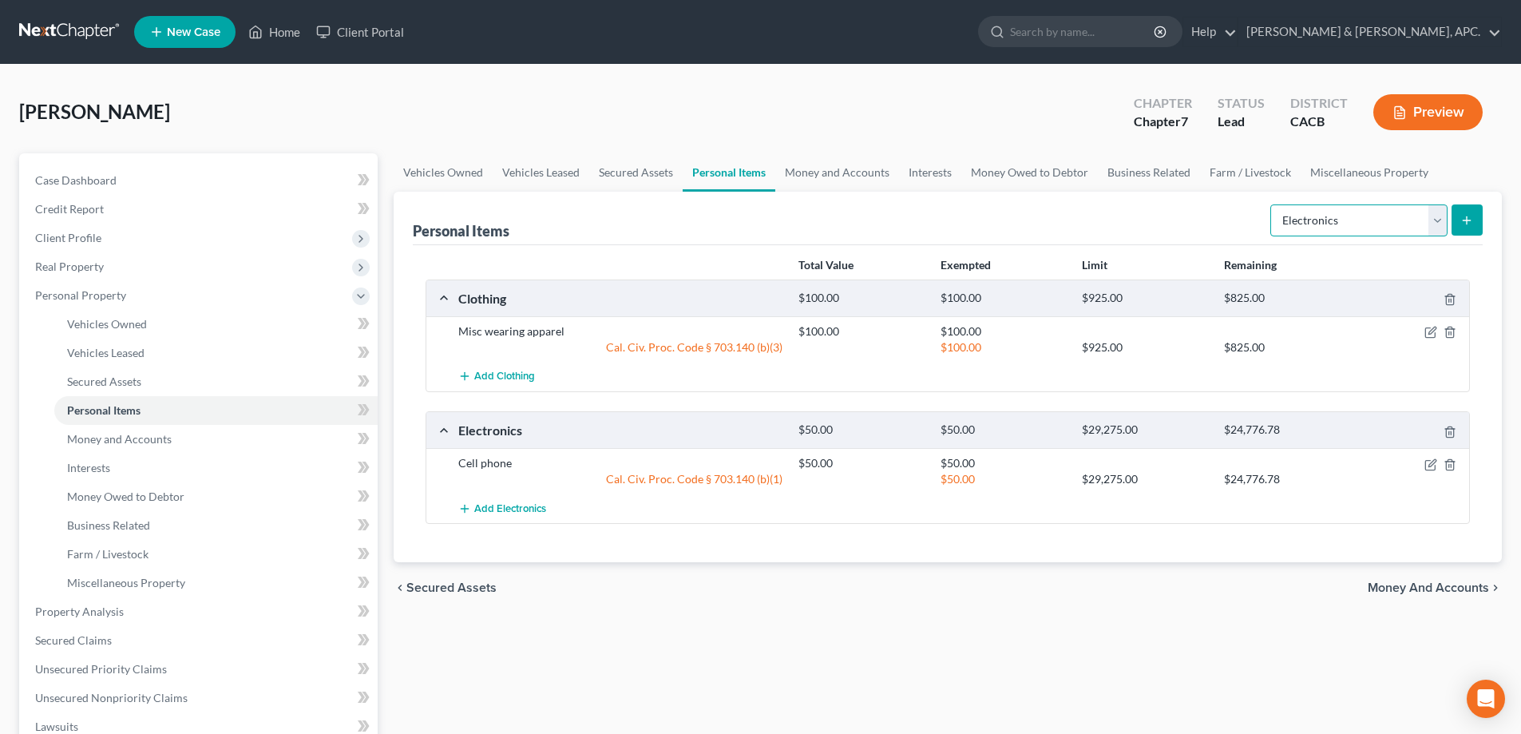
click at [1437, 221] on select "Select Item Type Clothing Collectibles Of Value Electronics Firearms Household …" at bounding box center [1358, 220] width 177 height 32
select select "household_goods"
click at [1272, 204] on select "Select Item Type Clothing Collectibles Of Value Electronics Firearms Household …" at bounding box center [1358, 220] width 177 height 32
click at [1473, 217] on icon "submit" at bounding box center [1467, 220] width 13 height 13
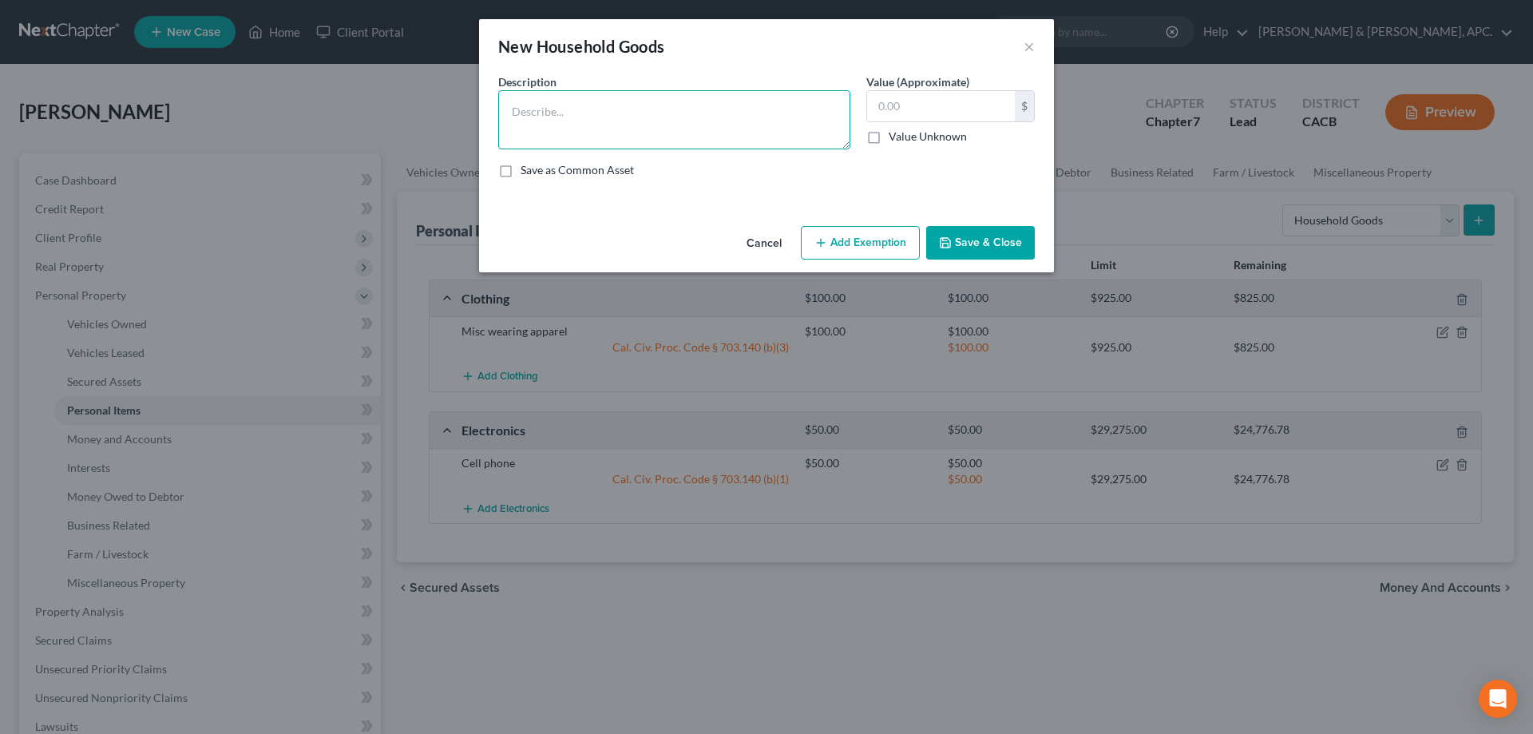
click at [616, 129] on textarea at bounding box center [674, 119] width 352 height 59
type textarea "M"
type textarea "1"
type textarea "2 beds, 2 dressers, Misc living room Furniture"
click at [994, 96] on input "text" at bounding box center [941, 106] width 148 height 30
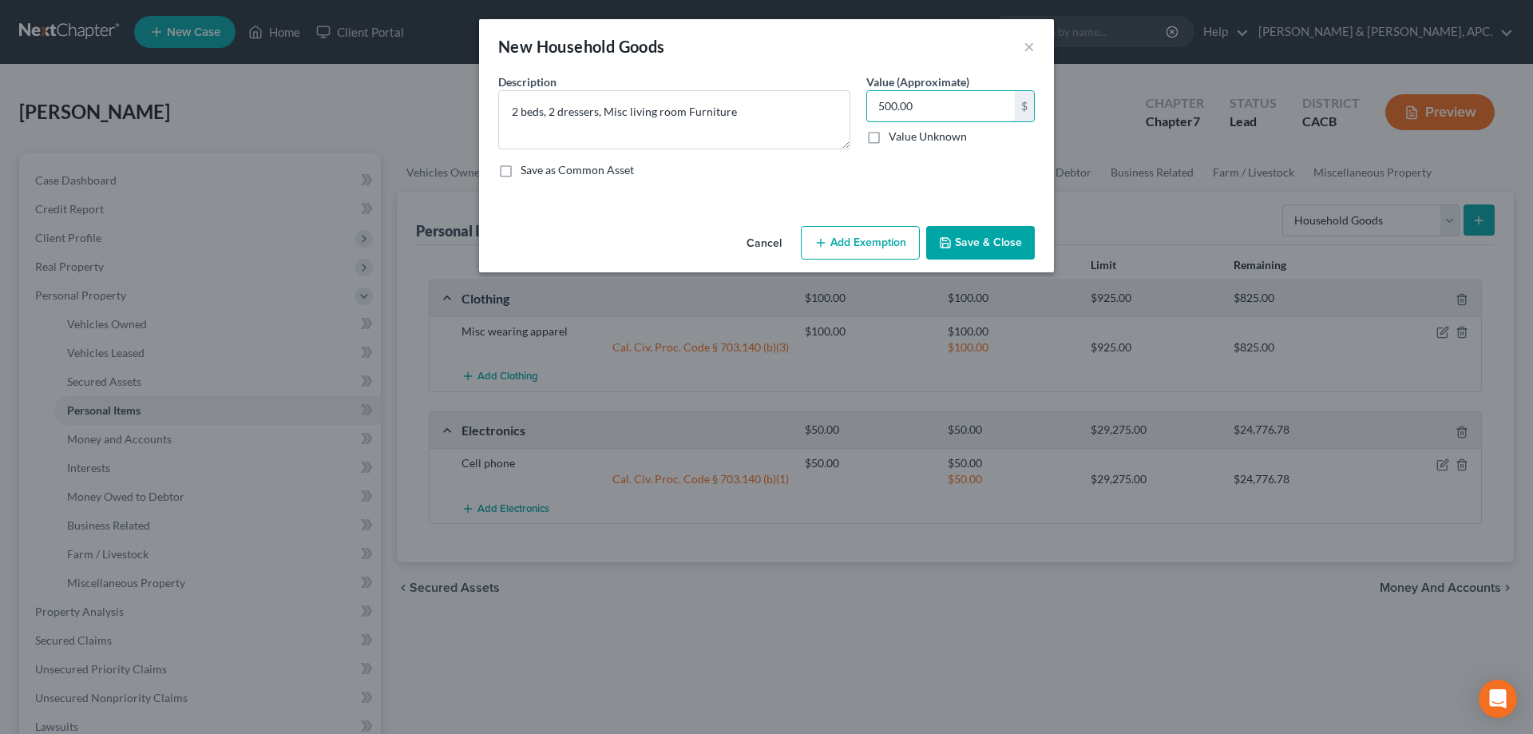
type input "500.00"
click at [839, 231] on button "Add Exemption" at bounding box center [860, 243] width 119 height 34
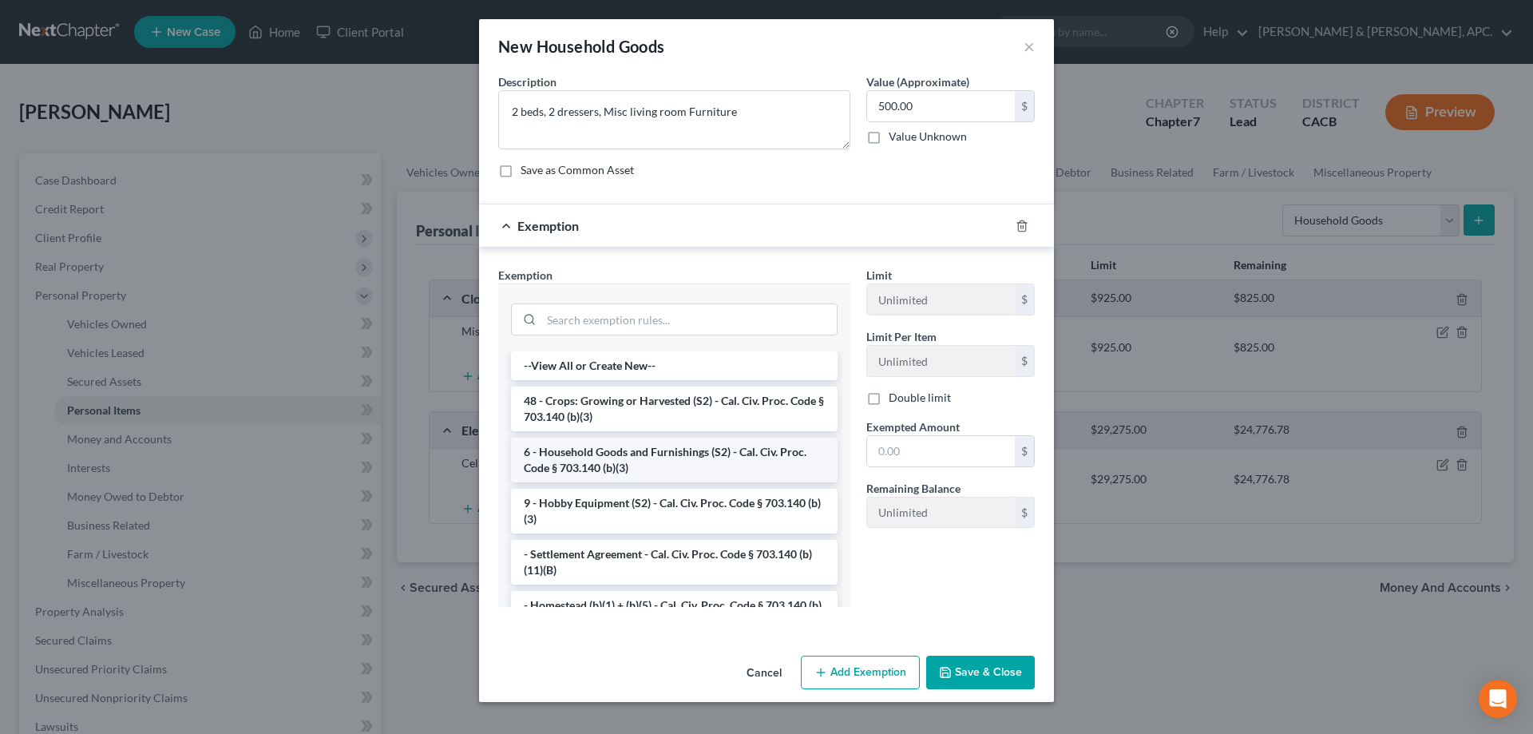
click at [739, 461] on li "6 - Household Goods and Furnishings (S2) - Cal. Civ. Proc. Code § 703.140 (b)(3)" at bounding box center [674, 460] width 327 height 45
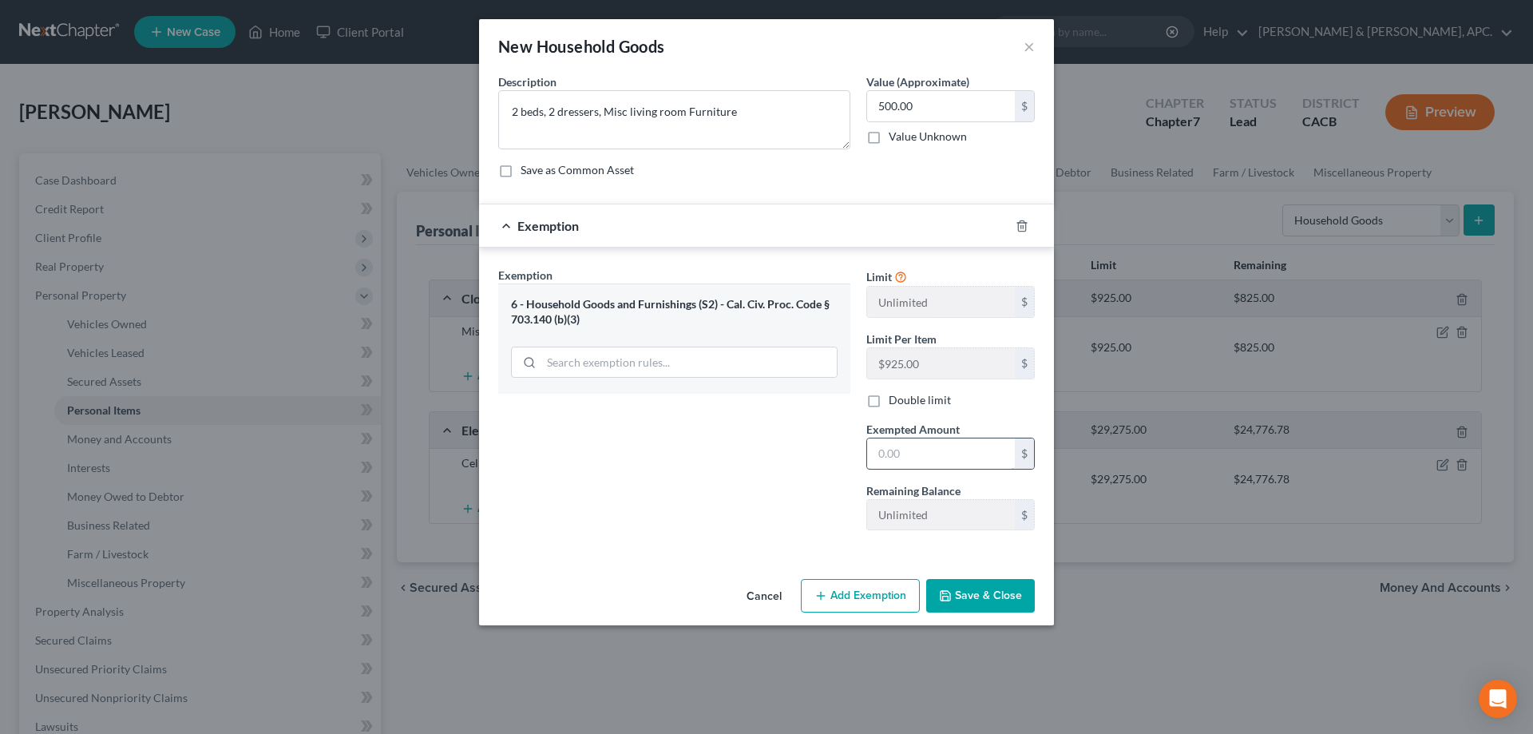
drag, startPoint x: 931, startPoint y: 456, endPoint x: 929, endPoint y: 444, distance: 12.2
click at [931, 456] on input "text" at bounding box center [941, 453] width 148 height 30
type input "5"
type input "4"
type input "500.00"
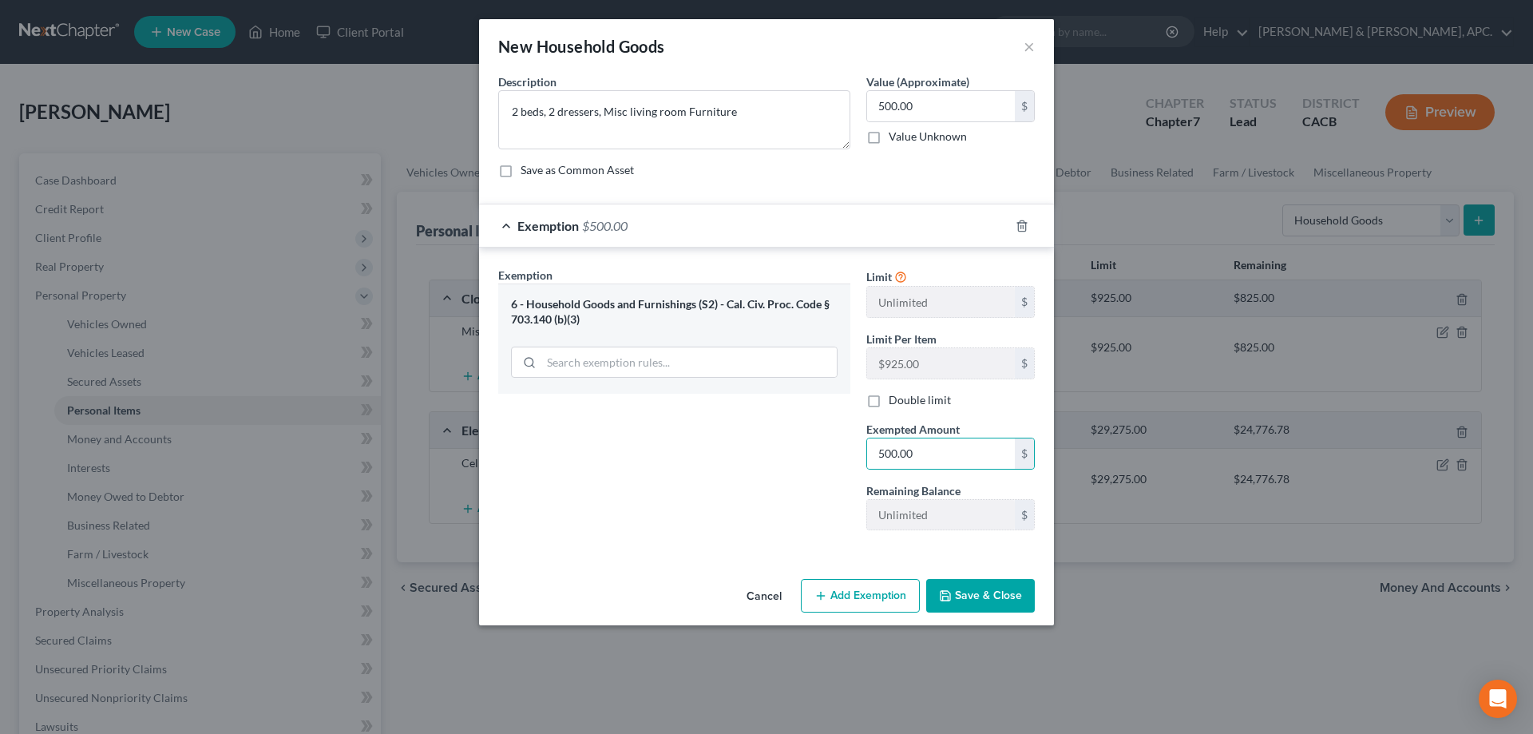
click at [1001, 586] on button "Save & Close" at bounding box center [980, 596] width 109 height 34
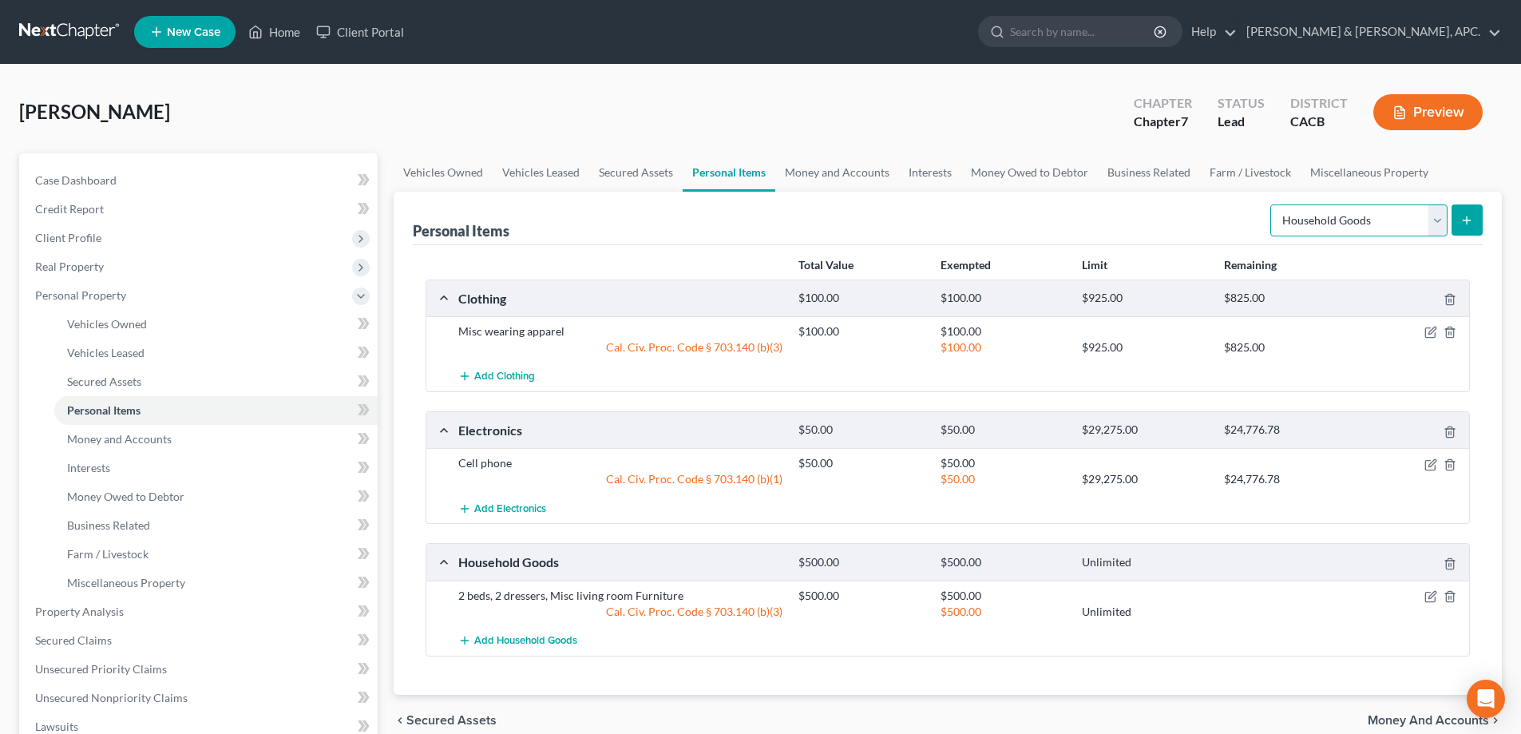
click at [1433, 220] on select "Select Item Type Clothing Collectibles Of Value Electronics Firearms Household …" at bounding box center [1358, 220] width 177 height 32
click at [928, 138] on div "[PERSON_NAME] Upgraded Chapter Chapter 7 Status Lead District CACB Preview" at bounding box center [760, 118] width 1483 height 69
click at [850, 172] on link "Money and Accounts" at bounding box center [837, 172] width 124 height 38
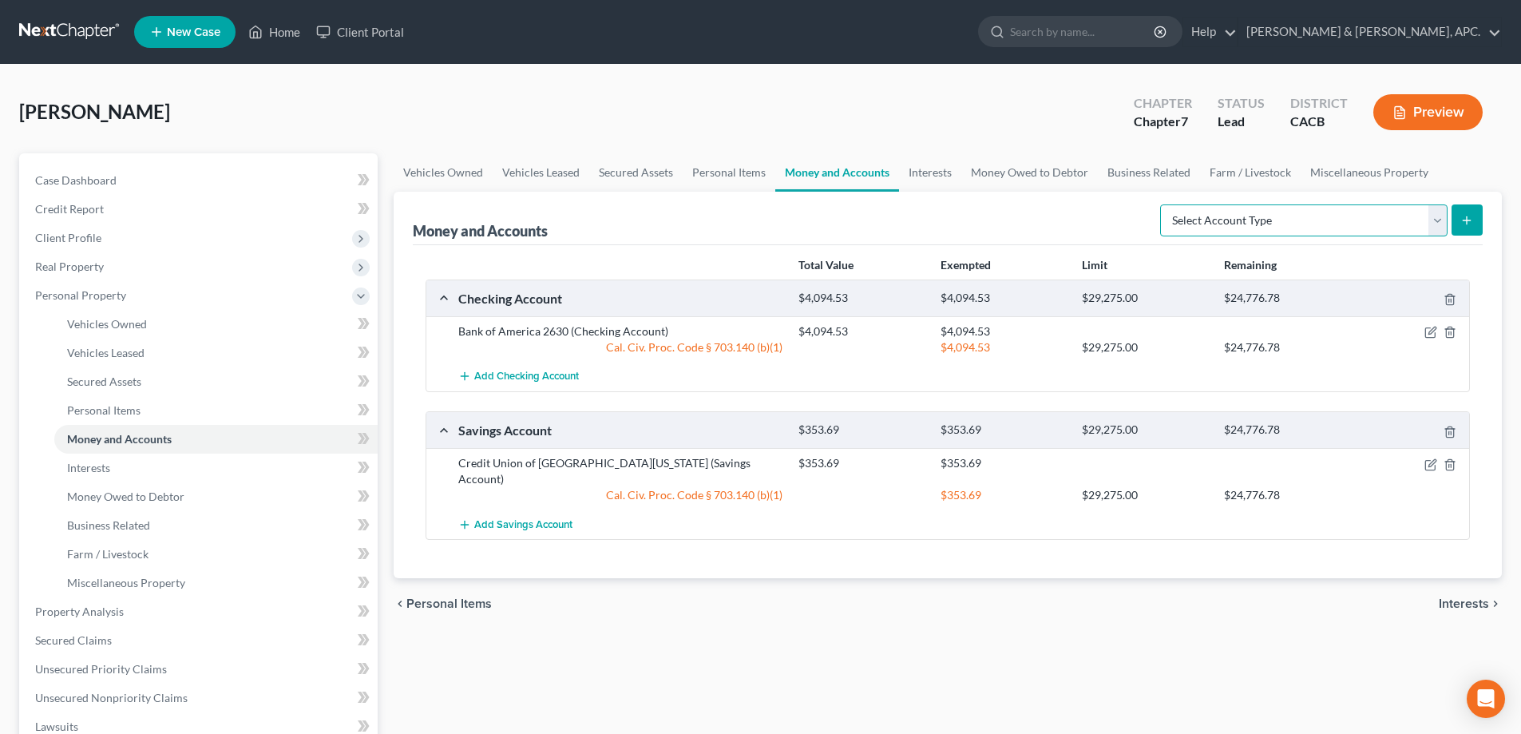
click at [1437, 215] on select "Select Account Type Brokerage Cash on Hand Certificates of Deposit Checking Acc…" at bounding box center [1303, 220] width 287 height 32
click at [939, 171] on link "Interests" at bounding box center [930, 172] width 62 height 38
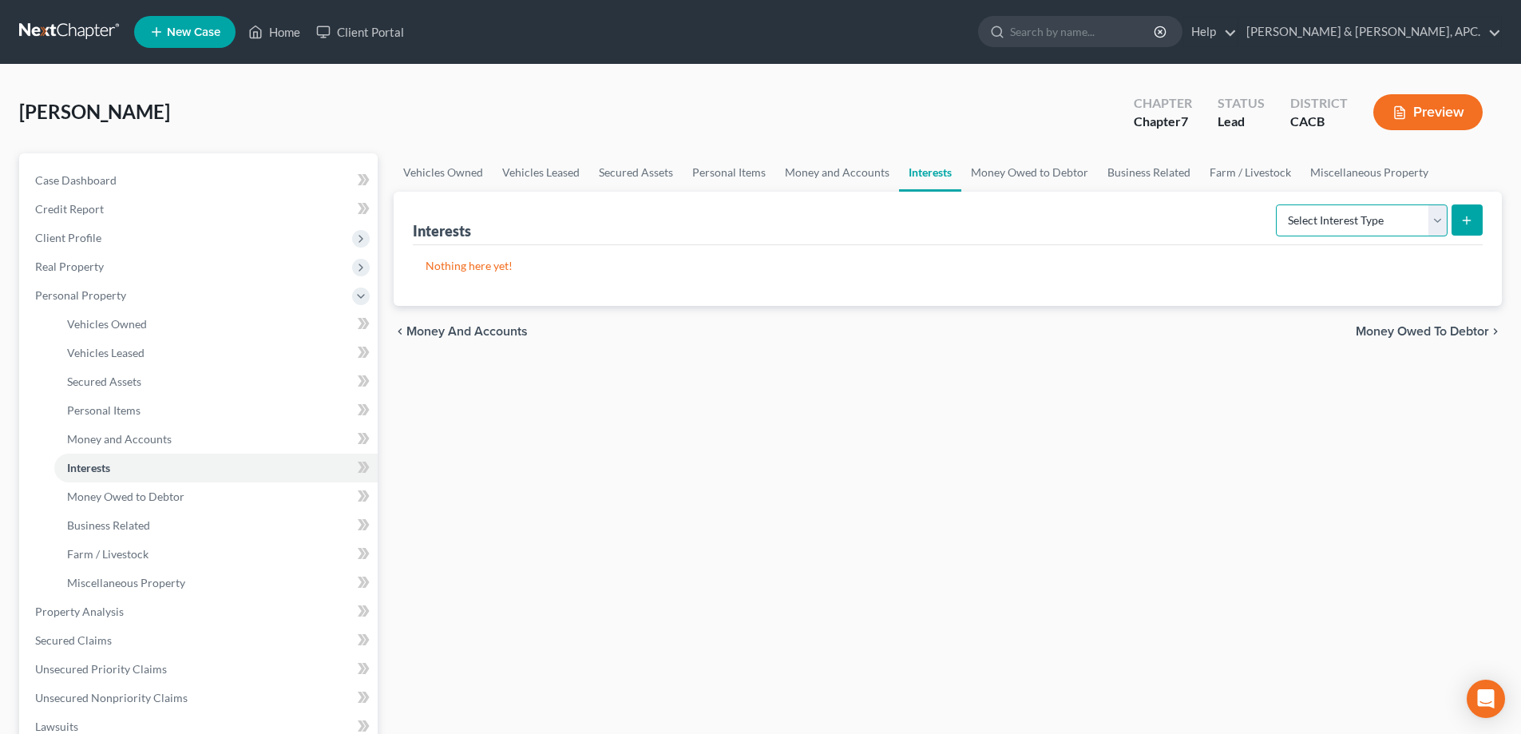
click at [1436, 225] on select "Select Interest Type 401K Annuity Bond Education IRA Government Bond Government…" at bounding box center [1362, 220] width 172 height 32
select select "term_life_insurance"
click at [1278, 204] on select "Select Interest Type 401K Annuity Bond Education IRA Government Bond Government…" at bounding box center [1362, 220] width 172 height 32
click at [1469, 212] on button "submit" at bounding box center [1467, 219] width 31 height 31
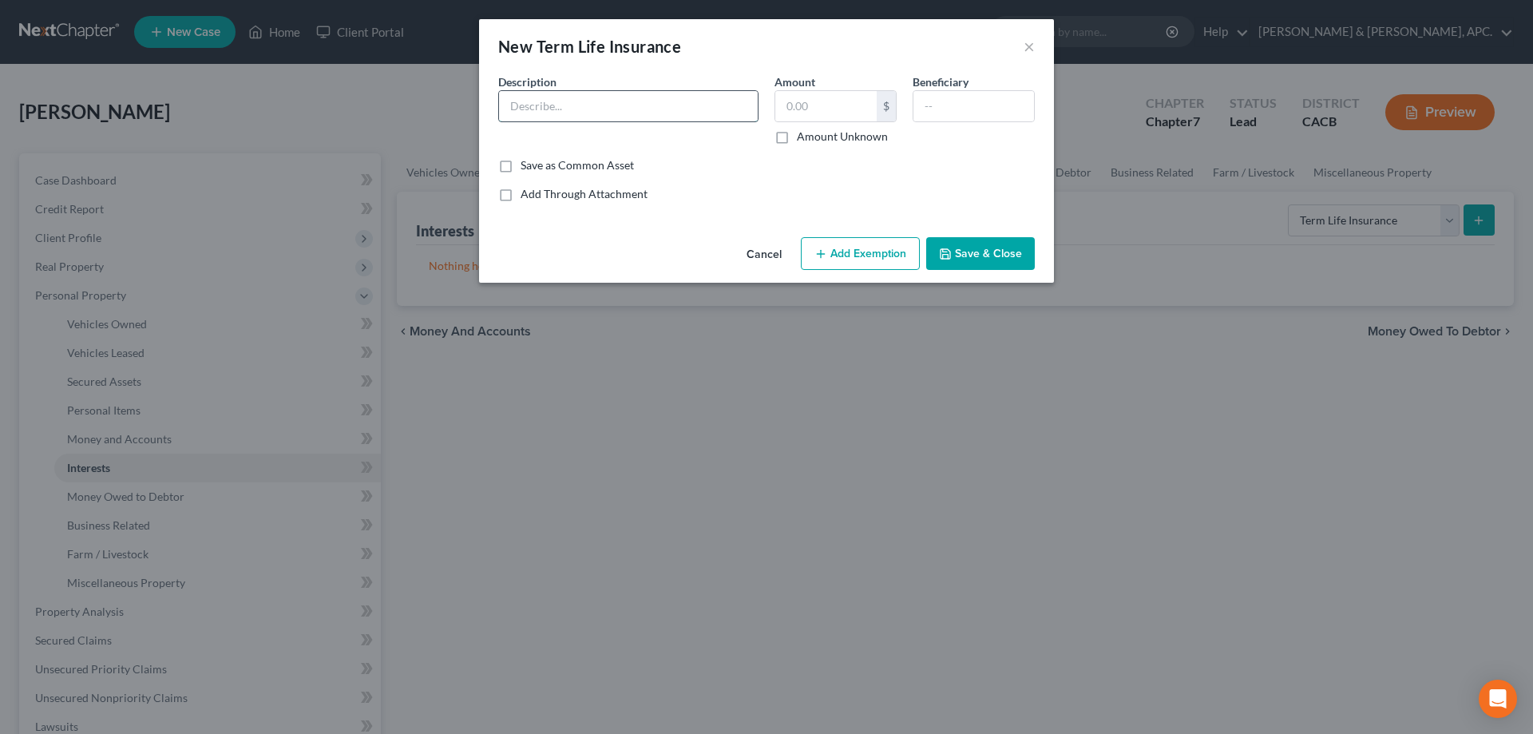
click at [522, 110] on input "text" at bounding box center [628, 106] width 259 height 30
type input "[US_STATE] Life"
click at [797, 134] on label "Amount Unknown" at bounding box center [842, 137] width 91 height 16
click at [803, 134] on input "Amount Unknown" at bounding box center [808, 134] width 10 height 10
checkbox input "true"
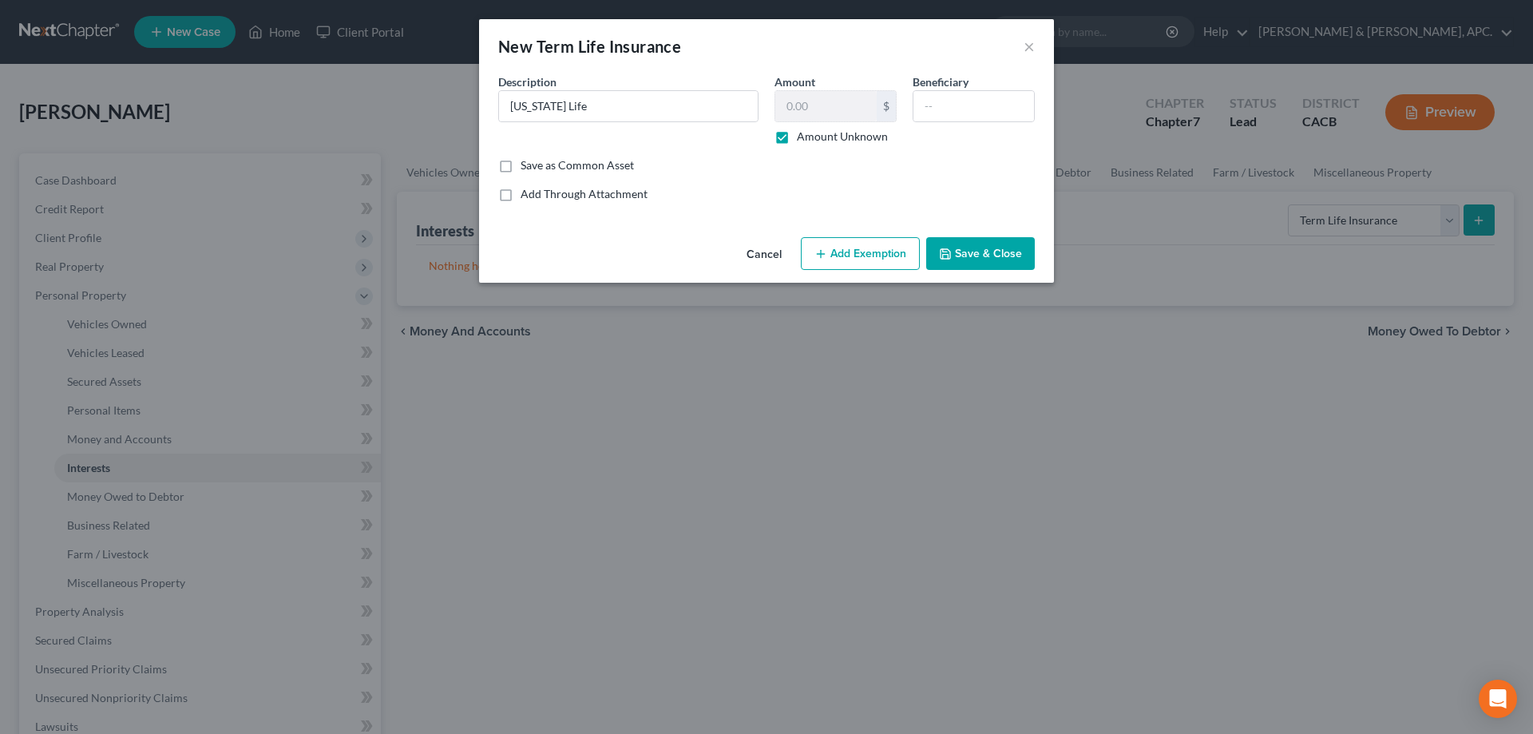
click at [898, 260] on button "Add Exemption" at bounding box center [860, 254] width 119 height 34
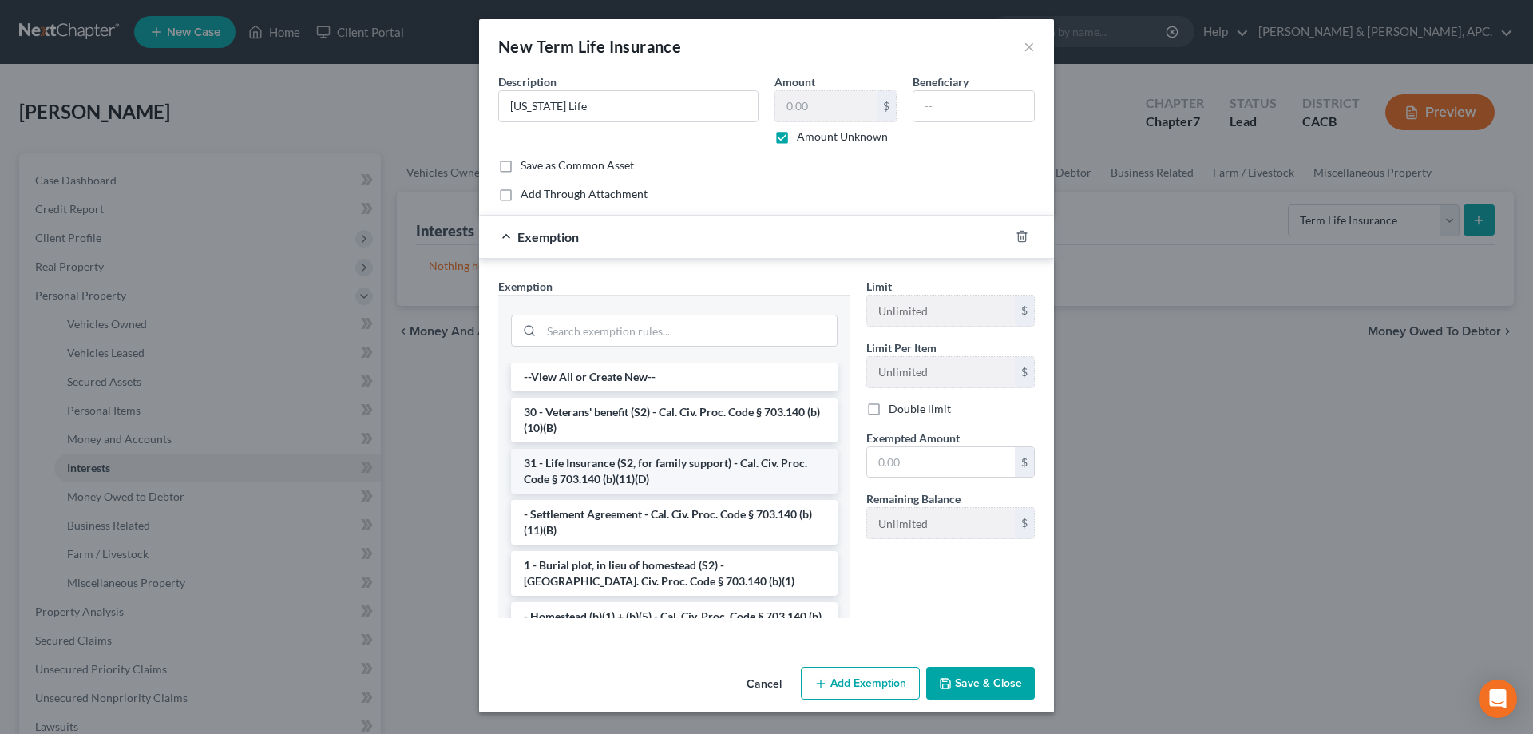
click at [749, 470] on li "31 - Life Insurance (S2, for family support) - Cal. Civ. Proc. Code § 703.140 (…" at bounding box center [674, 471] width 327 height 45
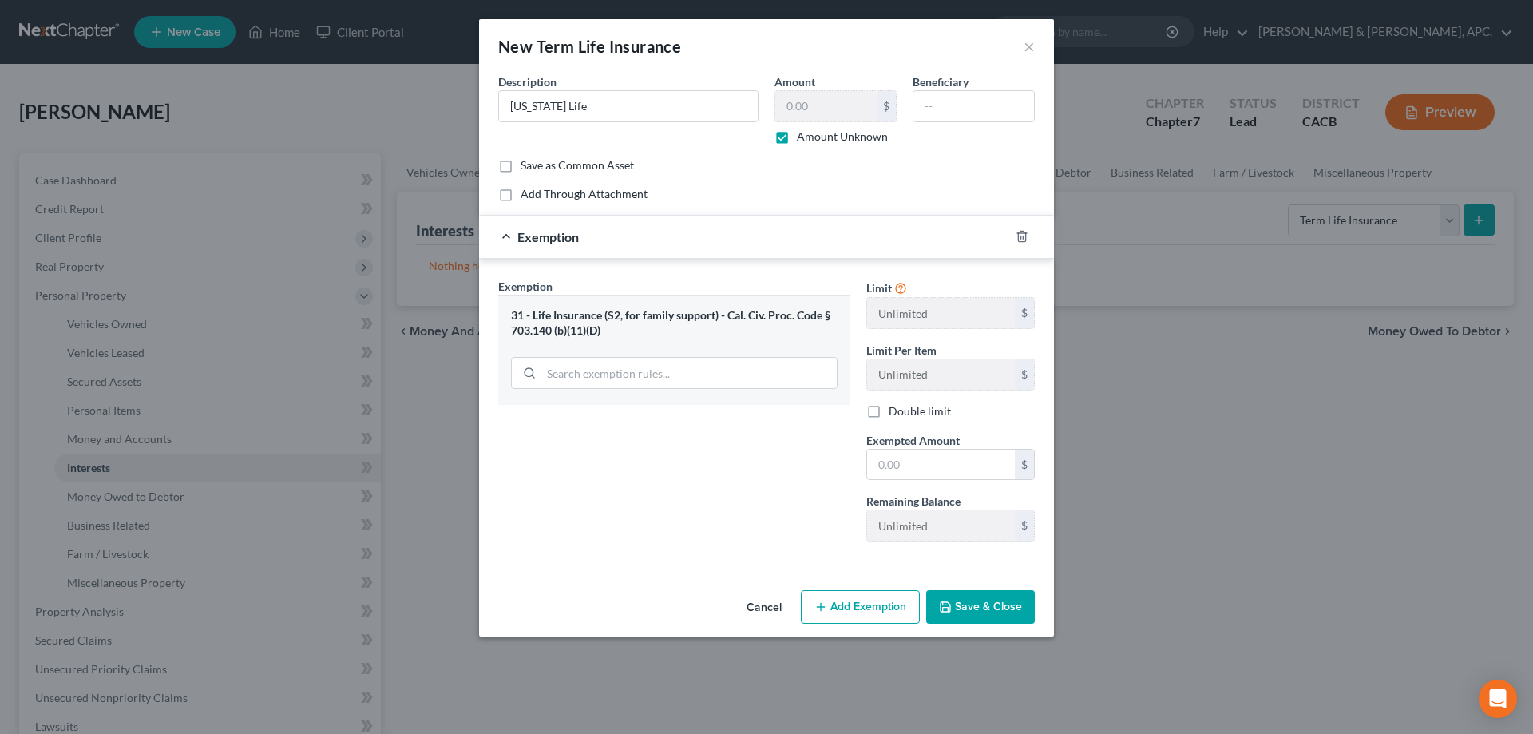
click at [997, 615] on button "Save & Close" at bounding box center [980, 607] width 109 height 34
click at [937, 468] on input "text" at bounding box center [941, 465] width 148 height 30
type input "0.00"
click at [983, 610] on button "Save & Close" at bounding box center [980, 607] width 109 height 34
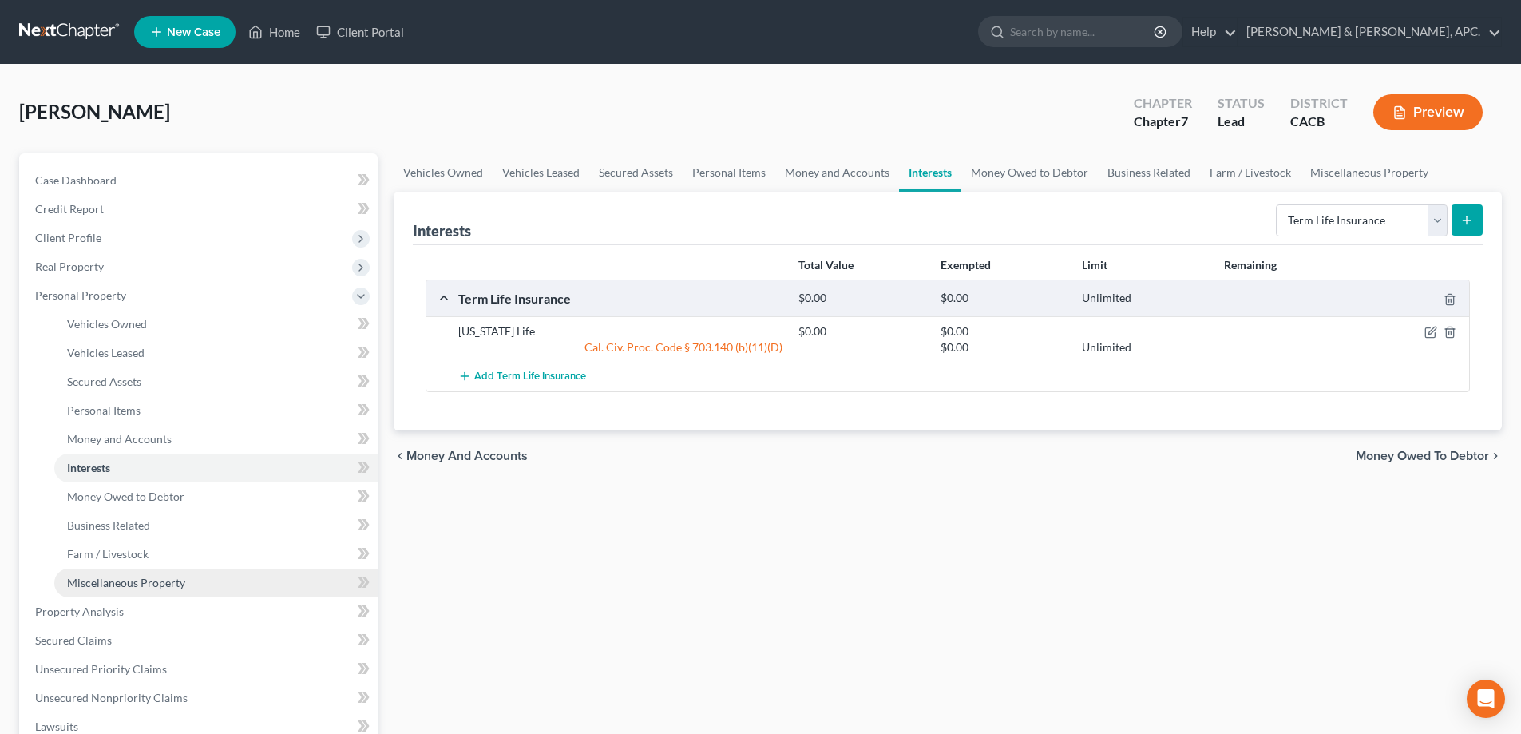
click at [141, 588] on span "Miscellaneous Property" at bounding box center [126, 583] width 118 height 14
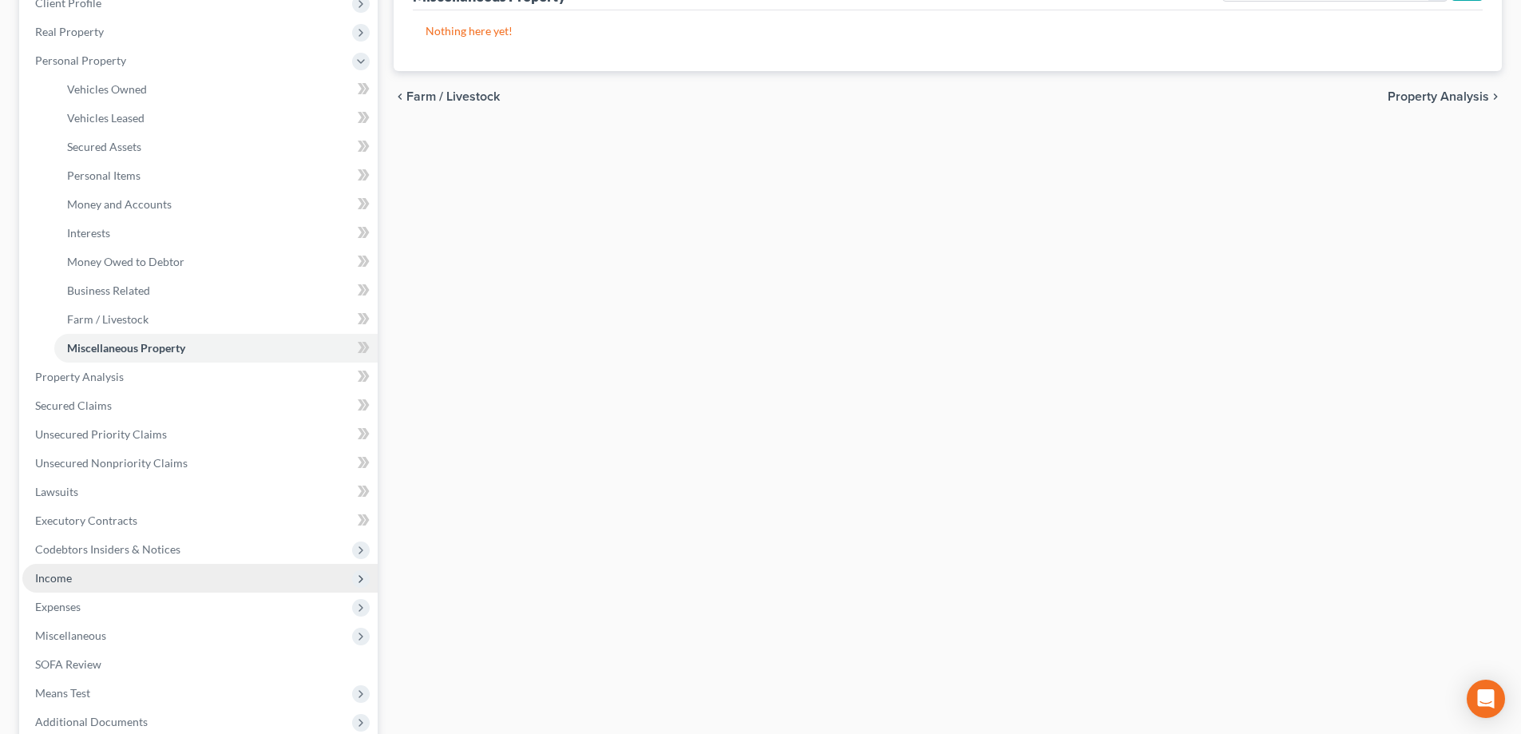
scroll to position [240, 0]
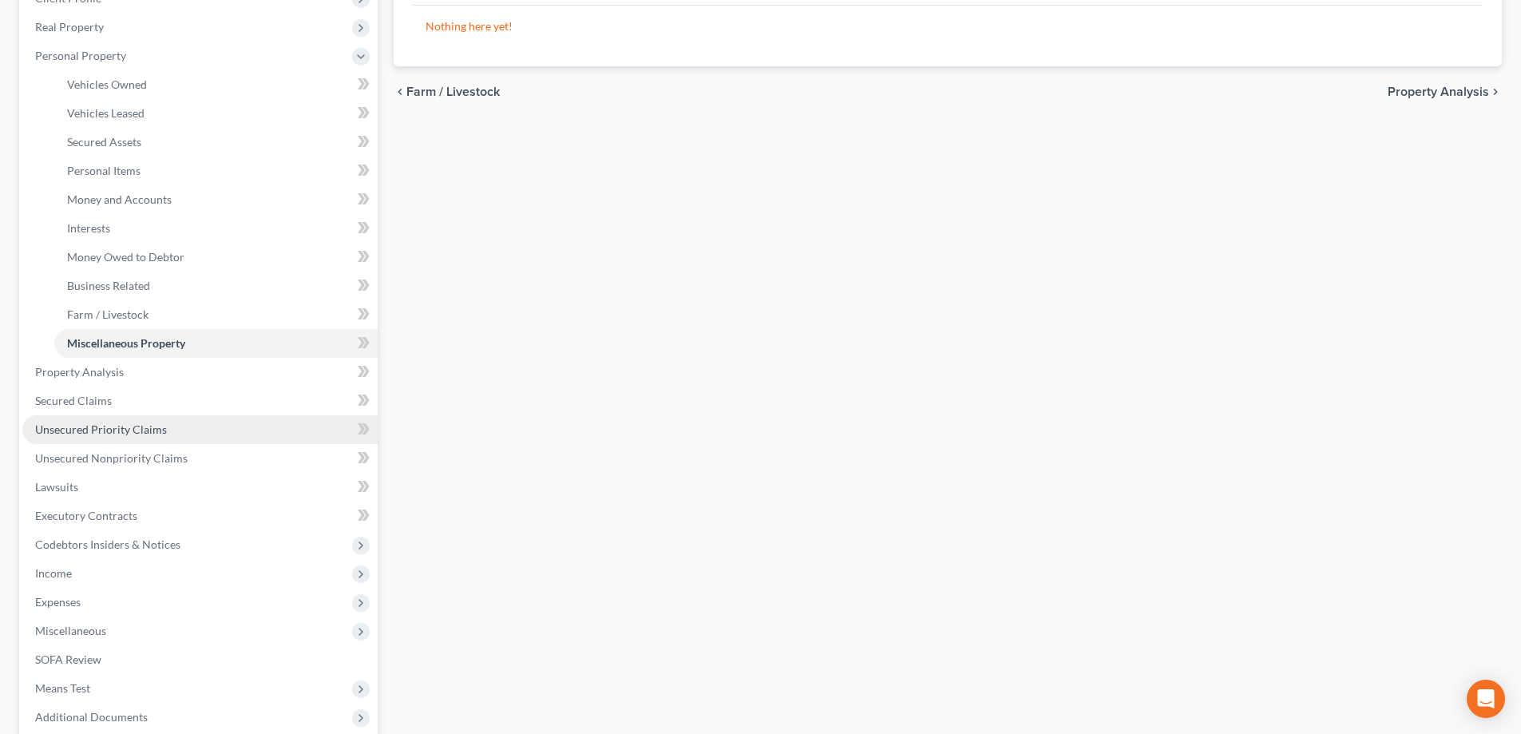
click at [94, 435] on span "Unsecured Priority Claims" at bounding box center [101, 429] width 132 height 14
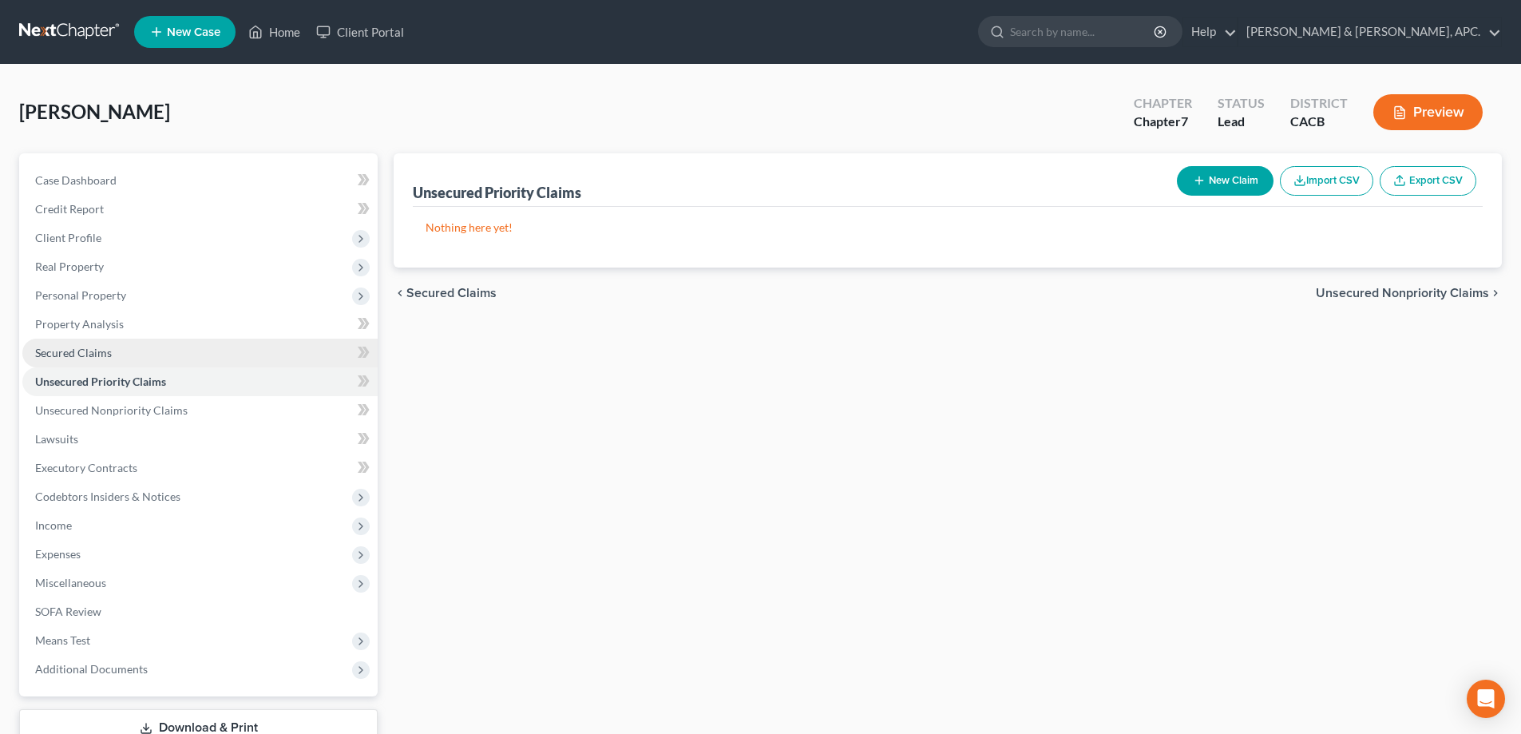
click at [117, 348] on link "Secured Claims" at bounding box center [199, 353] width 355 height 29
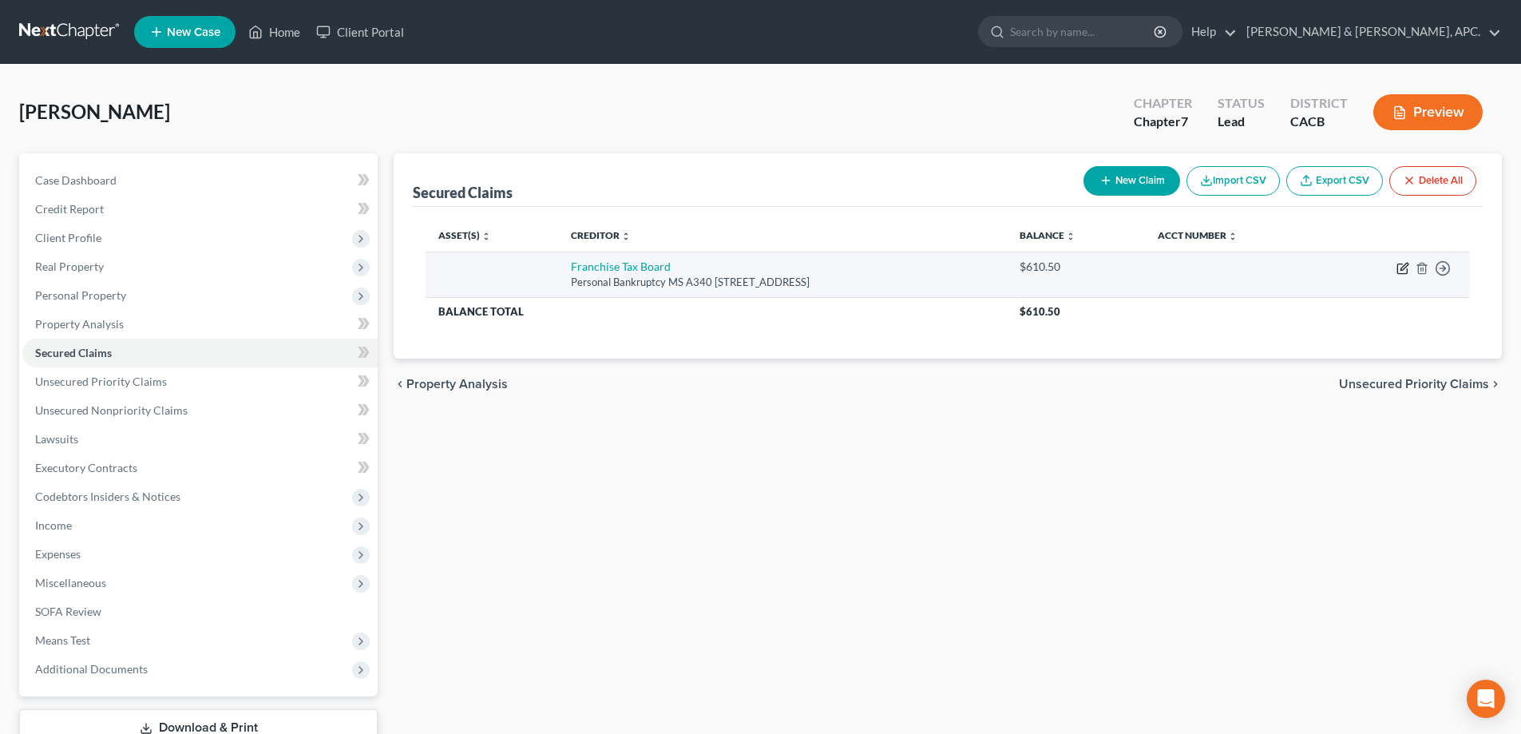
click at [1402, 274] on icon "button" at bounding box center [1402, 269] width 10 height 10
select select "4"
select select "0"
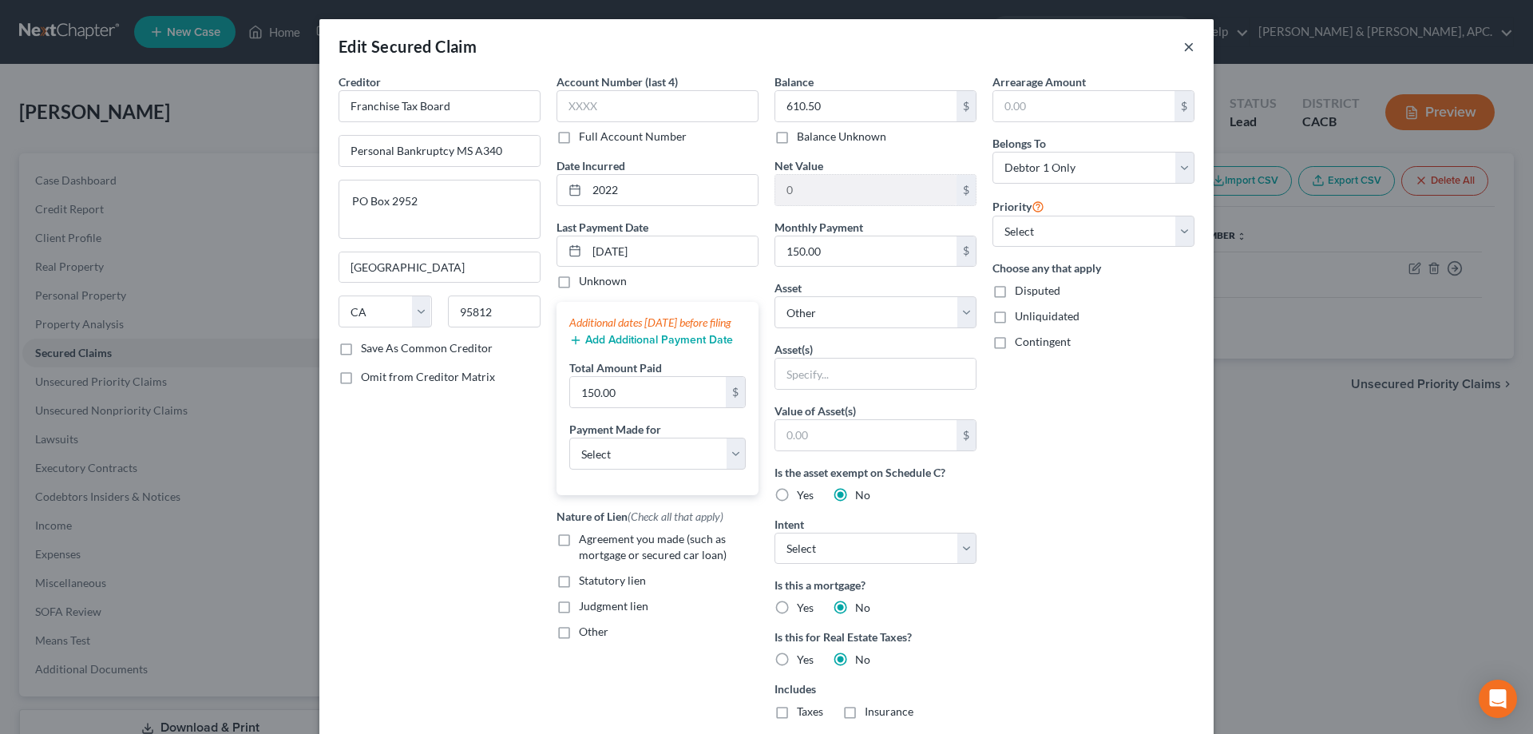
click at [1183, 50] on button "×" at bounding box center [1188, 46] width 11 height 19
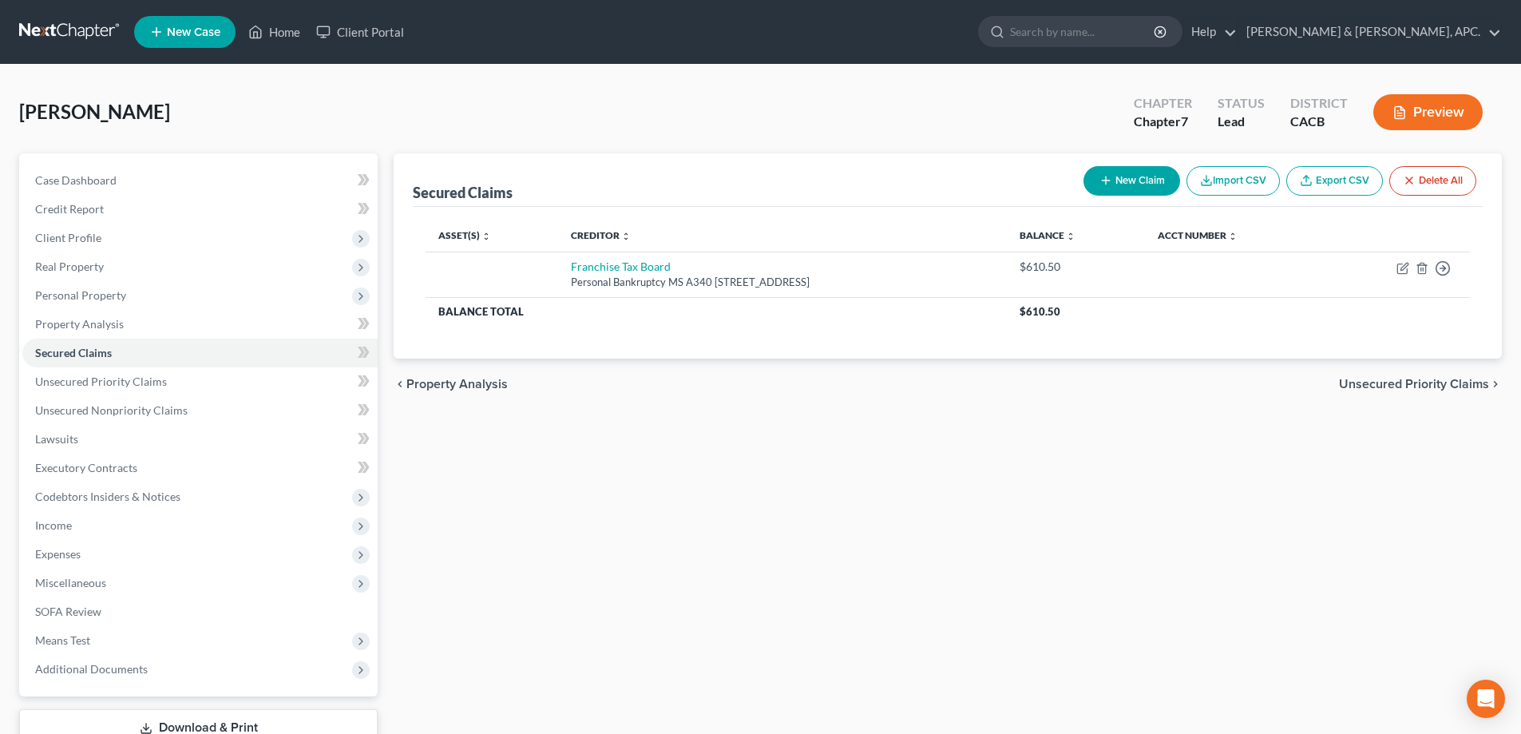
click at [1436, 122] on button "Preview" at bounding box center [1427, 112] width 109 height 36
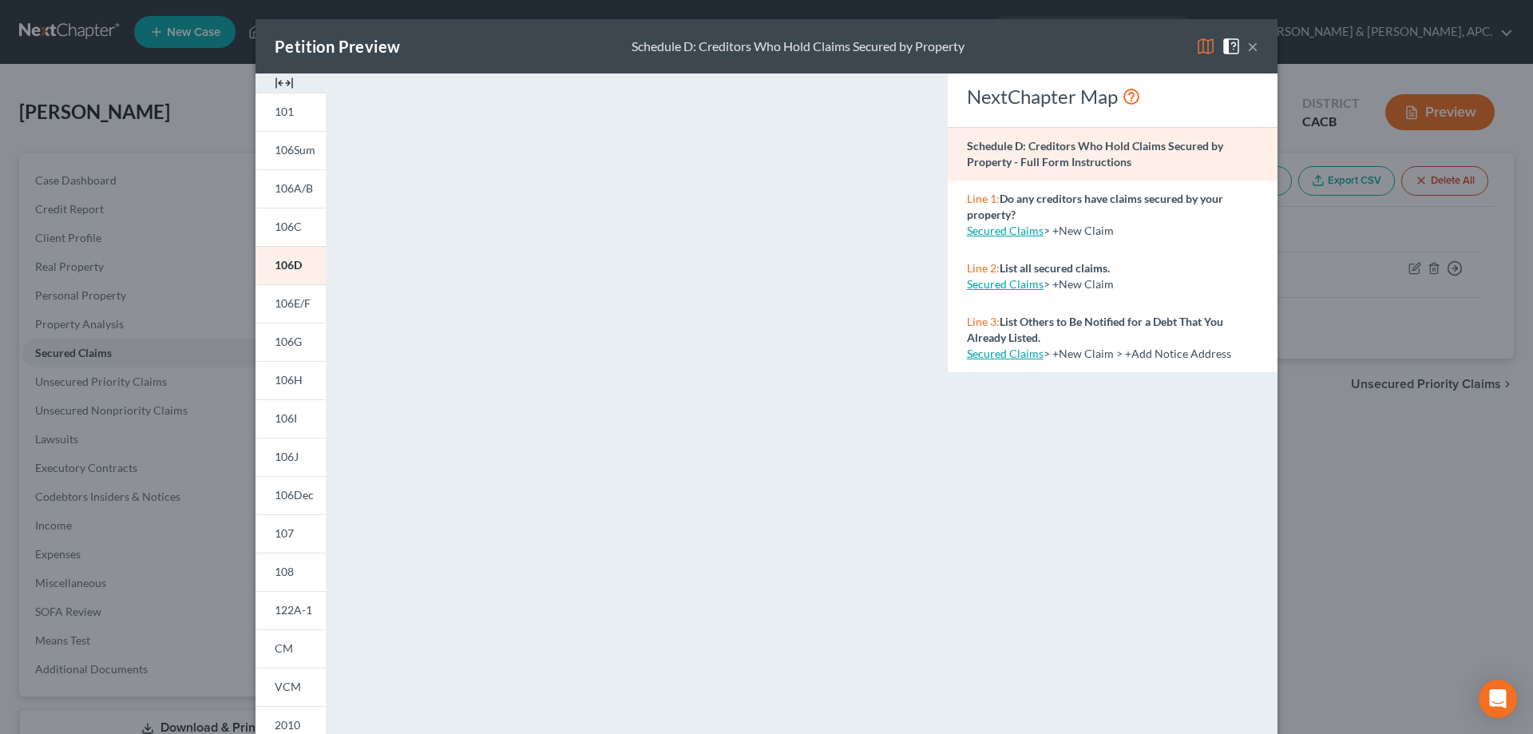
drag, startPoint x: 1250, startPoint y: 43, endPoint x: 1266, endPoint y: 67, distance: 29.2
click at [1250, 43] on button "×" at bounding box center [1252, 46] width 11 height 19
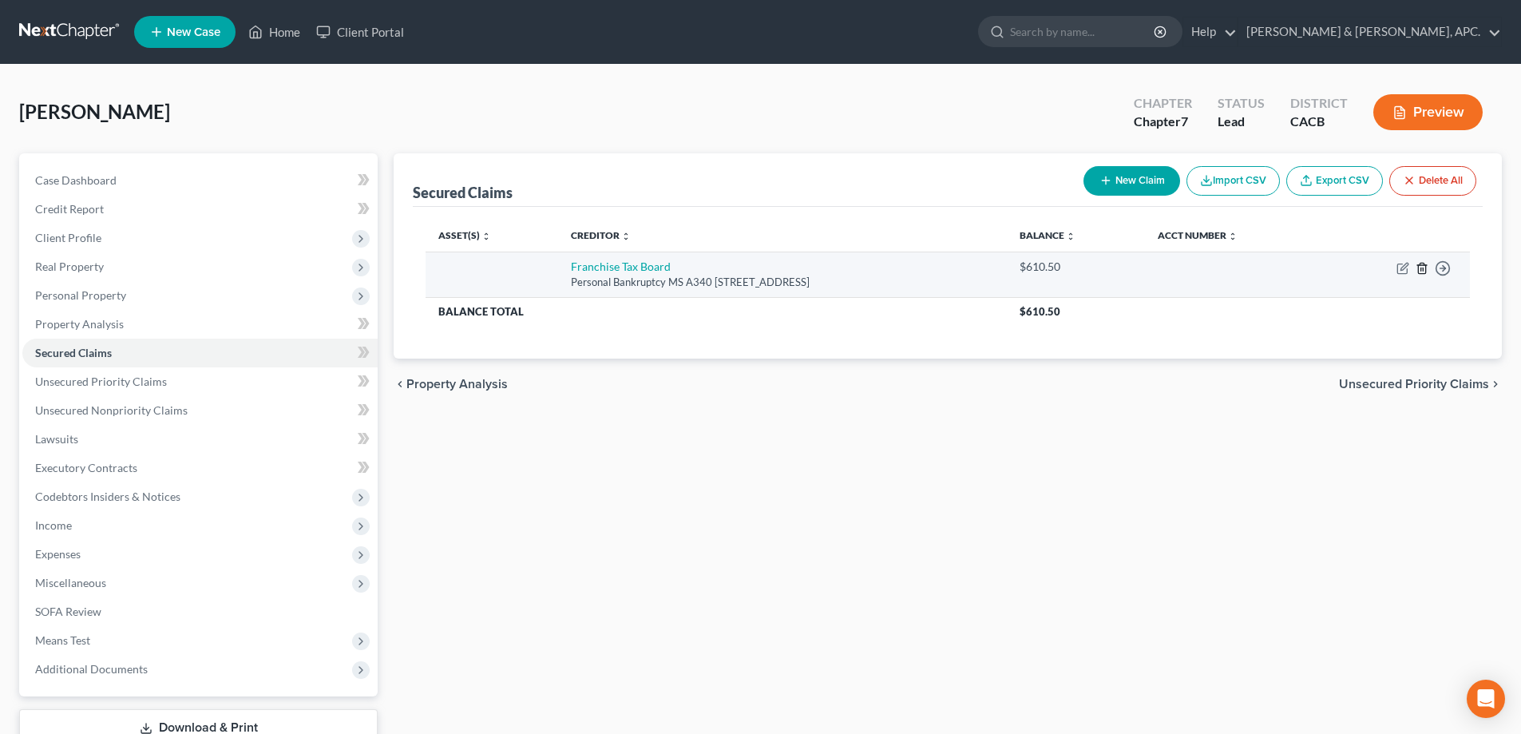
click at [1421, 270] on line "button" at bounding box center [1421, 269] width 0 height 3
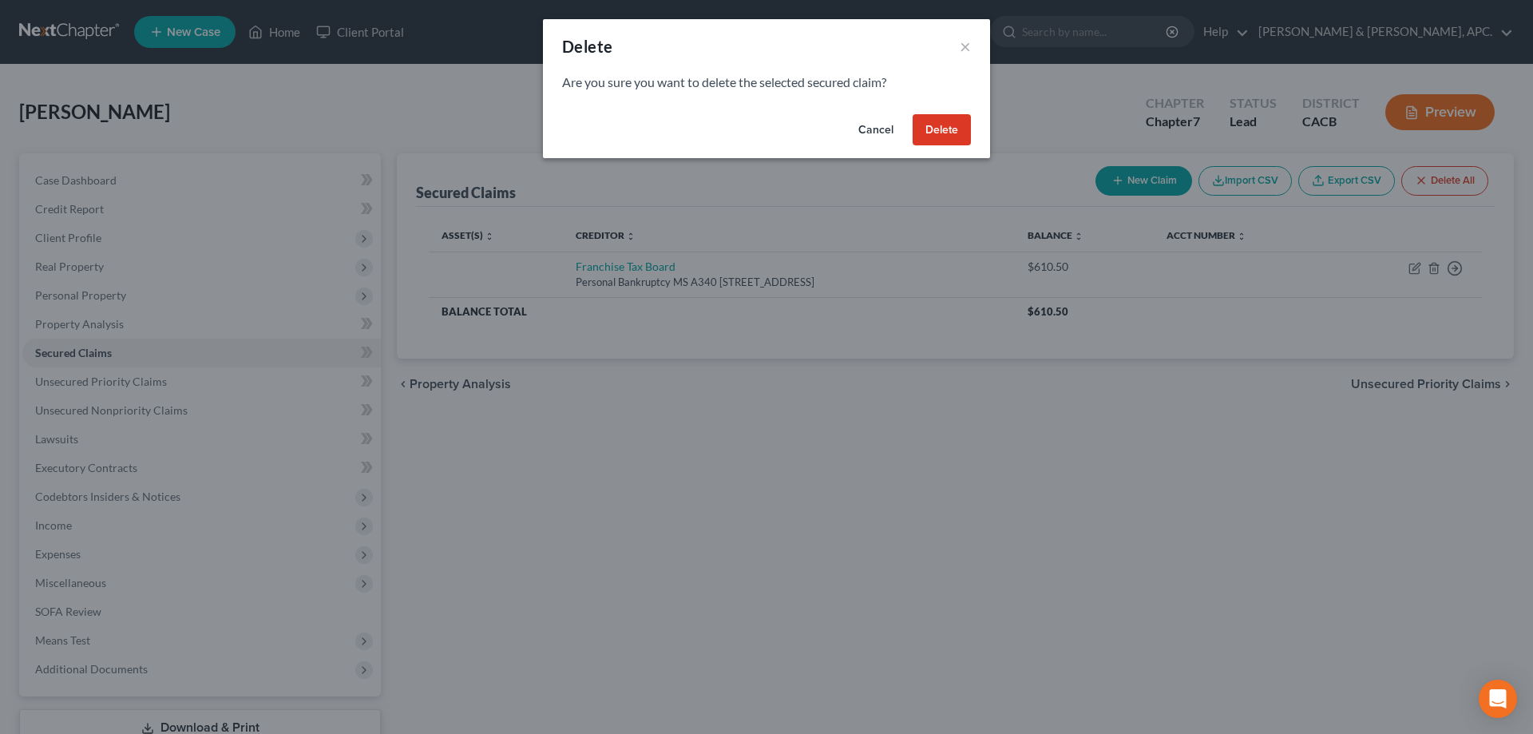
click at [926, 133] on button "Delete" at bounding box center [942, 130] width 58 height 32
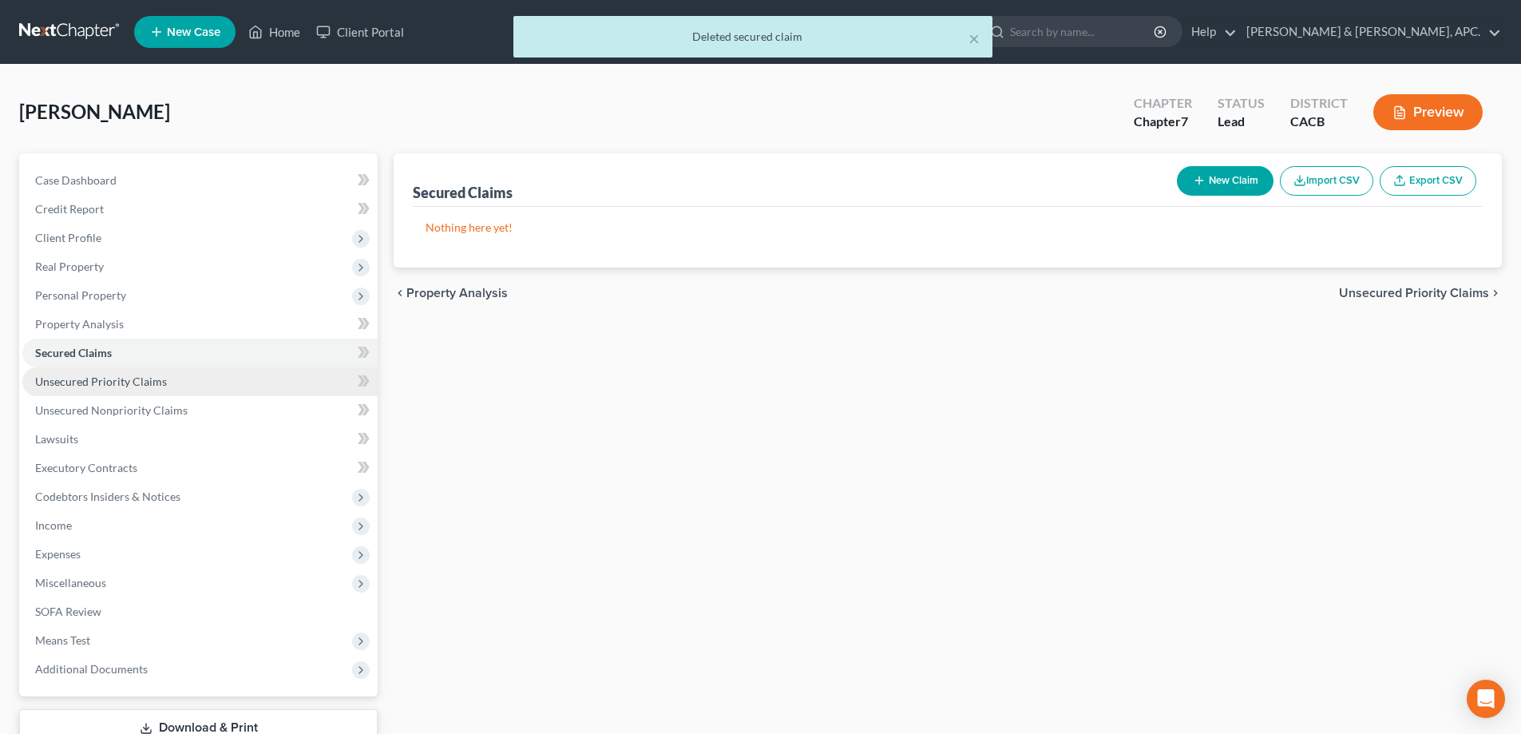
click at [113, 386] on span "Unsecured Priority Claims" at bounding box center [101, 382] width 132 height 14
click at [1250, 176] on button "New Claim" at bounding box center [1225, 181] width 97 height 30
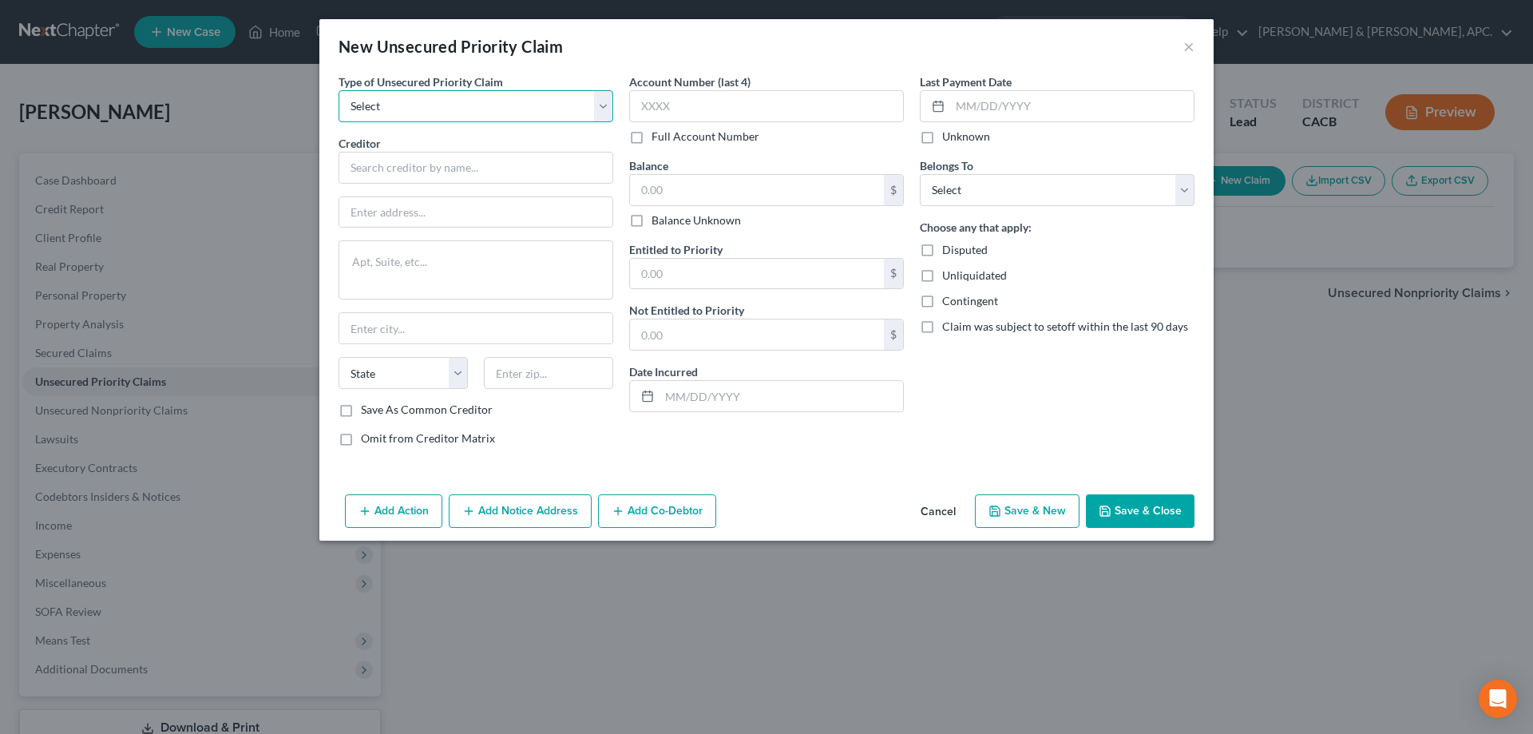
click at [477, 108] on select "Select Taxes & Other Government Units Domestic Support Obligations Extensions o…" at bounding box center [476, 106] width 275 height 32
select select "0"
click at [339, 90] on select "Select Taxes & Other Government Units Domestic Support Obligations Extensions o…" at bounding box center [476, 106] width 275 height 32
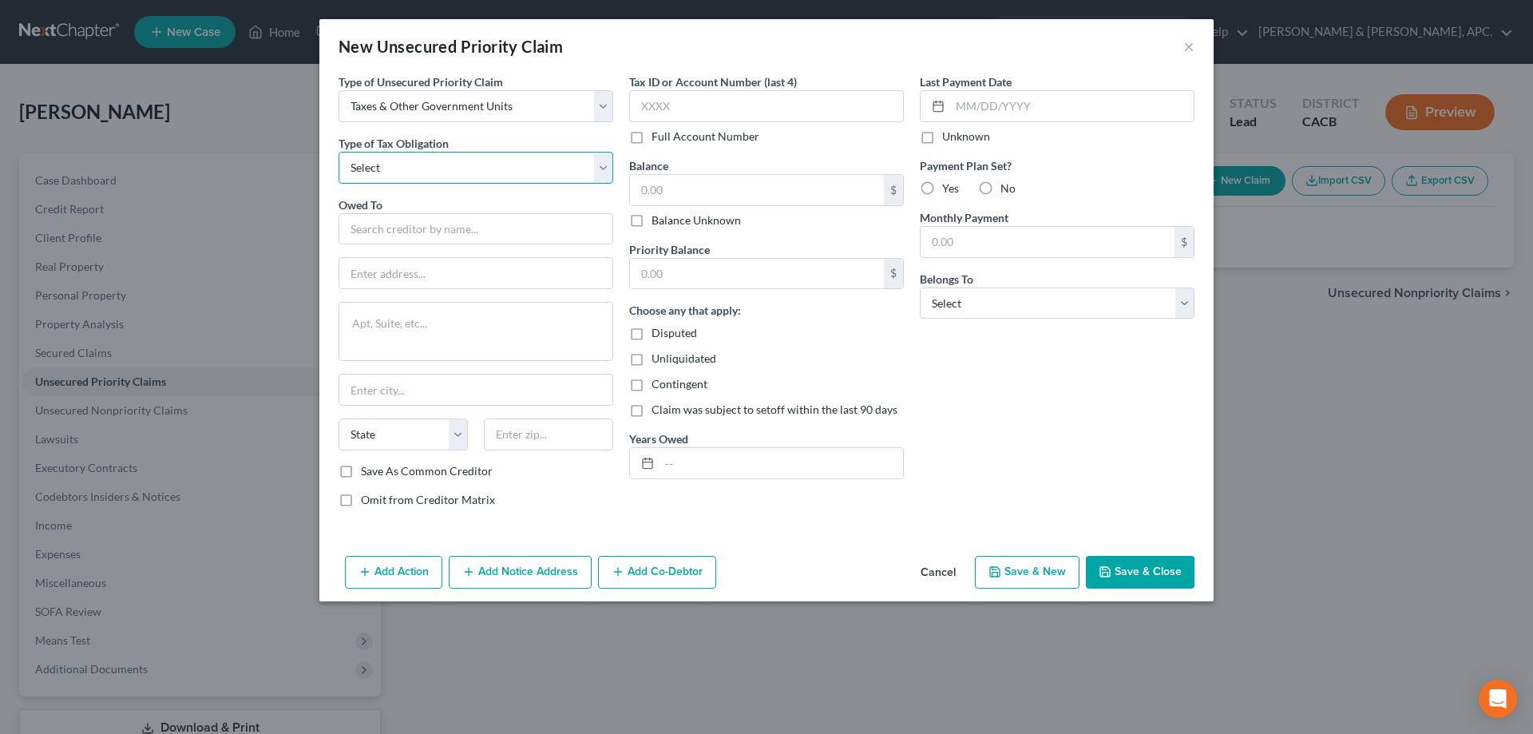
click at [470, 180] on select "Select Federal City State Franchise Tax Board Other" at bounding box center [476, 168] width 275 height 32
select select "2"
click at [339, 152] on select "Select Federal City State Franchise Tax Board Other" at bounding box center [476, 168] width 275 height 32
click at [443, 227] on input "text" at bounding box center [476, 229] width 275 height 32
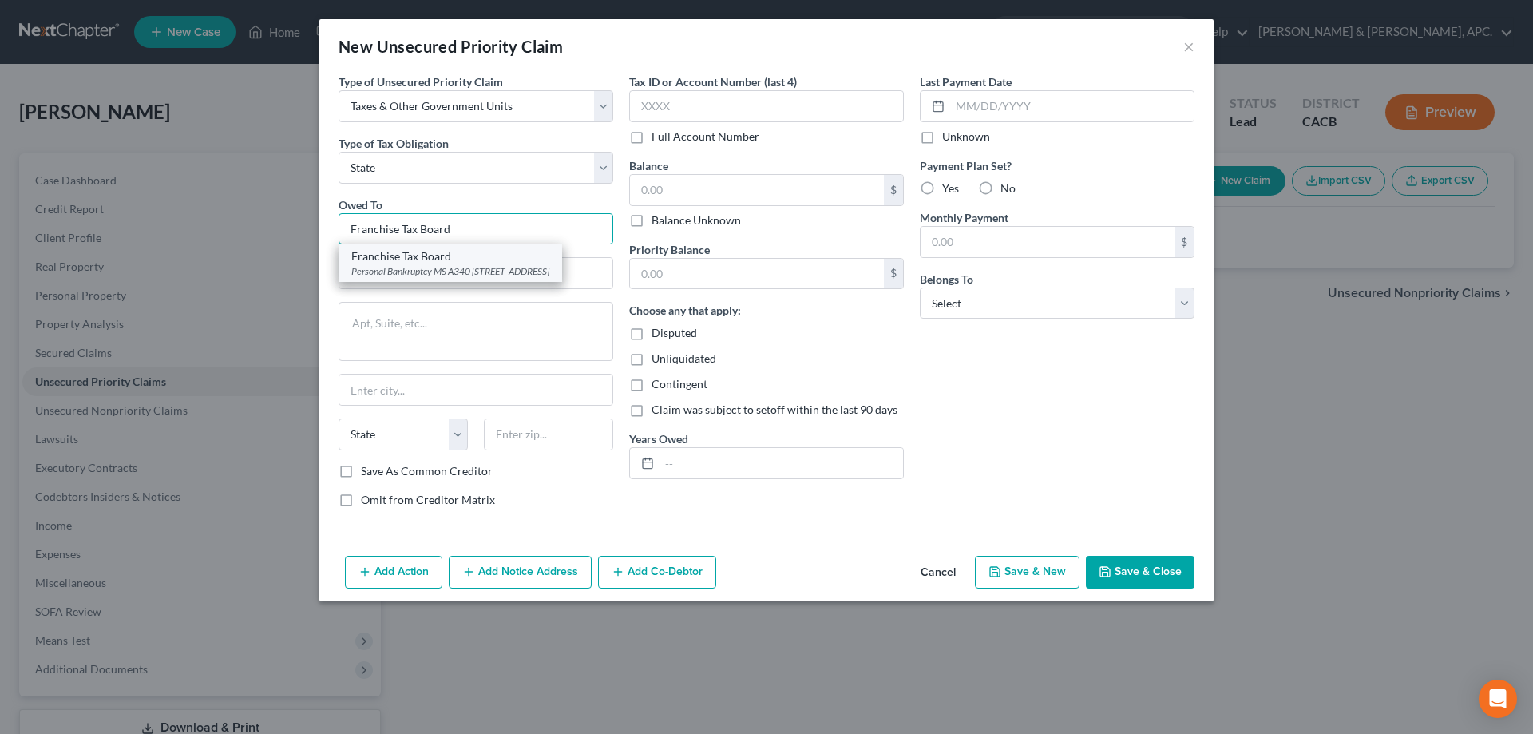
type input "Franchise Tax Board"
click at [449, 263] on div "Franchise Tax Board" at bounding box center [450, 256] width 198 height 16
type input "Personal Bankruptcy MS A340"
type textarea "PO Box 2952"
type input "[GEOGRAPHIC_DATA]"
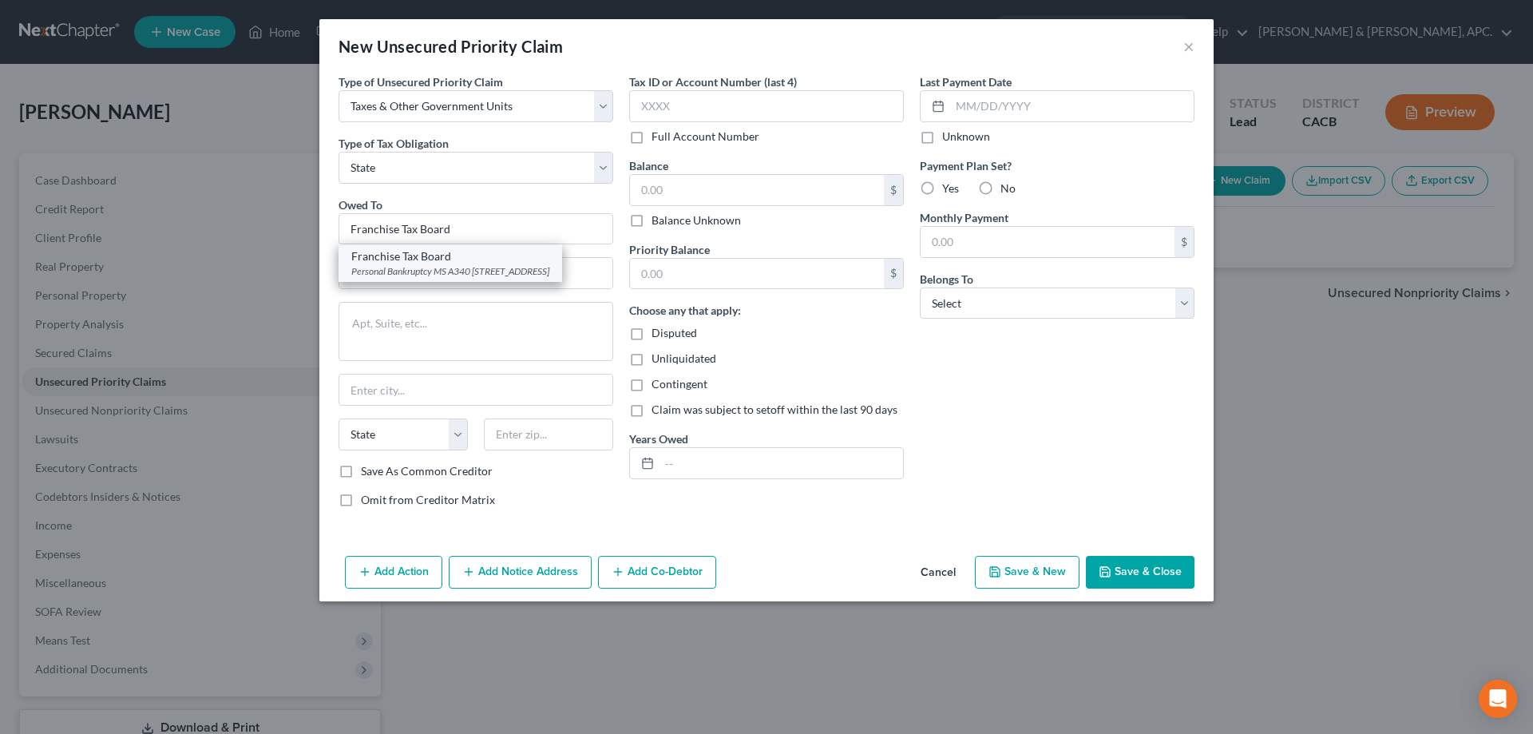
select select "4"
type input "95812"
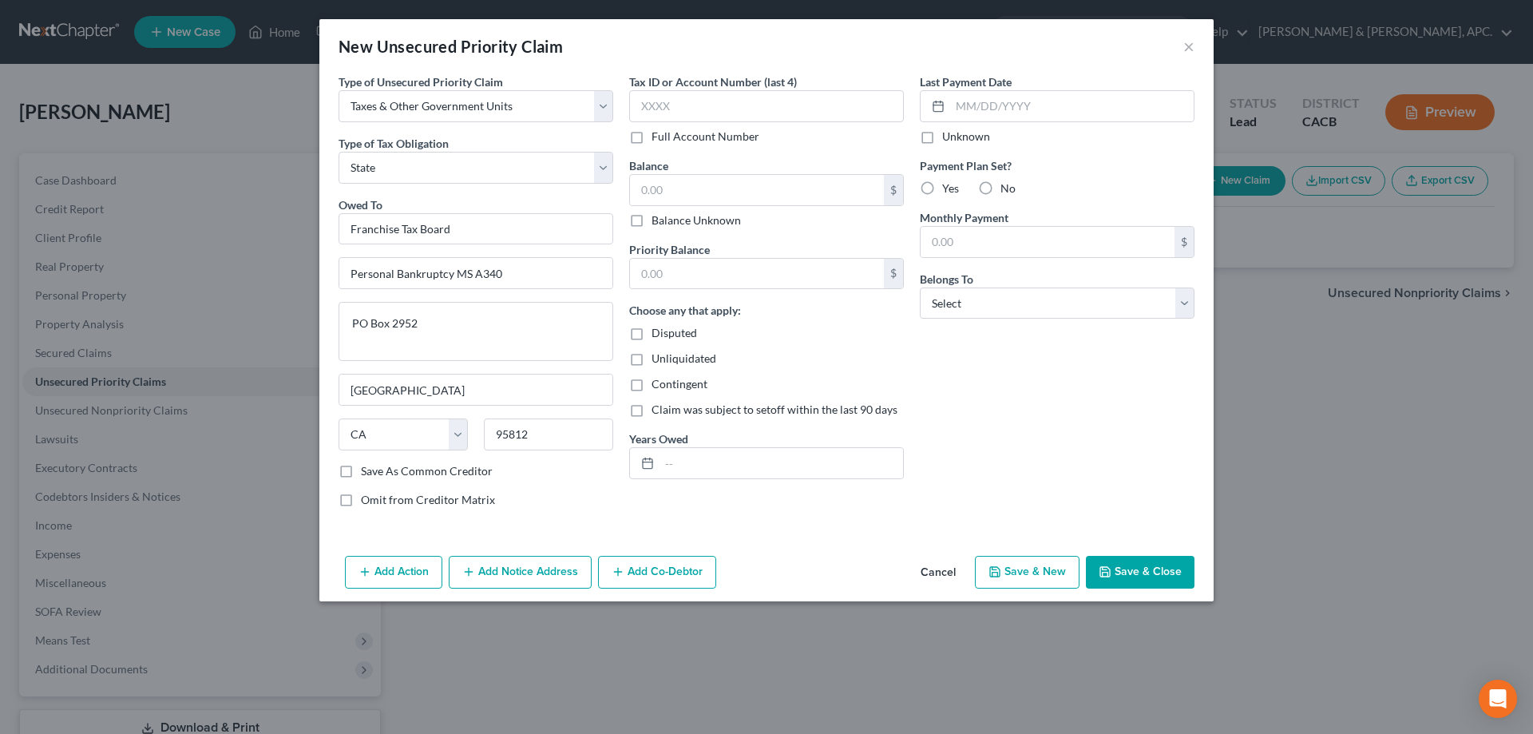
click at [440, 475] on label "Save As Common Creditor" at bounding box center [427, 471] width 132 height 16
click at [378, 474] on input "Save As Common Creditor" at bounding box center [372, 468] width 10 height 10
checkbox input "true"
click at [710, 185] on input "text" at bounding box center [757, 190] width 254 height 30
type input "610.50"
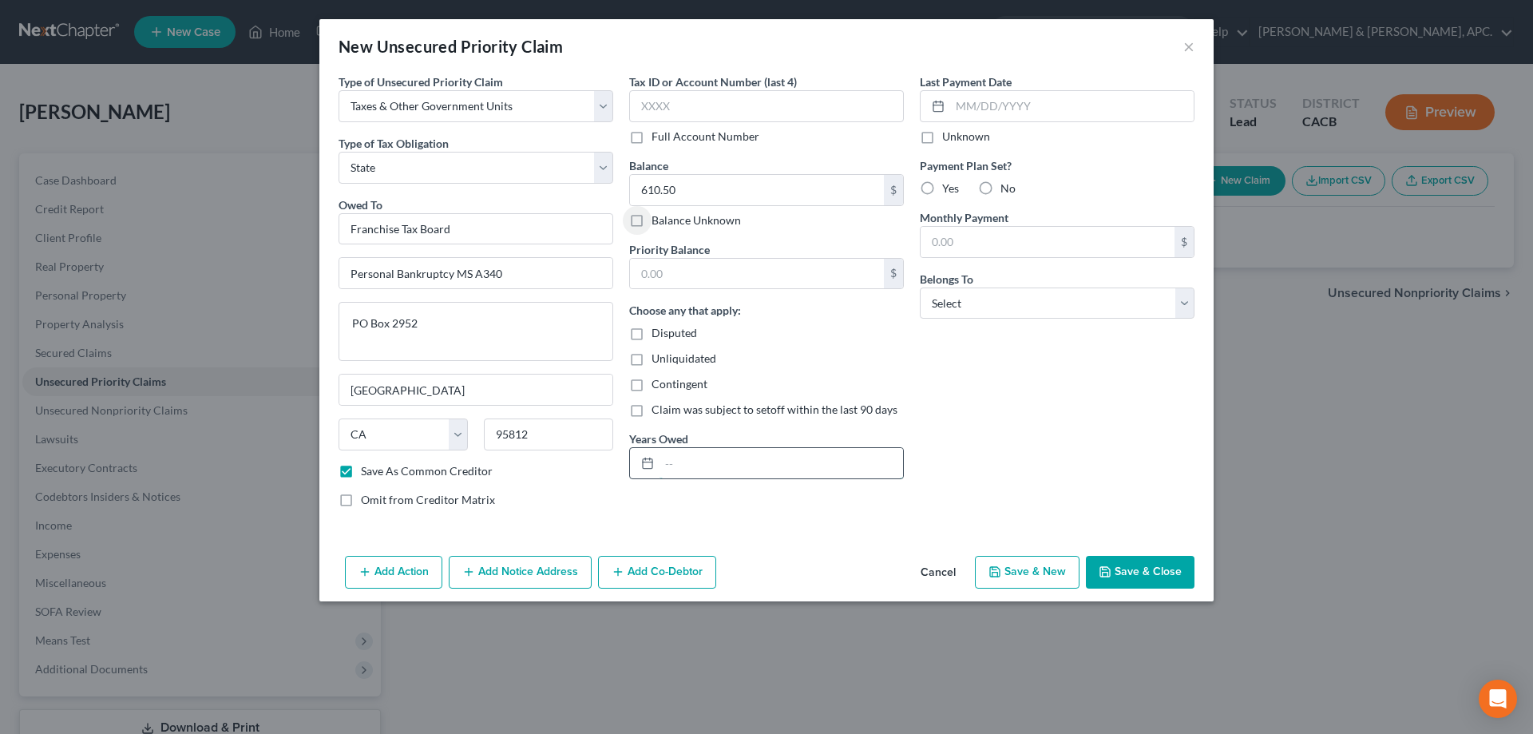
click at [676, 458] on input "text" at bounding box center [782, 463] width 244 height 30
type input "2022"
click at [1059, 105] on input "text" at bounding box center [1072, 106] width 244 height 30
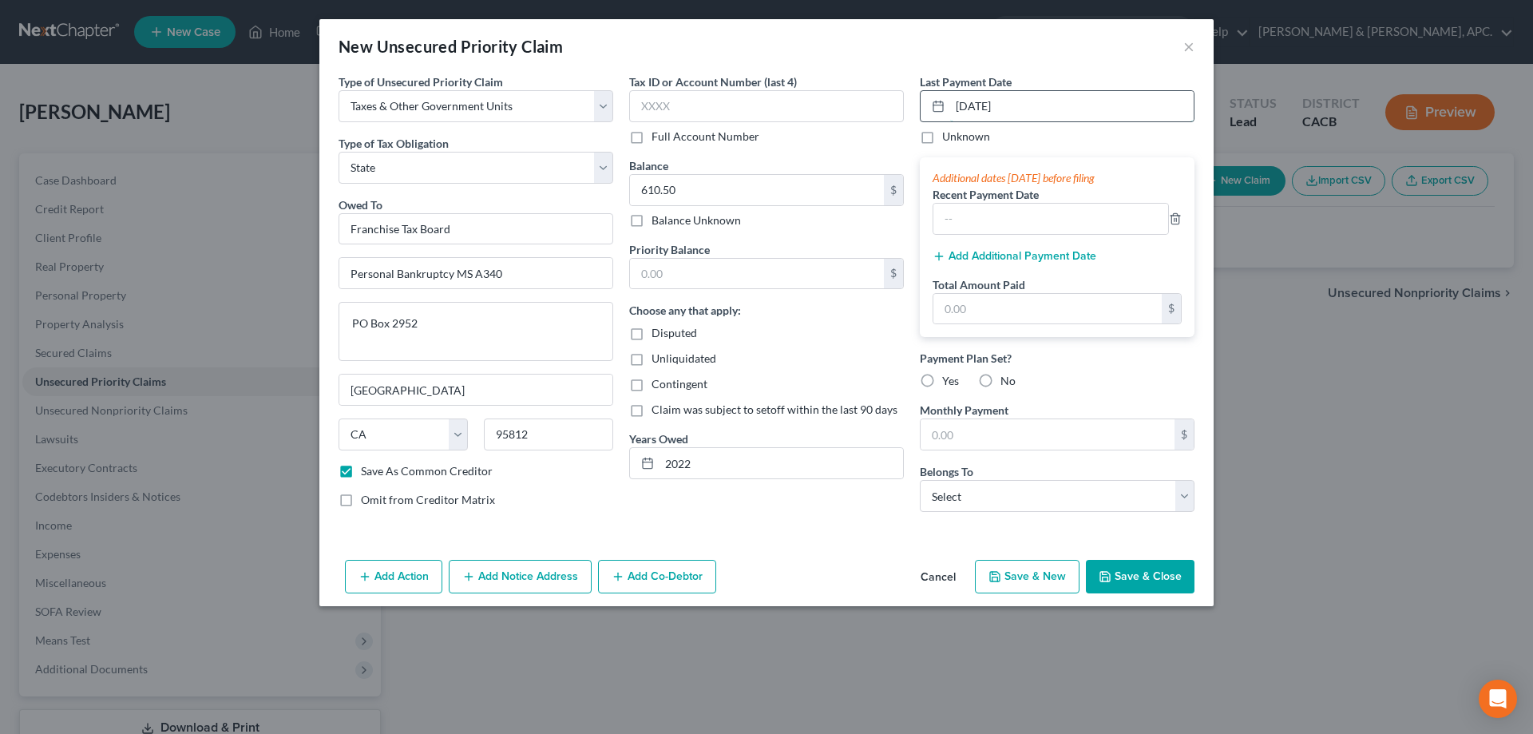
type input "[DATE]"
click at [1092, 386] on div "Payment Plan Set? Yes No" at bounding box center [1057, 369] width 275 height 39
click at [942, 383] on label "Yes" at bounding box center [950, 381] width 17 height 16
click at [949, 383] on input "Yes" at bounding box center [954, 378] width 10 height 10
radio input "true"
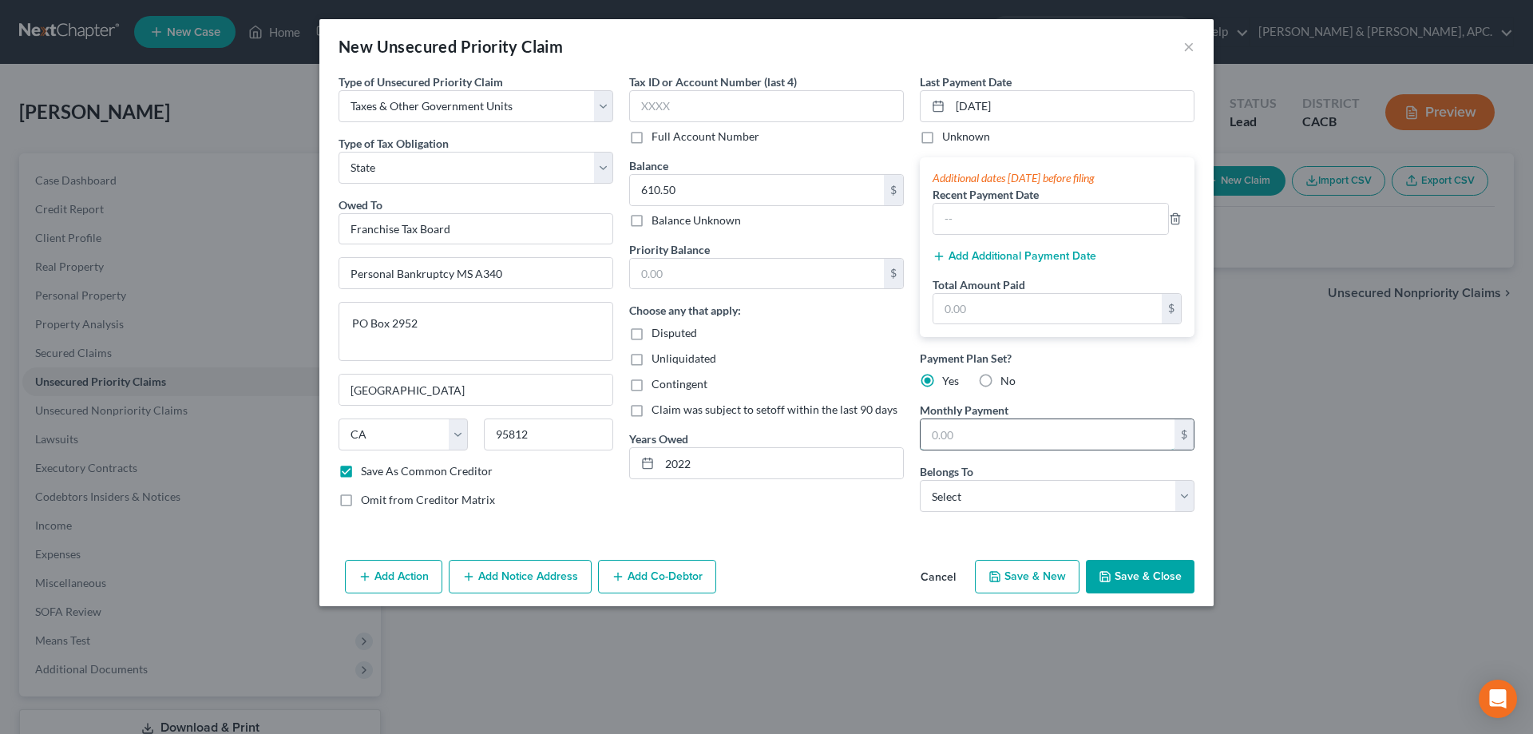
click at [982, 431] on input "text" at bounding box center [1048, 434] width 254 height 30
type input "150.00"
click at [982, 486] on select "Select Debtor 1 Only Debtor 2 Only Debtor 1 And Debtor 2 Only At Least One Of T…" at bounding box center [1057, 496] width 275 height 32
select select "0"
click at [920, 480] on select "Select Debtor 1 Only Debtor 2 Only Debtor 1 And Debtor 2 Only At Least One Of T…" at bounding box center [1057, 496] width 275 height 32
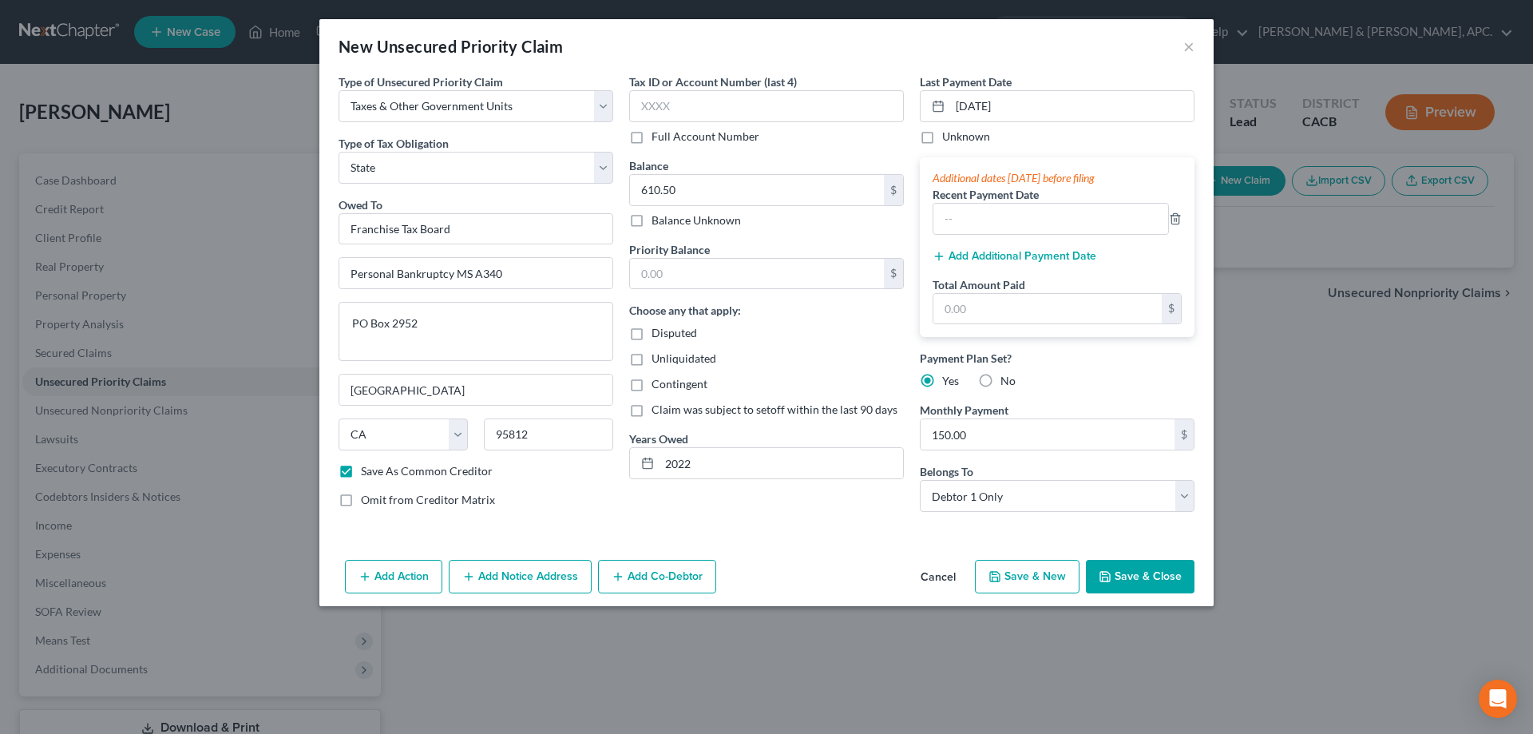
click at [1168, 571] on button "Save & Close" at bounding box center [1140, 577] width 109 height 34
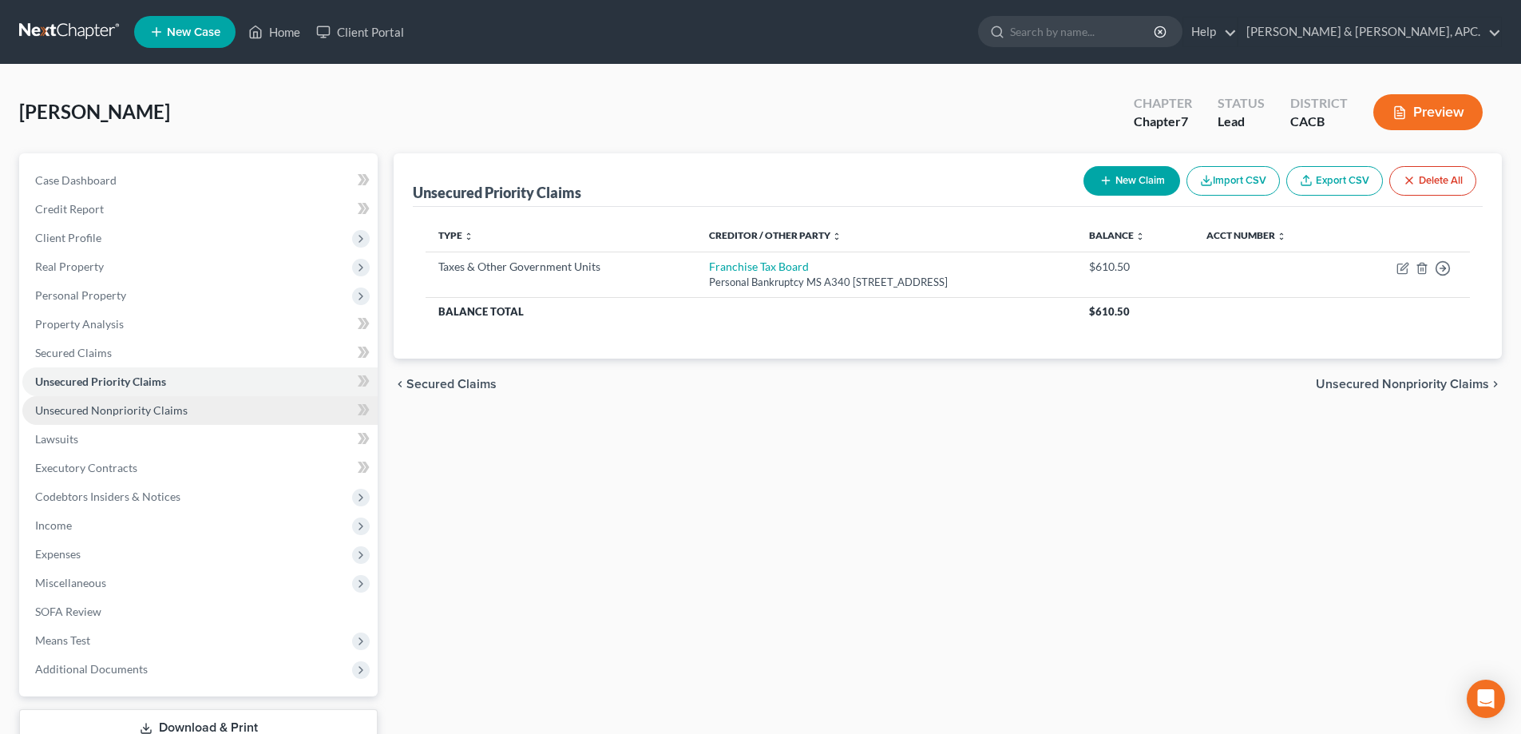
click at [137, 406] on span "Unsecured Nonpriority Claims" at bounding box center [111, 410] width 153 height 14
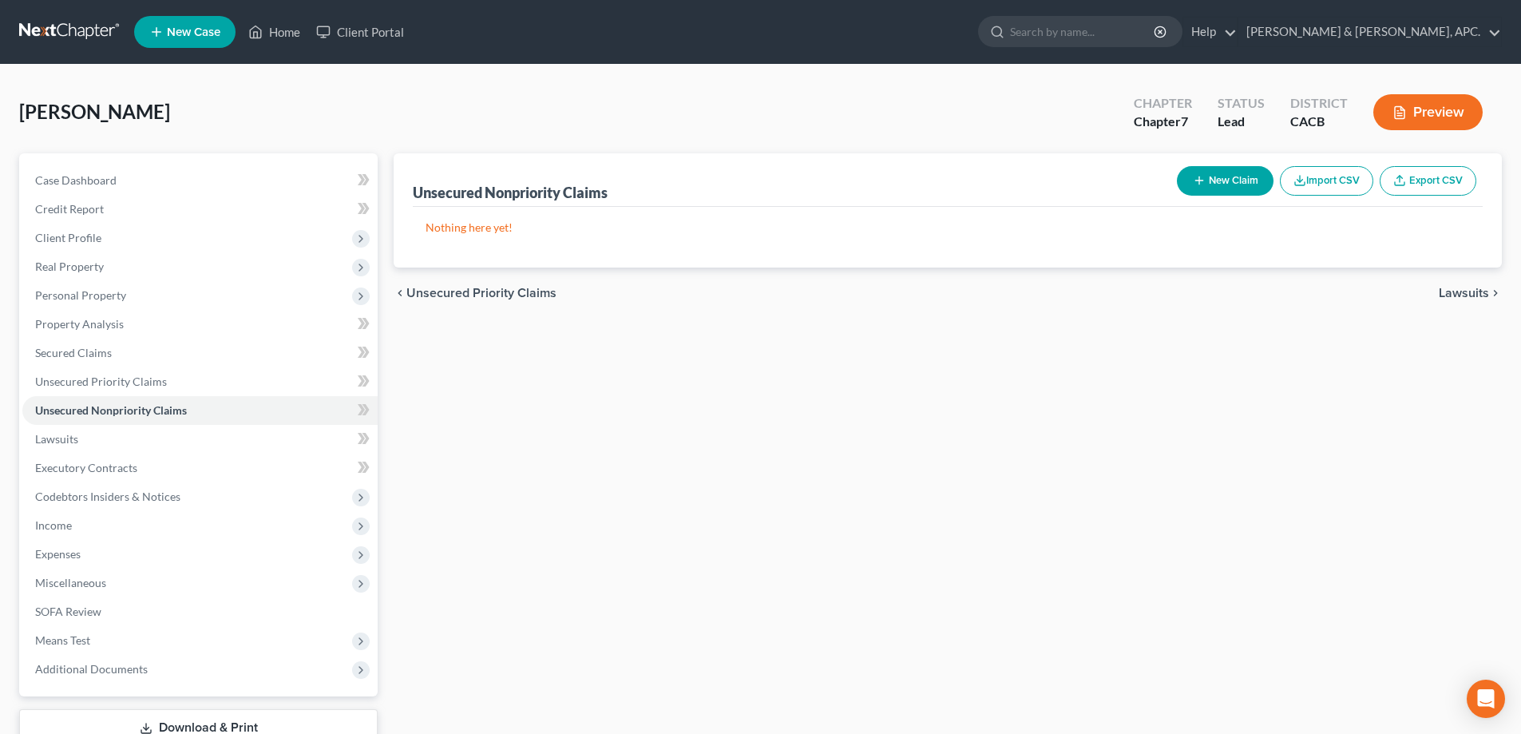
click at [1234, 181] on button "New Claim" at bounding box center [1225, 181] width 97 height 30
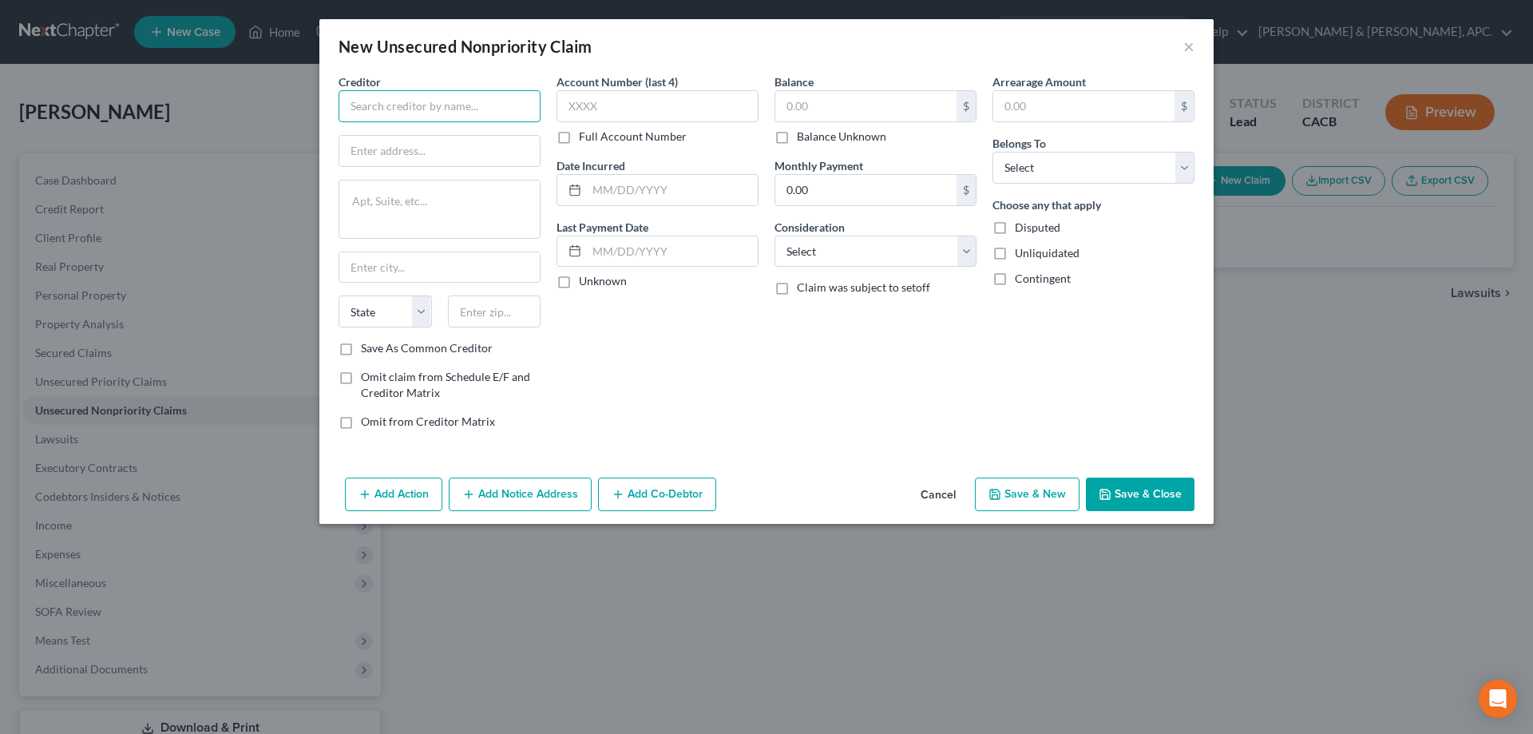
click at [441, 104] on input "text" at bounding box center [440, 106] width 202 height 32
type input "Instacart"
type input "PO Box 15298"
type input "Wimington"
select select "7"
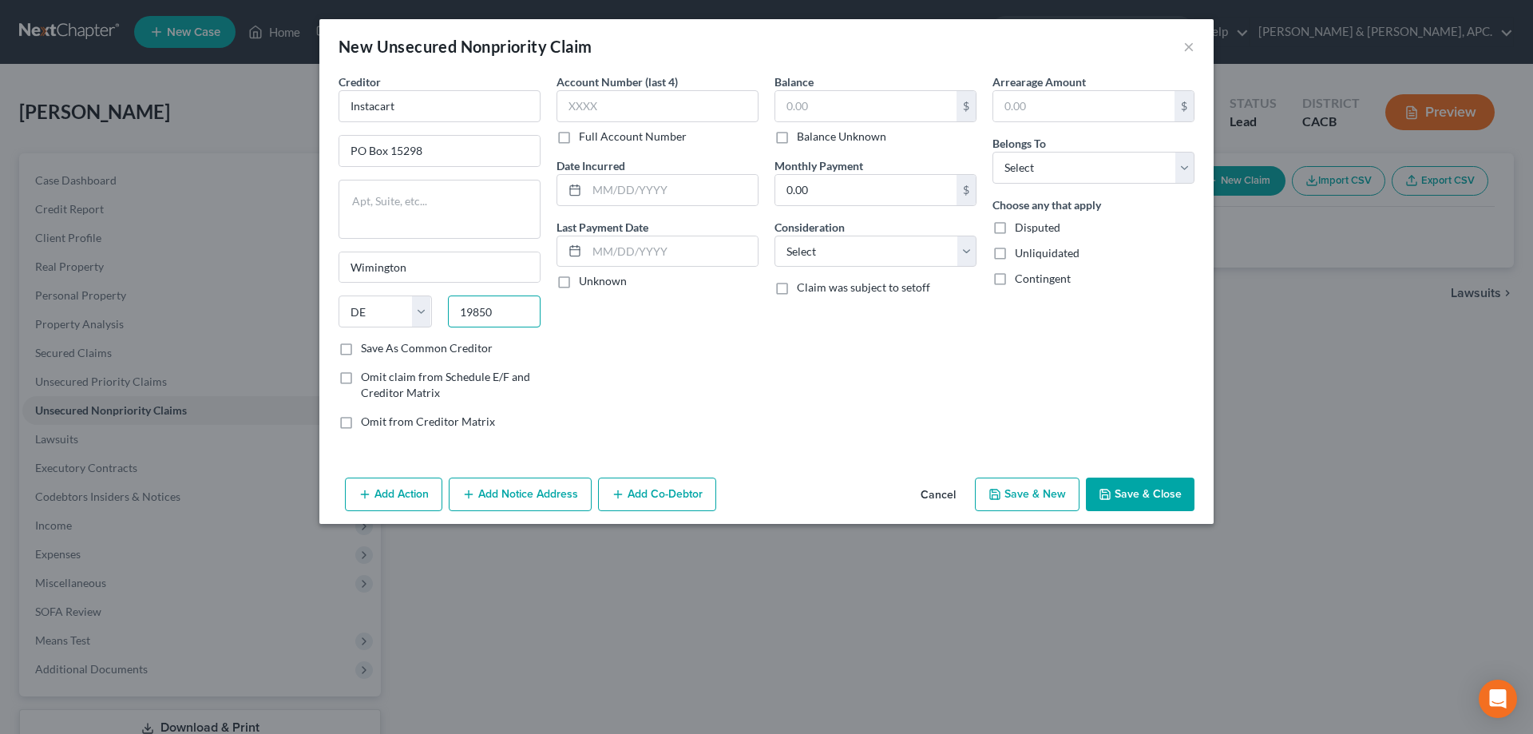
type input "19850"
type input "Wilmington"
click at [361, 351] on label "Save As Common Creditor" at bounding box center [427, 348] width 132 height 16
click at [367, 351] on input "Save As Common Creditor" at bounding box center [372, 345] width 10 height 10
checkbox input "true"
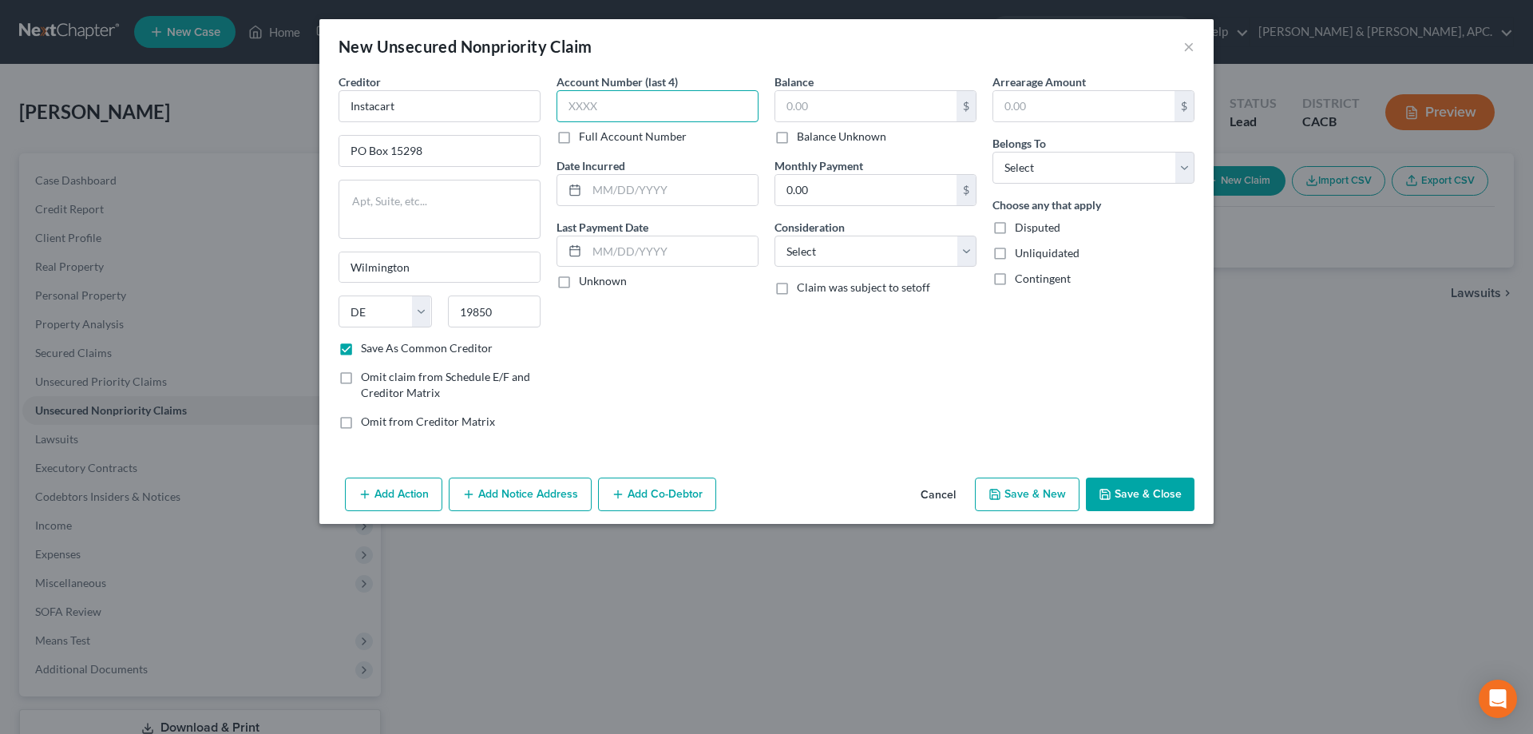
click at [613, 97] on input "text" at bounding box center [658, 106] width 202 height 32
type input "7620"
drag, startPoint x: 612, startPoint y: 190, endPoint x: 796, endPoint y: 137, distance: 192.1
click at [612, 190] on input "text" at bounding box center [672, 190] width 171 height 30
type input "[DATE]-[DATE]"
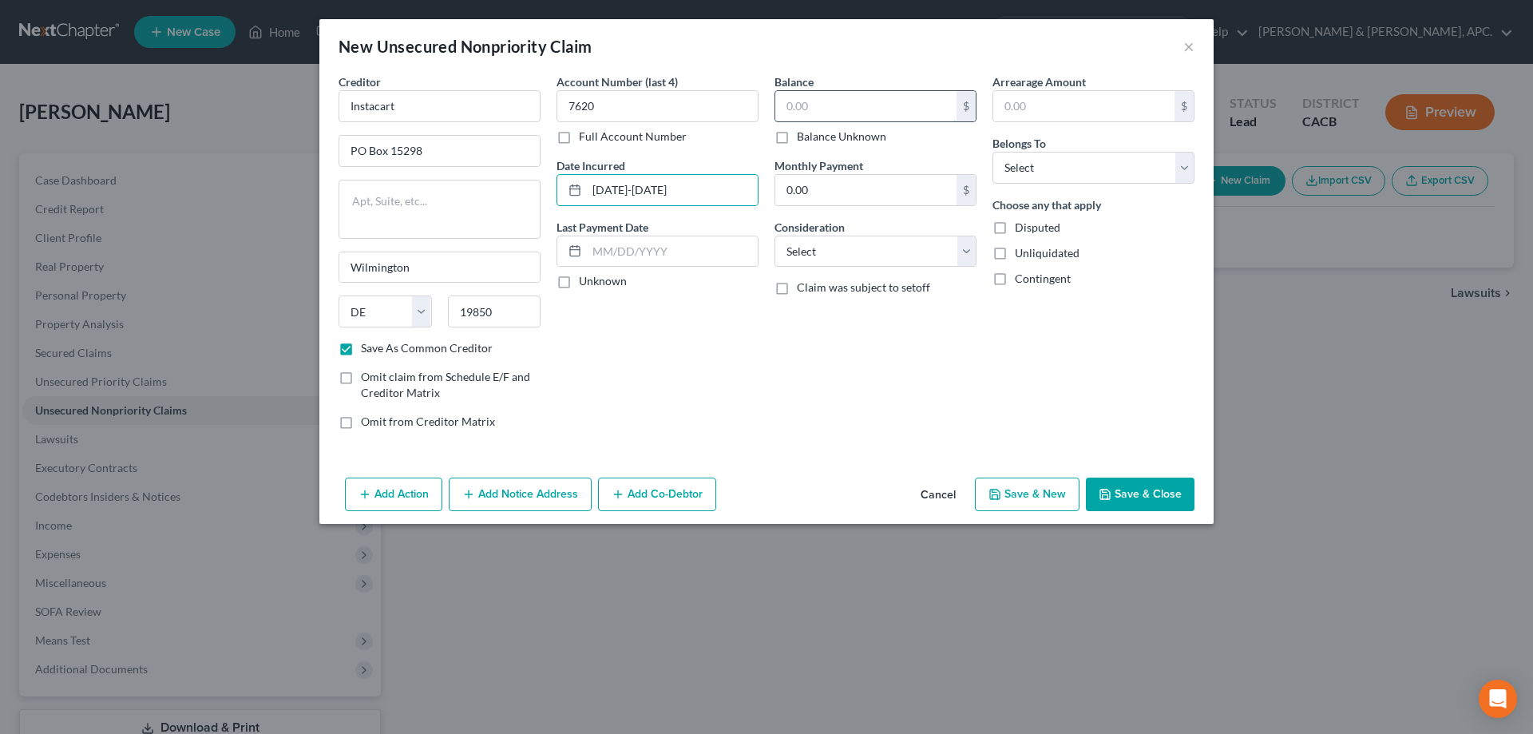
click at [802, 101] on input "text" at bounding box center [865, 106] width 181 height 30
type input "3,506.14"
select select "2"
drag, startPoint x: 1060, startPoint y: 168, endPoint x: 1056, endPoint y: 180, distance: 12.9
click at [1060, 168] on select "Select Debtor 1 Only Debtor 2 Only Debtor 1 And Debtor 2 Only At Least One Of T…" at bounding box center [1094, 168] width 202 height 32
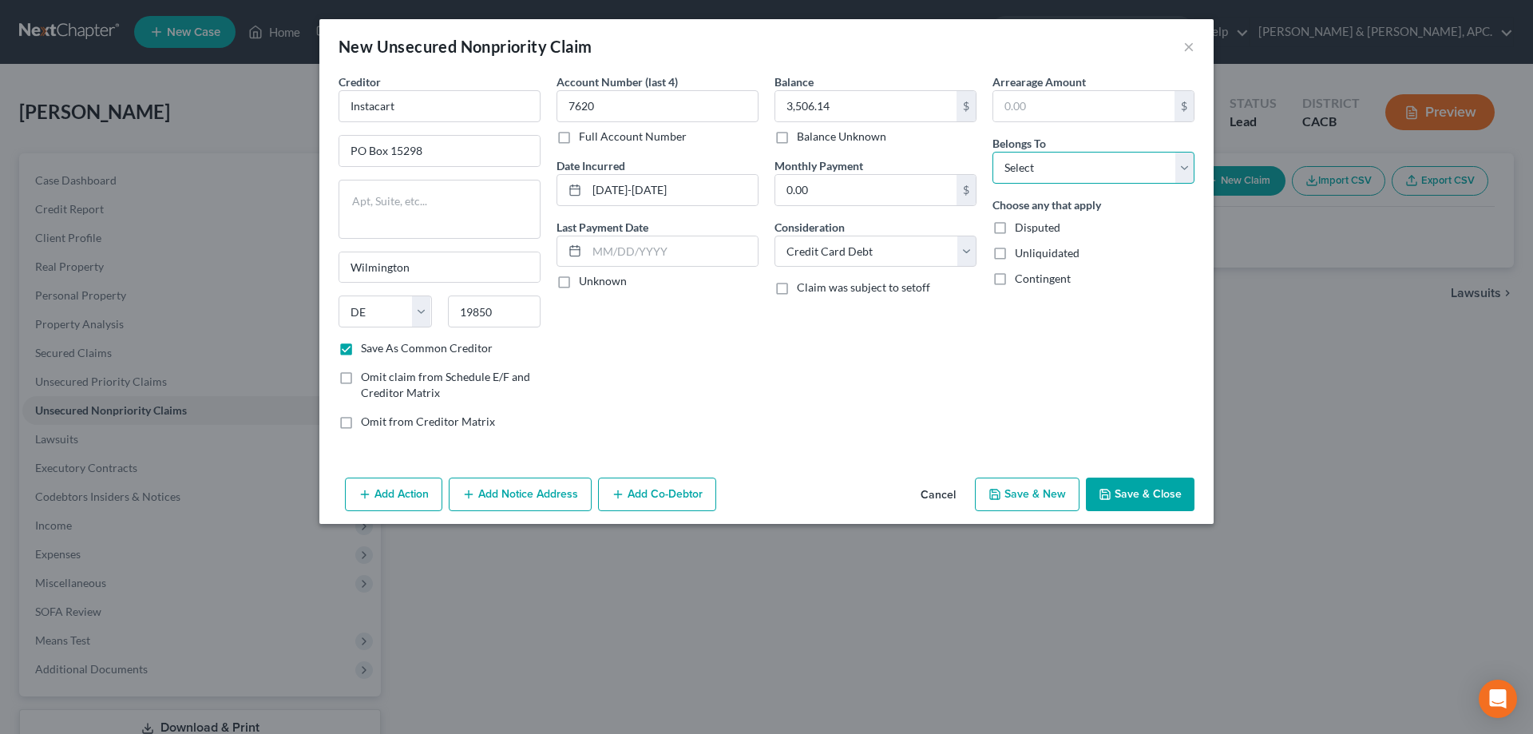
select select "0"
click at [993, 152] on select "Select Debtor 1 Only Debtor 2 Only Debtor 1 And Debtor 2 Only At Least One Of T…" at bounding box center [1094, 168] width 202 height 32
click at [1044, 496] on button "Save & New" at bounding box center [1027, 495] width 105 height 34
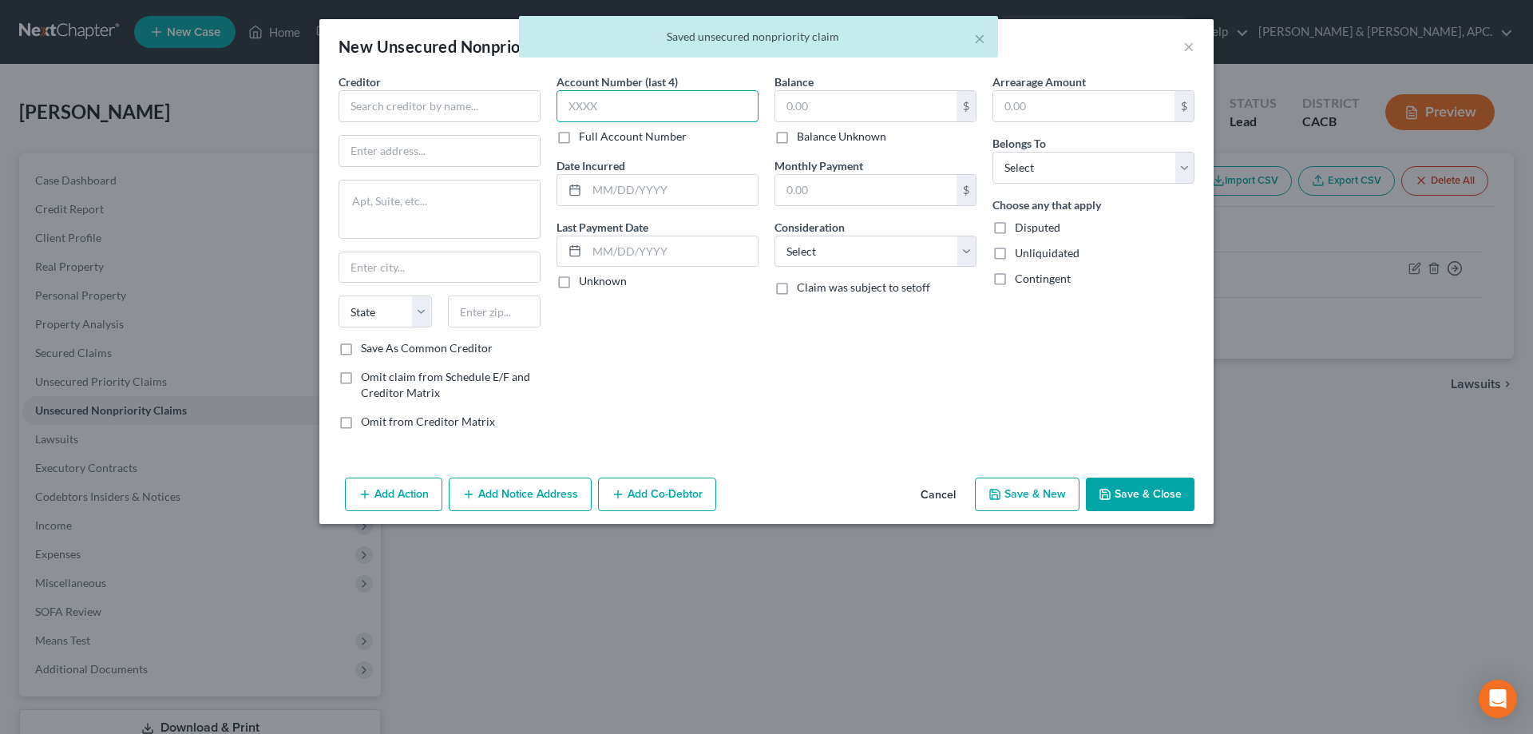
click at [656, 100] on input "text" at bounding box center [658, 106] width 202 height 32
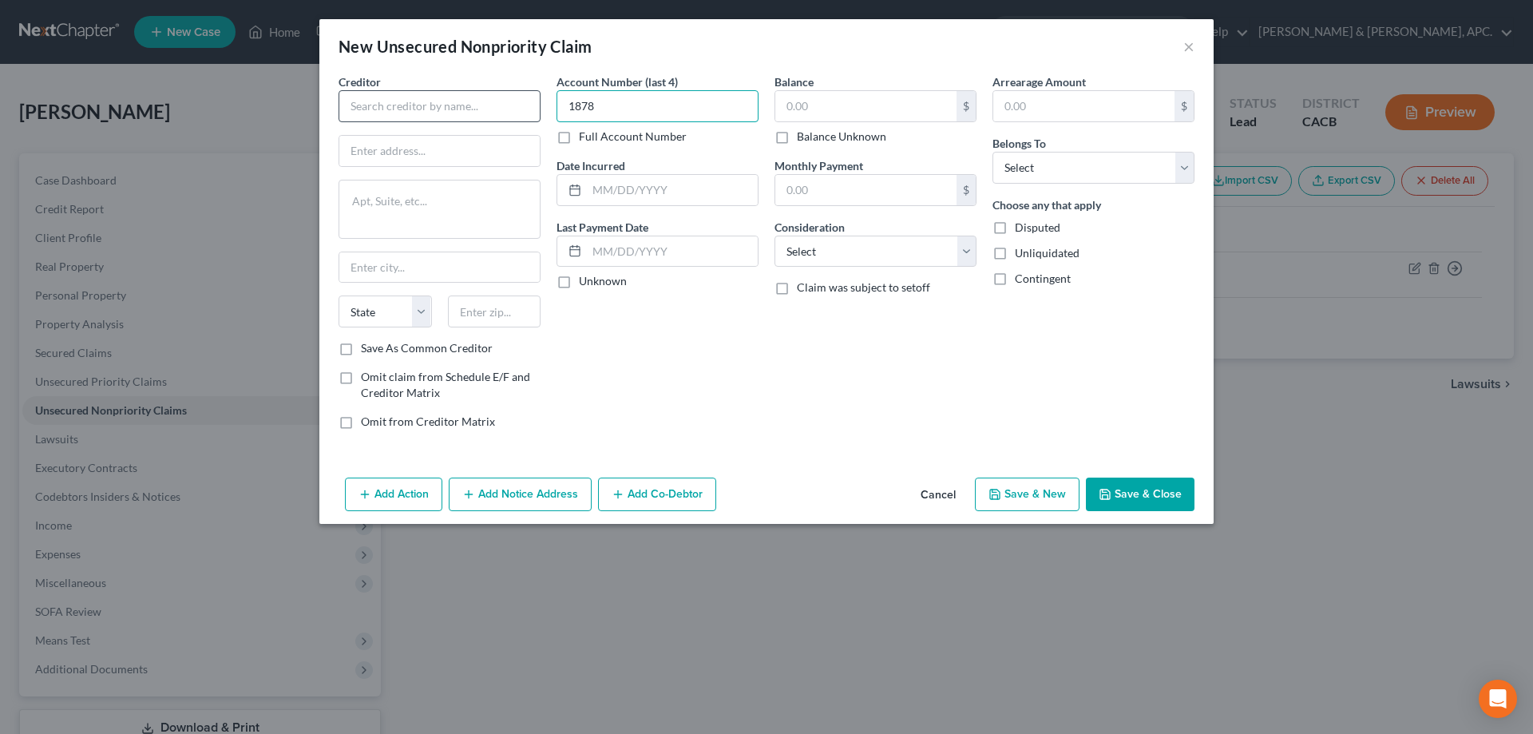
type input "1878"
click at [352, 106] on input "text" at bounding box center [440, 106] width 202 height 32
type input "Chase Amazon"
type input "PO Box 15298"
type input "Wilmington"
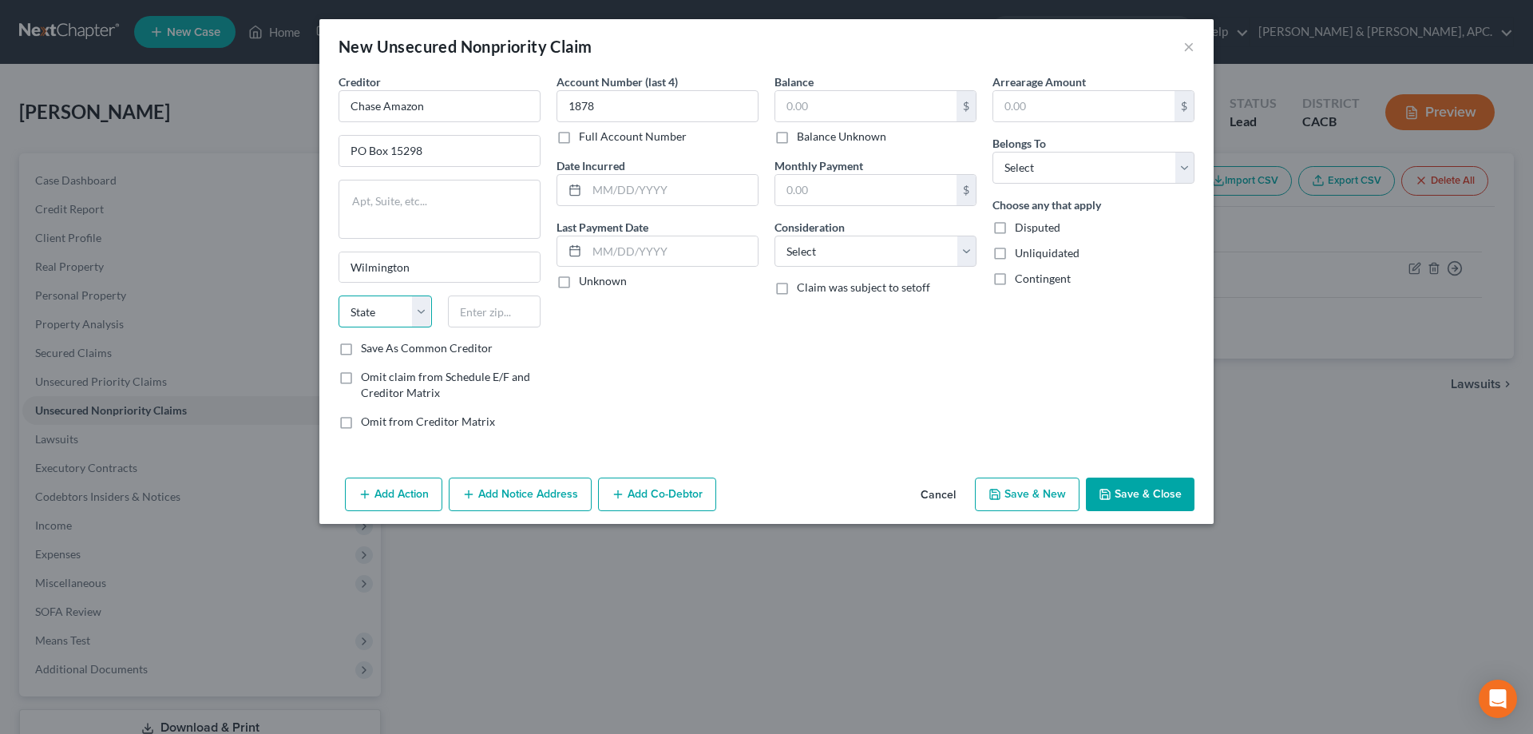
select select "7"
type input "19850"
click at [643, 196] on input "text" at bounding box center [672, 190] width 171 height 30
type input "[DATE]-[DATE]"
click at [823, 113] on input "text" at bounding box center [865, 106] width 181 height 30
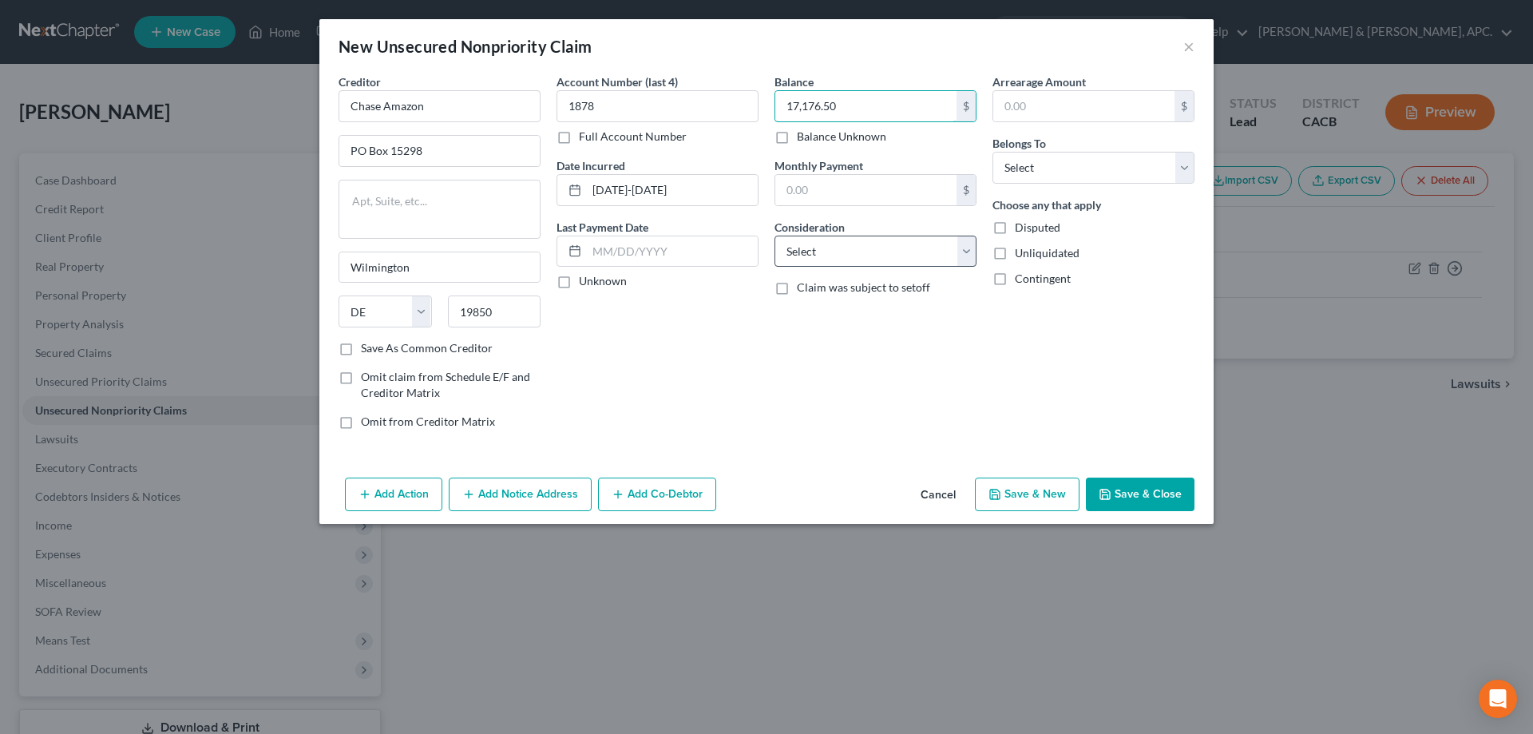
type input "17,176.50"
click at [909, 256] on select "Select Cable / Satellite Services Collection Agency Credit Card Debt Debt Couns…" at bounding box center [876, 252] width 202 height 32
select select "2"
click at [775, 236] on select "Select Cable / Satellite Services Collection Agency Credit Card Debt Debt Couns…" at bounding box center [876, 252] width 202 height 32
click at [1034, 184] on div "Arrearage Amount $ Belongs To * Select Debtor 1 Only Debtor 2 Only Debtor 1 And…" at bounding box center [1094, 257] width 218 height 369
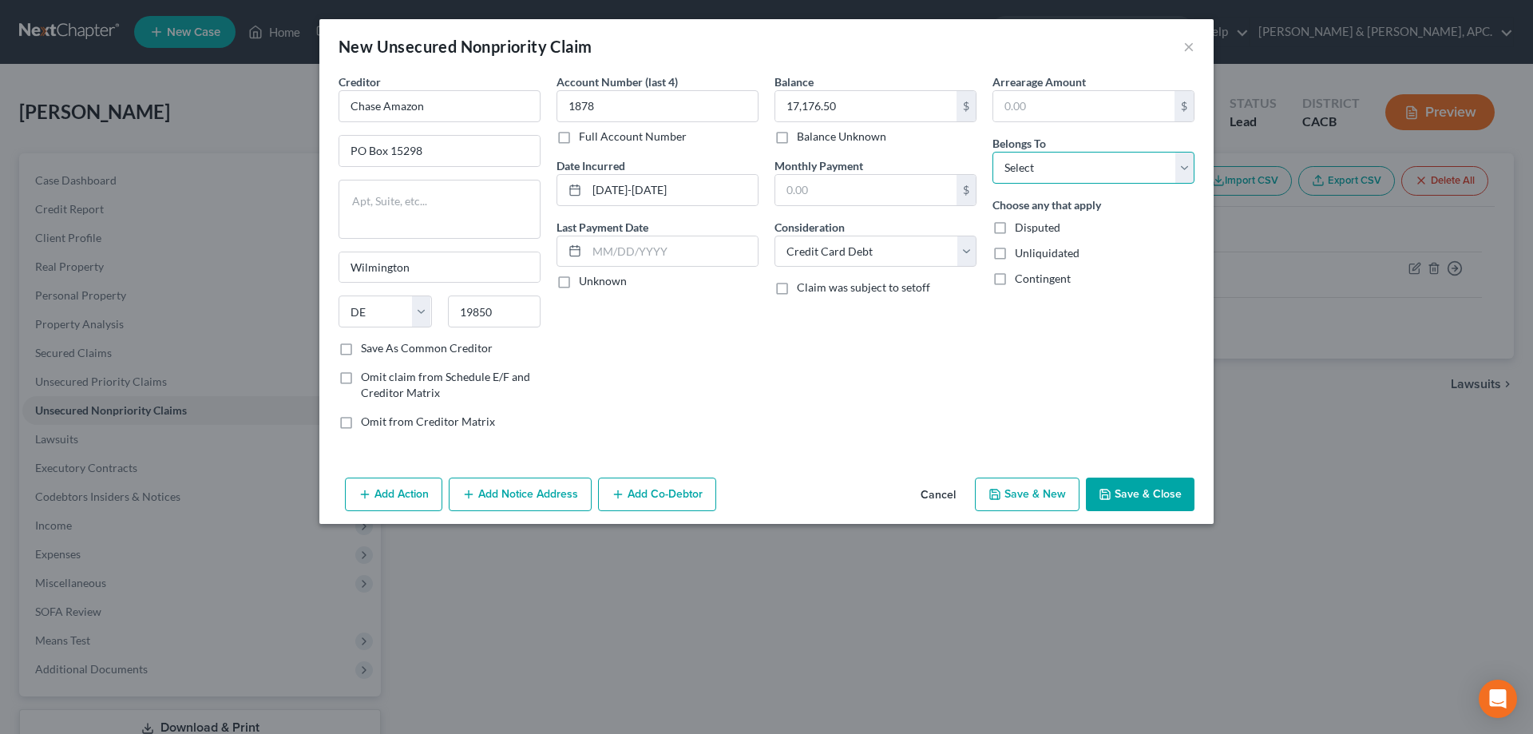
drag, startPoint x: 1041, startPoint y: 173, endPoint x: 1037, endPoint y: 183, distance: 10.4
click at [1041, 173] on select "Select Debtor 1 Only Debtor 2 Only Debtor 1 And Debtor 2 Only At Least One Of T…" at bounding box center [1094, 168] width 202 height 32
select select "0"
click at [993, 152] on select "Select Debtor 1 Only Debtor 2 Only Debtor 1 And Debtor 2 Only At Least One Of T…" at bounding box center [1094, 168] width 202 height 32
click at [1037, 501] on button "Save & New" at bounding box center [1027, 495] width 105 height 34
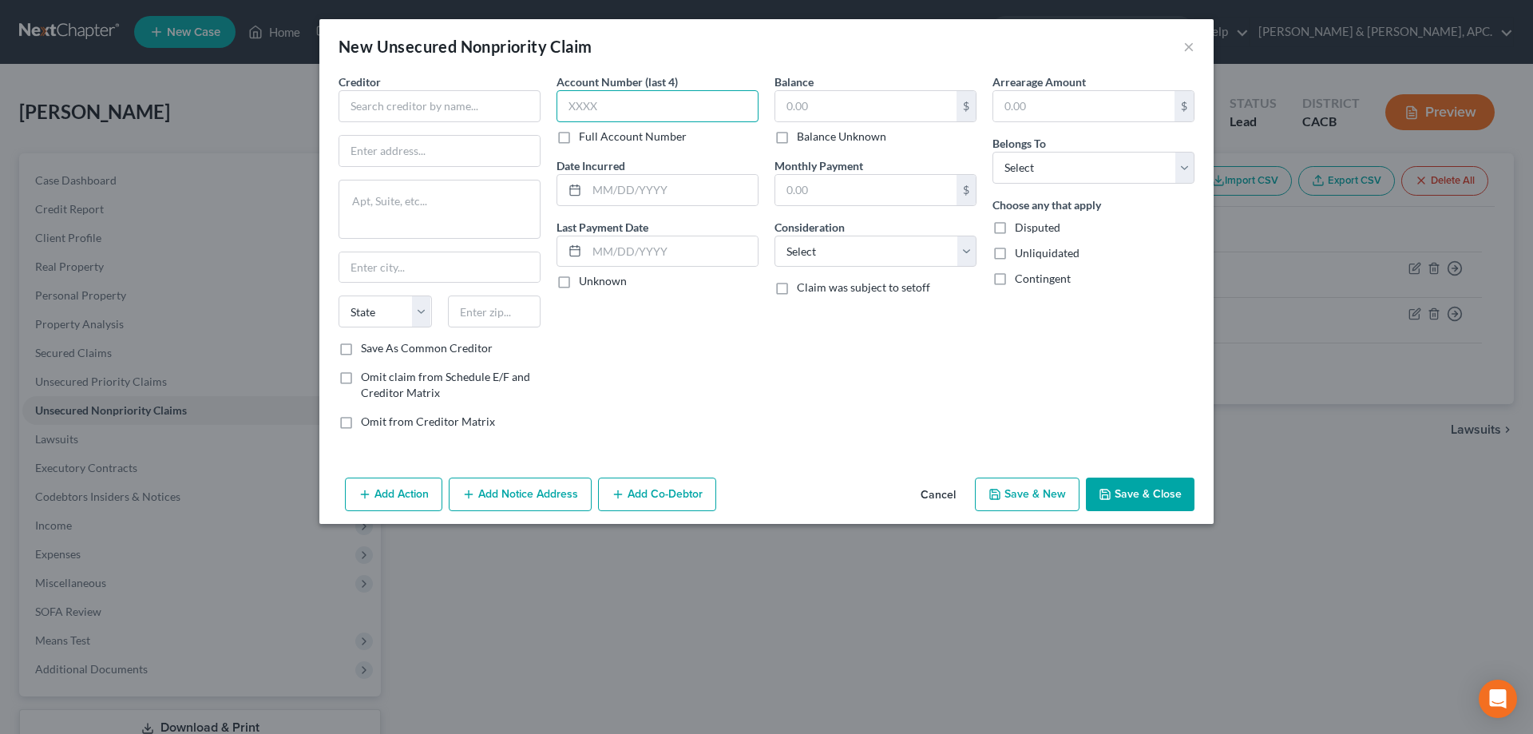
click at [696, 97] on input "text" at bounding box center [658, 106] width 202 height 32
type input "9954"
click at [437, 111] on input "text" at bounding box center [440, 106] width 202 height 32
type input "Bank of America"
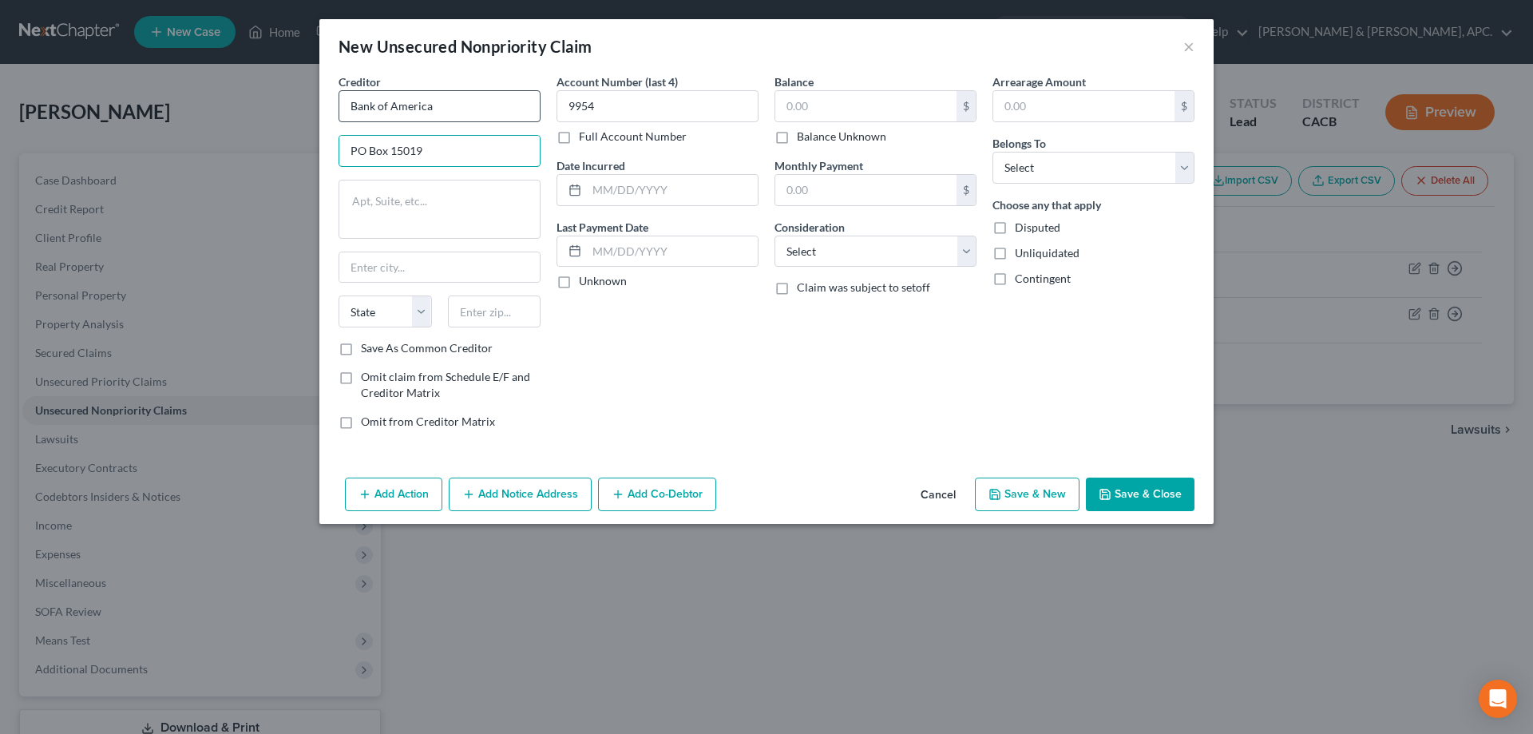
type input "PO Box 15019"
type input "Wilmington"
select select "7"
type input "19886"
drag, startPoint x: 625, startPoint y: 178, endPoint x: 652, endPoint y: 248, distance: 74.3
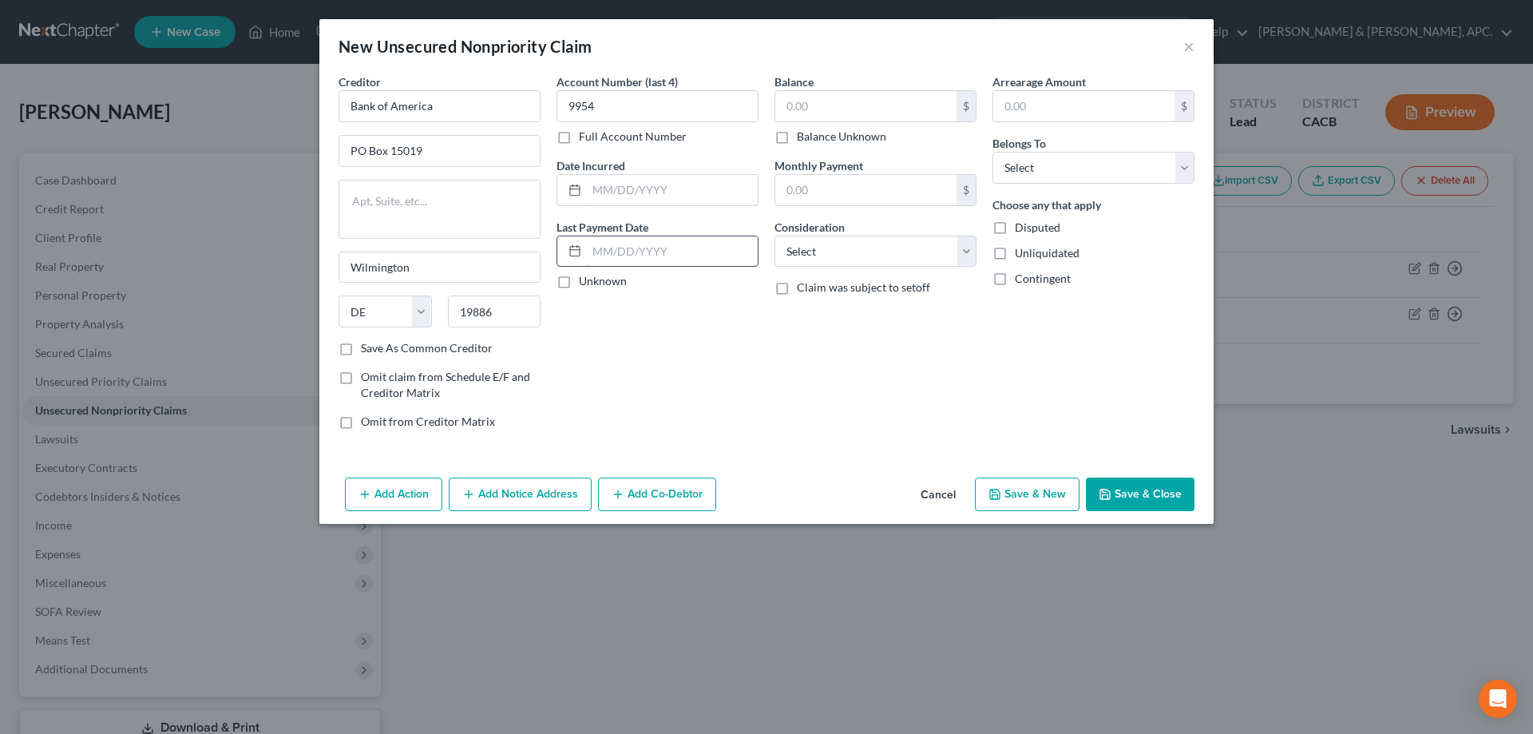
click at [625, 178] on input "text" at bounding box center [672, 190] width 171 height 30
type input "[DATE]-[DATE]"
click at [807, 104] on input "text" at bounding box center [865, 106] width 181 height 30
type input "11,104.25"
drag, startPoint x: 838, startPoint y: 244, endPoint x: 837, endPoint y: 256, distance: 12.8
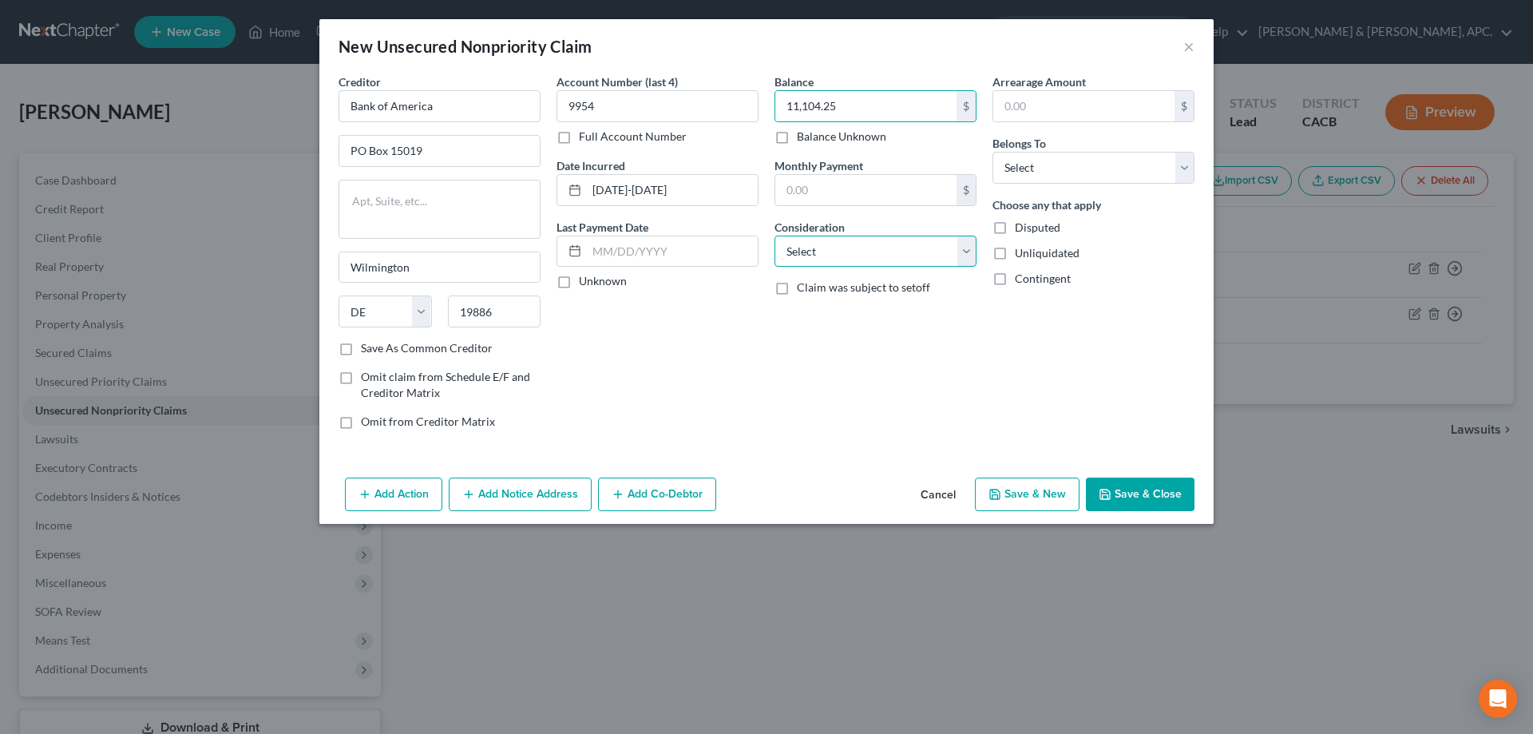
click at [838, 244] on select "Select Cable / Satellite Services Collection Agency Credit Card Debt Debt Couns…" at bounding box center [876, 252] width 202 height 32
select select "2"
click at [775, 236] on select "Select Cable / Satellite Services Collection Agency Credit Card Debt Debt Couns…" at bounding box center [876, 252] width 202 height 32
drag, startPoint x: 1060, startPoint y: 165, endPoint x: 1045, endPoint y: 181, distance: 22.0
click at [1060, 165] on select "Select Debtor 1 Only Debtor 2 Only Debtor 1 And Debtor 2 Only At Least One Of T…" at bounding box center [1094, 168] width 202 height 32
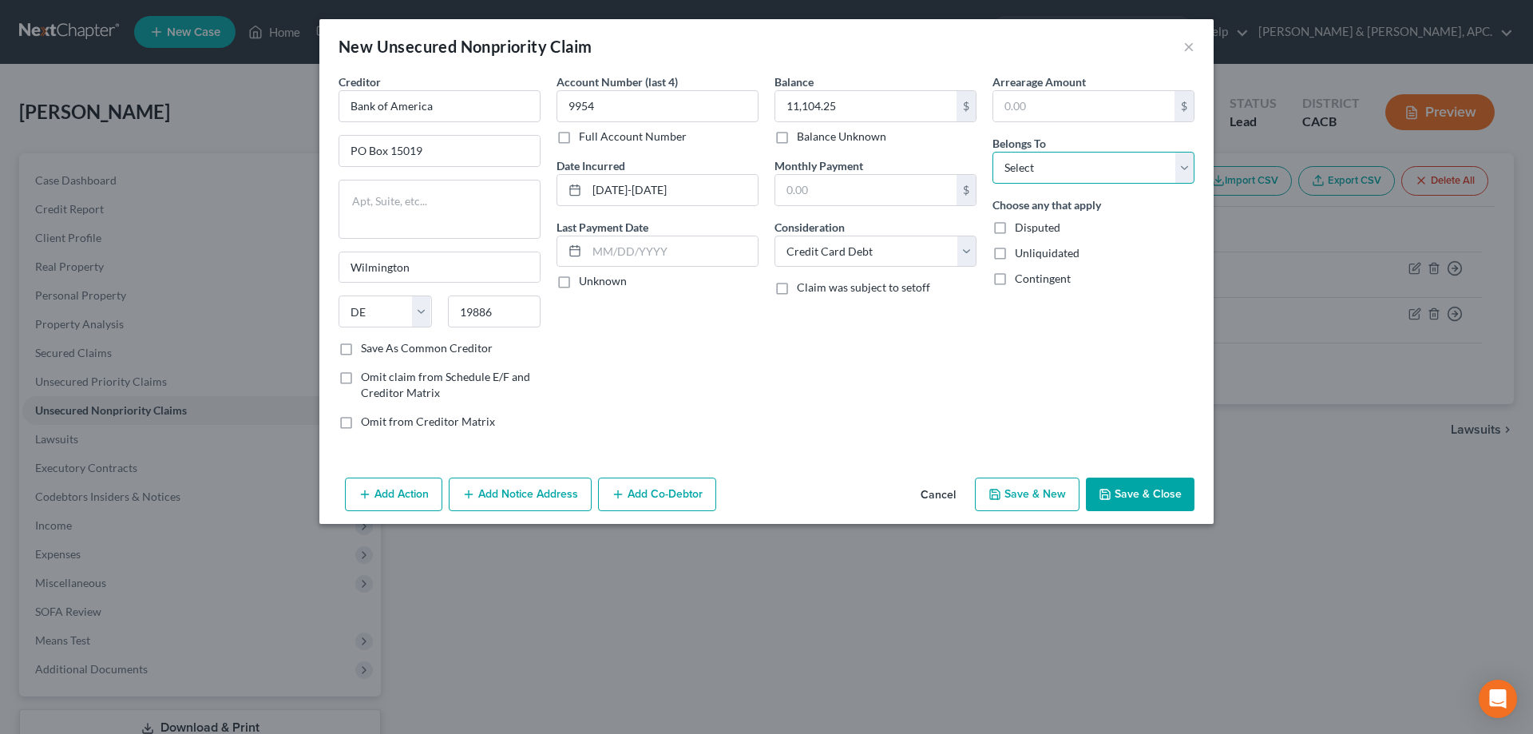
select select "0"
click at [993, 152] on select "Select Debtor 1 Only Debtor 2 Only Debtor 1 And Debtor 2 Only At Least One Of T…" at bounding box center [1094, 168] width 202 height 32
click at [1044, 493] on button "Save & New" at bounding box center [1027, 495] width 105 height 34
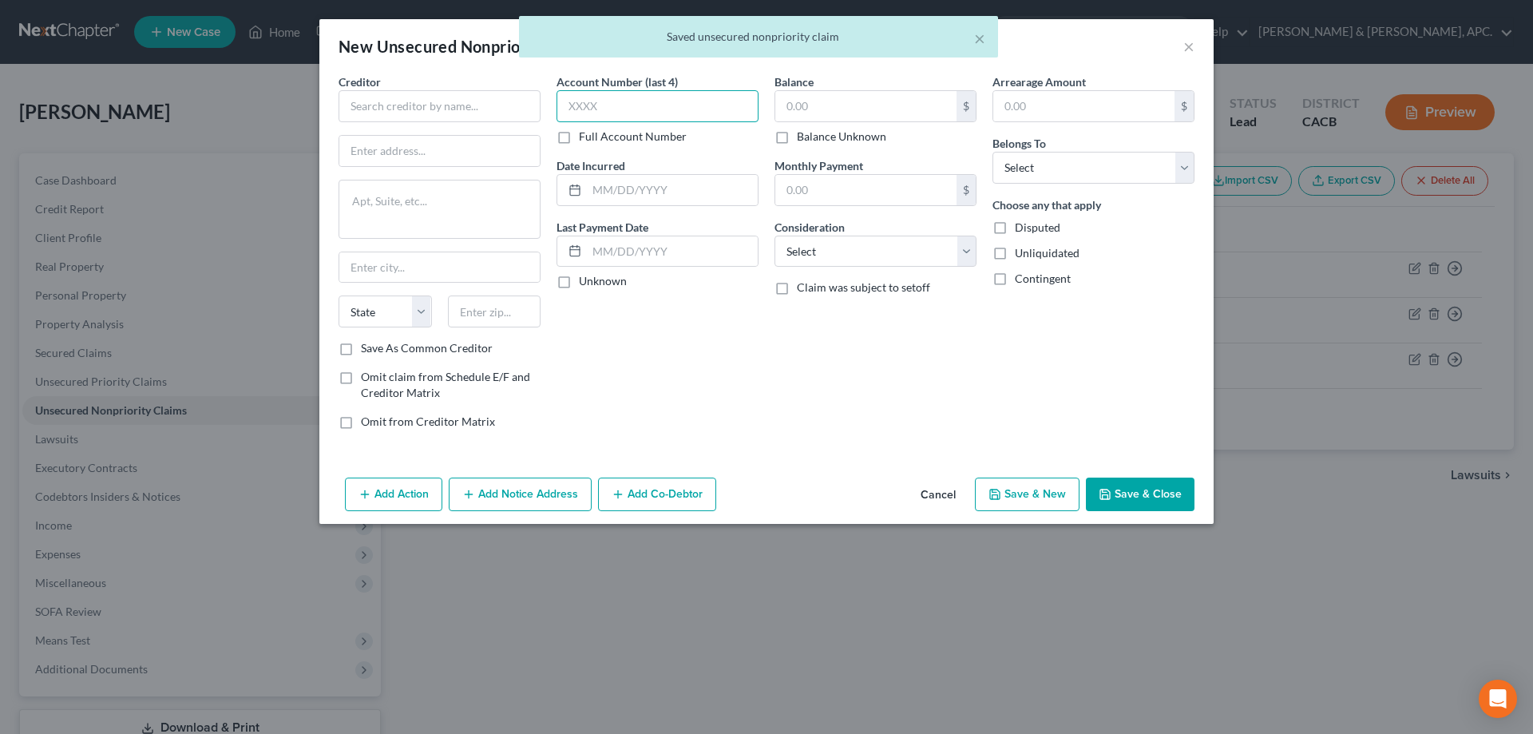
click at [696, 103] on input "text" at bounding box center [658, 106] width 202 height 32
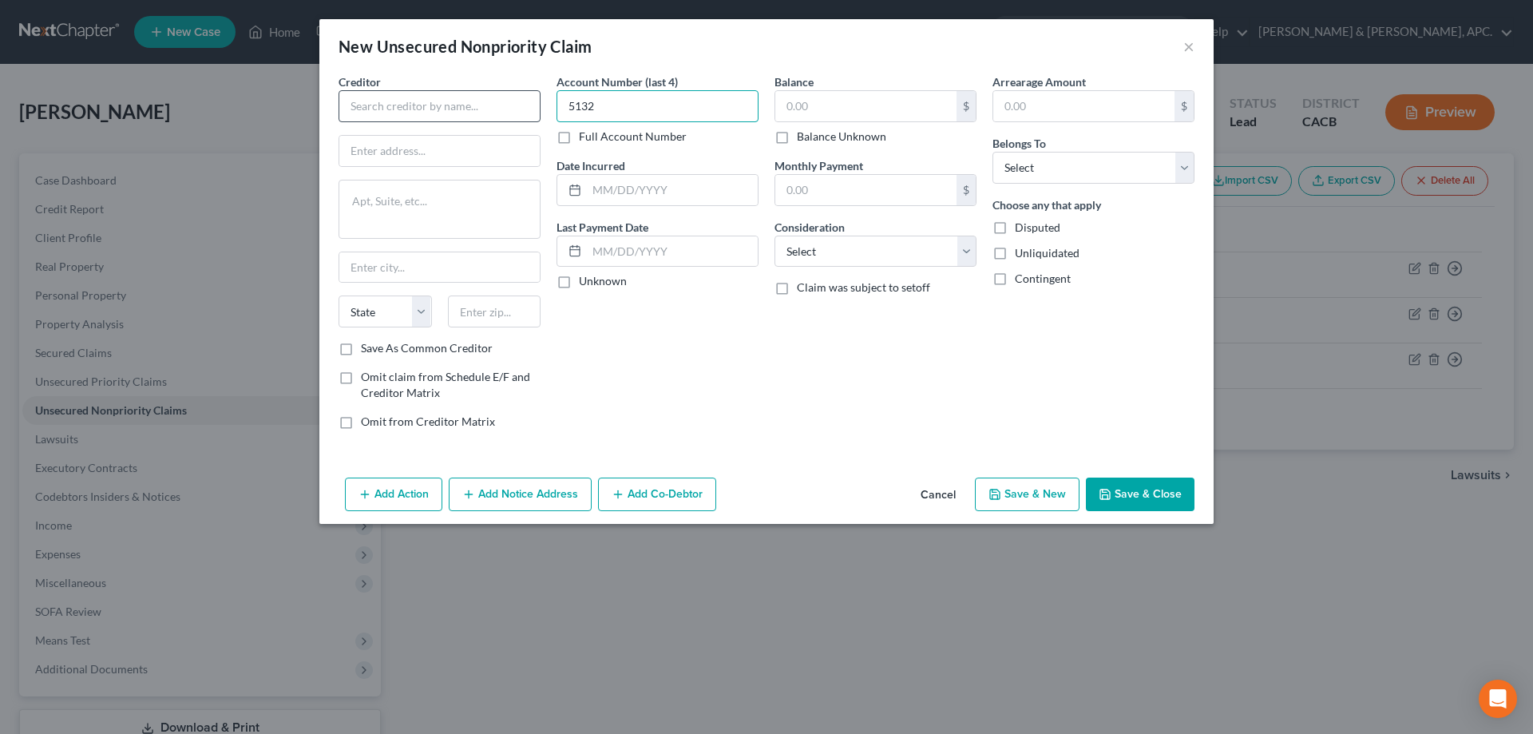
type input "5132"
click at [537, 109] on input "text" at bounding box center [440, 106] width 202 height 32
type input "Capital One Venture One"
type input "PO Box 60519"
type input "City Of Industry"
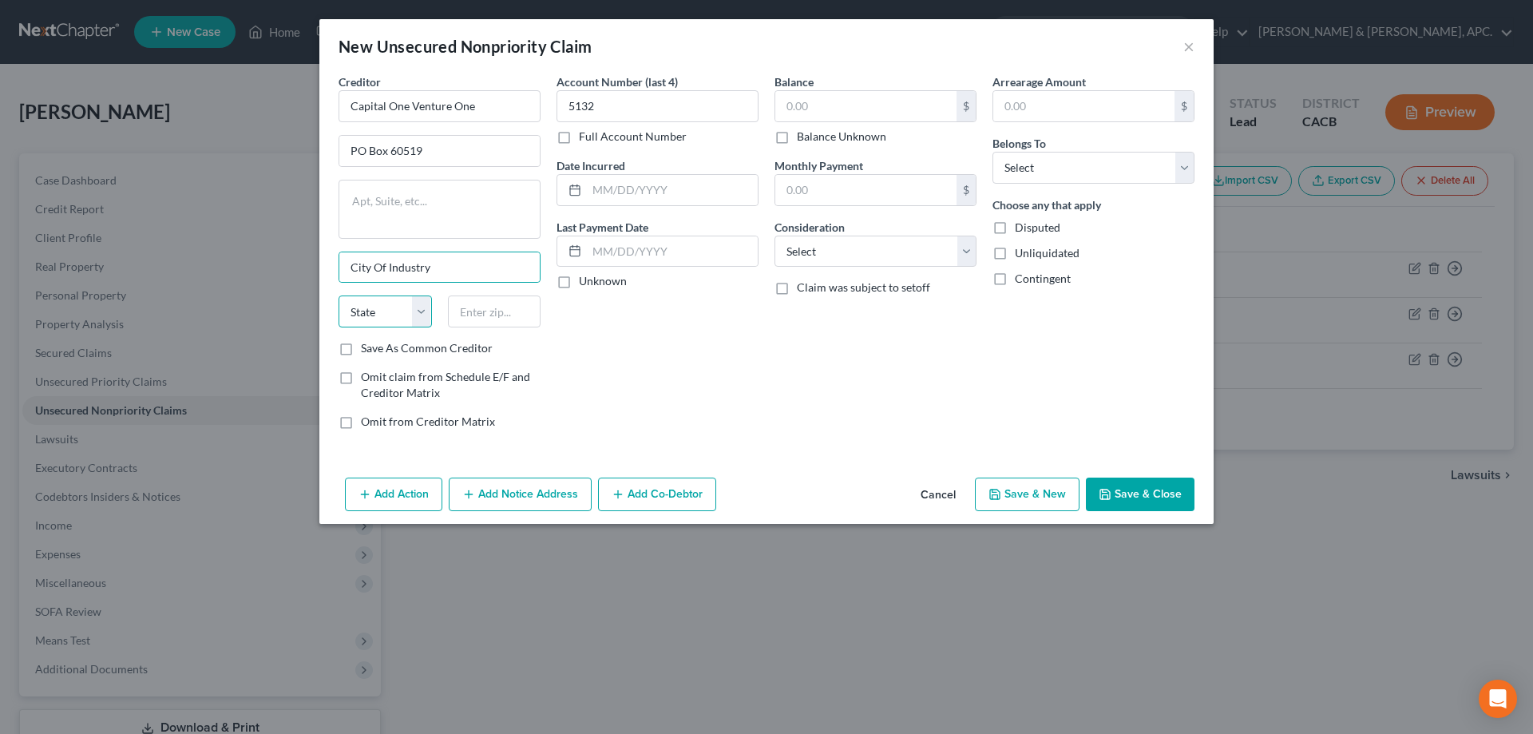
click at [364, 309] on select "State [US_STATE] AK AR AZ CA CO CT DE DC [GEOGRAPHIC_DATA] [GEOGRAPHIC_DATA] GU…" at bounding box center [385, 311] width 93 height 32
select select "4"
click at [339, 295] on select "State [US_STATE] AK AR AZ CA CO CT DE DC [GEOGRAPHIC_DATA] [GEOGRAPHIC_DATA] GU…" at bounding box center [385, 311] width 93 height 32
click at [491, 324] on input "text" at bounding box center [494, 311] width 93 height 32
type input "91716"
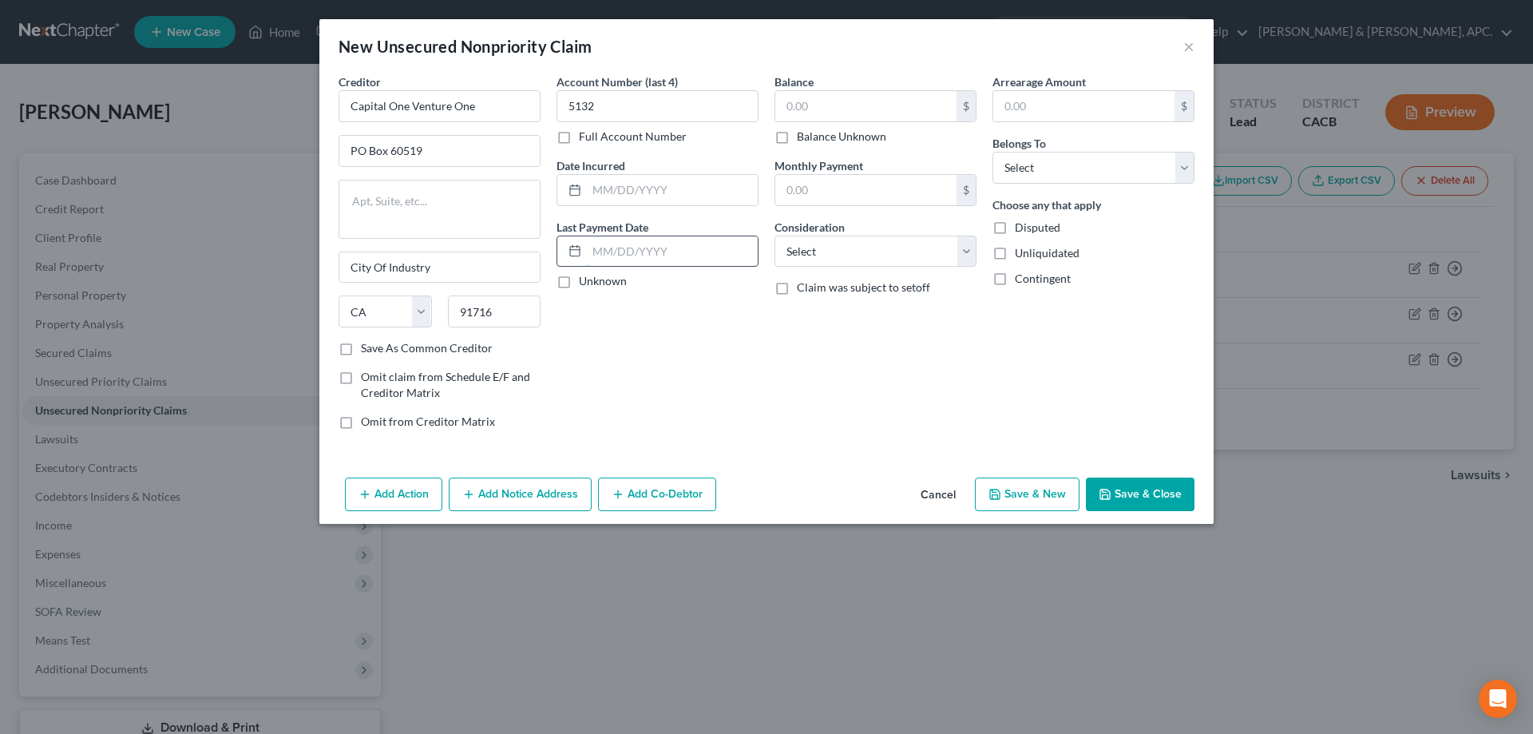
click at [629, 243] on input "text" at bounding box center [672, 251] width 171 height 30
click at [648, 196] on input "text" at bounding box center [672, 190] width 171 height 30
type input "[DATE]-[DATE]"
click at [824, 100] on input "text" at bounding box center [865, 106] width 181 height 30
type input "1"
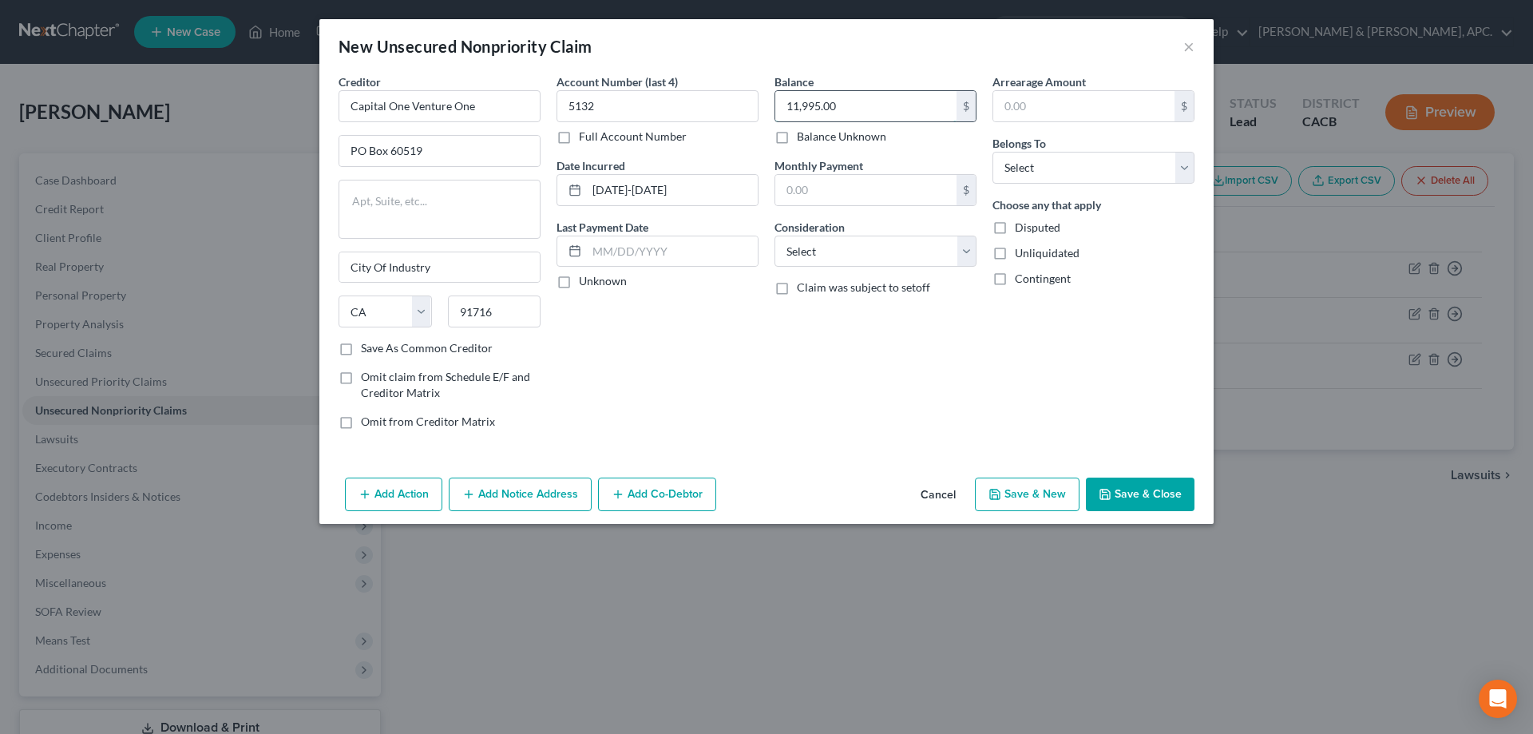
type input "11,995.00"
click at [862, 244] on select "Select Cable / Satellite Services Collection Agency Credit Card Debt Debt Couns…" at bounding box center [876, 252] width 202 height 32
select select "2"
click at [775, 236] on select "Select Cable / Satellite Services Collection Agency Credit Card Debt Debt Couns…" at bounding box center [876, 252] width 202 height 32
drag, startPoint x: 1049, startPoint y: 172, endPoint x: 1045, endPoint y: 181, distance: 9.6
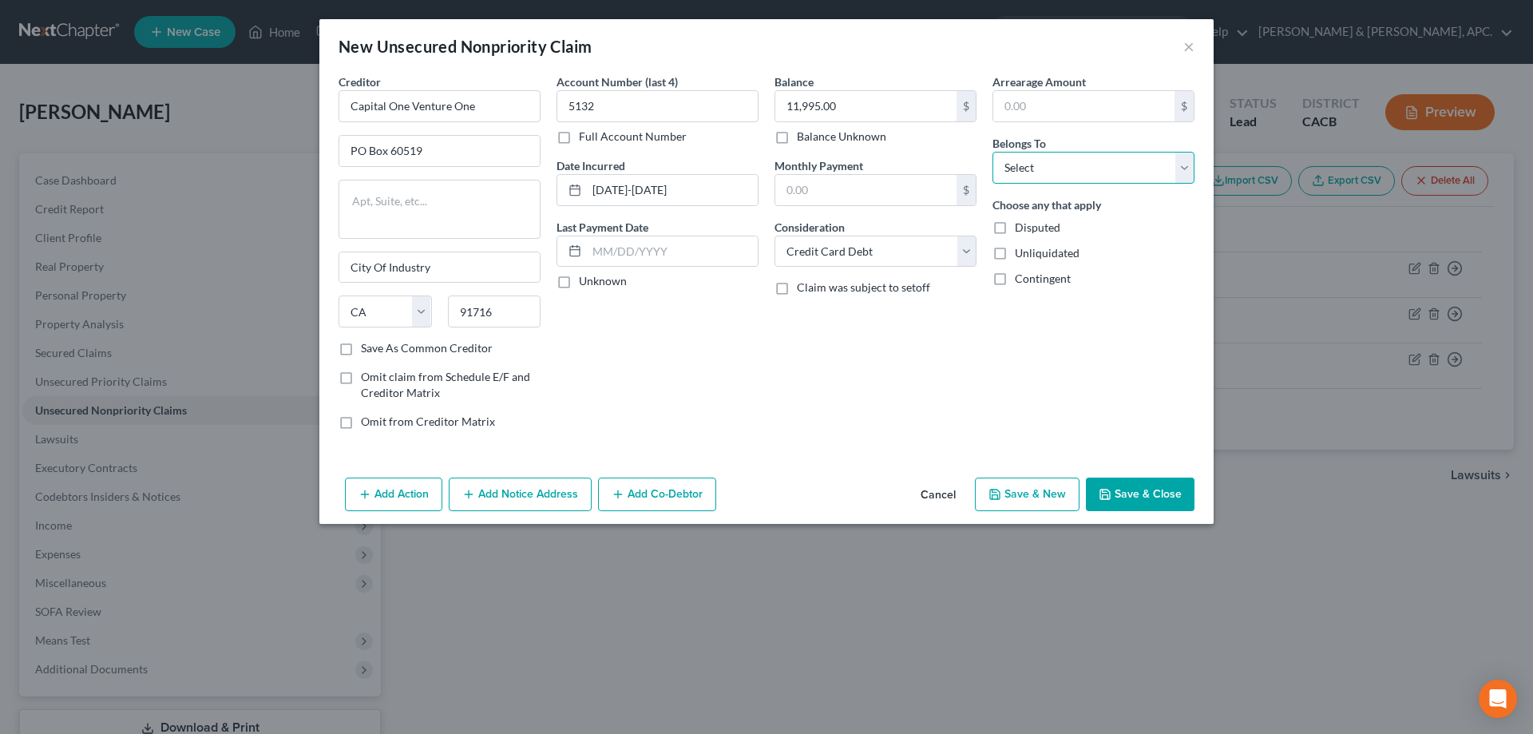
click at [1049, 172] on select "Select Debtor 1 Only Debtor 2 Only Debtor 1 And Debtor 2 Only At Least One Of T…" at bounding box center [1094, 168] width 202 height 32
select select "0"
click at [993, 152] on select "Select Debtor 1 Only Debtor 2 Only Debtor 1 And Debtor 2 Only At Least One Of T…" at bounding box center [1094, 168] width 202 height 32
click at [1037, 491] on button "Save & New" at bounding box center [1027, 495] width 105 height 34
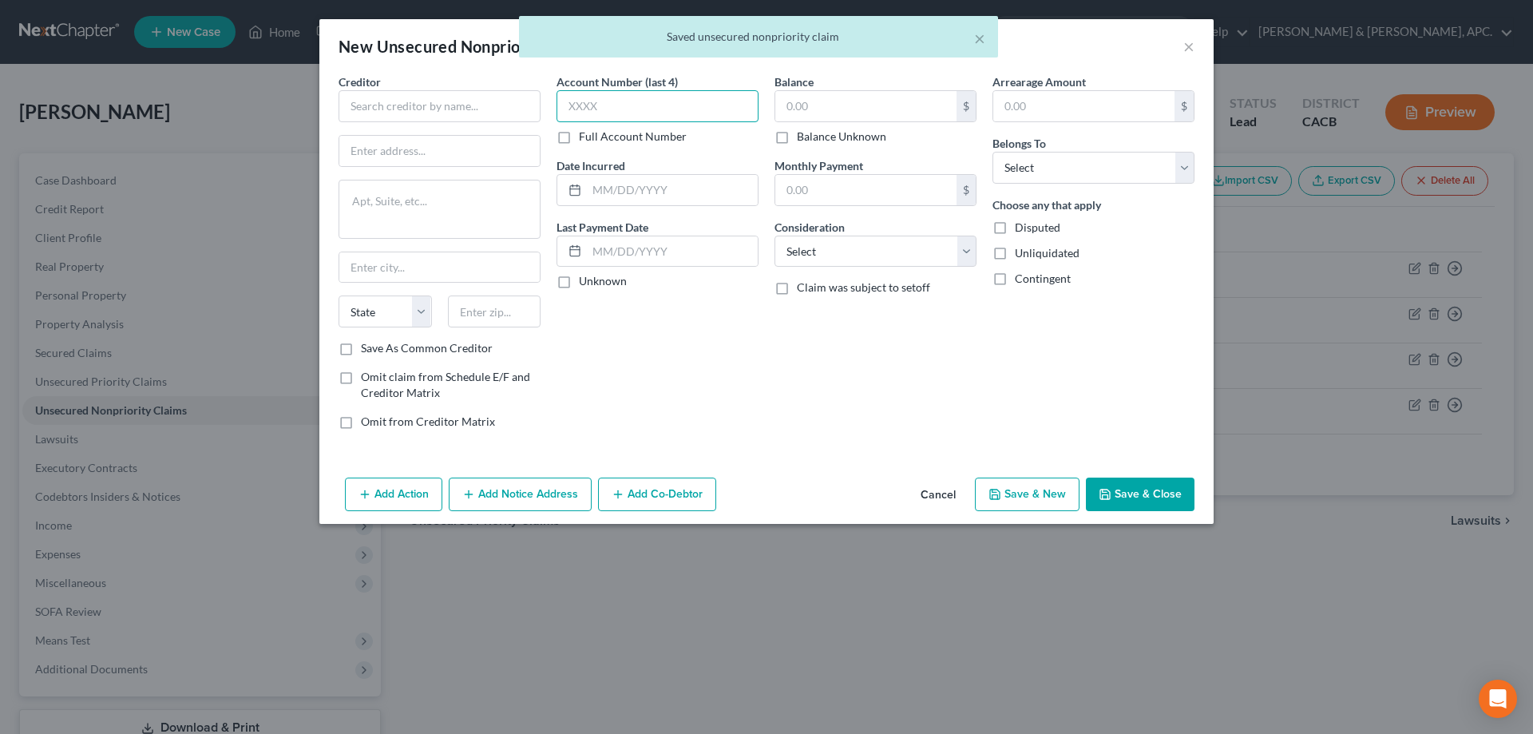
click at [620, 106] on input "text" at bounding box center [658, 106] width 202 height 32
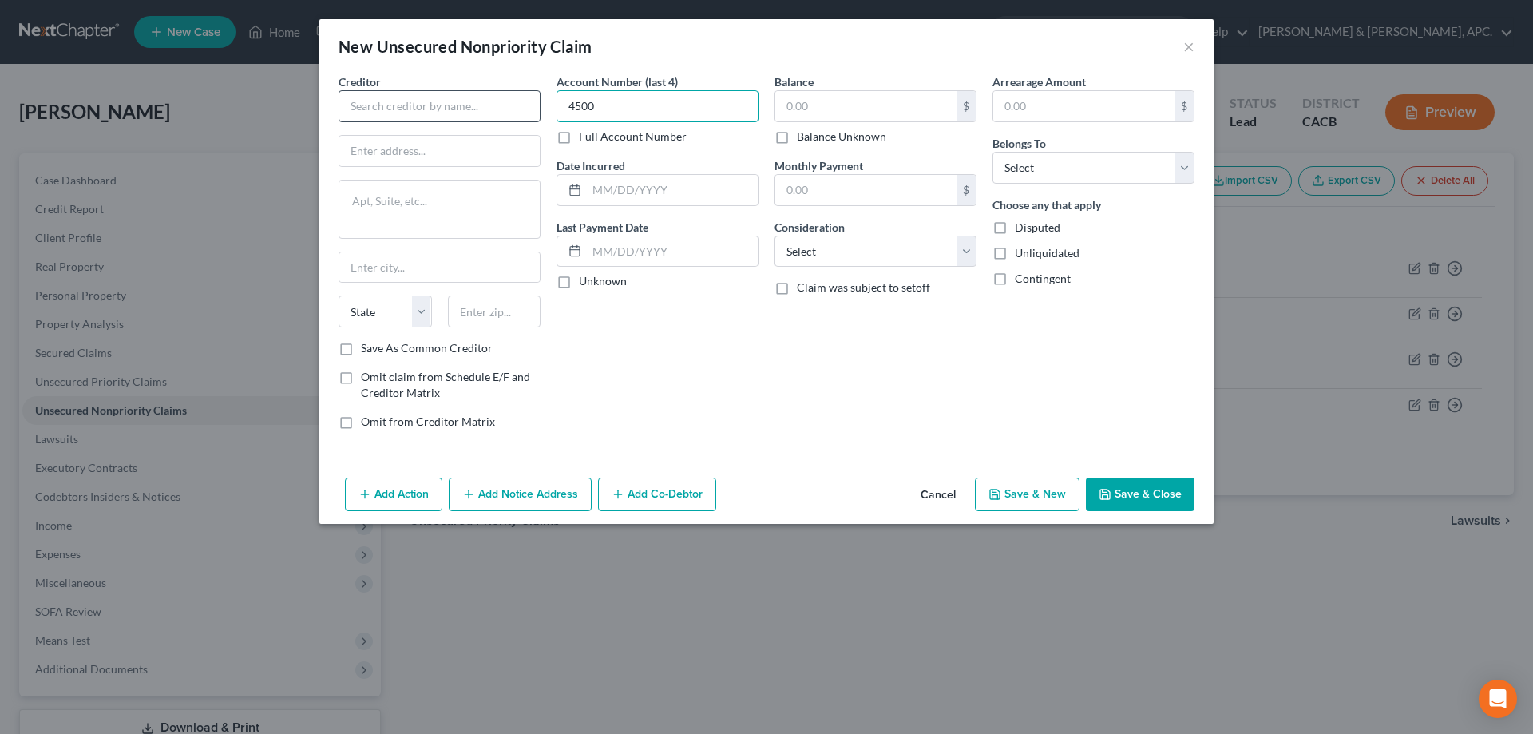
type input "4500"
click at [440, 113] on input "text" at bounding box center [440, 106] width 202 height 32
click at [475, 101] on input "text" at bounding box center [440, 106] width 202 height 32
type input "Capital One Venture One"
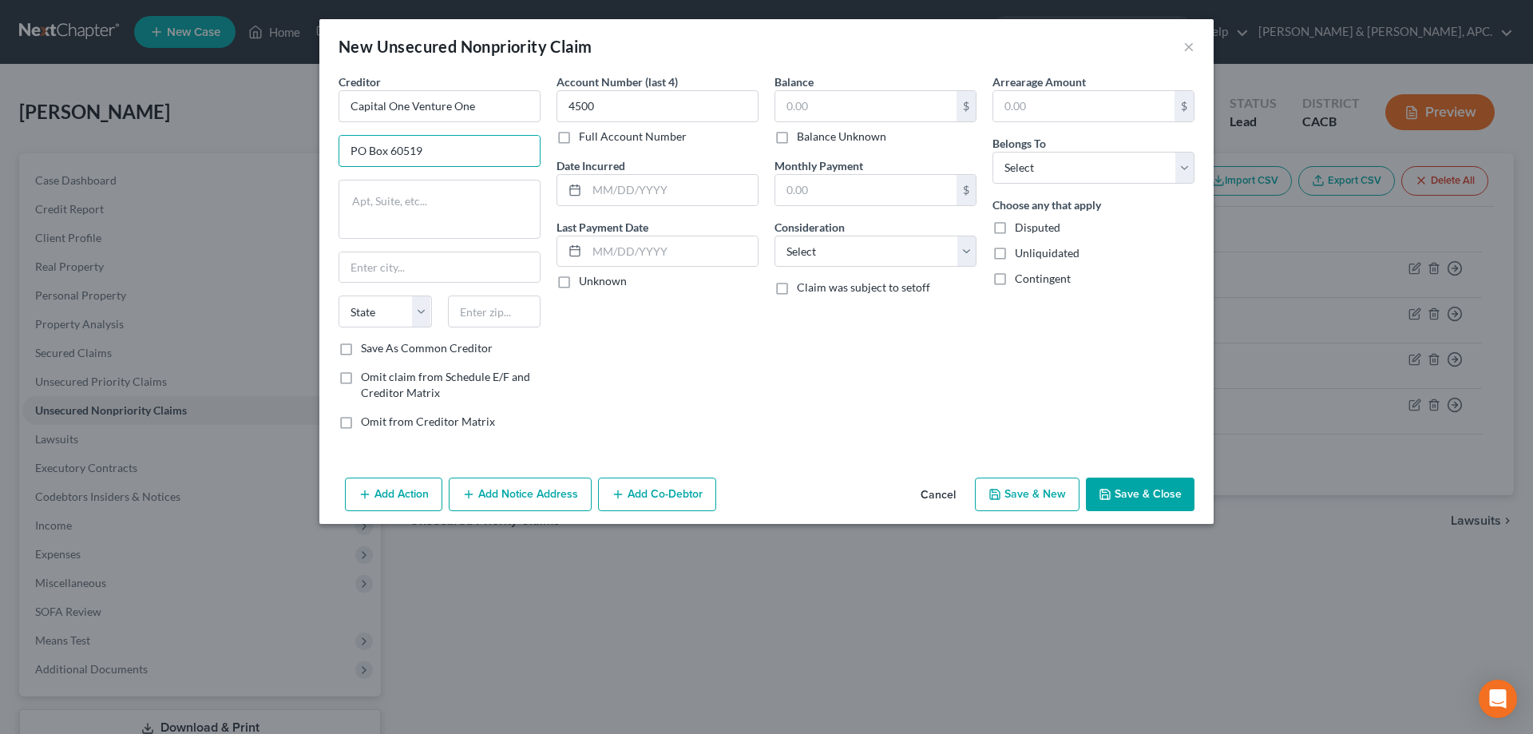
type input "PO Box 60519"
type input "City Of Industry"
click at [402, 315] on select "State [US_STATE] AK AR AZ CA CO CT DE DC [GEOGRAPHIC_DATA] [GEOGRAPHIC_DATA] GU…" at bounding box center [385, 311] width 93 height 32
select select "4"
click at [339, 295] on select "State [US_STATE] AK AR AZ CA CO CT DE DC [GEOGRAPHIC_DATA] [GEOGRAPHIC_DATA] GU…" at bounding box center [385, 311] width 93 height 32
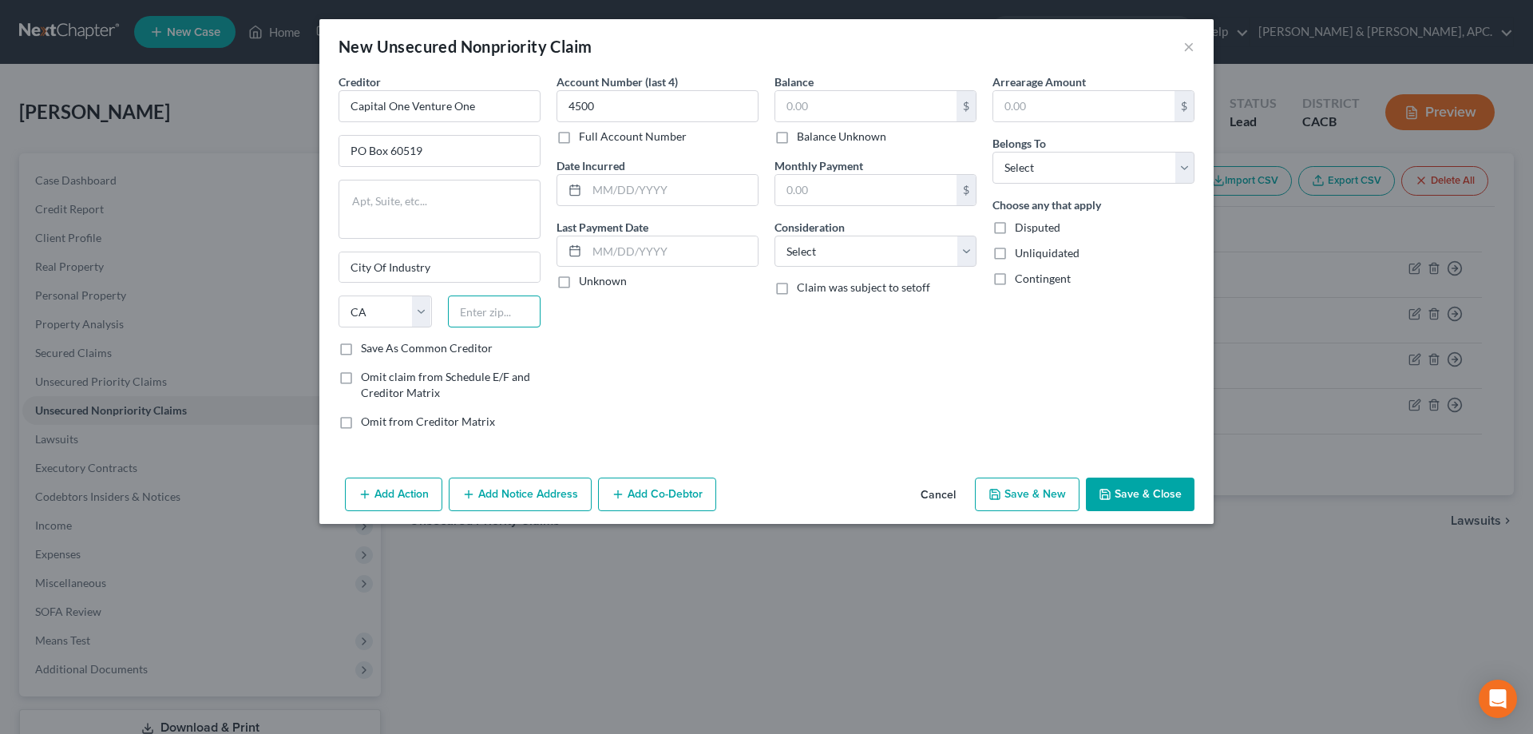
click at [510, 309] on input "text" at bounding box center [494, 311] width 93 height 32
type input "91716"
drag, startPoint x: 715, startPoint y: 192, endPoint x: 716, endPoint y: 205, distance: 12.8
click at [715, 192] on input "text" at bounding box center [672, 190] width 171 height 30
type input "[DATE]-[DATE]"
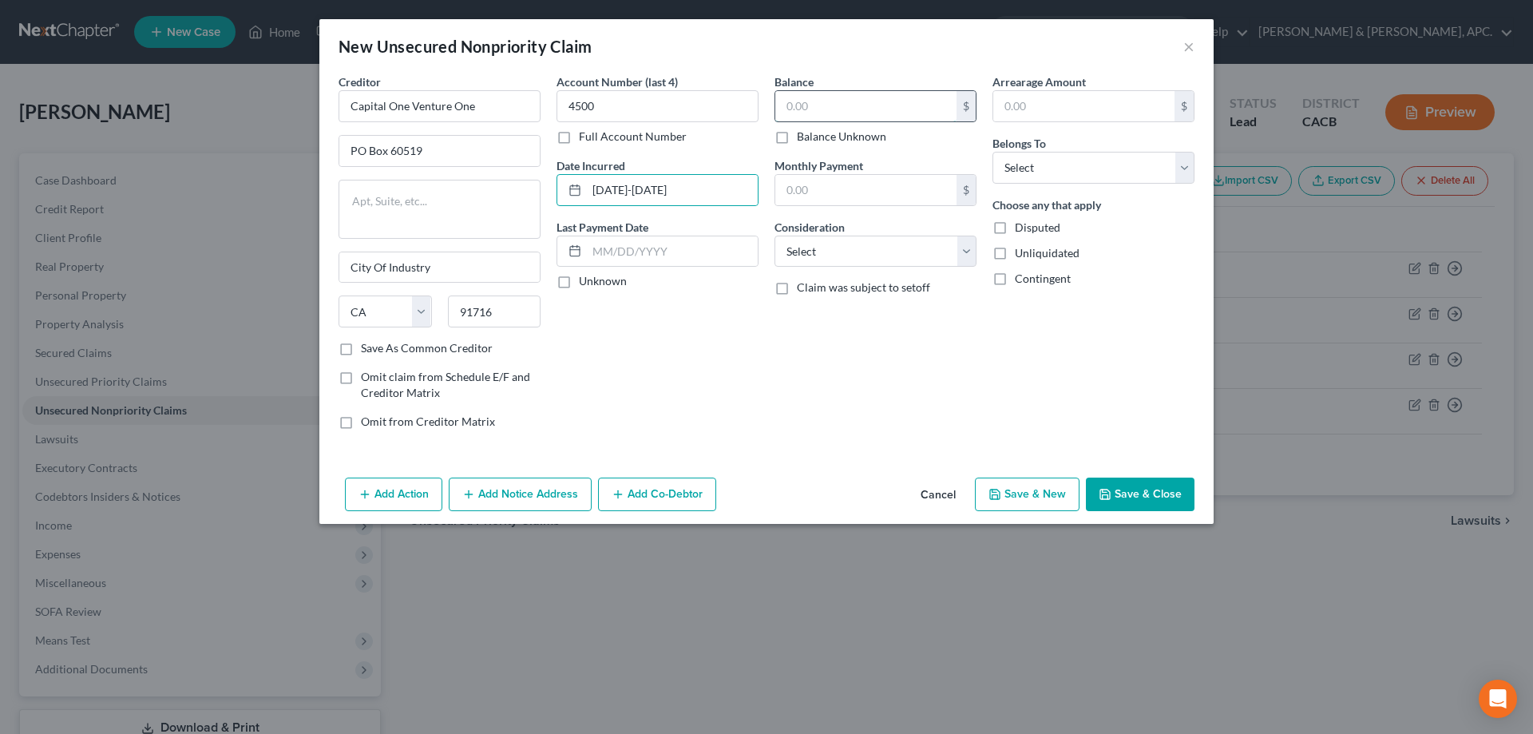
click at [818, 107] on input "text" at bounding box center [865, 106] width 181 height 30
type input "11,403.00"
click at [828, 237] on select "Select Cable / Satellite Services Collection Agency Credit Card Debt Debt Couns…" at bounding box center [876, 252] width 202 height 32
select select "2"
click at [775, 236] on select "Select Cable / Satellite Services Collection Agency Credit Card Debt Debt Couns…" at bounding box center [876, 252] width 202 height 32
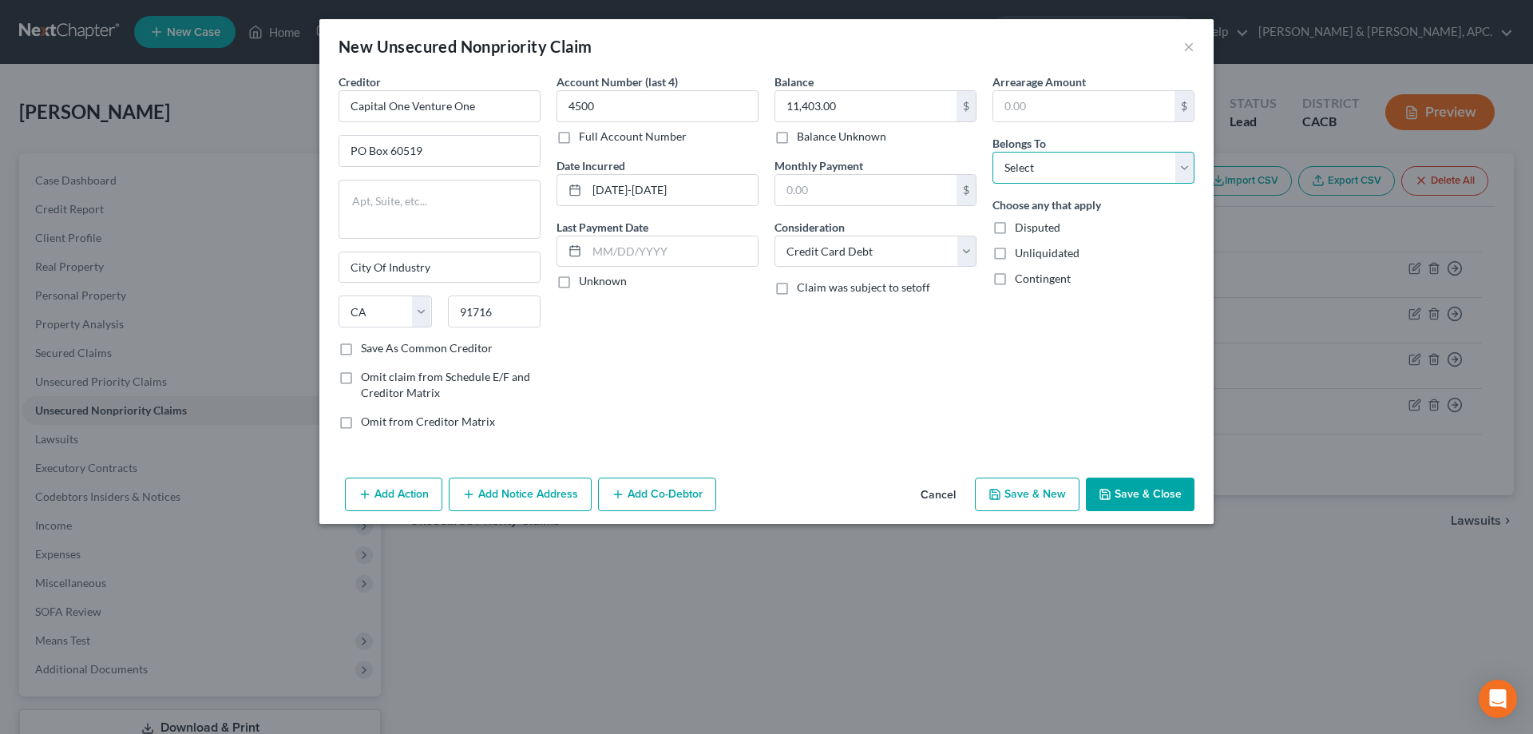
click at [1046, 176] on select "Select Debtor 1 Only Debtor 2 Only Debtor 1 And Debtor 2 Only At Least One Of T…" at bounding box center [1094, 168] width 202 height 32
select select "0"
click at [993, 152] on select "Select Debtor 1 Only Debtor 2 Only Debtor 1 And Debtor 2 Only At Least One Of T…" at bounding box center [1094, 168] width 202 height 32
click at [1137, 497] on button "Save & Close" at bounding box center [1140, 495] width 109 height 34
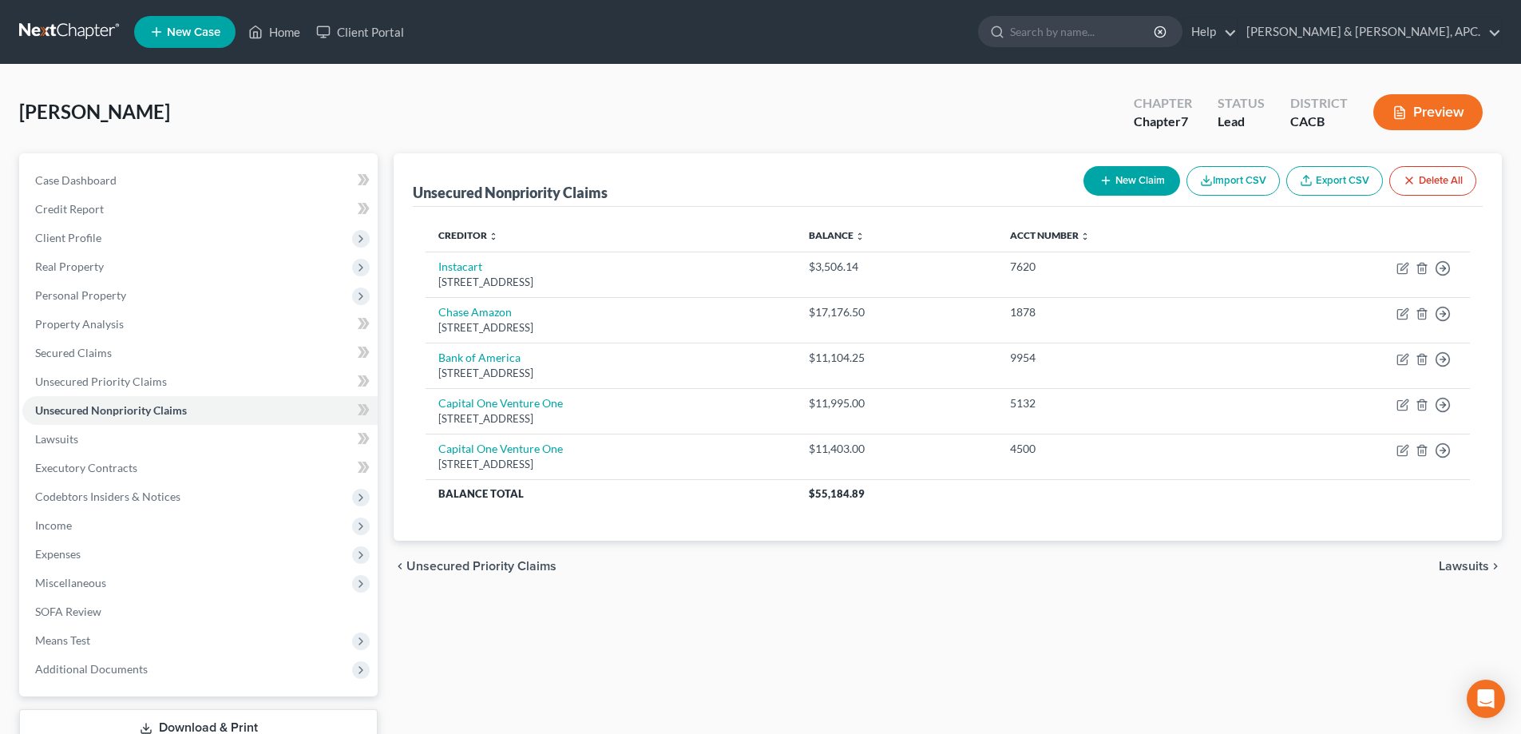
click at [85, 27] on link at bounding box center [70, 32] width 102 height 29
